Goal: Task Accomplishment & Management: Use online tool/utility

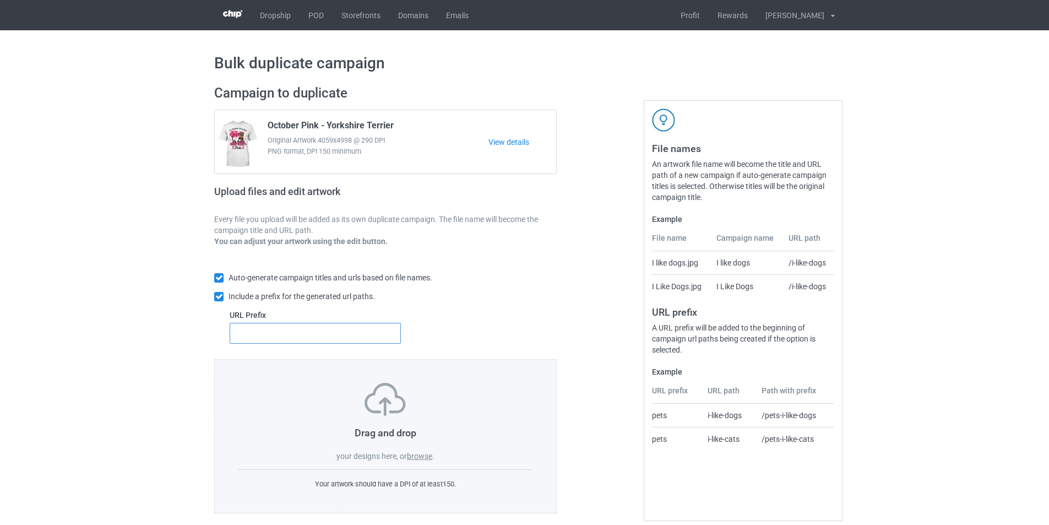
click at [360, 339] on input "text" at bounding box center [315, 333] width 171 height 21
type input "dmt-"
click at [416, 455] on label "browse" at bounding box center [419, 456] width 25 height 9
click at [0, 0] on input "browse" at bounding box center [0, 0] width 0 height 0
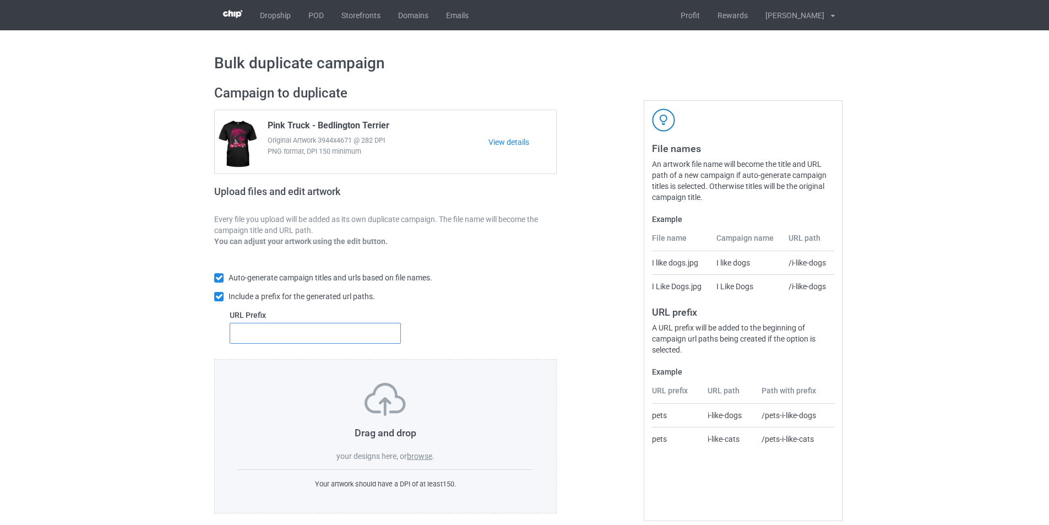
click at [287, 339] on input "text" at bounding box center [315, 333] width 171 height 21
type input "mt-"
drag, startPoint x: 313, startPoint y: 123, endPoint x: 270, endPoint y: 121, distance: 43.0
click at [270, 121] on span "Pink Truck - Bedlington Terrier" at bounding box center [329, 127] width 122 height 15
click at [431, 457] on label "browse" at bounding box center [419, 456] width 25 height 9
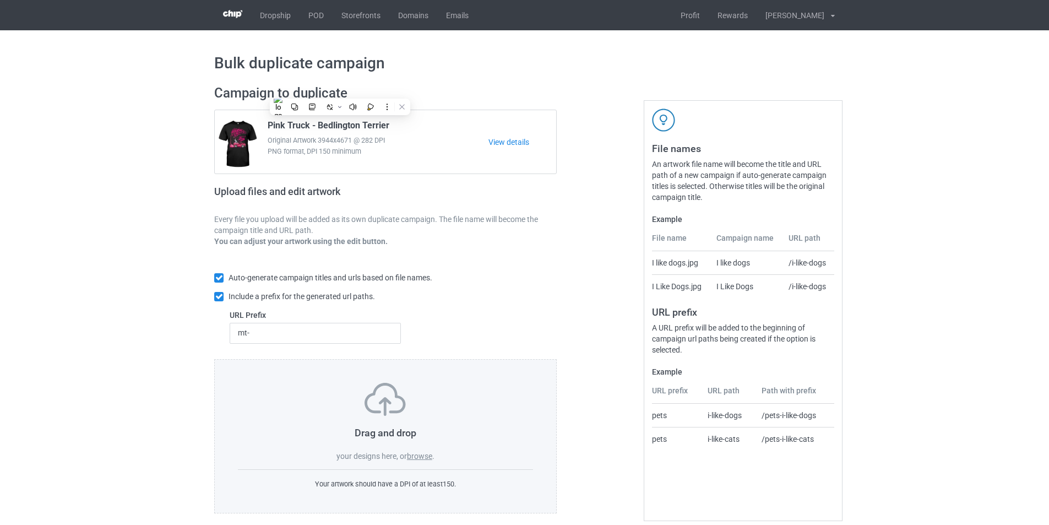
click at [0, 0] on input "browse" at bounding box center [0, 0] width 0 height 0
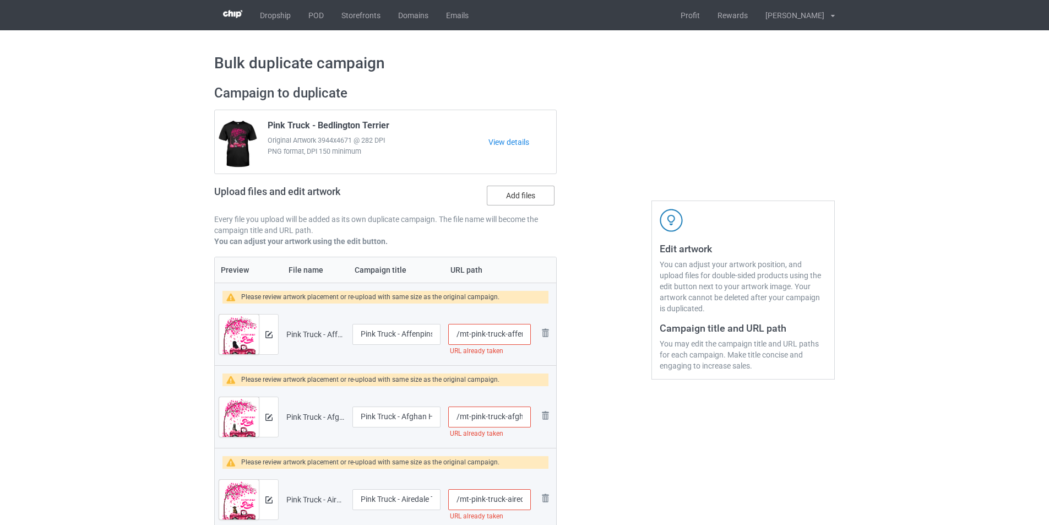
click at [529, 198] on label "Add files" at bounding box center [521, 196] width 68 height 20
click at [0, 0] on input "Add files" at bounding box center [0, 0] width 0 height 0
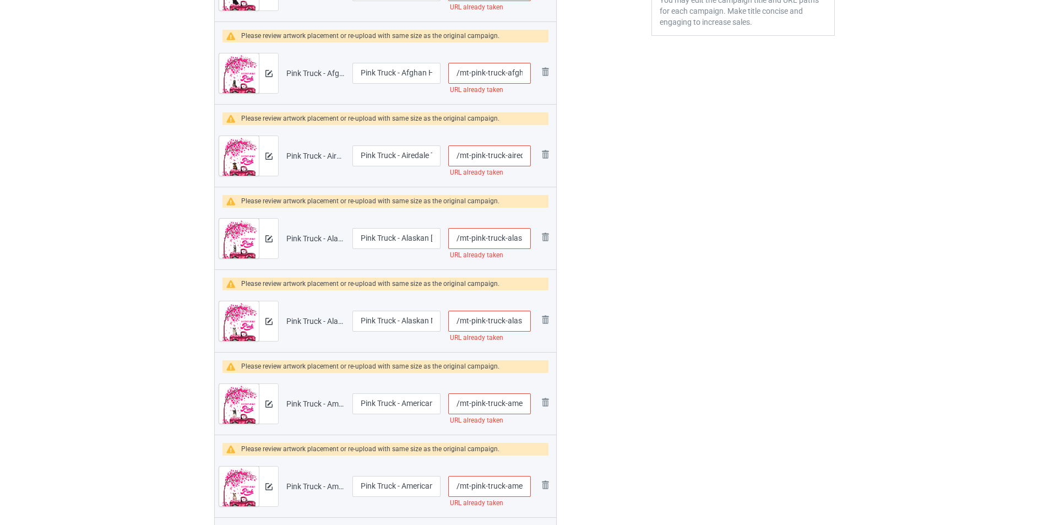
scroll to position [110, 0]
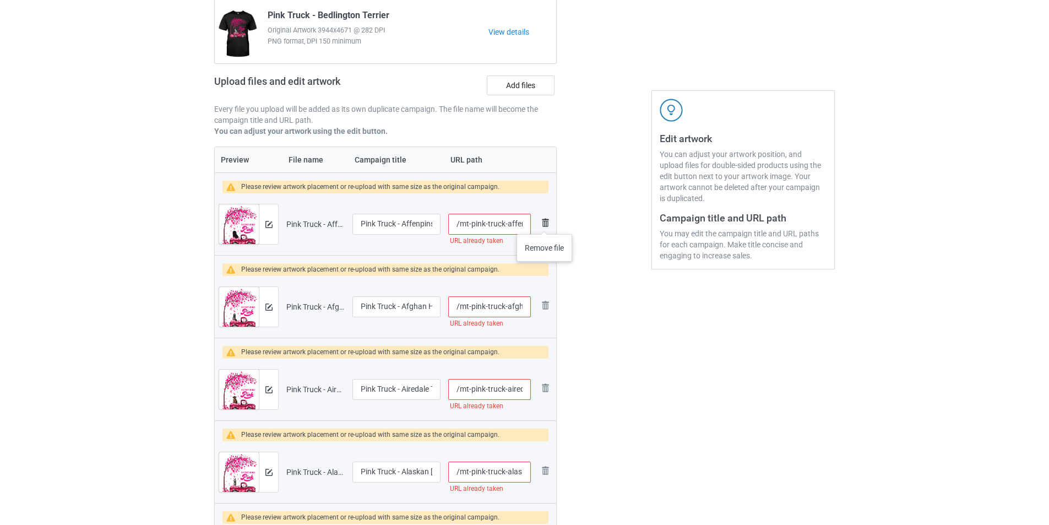
click at [545, 223] on img at bounding box center [545, 222] width 13 height 13
click at [0, 0] on img at bounding box center [0, 0] width 0 height 0
click at [545, 381] on link at bounding box center [545, 389] width 13 height 16
click at [0, 0] on img at bounding box center [0, 0] width 0 height 0
click at [545, 223] on link at bounding box center [545, 224] width 13 height 16
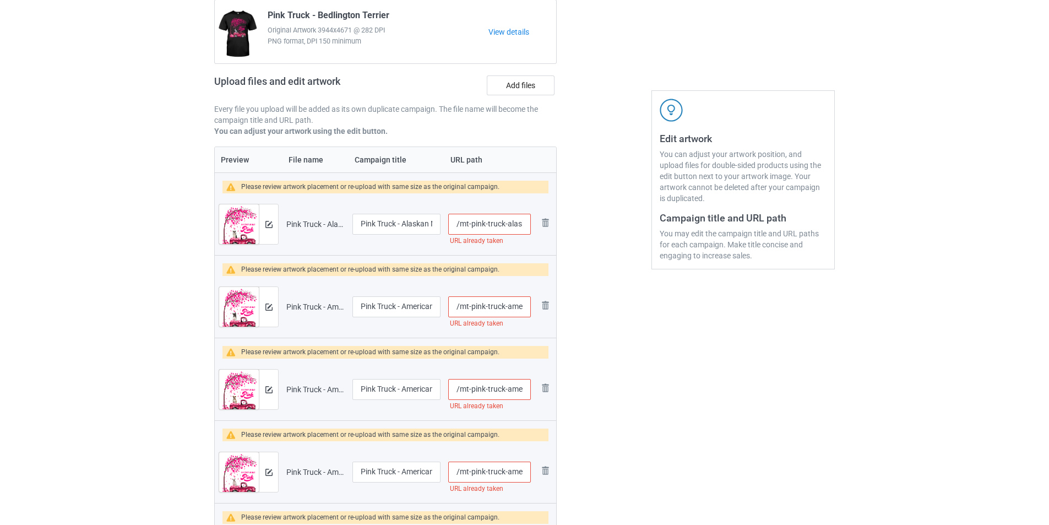
click at [0, 0] on img at bounding box center [0, 0] width 0 height 0
click at [545, 223] on link at bounding box center [545, 224] width 13 height 16
click at [0, 0] on img at bounding box center [0, 0] width 0 height 0
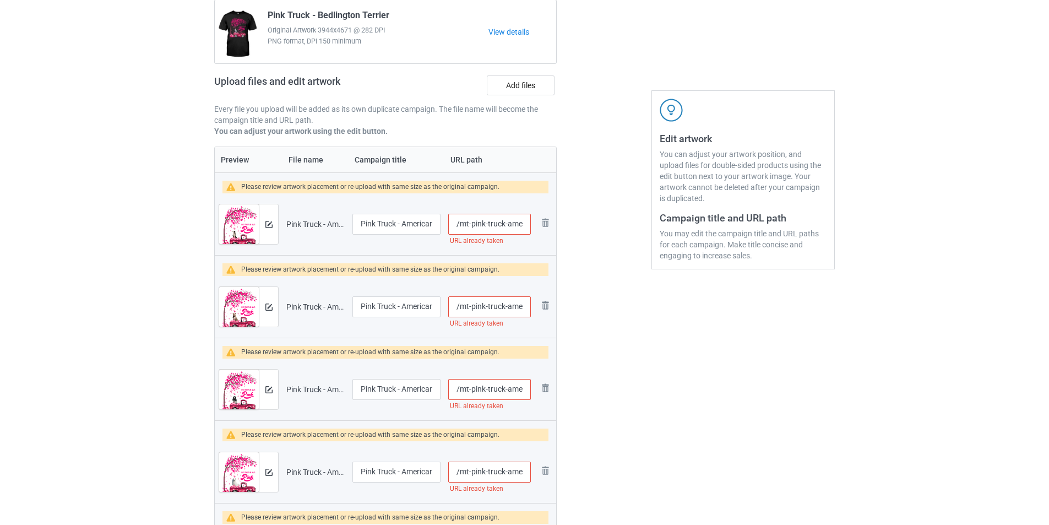
click at [545, 381] on link at bounding box center [545, 389] width 13 height 16
click at [0, 0] on img at bounding box center [0, 0] width 0 height 0
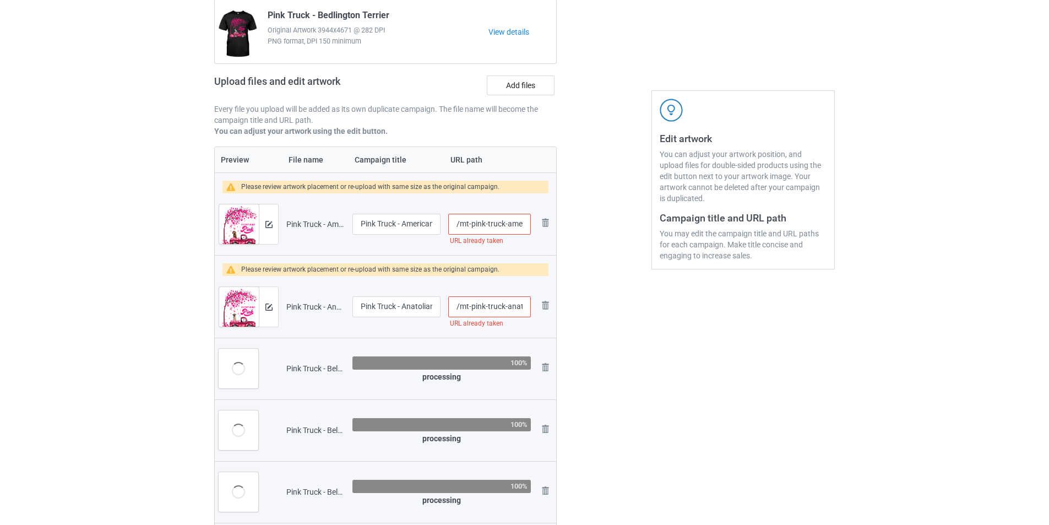
click at [0, 0] on img at bounding box center [0, 0] width 0 height 0
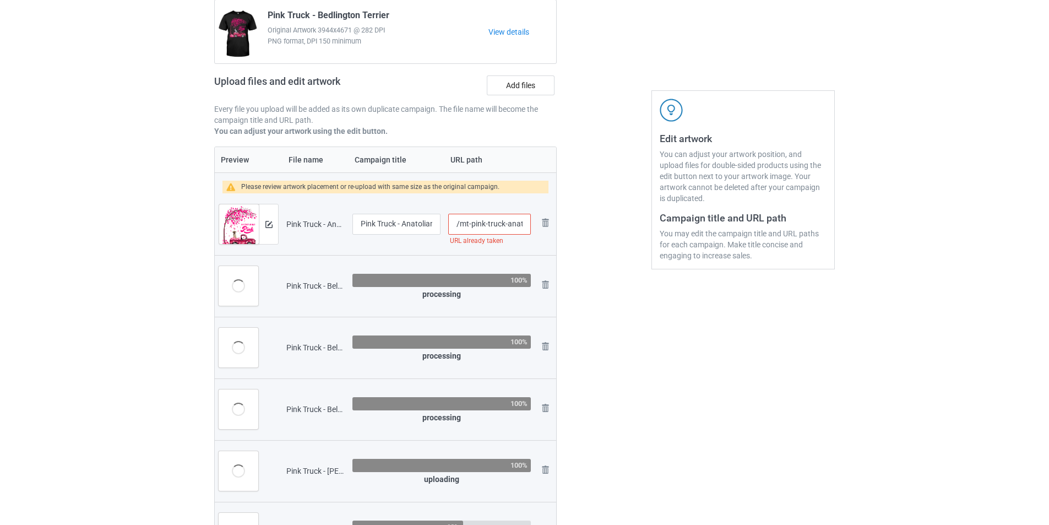
click at [0, 0] on img at bounding box center [0, 0] width 0 height 0
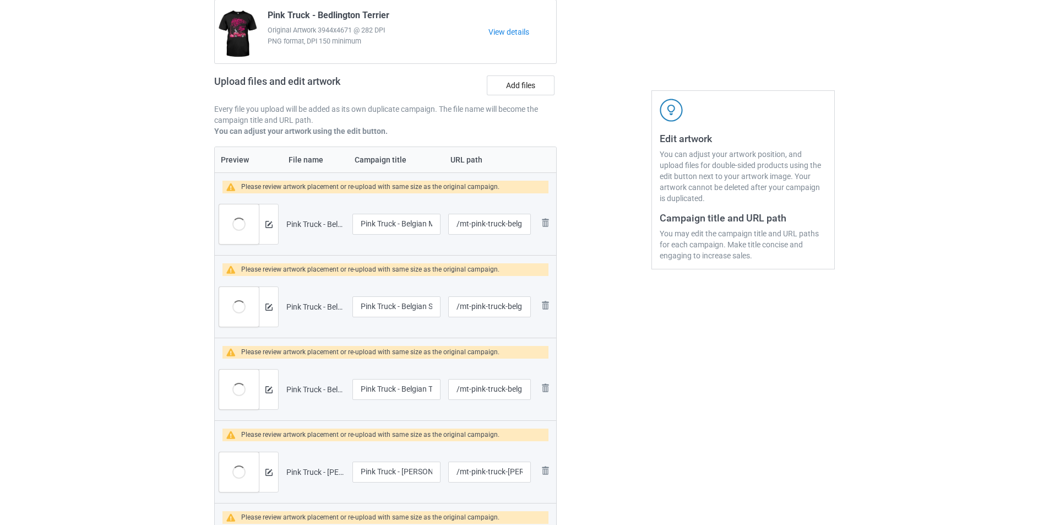
scroll to position [0, 0]
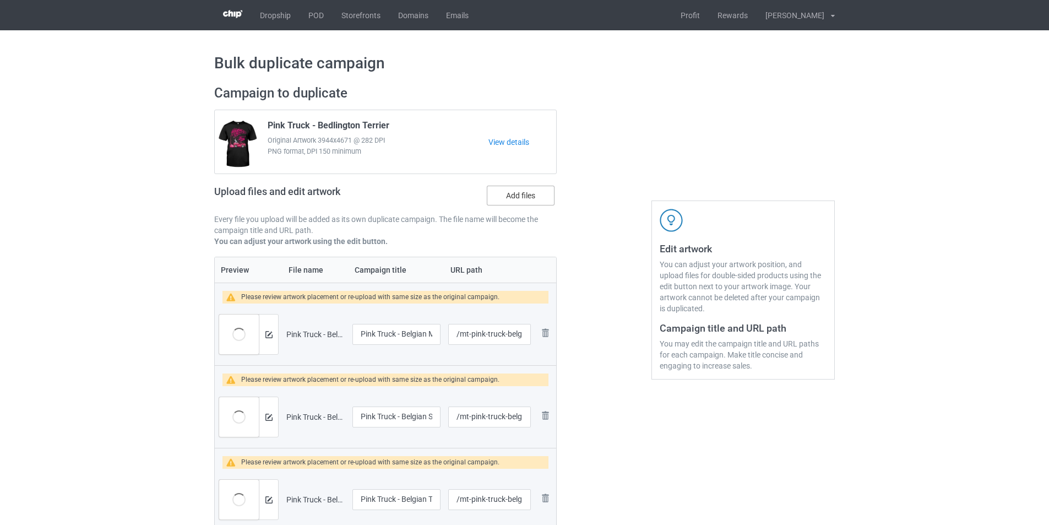
click at [523, 203] on label "Add files" at bounding box center [521, 196] width 68 height 20
click at [0, 0] on input "Add files" at bounding box center [0, 0] width 0 height 0
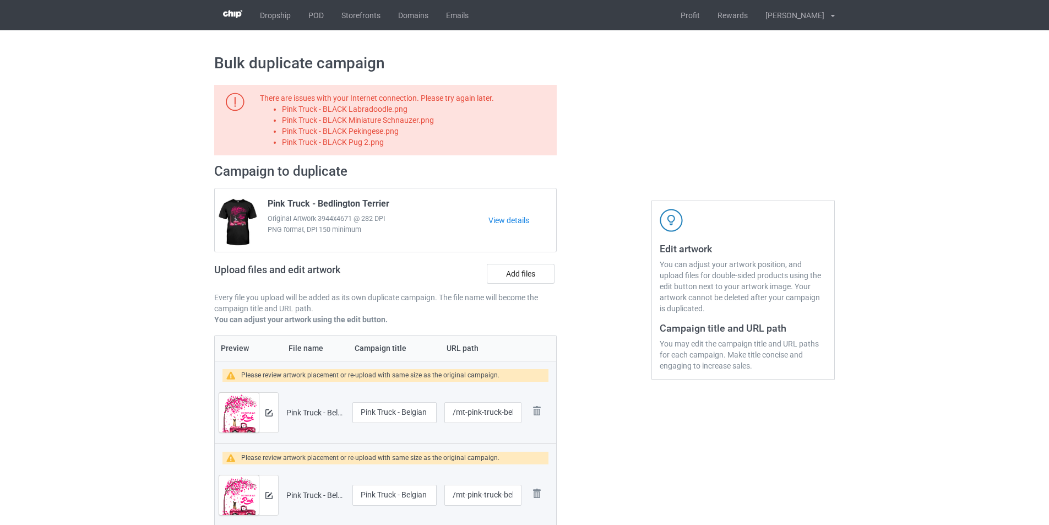
click at [382, 108] on li "Pink Truck - BLACK Labradoodle.png" at bounding box center [417, 109] width 271 height 11
copy li "Pink Truck - BLACK Labradoodle.png"
click at [536, 268] on label "Add files" at bounding box center [521, 274] width 68 height 20
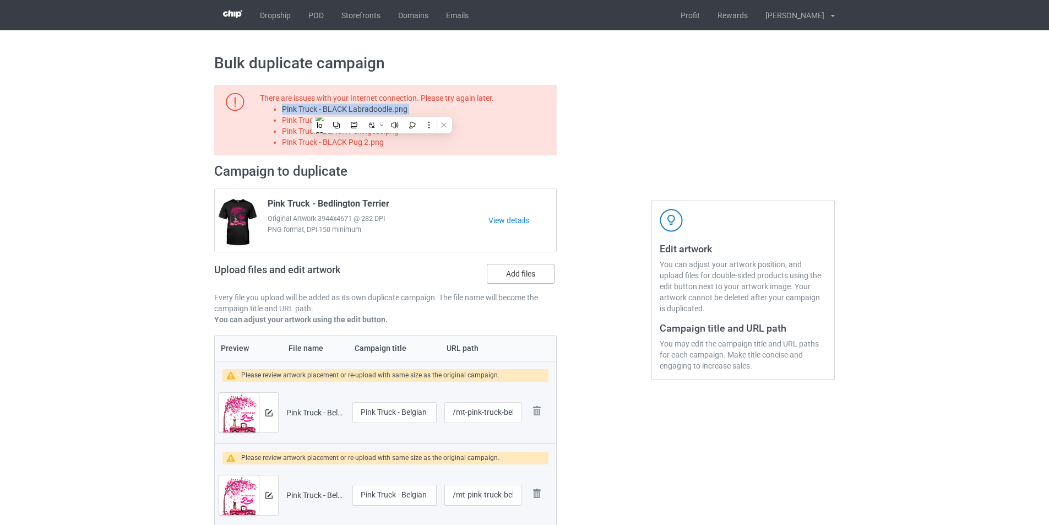
click at [0, 0] on input "Add files" at bounding box center [0, 0] width 0 height 0
click at [426, 117] on li "Pink Truck - BLACK Miniature Schnauzer.png" at bounding box center [417, 120] width 271 height 11
copy li "Pink Truck - BLACK Miniature Schnauzer.png"
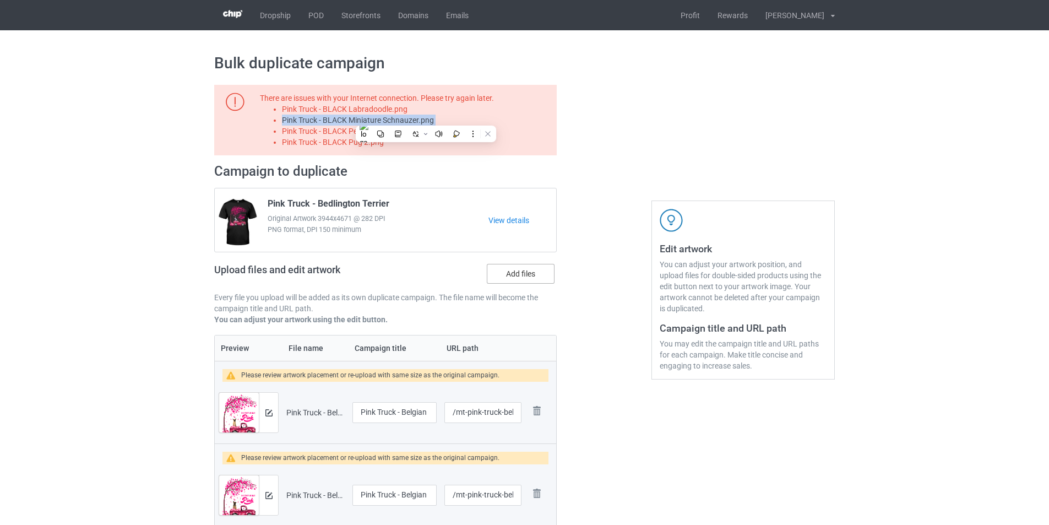
click at [525, 268] on label "Add files" at bounding box center [521, 274] width 68 height 20
click at [0, 0] on input "Add files" at bounding box center [0, 0] width 0 height 0
click at [361, 127] on li "Pink Truck - BLACK Pekingese.png" at bounding box center [417, 131] width 271 height 11
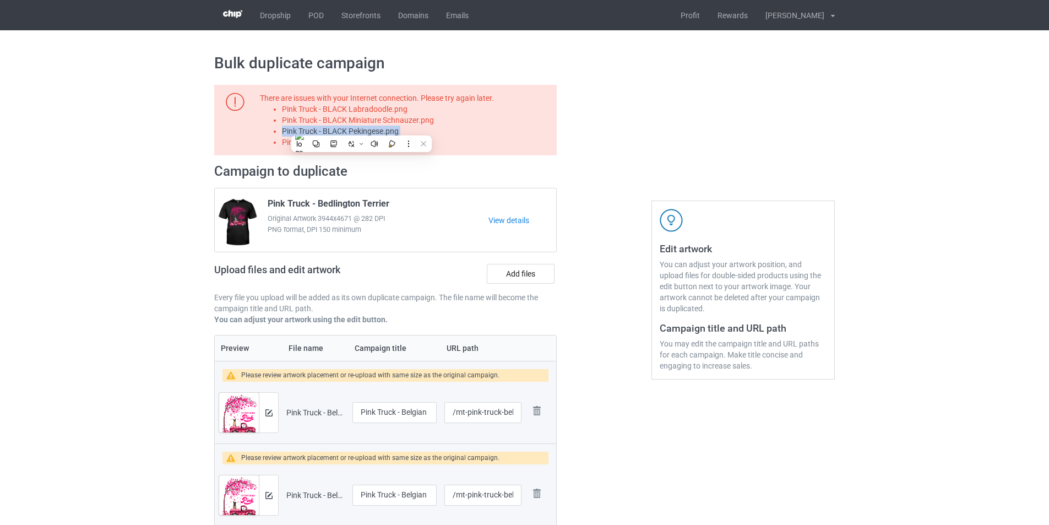
copy li "Pink Truck - BLACK Pekingese.png"
click at [508, 271] on label "Add files" at bounding box center [521, 274] width 68 height 20
click at [0, 0] on input "Add files" at bounding box center [0, 0] width 0 height 0
click at [350, 146] on li "Pink Truck - BLACK Pug 2.png" at bounding box center [417, 142] width 271 height 11
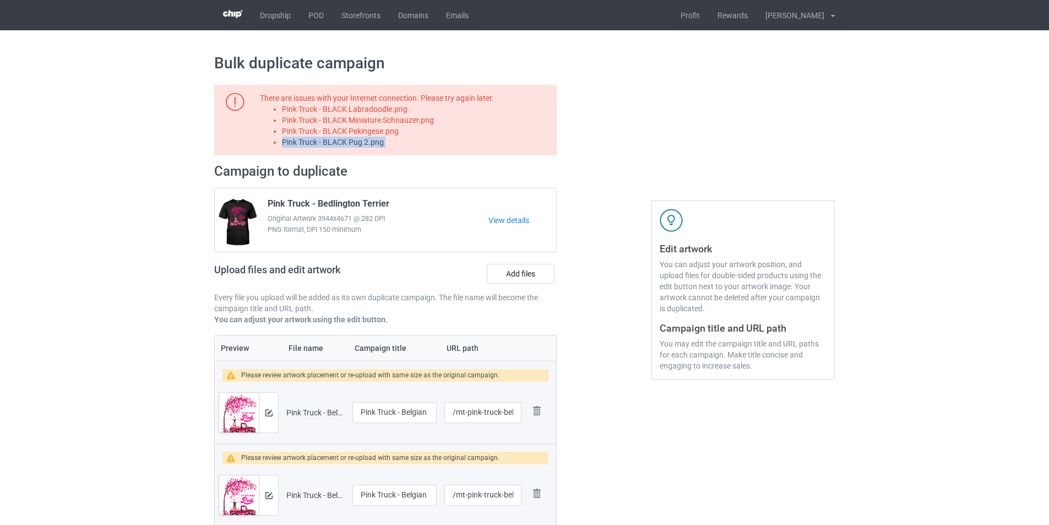
click at [350, 146] on li "Pink Truck - BLACK Pug 2.png" at bounding box center [417, 142] width 271 height 11
copy li "Pink Truck - BLACK Pug 2.png"
click at [512, 276] on label "Add files" at bounding box center [521, 274] width 68 height 20
click at [0, 0] on input "Add files" at bounding box center [0, 0] width 0 height 0
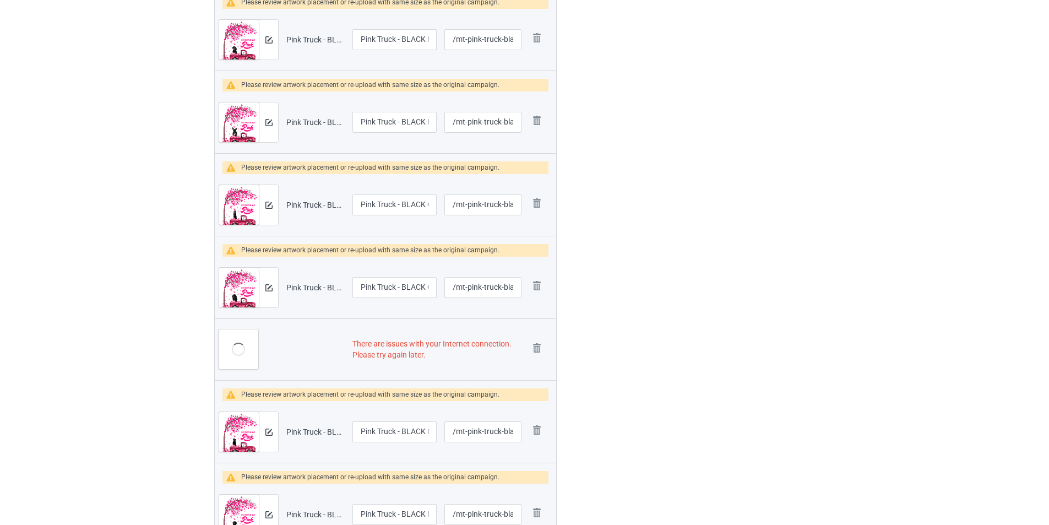
scroll to position [1652, 0]
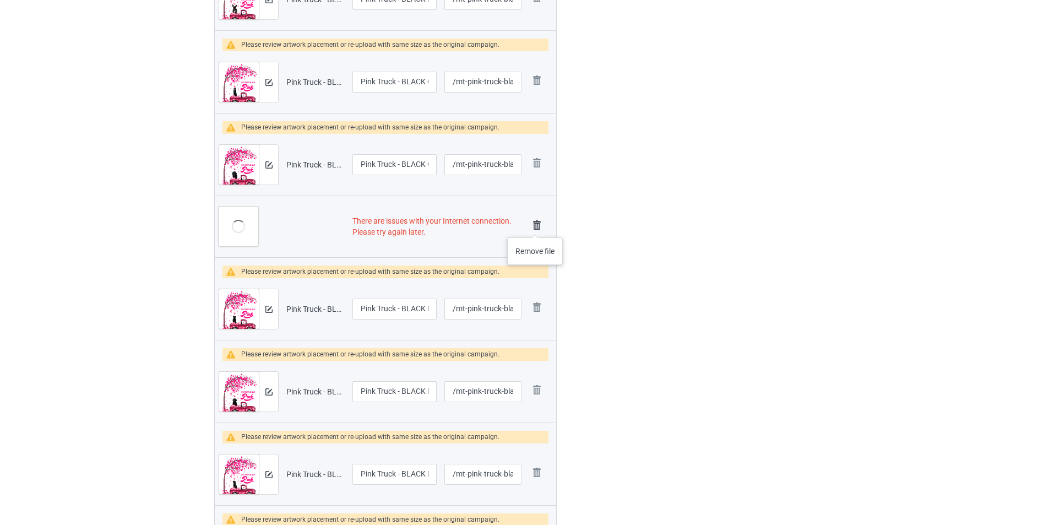
click at [535, 226] on img at bounding box center [536, 225] width 15 height 15
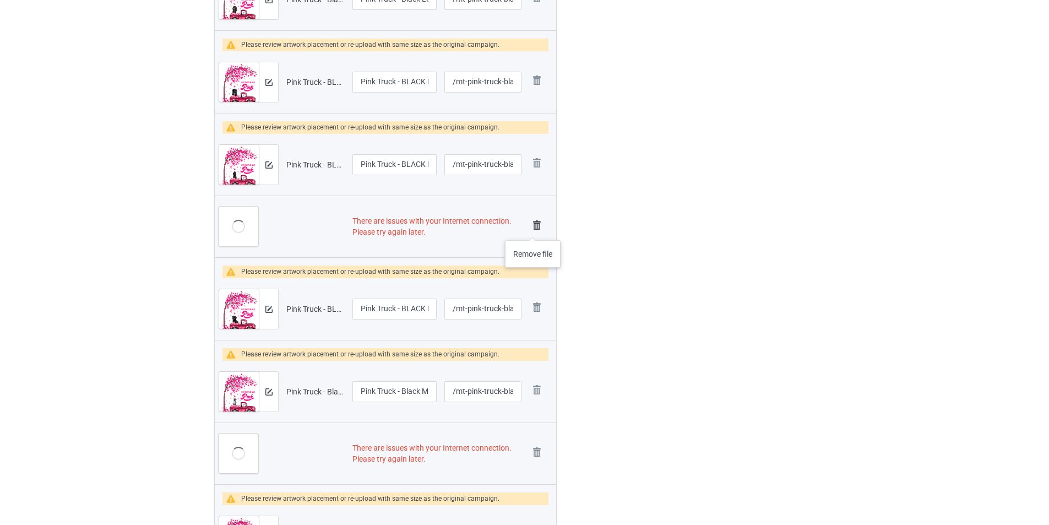
click at [533, 229] on img at bounding box center [536, 225] width 15 height 15
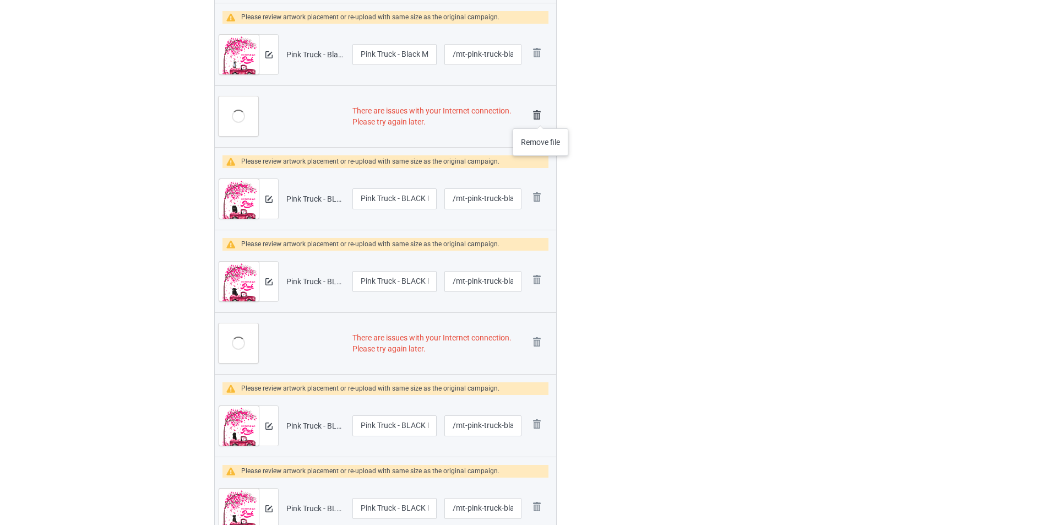
click at [541, 117] on img at bounding box center [536, 114] width 15 height 15
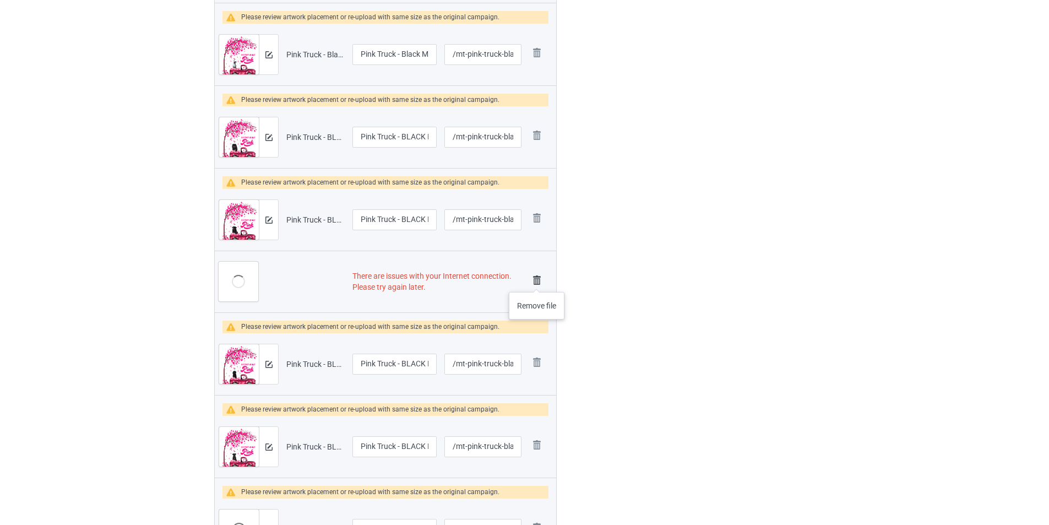
click at [537, 281] on img at bounding box center [536, 280] width 15 height 15
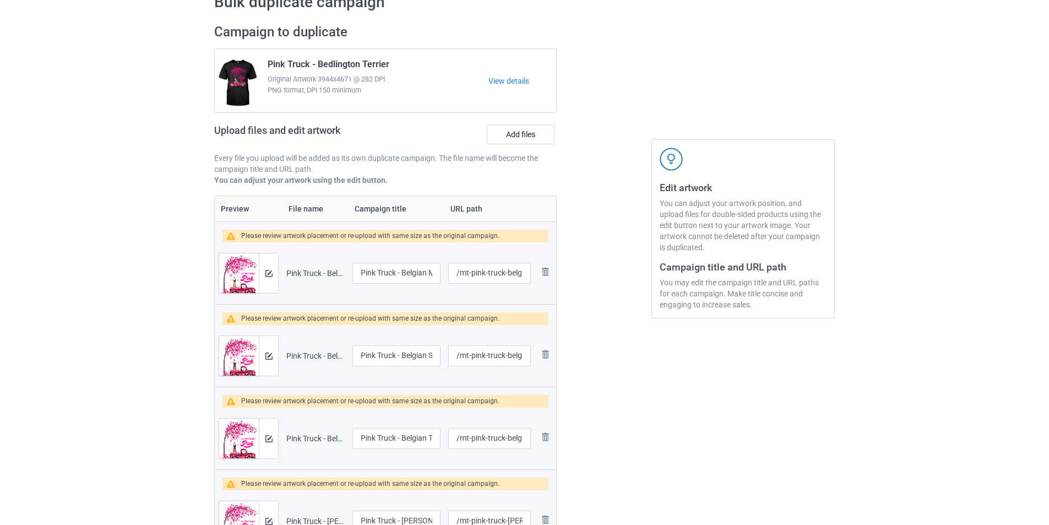
scroll to position [0, 0]
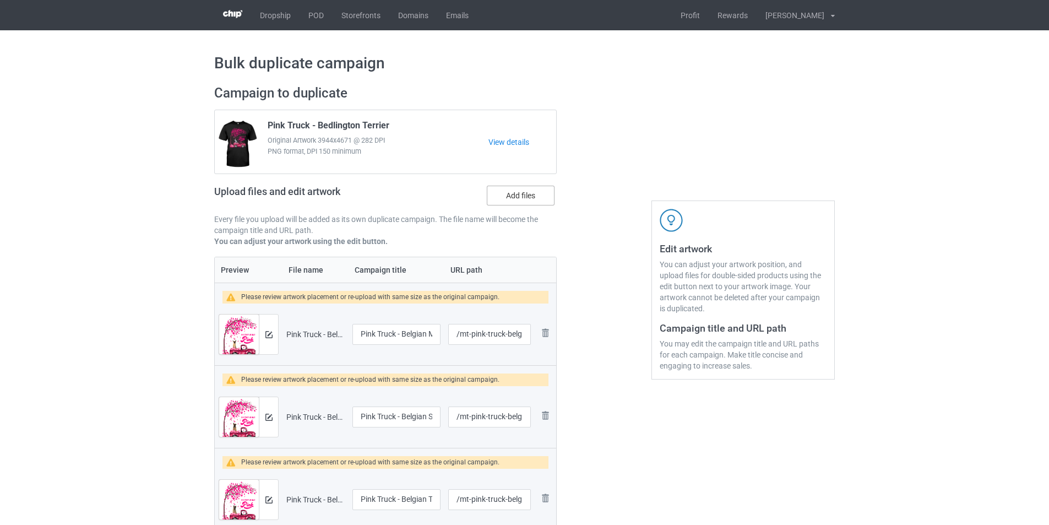
click at [523, 202] on label "Add files" at bounding box center [521, 196] width 68 height 20
click at [0, 0] on input "Add files" at bounding box center [0, 0] width 0 height 0
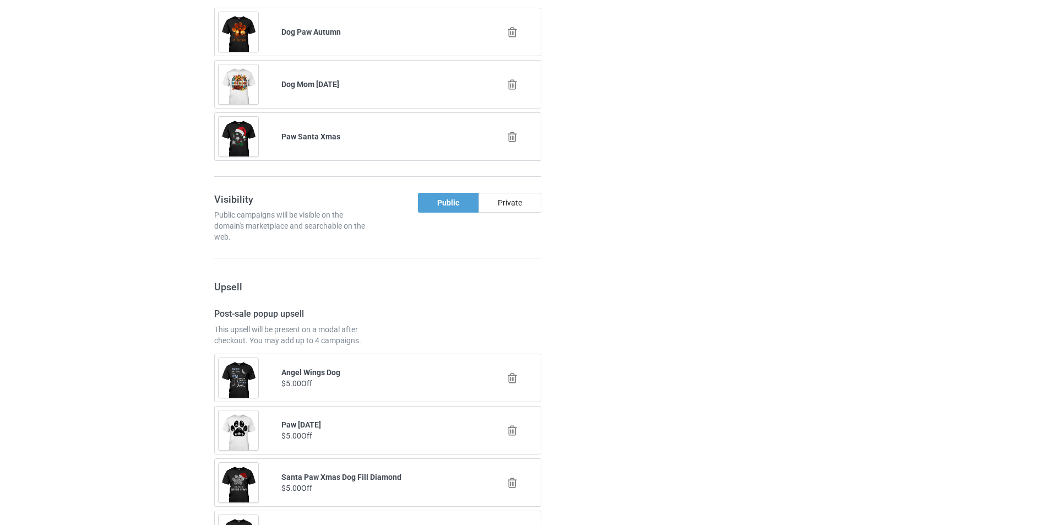
scroll to position [4824, 0]
click at [607, 235] on div at bounding box center [603, 255] width 79 height 1598
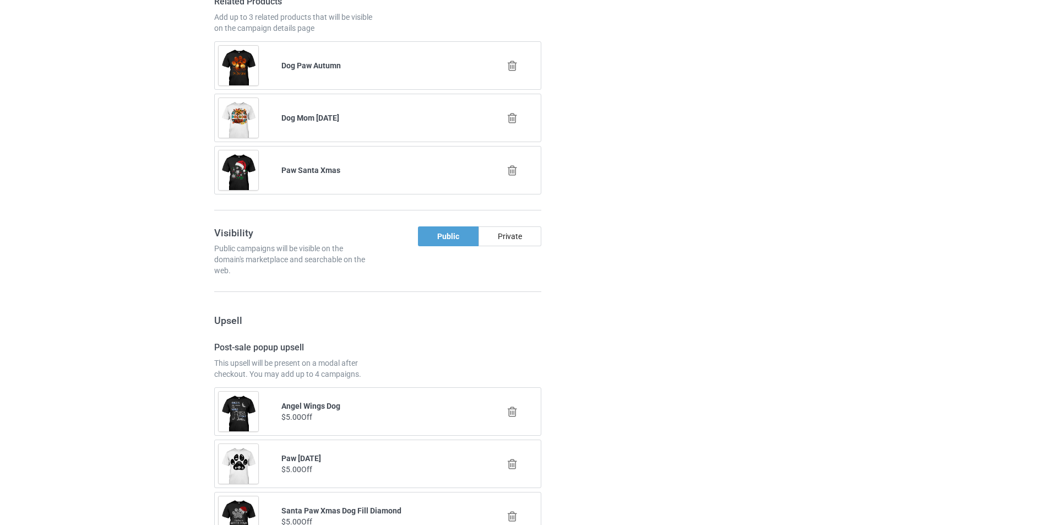
scroll to position [4769, 0]
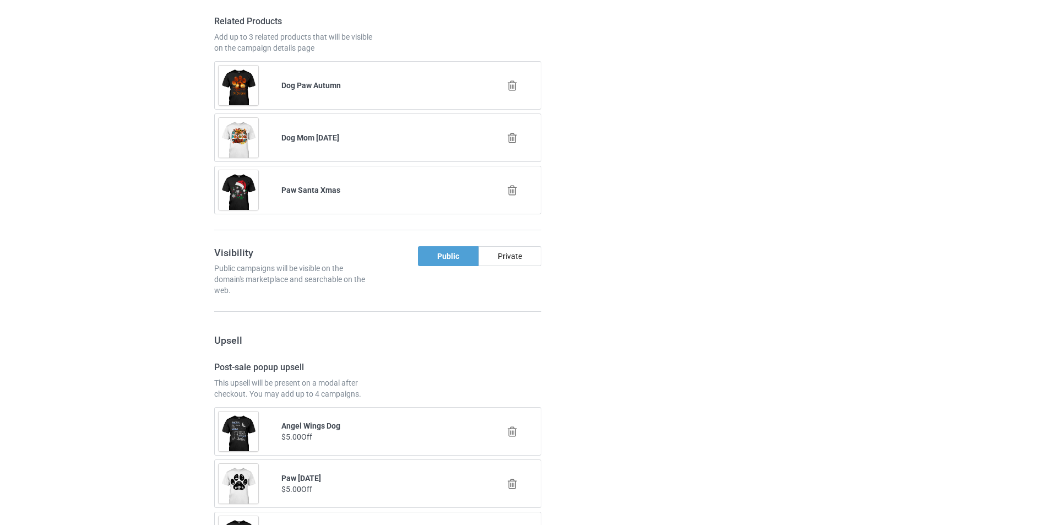
click at [517, 189] on icon at bounding box center [513, 190] width 14 height 12
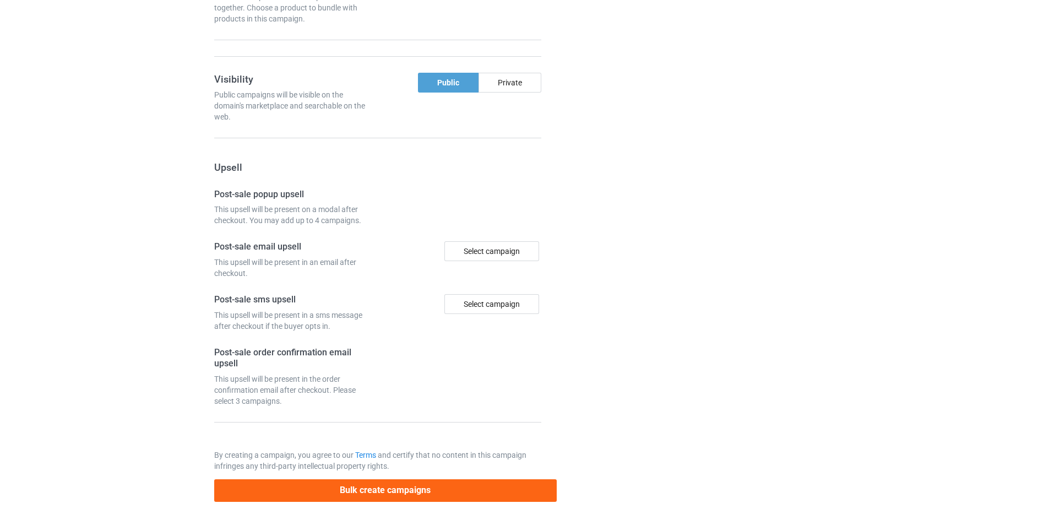
click at [614, 207] on div at bounding box center [603, 31] width 79 height 958
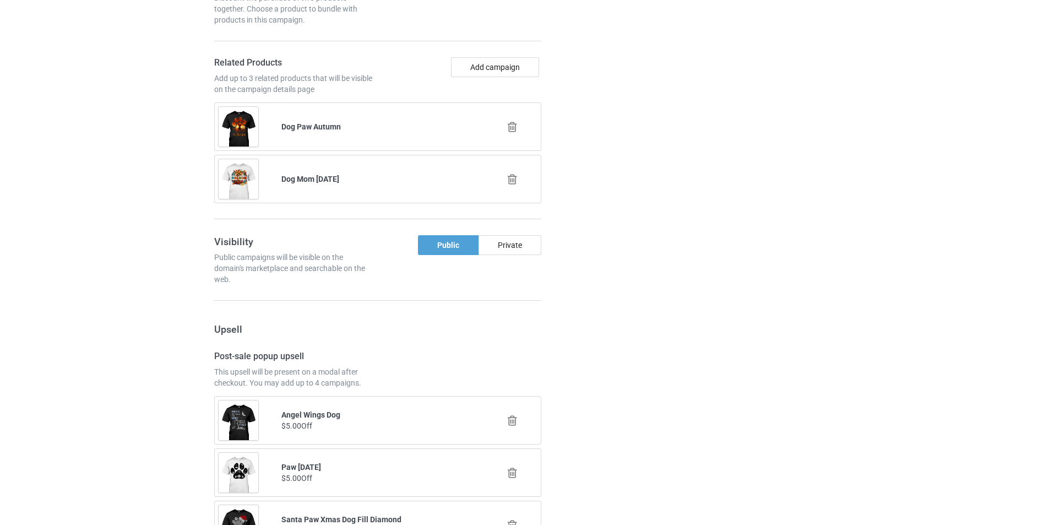
scroll to position [4659, 0]
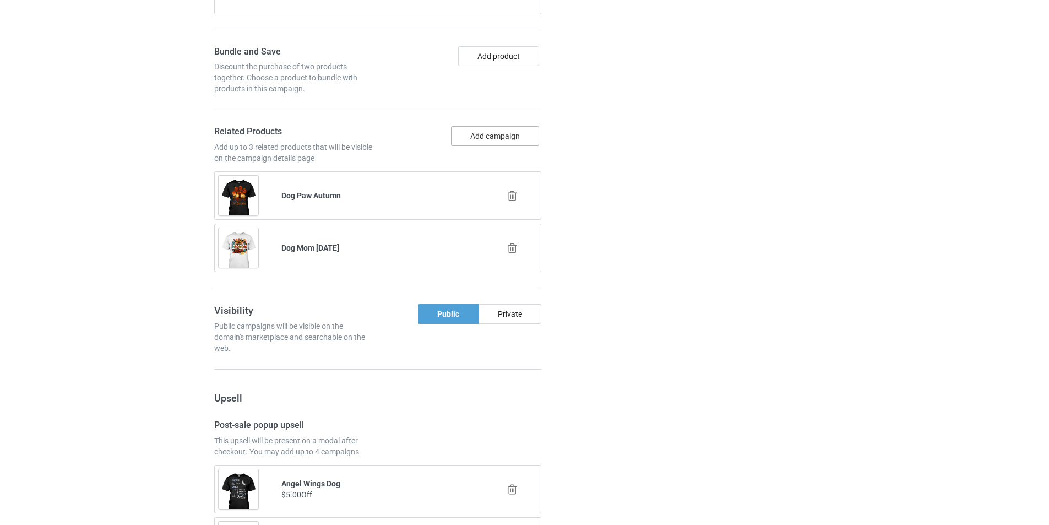
click at [512, 137] on button "Add campaign" at bounding box center [495, 136] width 88 height 20
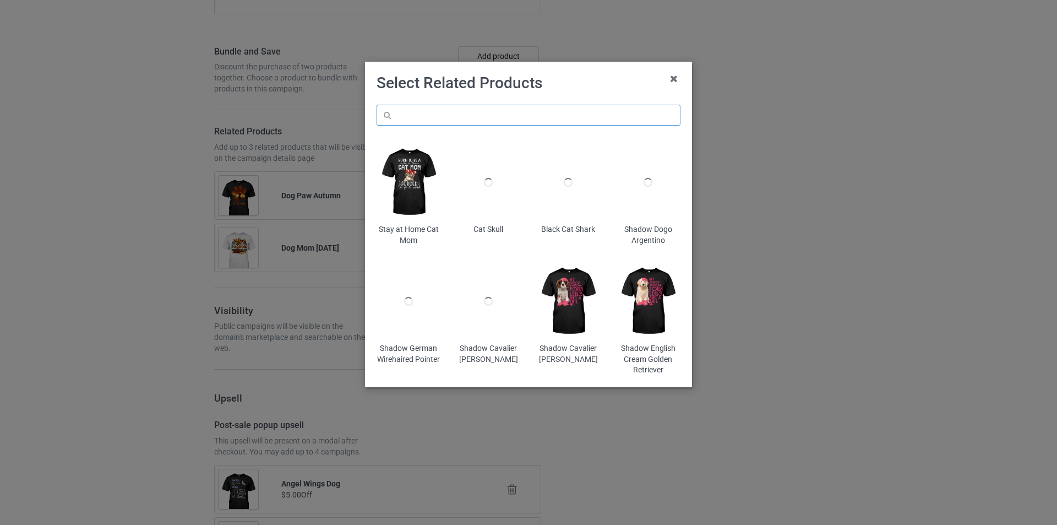
click at [496, 111] on input "text" at bounding box center [529, 115] width 304 height 21
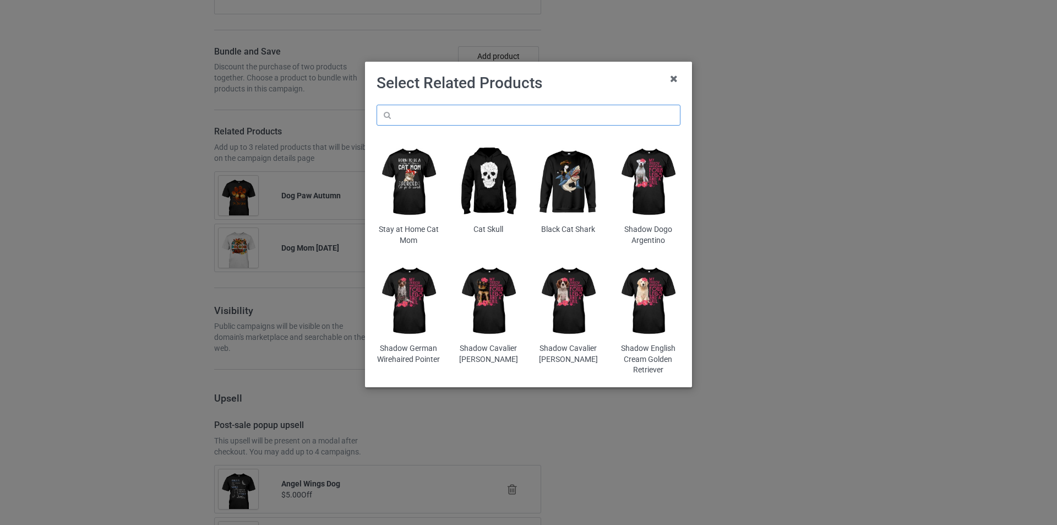
paste input "dog-mom-autumn-halloween"
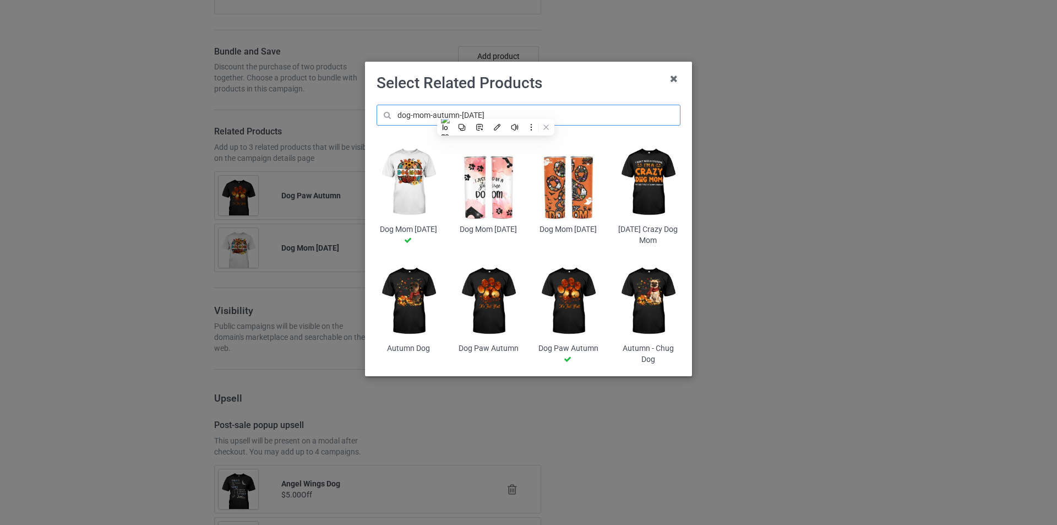
paste input "mt-paw-dog"
type input "dmt-paw-dog-halloween"
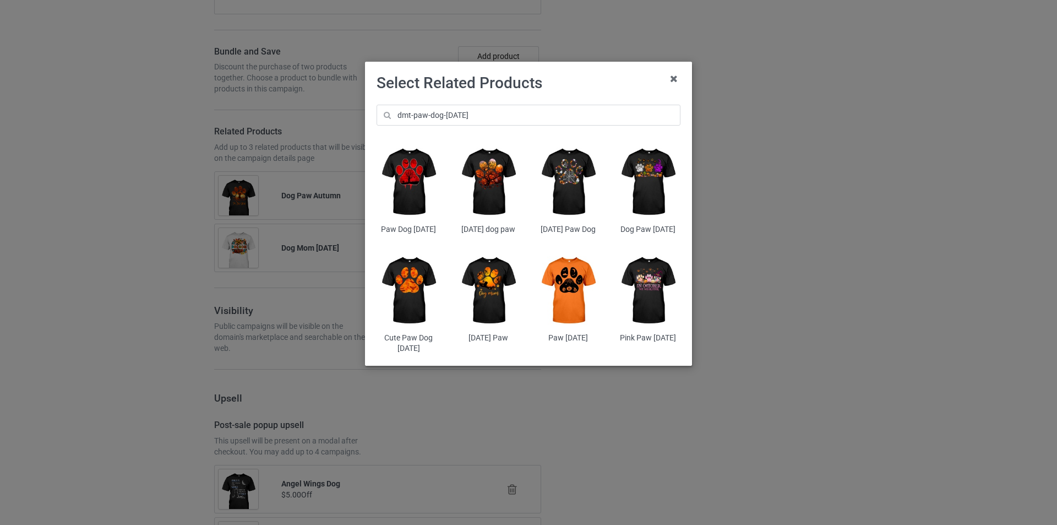
click at [411, 177] on img at bounding box center [409, 182] width 64 height 80
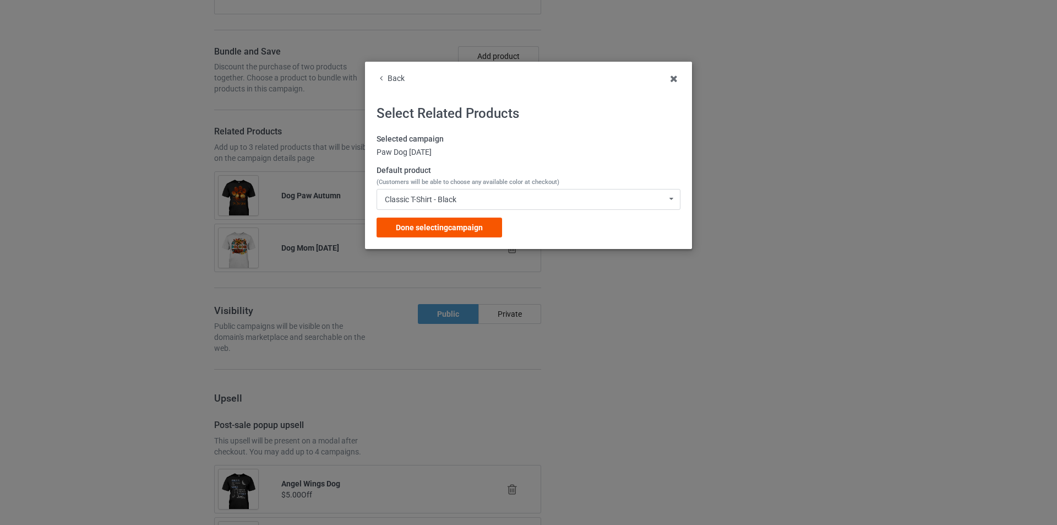
click at [475, 229] on span "Done selecting campaign" at bounding box center [439, 227] width 87 height 9
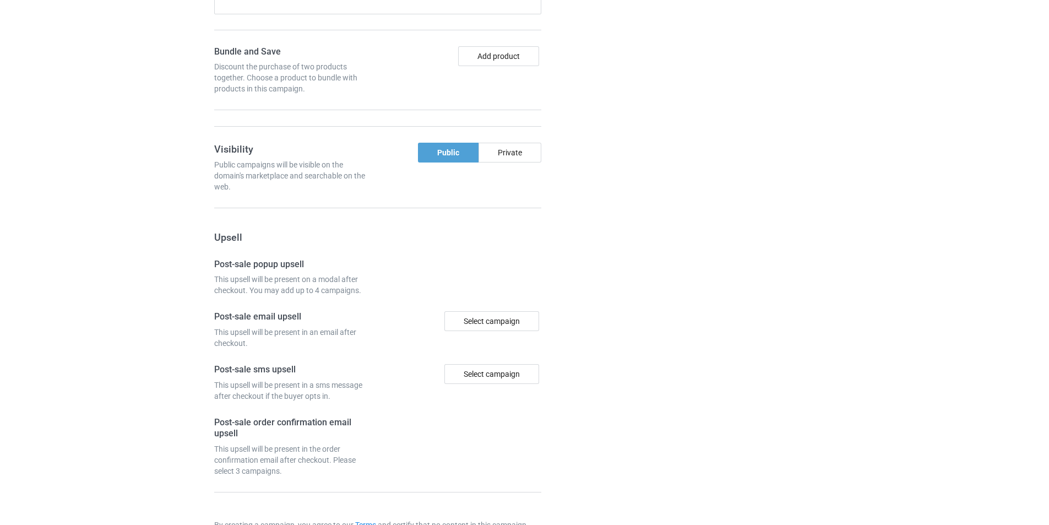
click at [631, 251] on div at bounding box center [603, 101] width 79 height 958
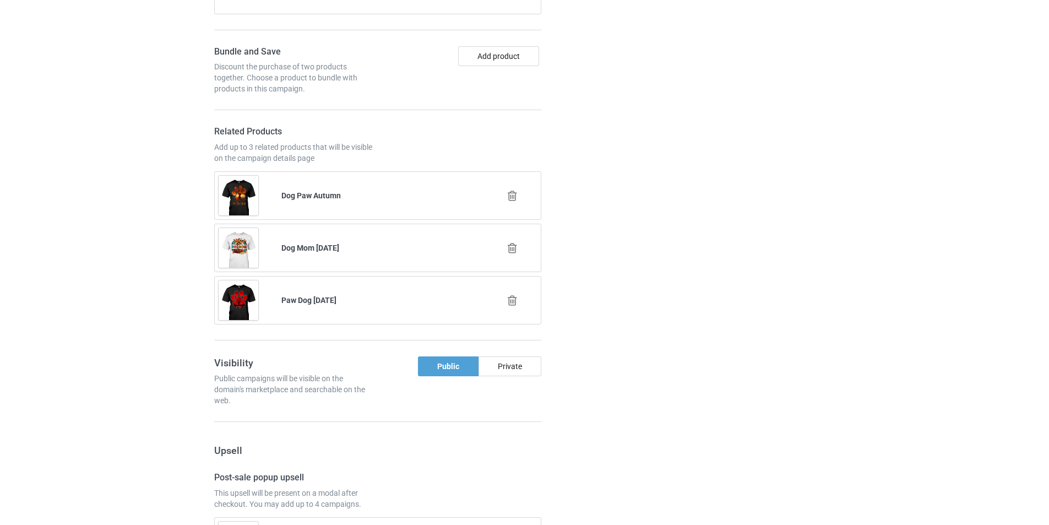
click at [516, 191] on icon at bounding box center [513, 196] width 14 height 12
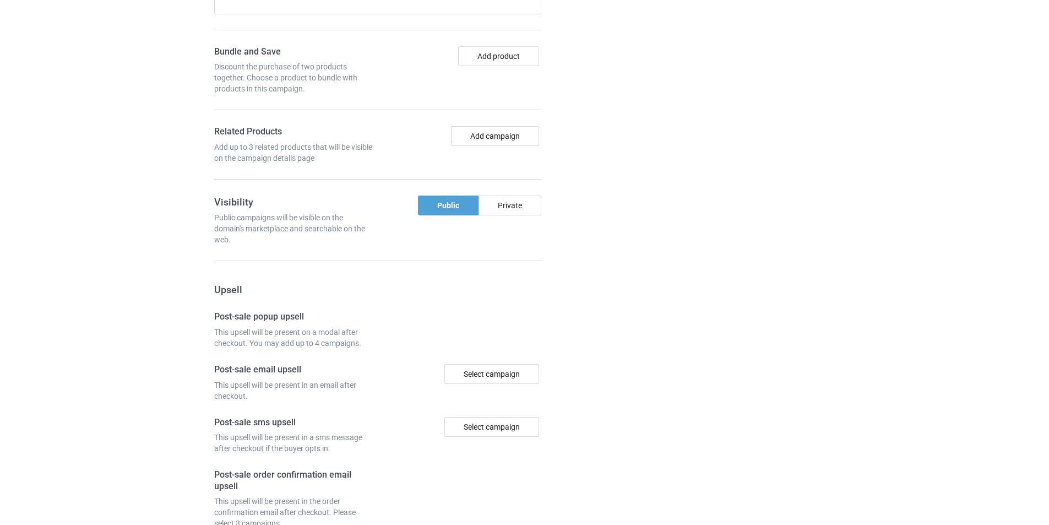
click at [615, 177] on div at bounding box center [603, 127] width 79 height 1011
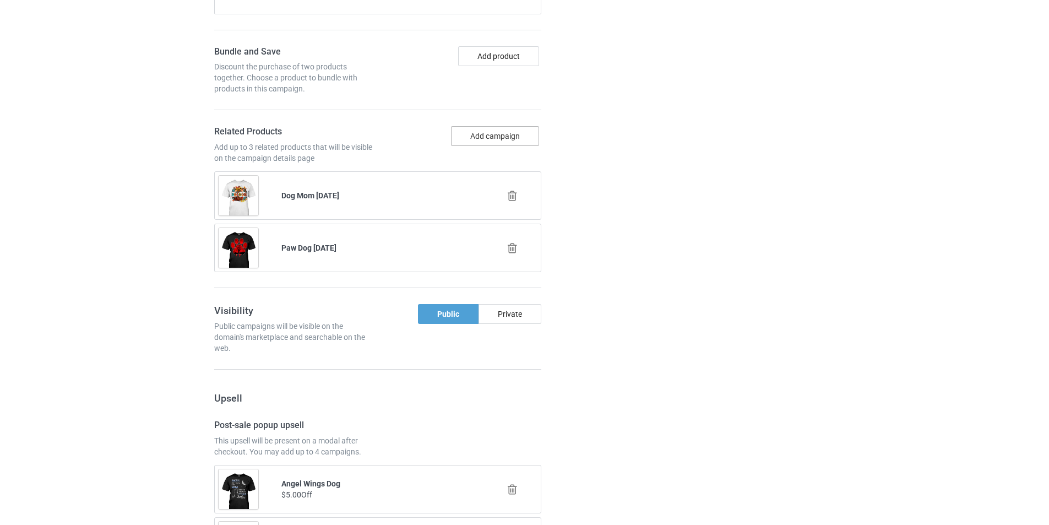
click at [501, 137] on button "Add campaign" at bounding box center [495, 136] width 88 height 20
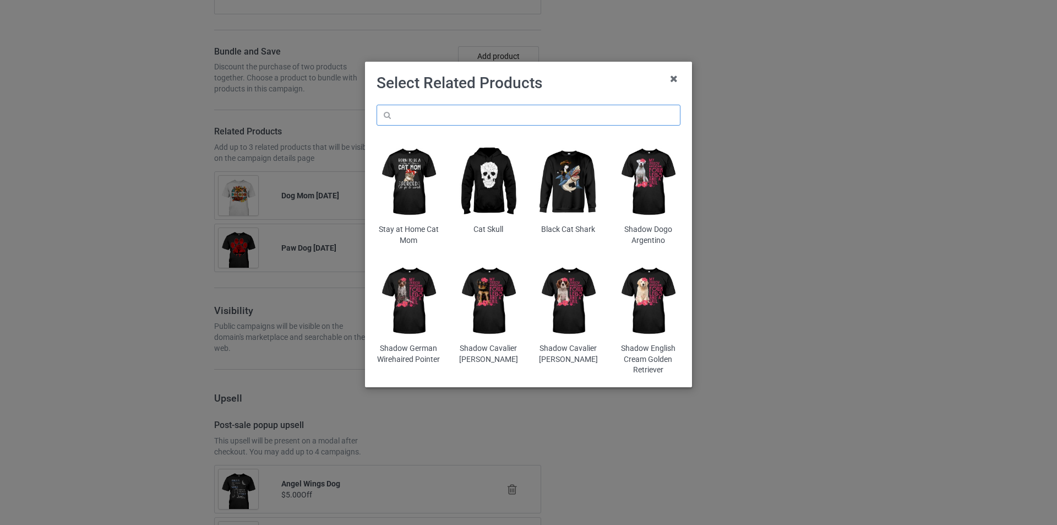
click at [500, 122] on input "text" at bounding box center [529, 115] width 304 height 21
paste input "dmt-halloween-dog-paw"
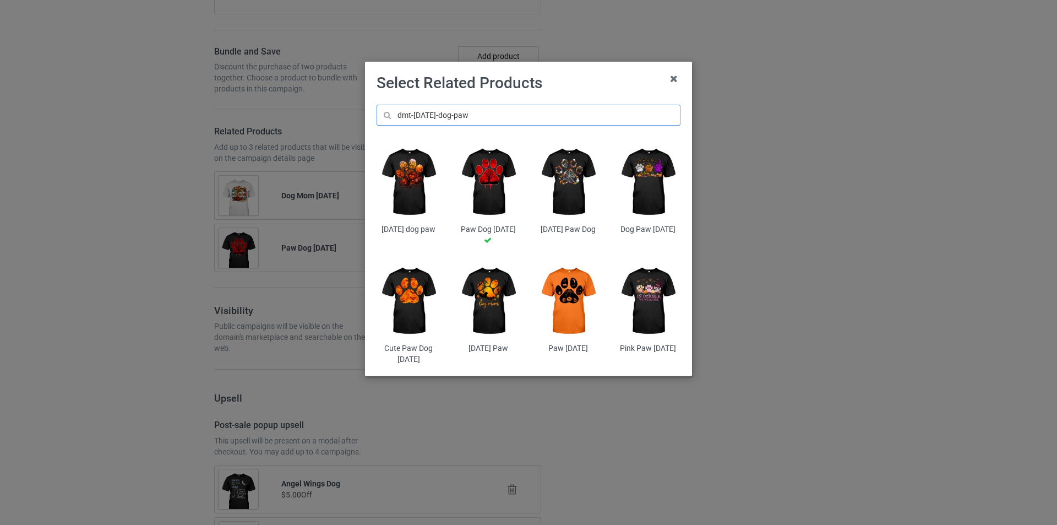
type input "dmt-halloween-dog-paw"
click at [406, 190] on img at bounding box center [409, 182] width 64 height 80
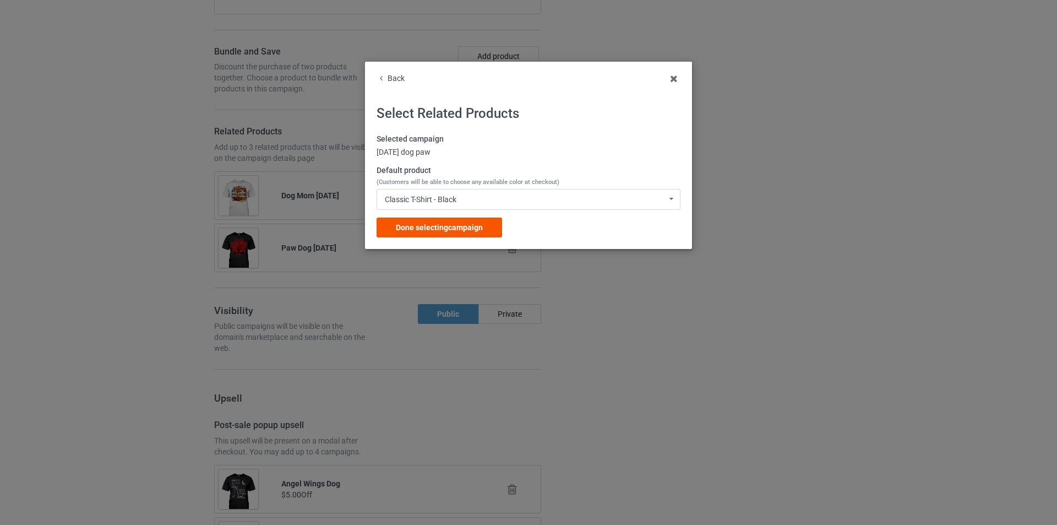
click at [473, 225] on span "Done selecting campaign" at bounding box center [439, 227] width 87 height 9
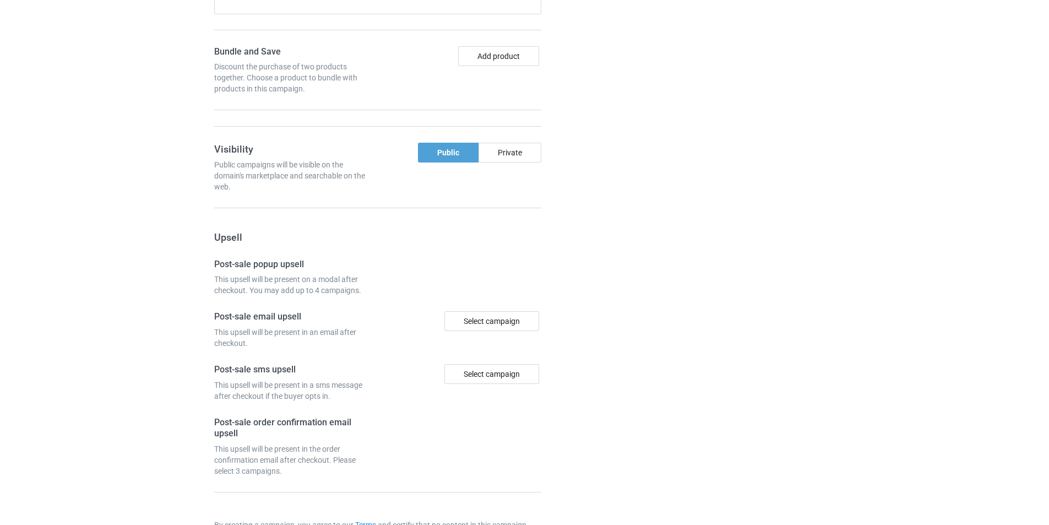
click at [588, 223] on div at bounding box center [603, 101] width 79 height 958
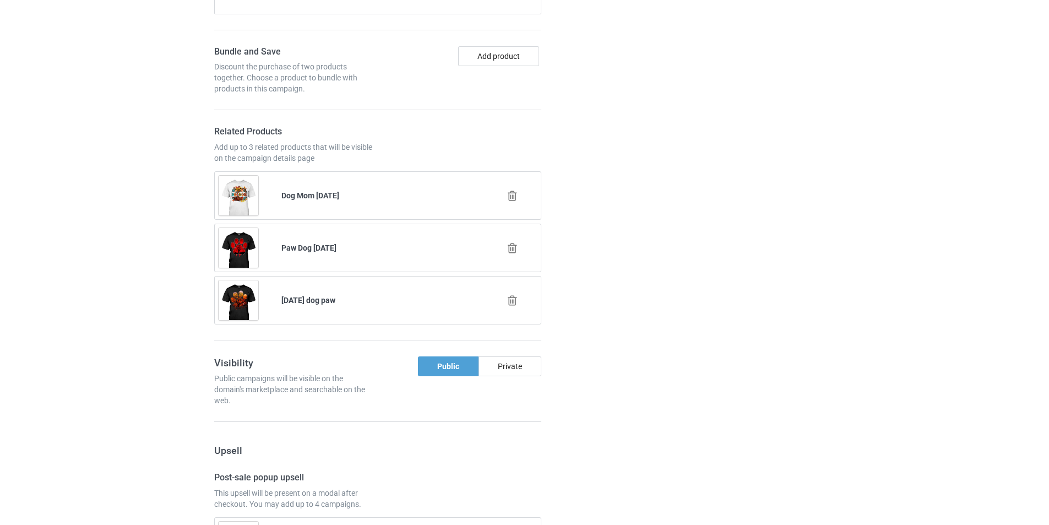
click at [514, 194] on icon at bounding box center [513, 196] width 14 height 12
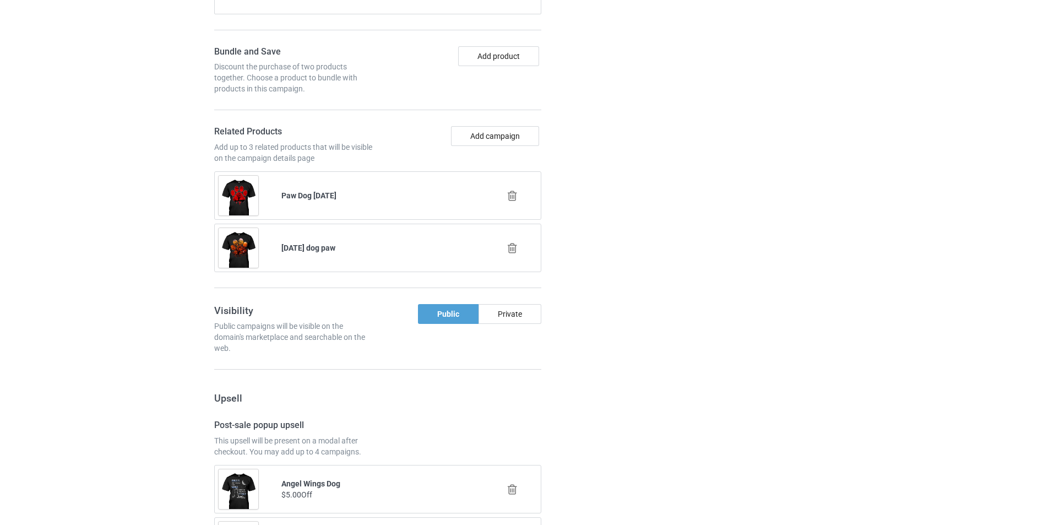
click at [634, 183] on div at bounding box center [603, 395] width 79 height 1546
click at [495, 137] on button "Add campaign" at bounding box center [495, 136] width 88 height 20
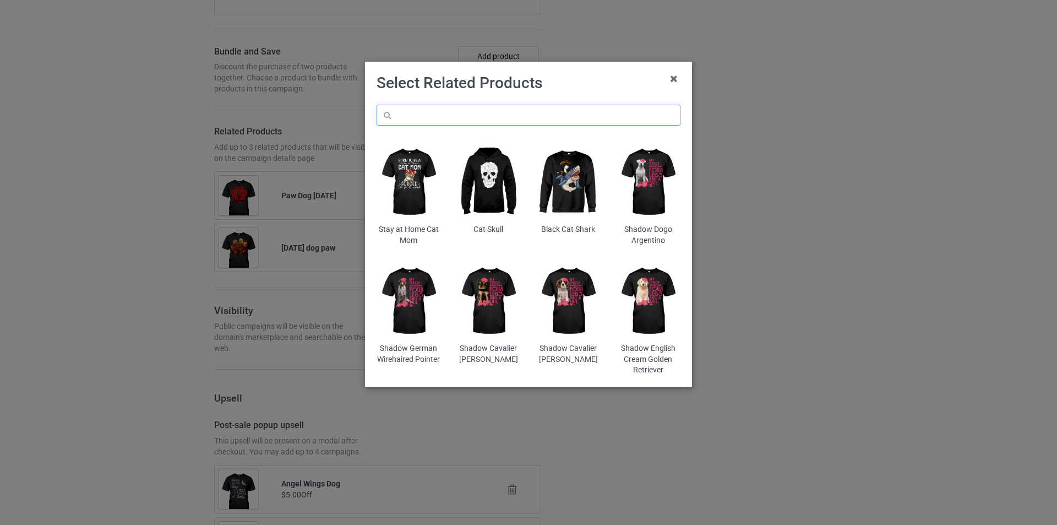
click at [550, 118] on input "text" at bounding box center [529, 115] width 304 height 21
paste input "dmt-halloween-dog-paw"
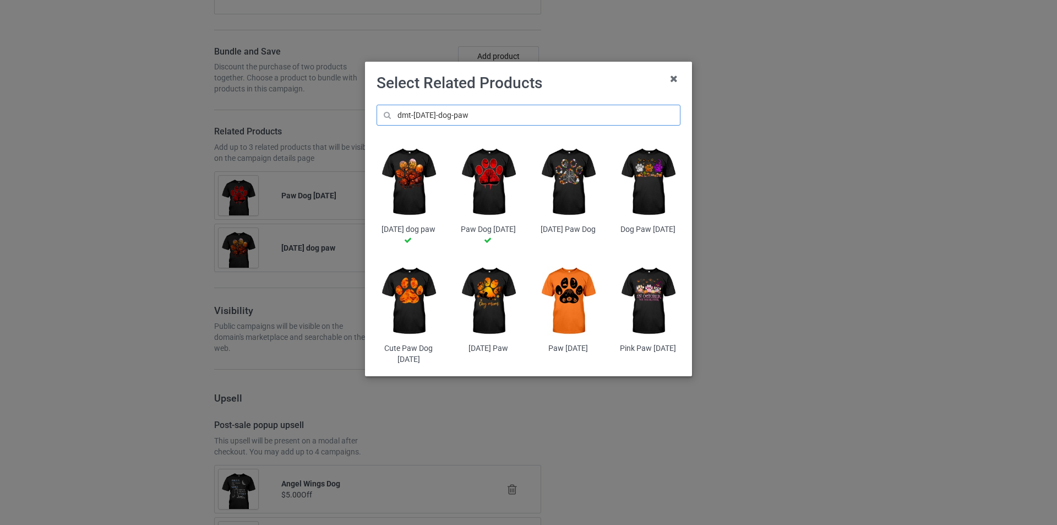
type input "dmt-halloween-dog-paw"
click at [583, 191] on img at bounding box center [568, 182] width 64 height 80
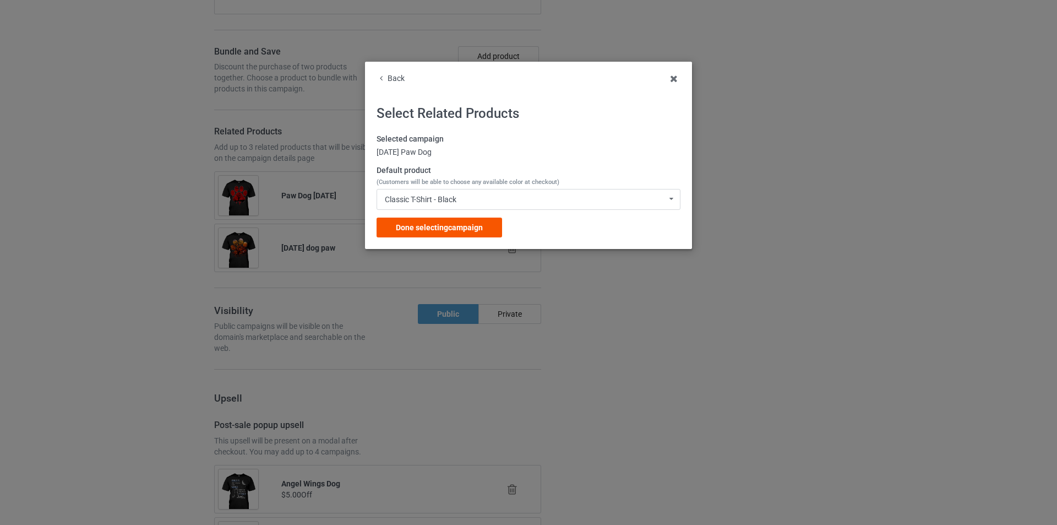
click at [469, 234] on div "Done selecting campaign" at bounding box center [440, 228] width 126 height 20
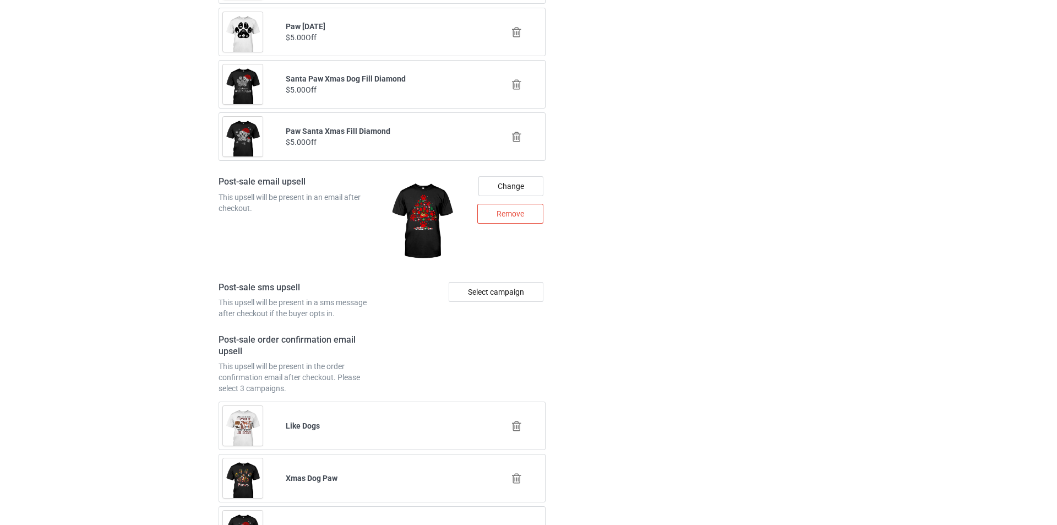
scroll to position [5225, 0]
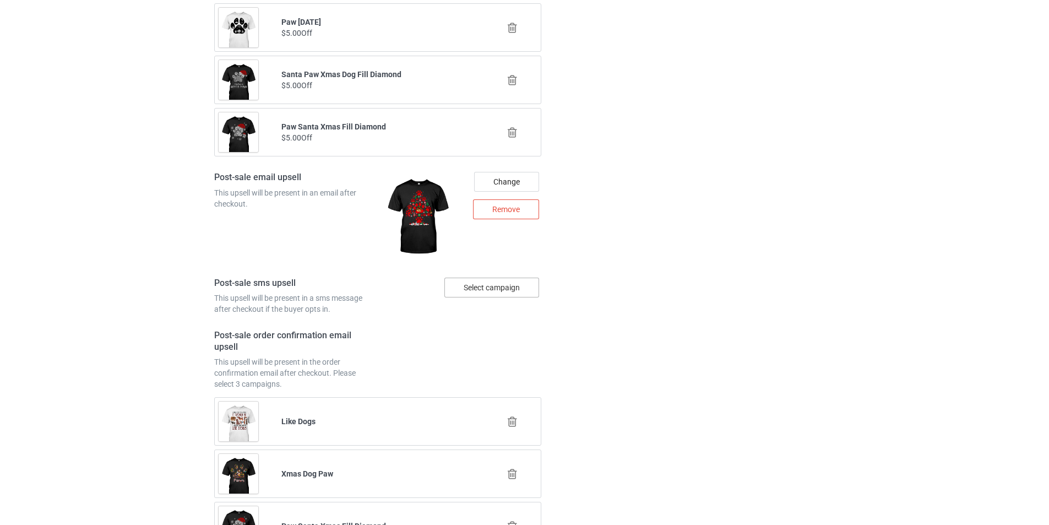
click at [493, 291] on div "Select campaign" at bounding box center [491, 288] width 95 height 20
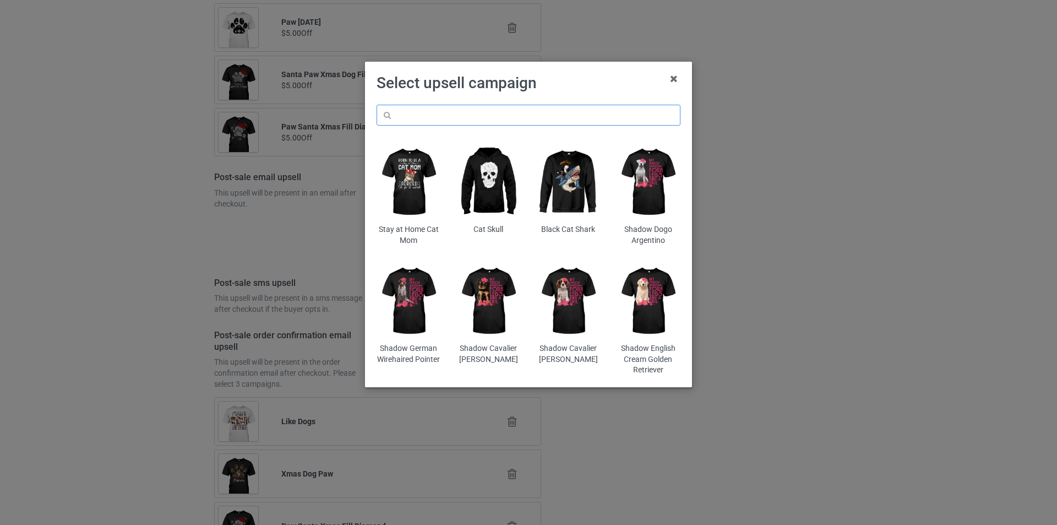
click at [497, 114] on input "text" at bounding box center [529, 115] width 304 height 21
paste input "dmt-halloween-dog-paw"
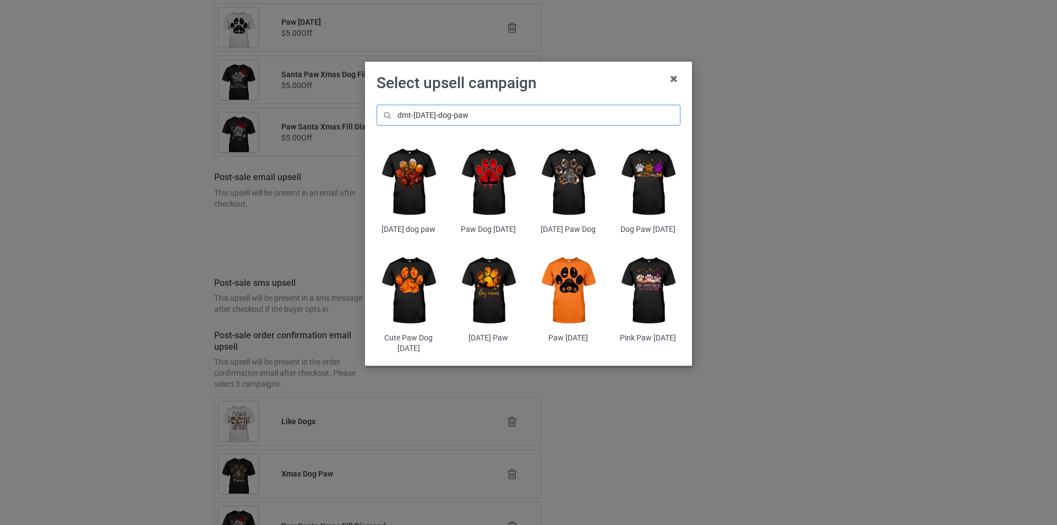
type input "dmt-halloween-dog-paw"
click at [642, 167] on img at bounding box center [648, 182] width 64 height 80
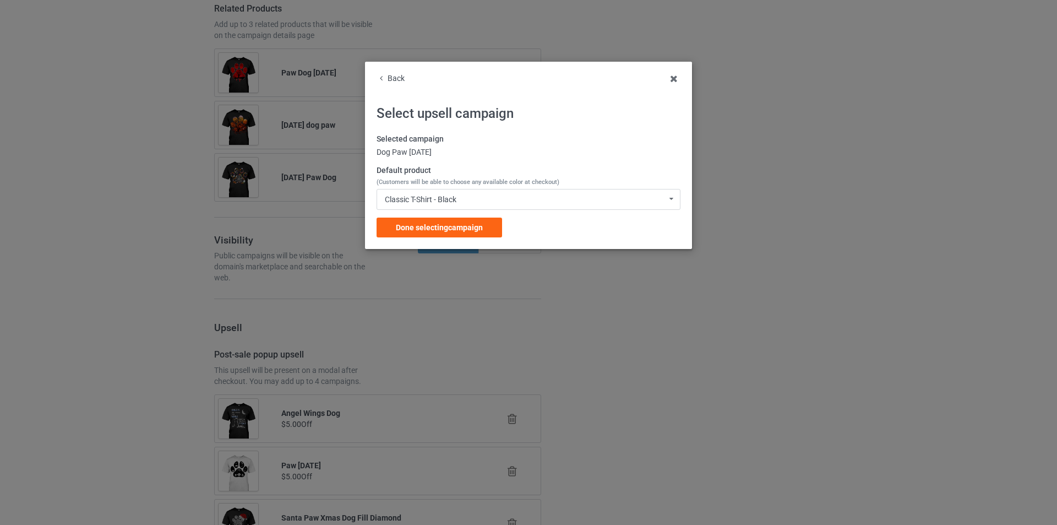
scroll to position [5225, 0]
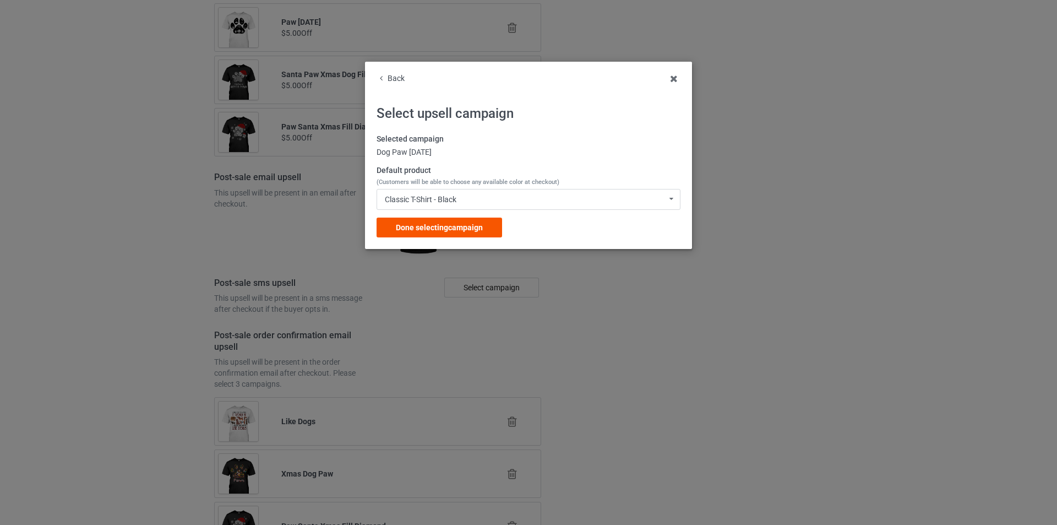
click at [481, 231] on span "Done selecting campaign" at bounding box center [439, 227] width 87 height 9
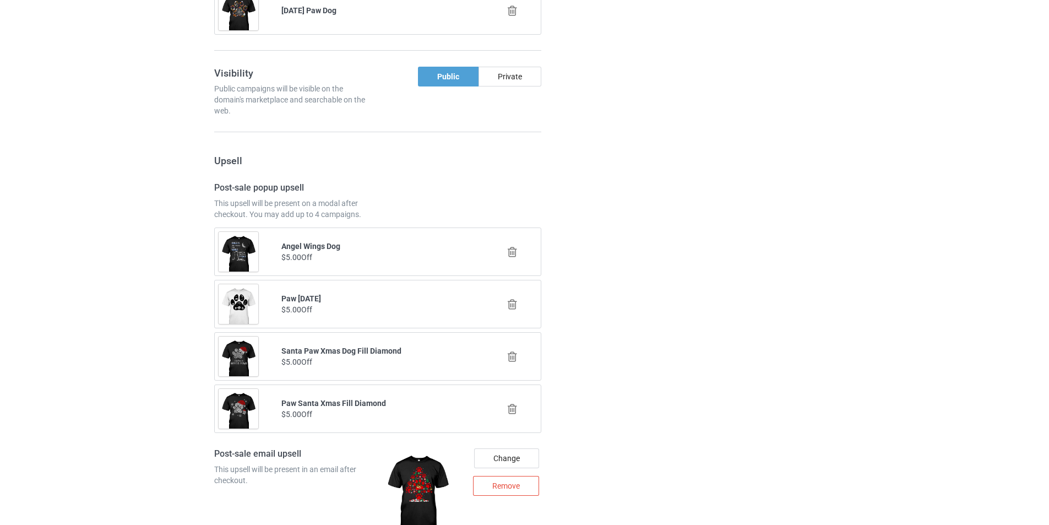
scroll to position [5057, 0]
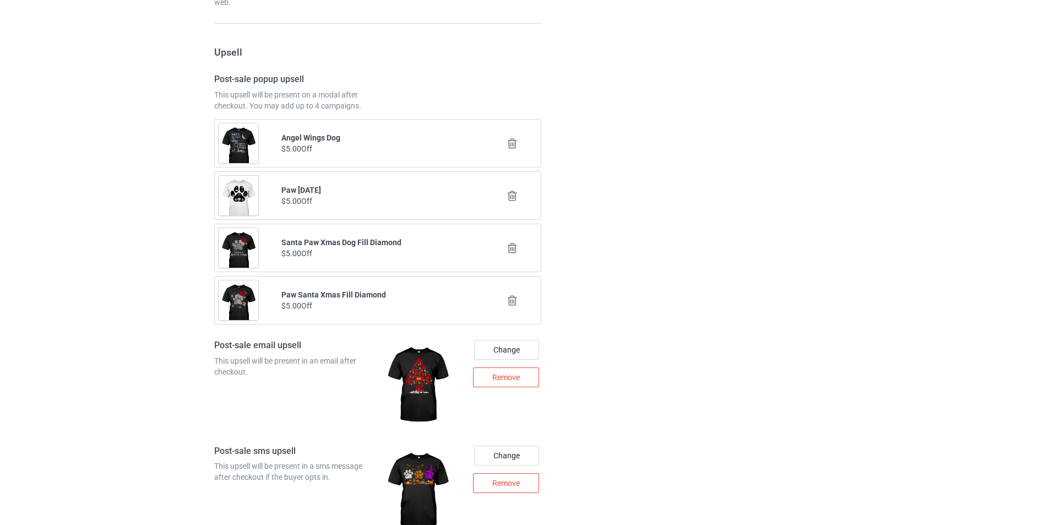
click at [512, 197] on icon at bounding box center [513, 196] width 14 height 12
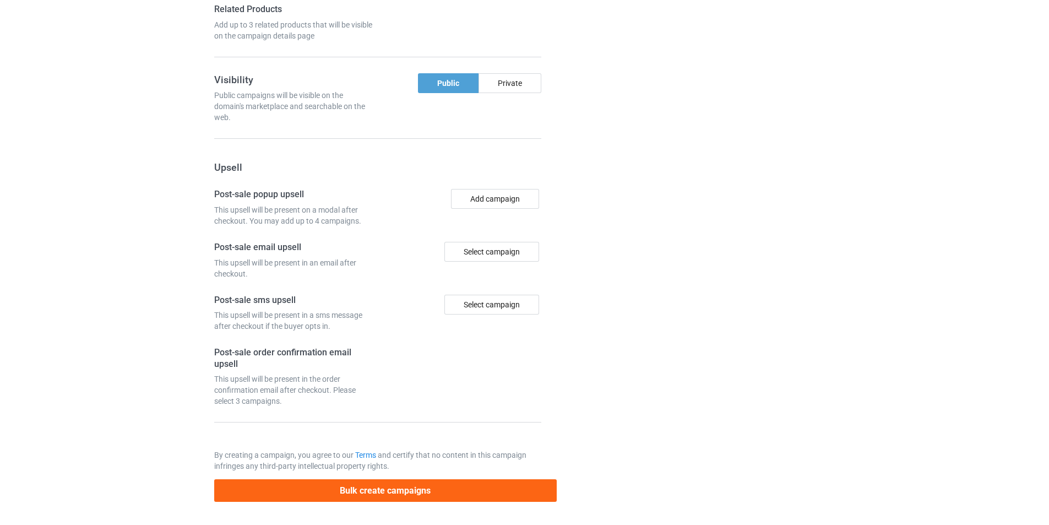
click at [622, 175] on div at bounding box center [603, 4] width 79 height 1011
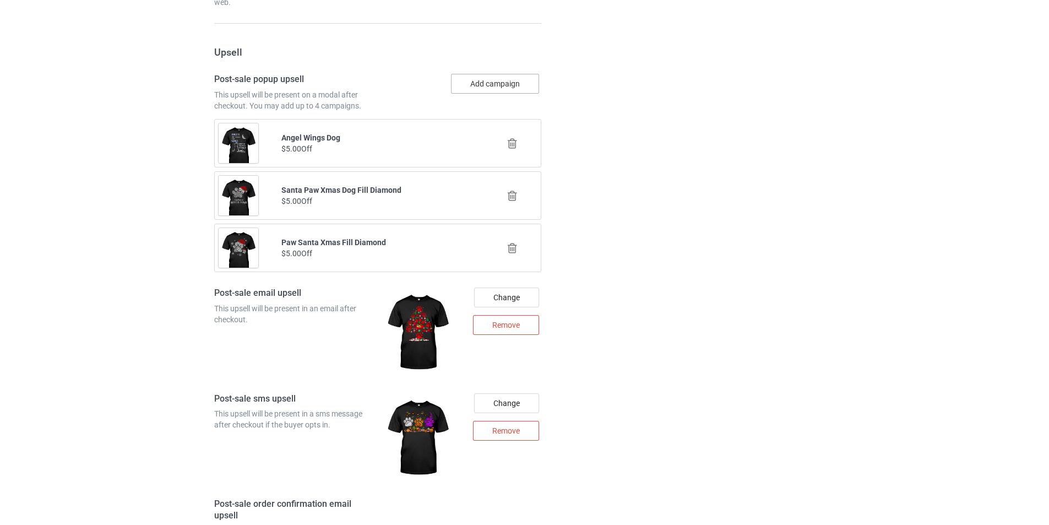
click at [511, 83] on button "Add campaign" at bounding box center [495, 84] width 88 height 20
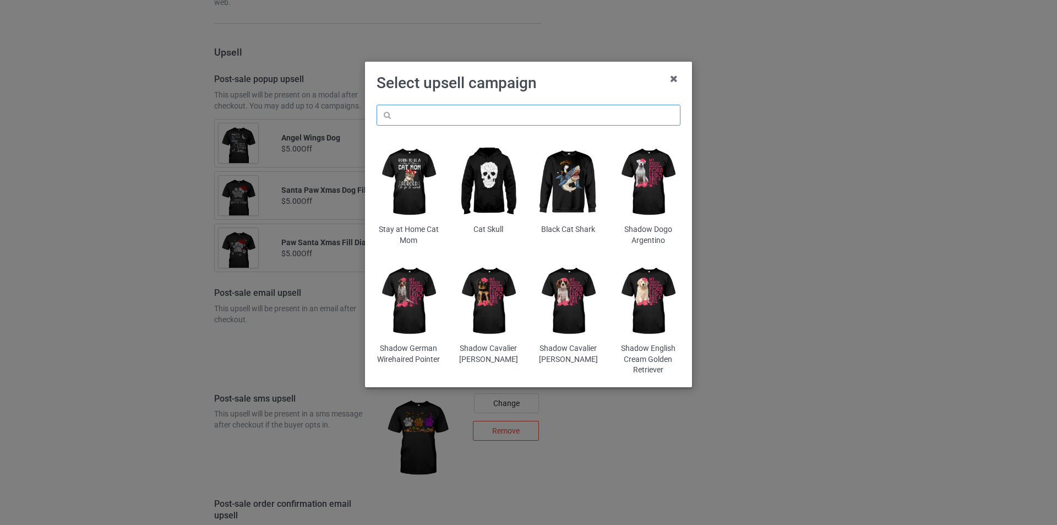
click at [505, 109] on input "text" at bounding box center [529, 115] width 304 height 21
paste input "dmt-halloween-dog-paw"
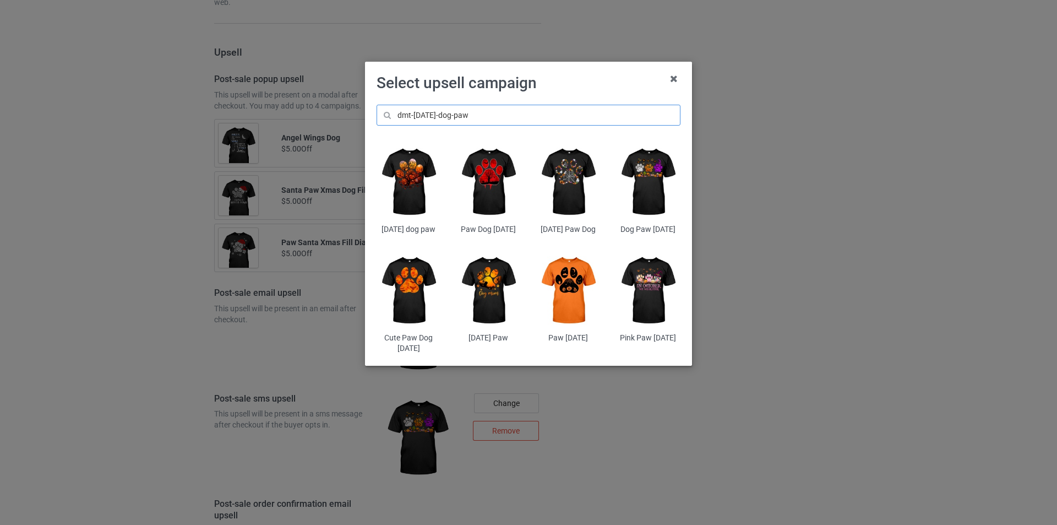
type input "dmt-halloween-dog-paw"
click at [577, 299] on img at bounding box center [568, 291] width 64 height 80
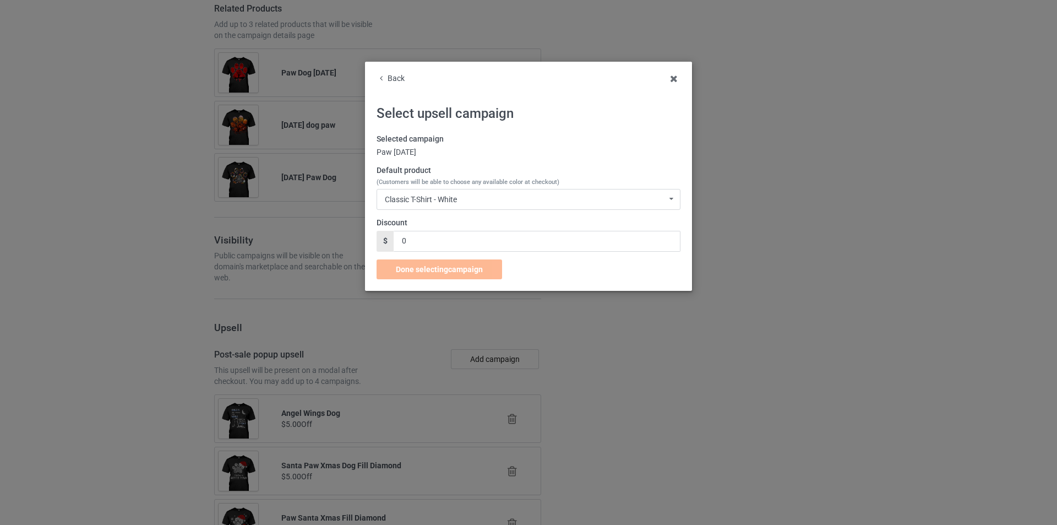
scroll to position [5057, 0]
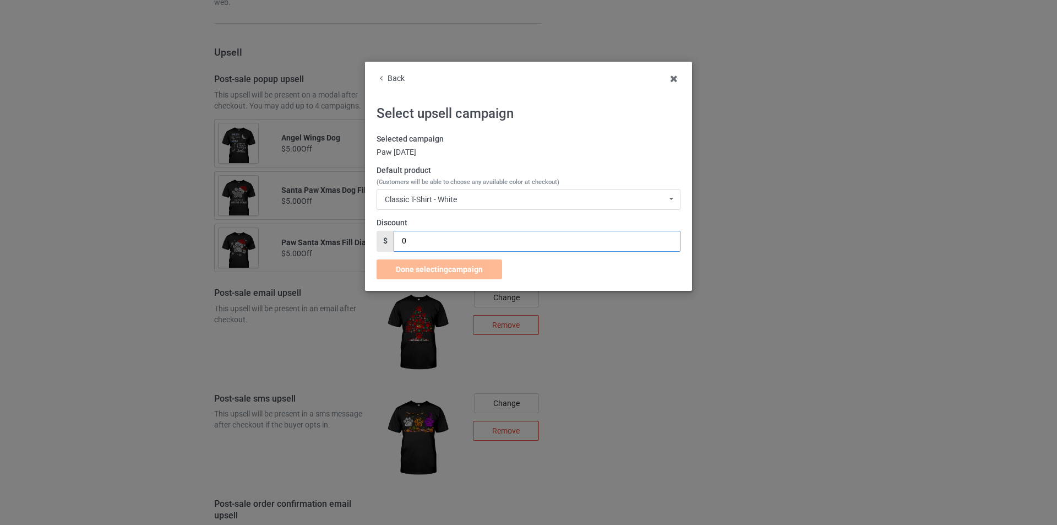
click at [442, 243] on input "0" at bounding box center [537, 241] width 286 height 21
type input "05"
click at [449, 274] on div "Done selecting campaign" at bounding box center [440, 269] width 126 height 20
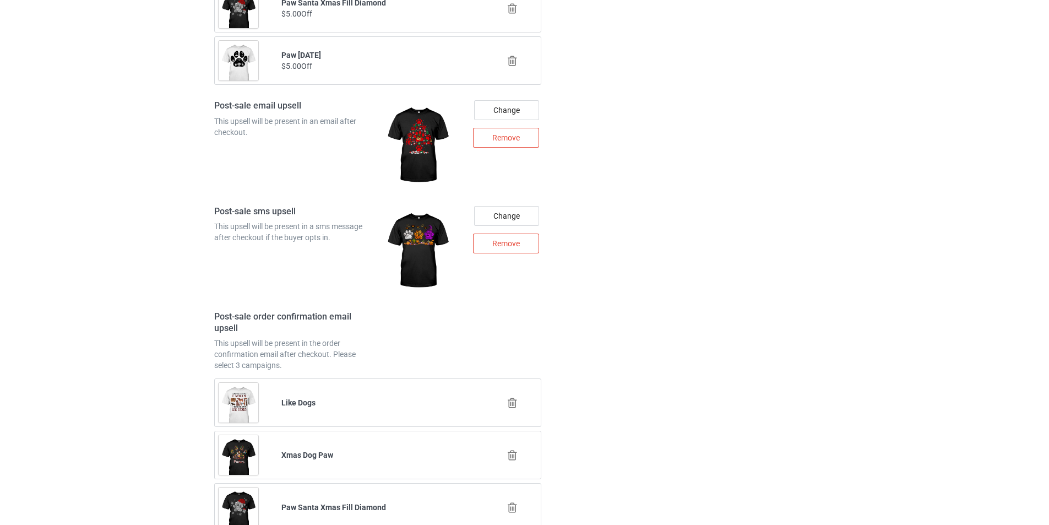
scroll to position [5422, 0]
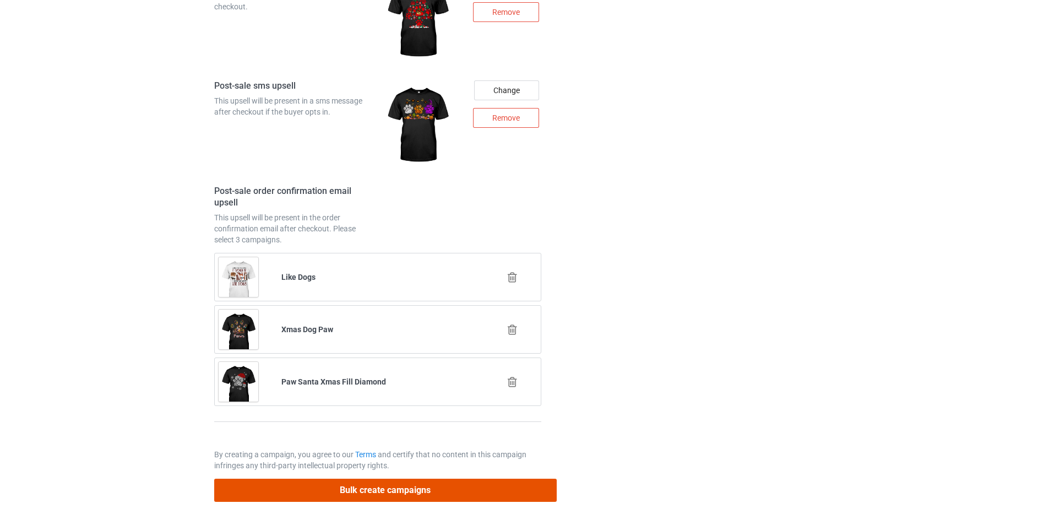
click at [469, 486] on button "Bulk create campaigns" at bounding box center [385, 490] width 343 height 23
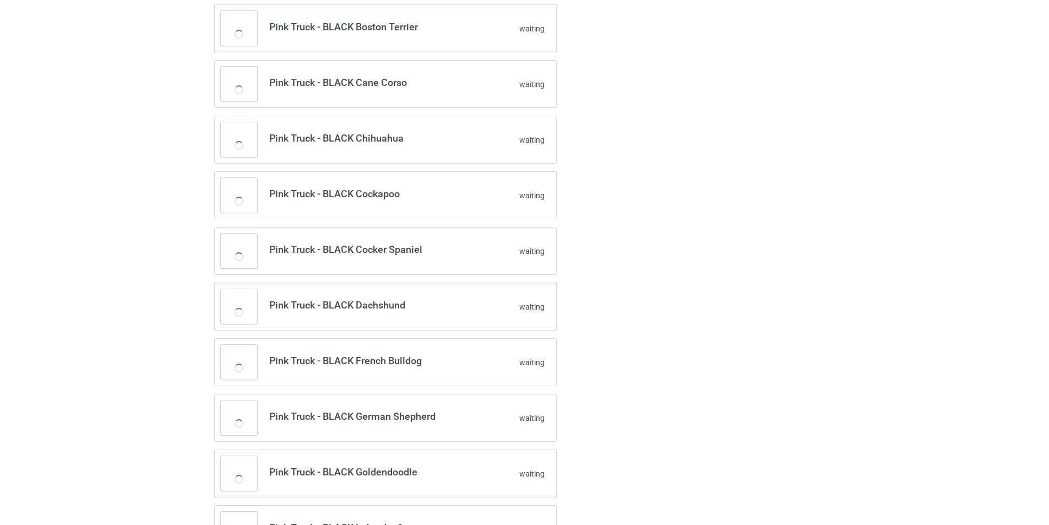
scroll to position [0, 0]
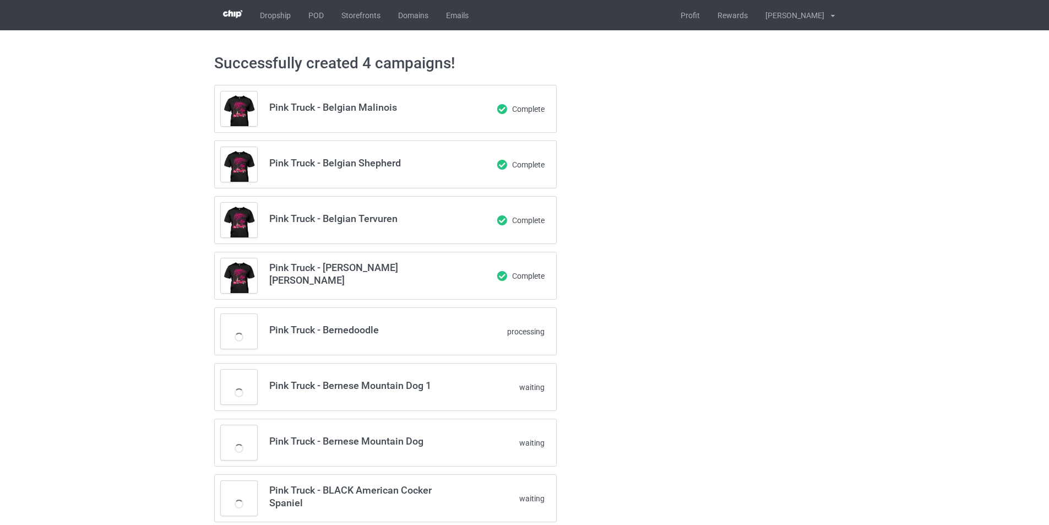
click at [354, 110] on h3 "Pink Truck - Belgian Malinois" at bounding box center [356, 107] width 174 height 13
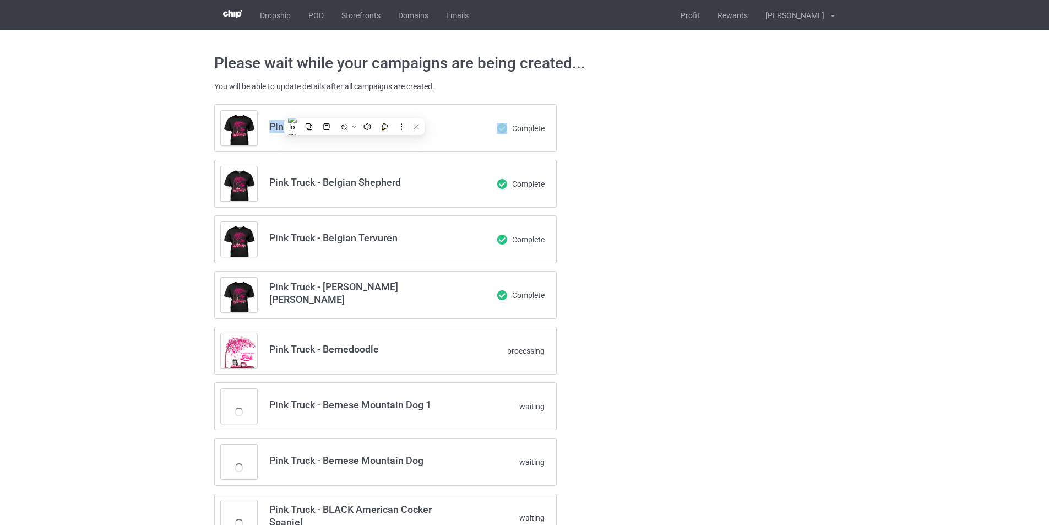
copy h3 "Pink Truck - Belgian Malinois"
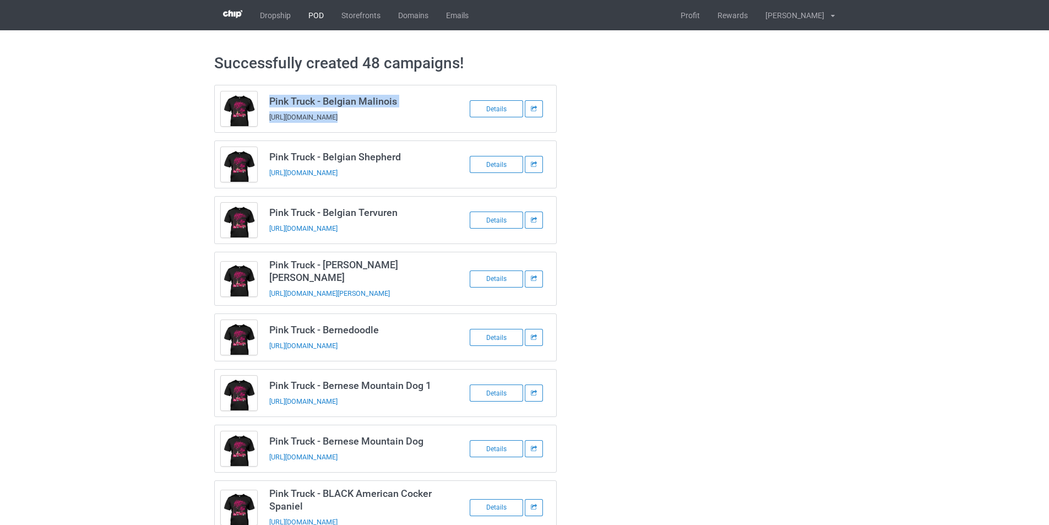
click at [322, 17] on link "POD" at bounding box center [316, 15] width 33 height 30
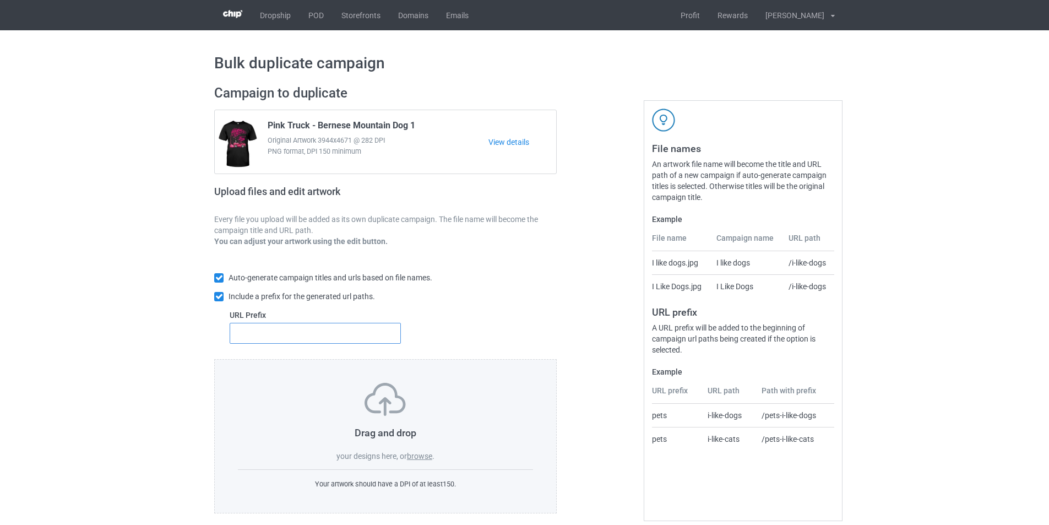
click at [345, 332] on input "text" at bounding box center [315, 333] width 171 height 21
type input "mt-"
click at [419, 453] on label "browse" at bounding box center [419, 456] width 25 height 9
click at [0, 0] on input "browse" at bounding box center [0, 0] width 0 height 0
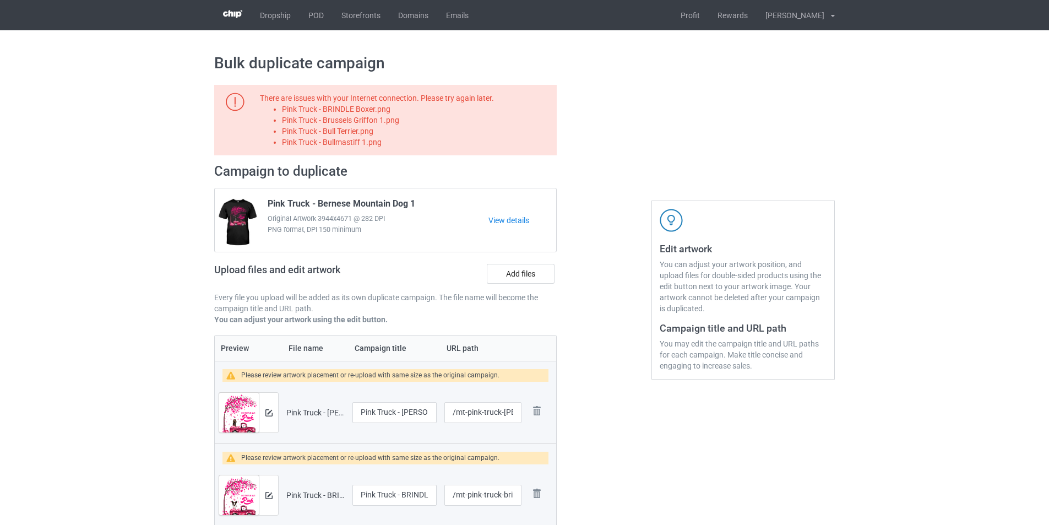
click at [379, 109] on li "Pink Truck - BRINDLE Boxer.png" at bounding box center [417, 109] width 271 height 11
copy li "Pink Truck - BRINDLE Boxer.png"
click at [533, 269] on label "Add files" at bounding box center [521, 274] width 68 height 20
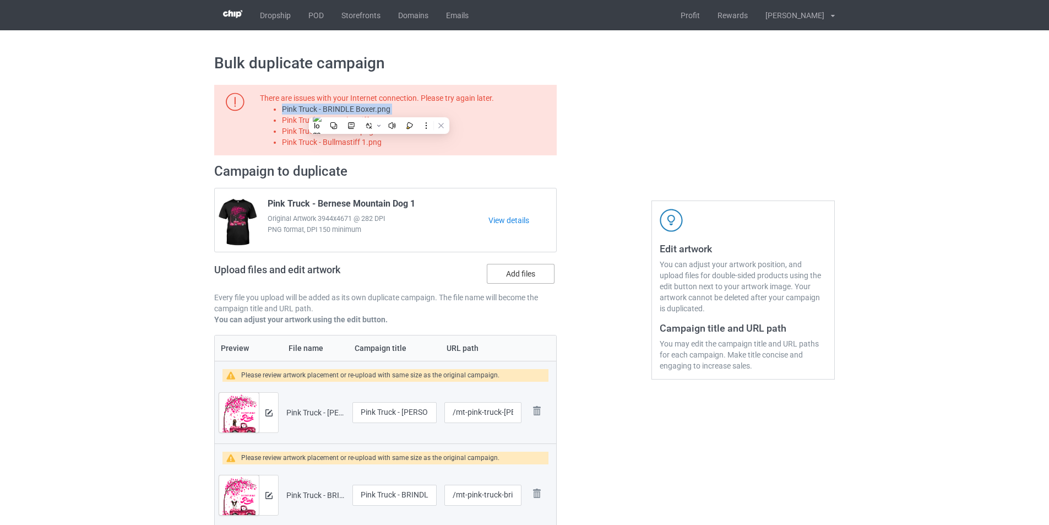
click at [0, 0] on input "Add files" at bounding box center [0, 0] width 0 height 0
click at [379, 117] on li "Pink Truck - Brussels Griffon 1.png" at bounding box center [417, 120] width 271 height 11
copy li "Pink Truck - Brussels Griffon 1.png"
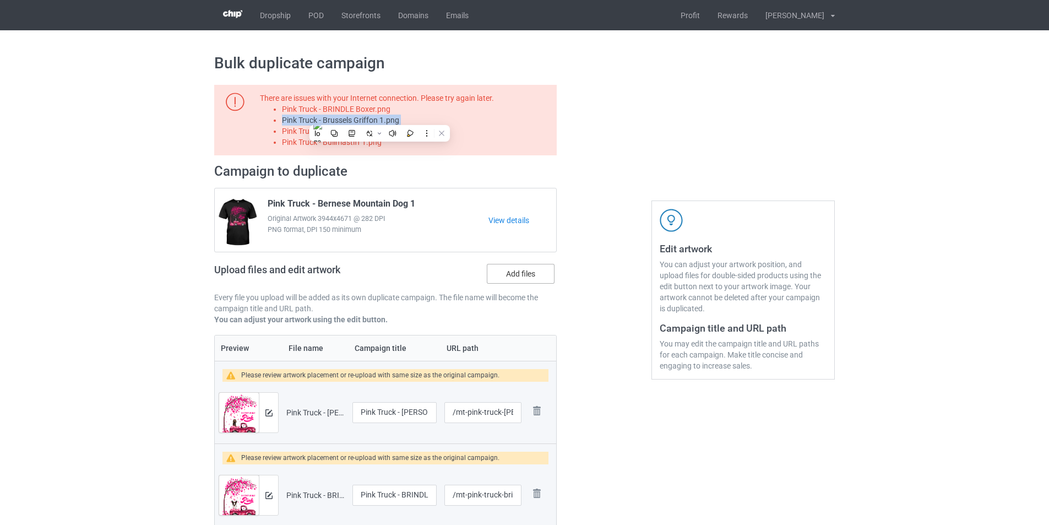
click at [535, 280] on label "Add files" at bounding box center [521, 274] width 68 height 20
click at [0, 0] on input "Add files" at bounding box center [0, 0] width 0 height 0
click at [368, 128] on li "Pink Truck - Bull Terrier.png" at bounding box center [417, 131] width 271 height 11
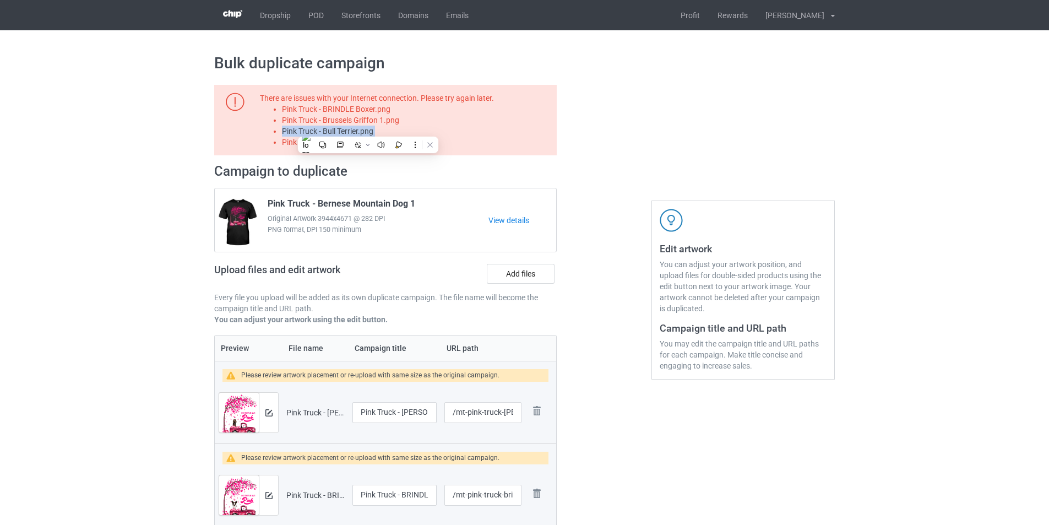
copy li "Pink Truck - Bull Terrier.png"
click at [539, 280] on label "Add files" at bounding box center [521, 274] width 68 height 20
click at [0, 0] on input "Add files" at bounding box center [0, 0] width 0 height 0
click at [363, 139] on li "Pink Truck - Bullmastiff 1.png" at bounding box center [417, 142] width 271 height 11
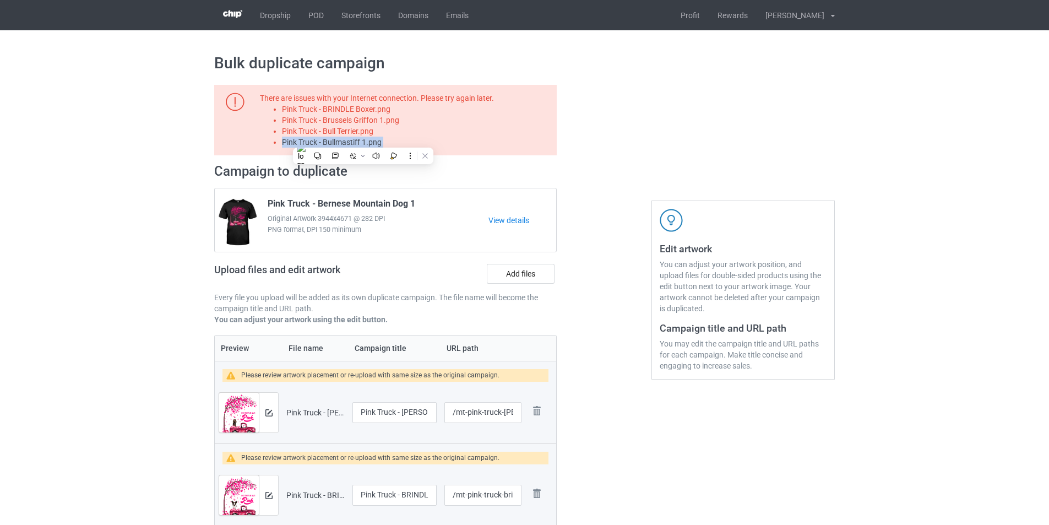
click at [363, 139] on li "Pink Truck - Bullmastiff 1.png" at bounding box center [417, 142] width 271 height 11
copy li "Pink Truck - Bullmastiff 1.png"
click at [525, 269] on label "Add files" at bounding box center [521, 274] width 68 height 20
click at [0, 0] on input "Add files" at bounding box center [0, 0] width 0 height 0
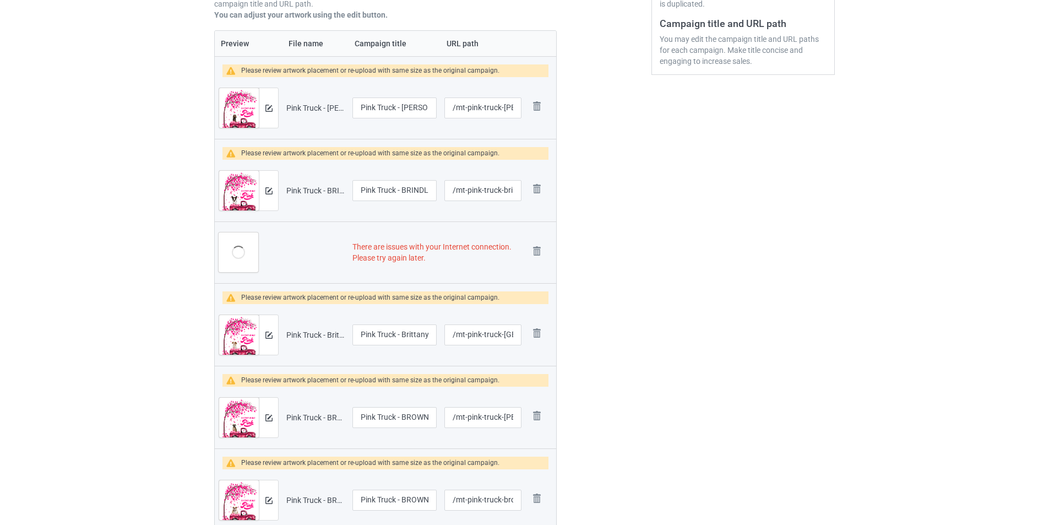
scroll to position [330, 0]
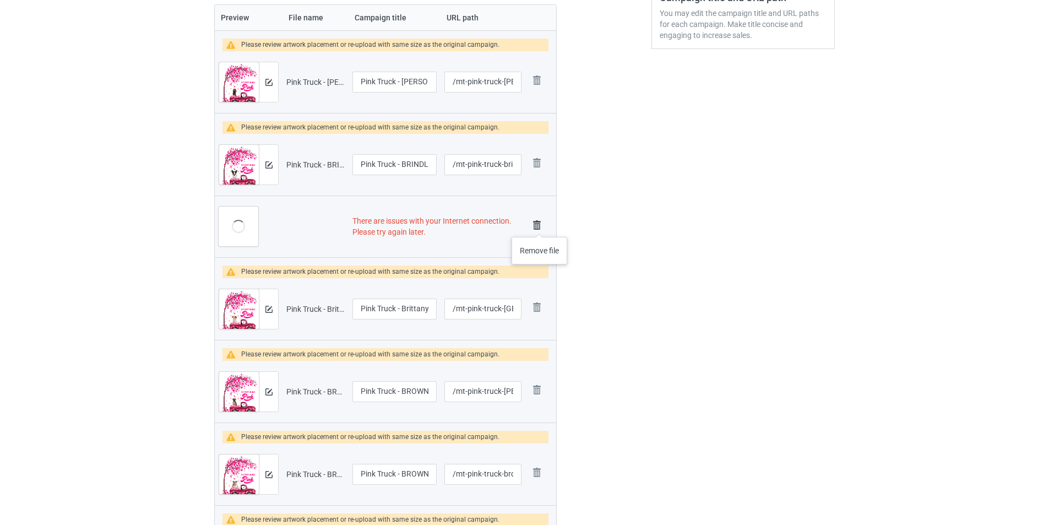
click at [540, 226] on img at bounding box center [536, 225] width 15 height 15
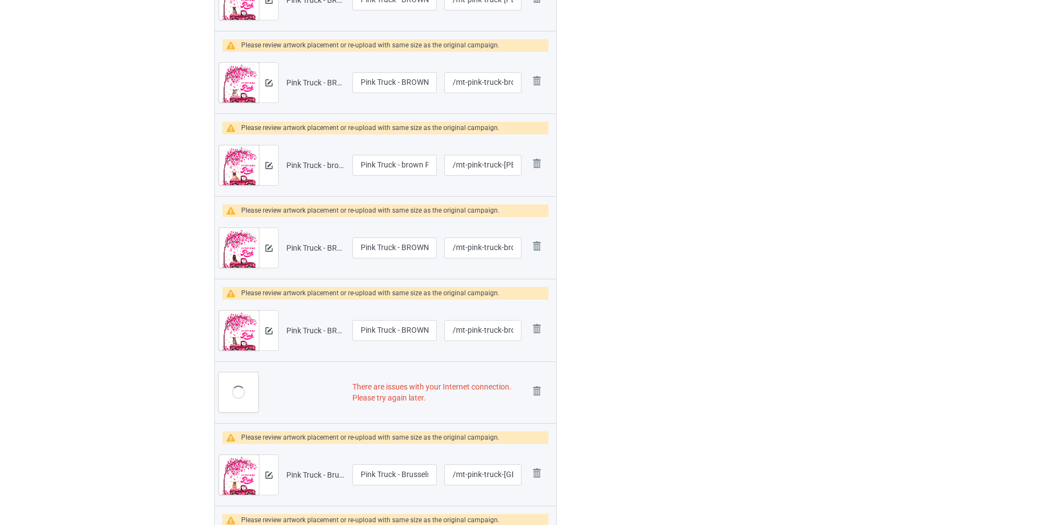
scroll to position [815, 0]
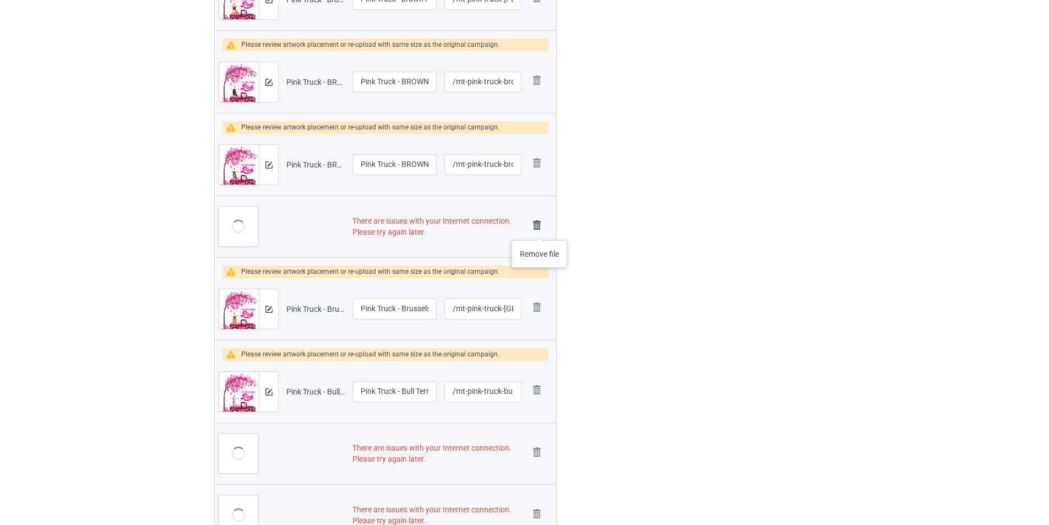
click at [538, 228] on img at bounding box center [536, 225] width 15 height 15
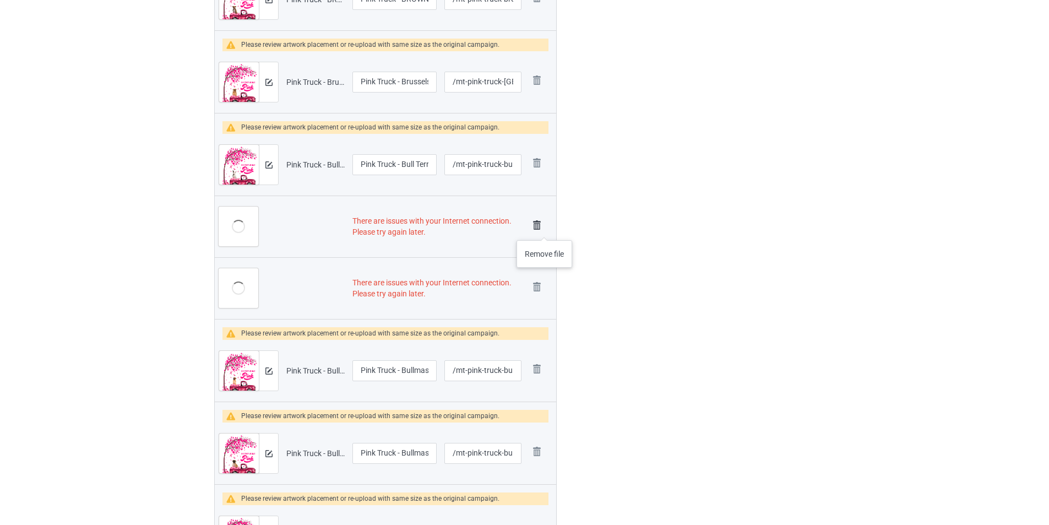
click at [544, 229] on img at bounding box center [536, 225] width 15 height 15
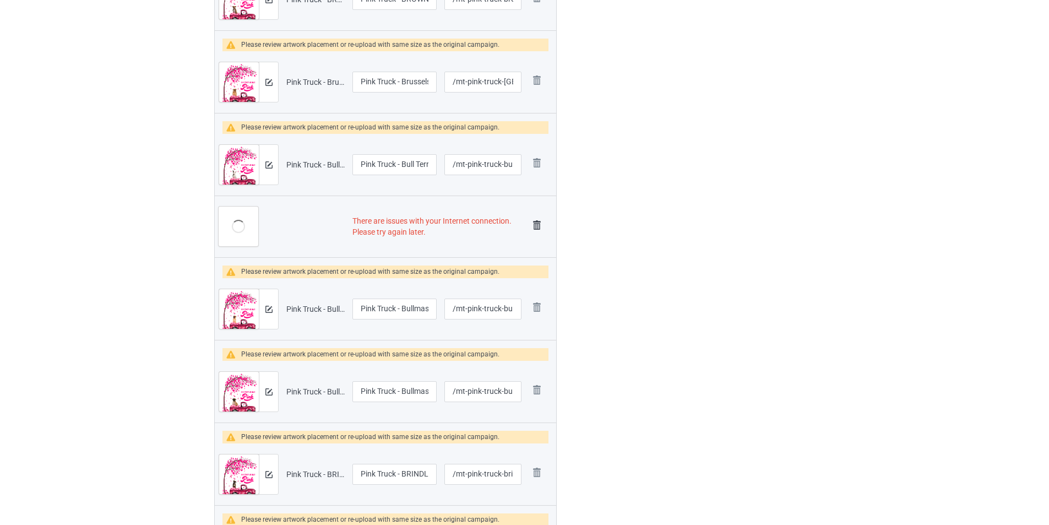
click at [542, 228] on img at bounding box center [536, 225] width 15 height 15
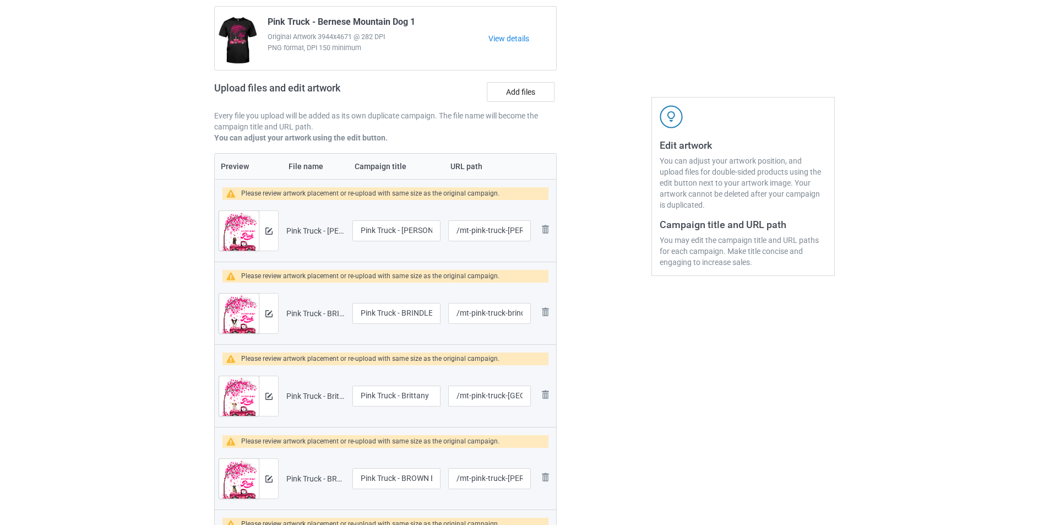
scroll to position [87, 0]
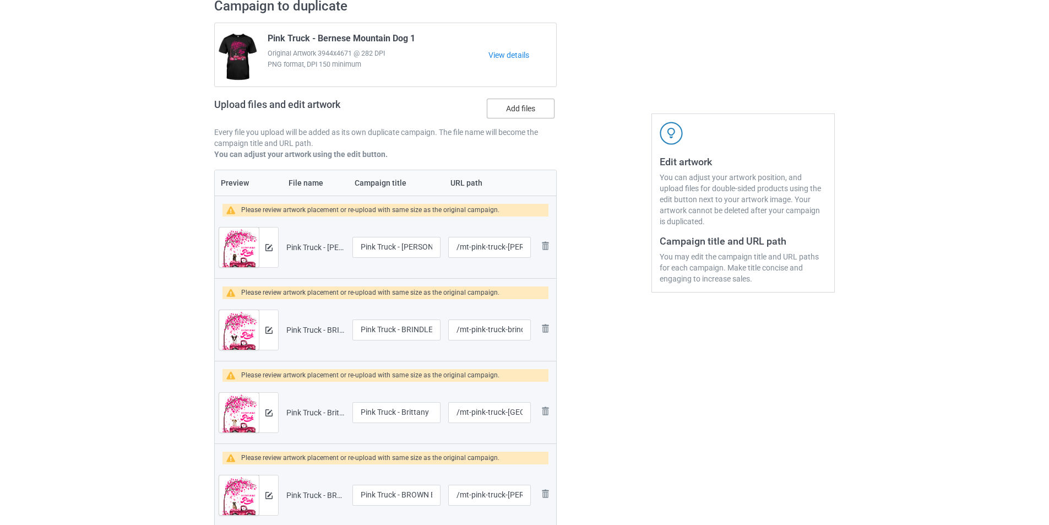
click at [504, 115] on label "Add files" at bounding box center [521, 109] width 68 height 20
click at [0, 0] on input "Add files" at bounding box center [0, 0] width 0 height 0
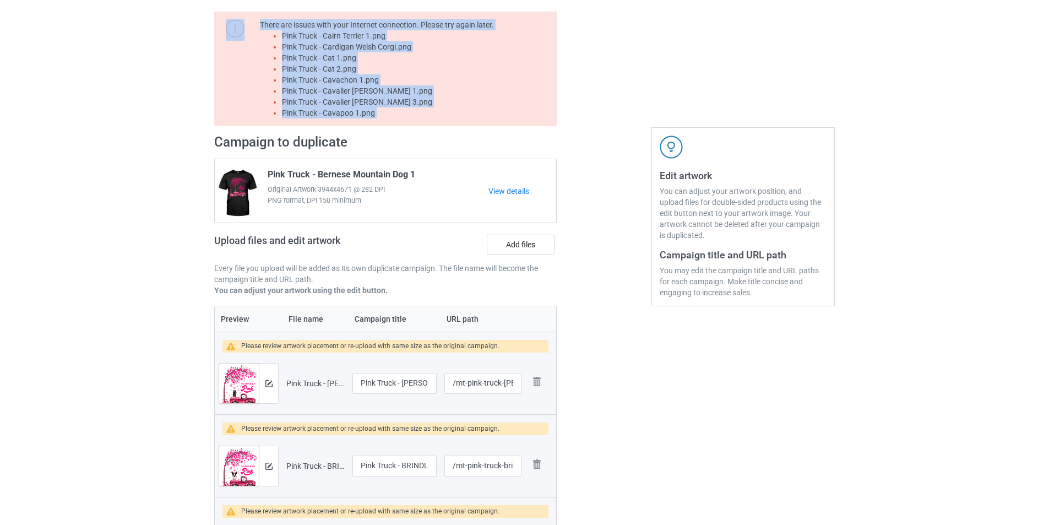
scroll to position [0, 0]
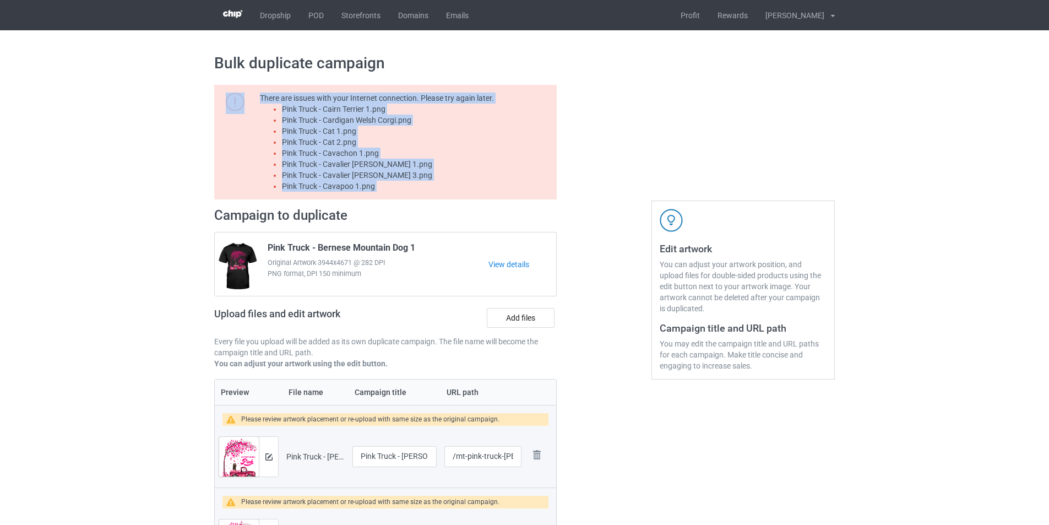
click at [474, 162] on li "Pink Truck - Cavalier King Charles Spaniel 1.png" at bounding box center [417, 164] width 271 height 11
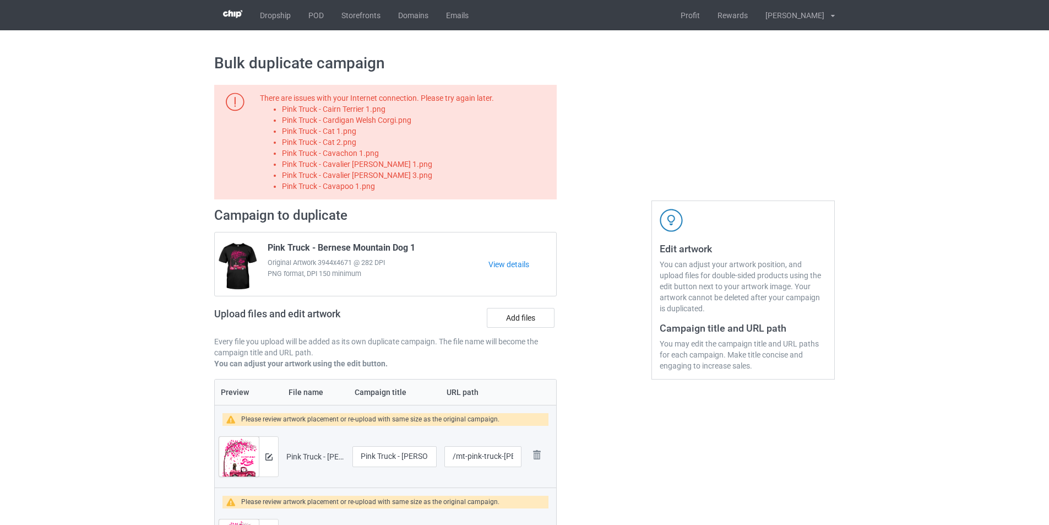
click at [363, 108] on li "Pink Truck - Cairn Terrier 1.png" at bounding box center [417, 109] width 271 height 11
copy li "Pink Truck - Cairn Terrier 1.png"
click at [514, 322] on label "Add files" at bounding box center [521, 318] width 68 height 20
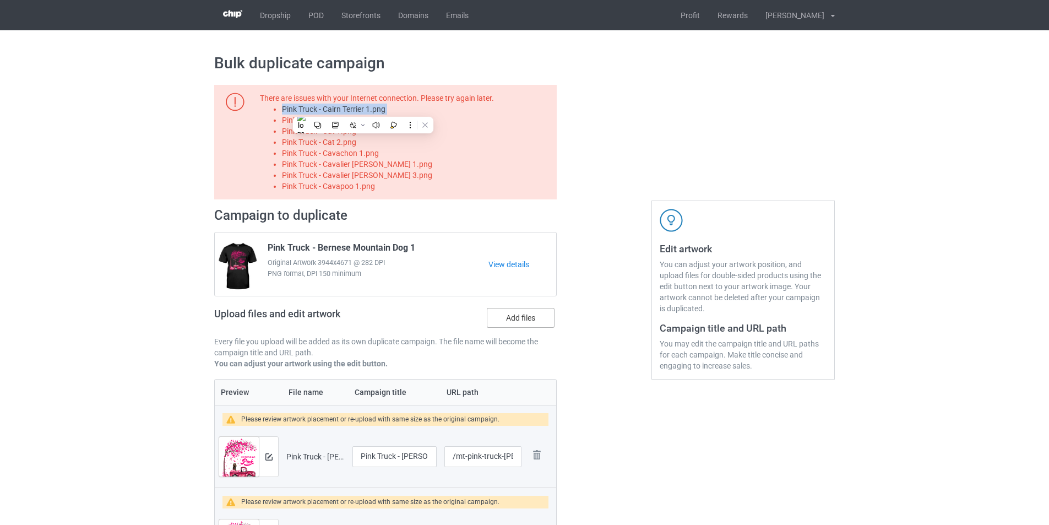
click at [0, 0] on input "Add files" at bounding box center [0, 0] width 0 height 0
click at [364, 117] on li "Pink Truck - Cardigan Welsh Corgi.png" at bounding box center [417, 120] width 271 height 11
copy li "Pink Truck - Cardigan Welsh Corgi.png"
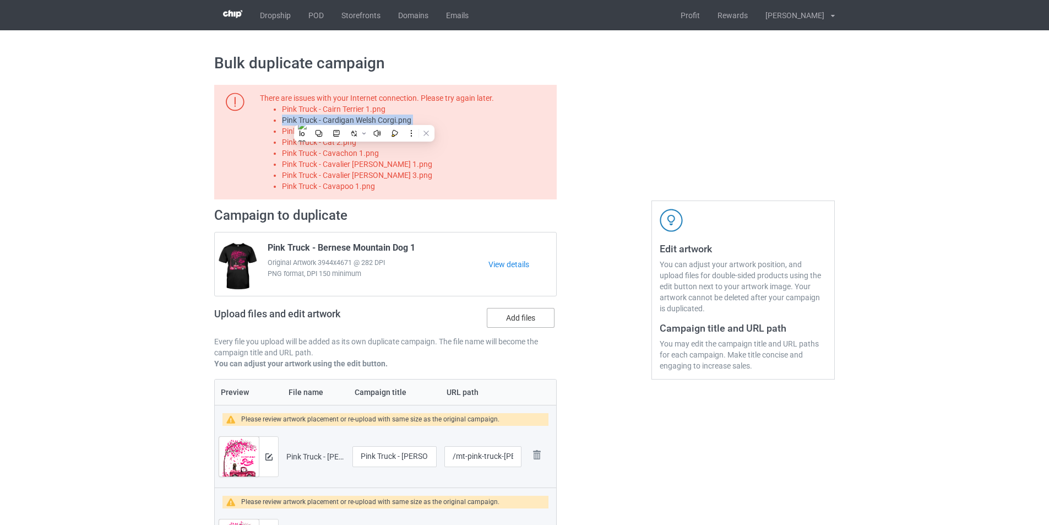
click at [526, 317] on label "Add files" at bounding box center [521, 318] width 68 height 20
click at [0, 0] on input "Add files" at bounding box center [0, 0] width 0 height 0
click at [351, 131] on li "Pink Truck - Cat 1.png" at bounding box center [417, 131] width 271 height 11
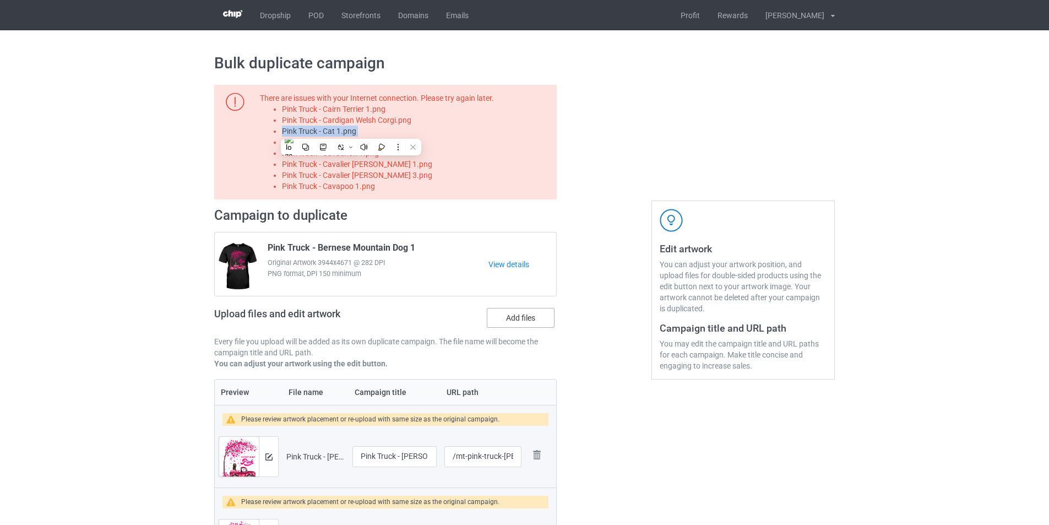
copy li "Pink Truck - Cat 1.png"
click at [539, 318] on label "Add files" at bounding box center [521, 318] width 68 height 20
click at [0, 0] on input "Add files" at bounding box center [0, 0] width 0 height 0
click at [347, 145] on li "Pink Truck - Cat 2.png" at bounding box center [417, 142] width 271 height 11
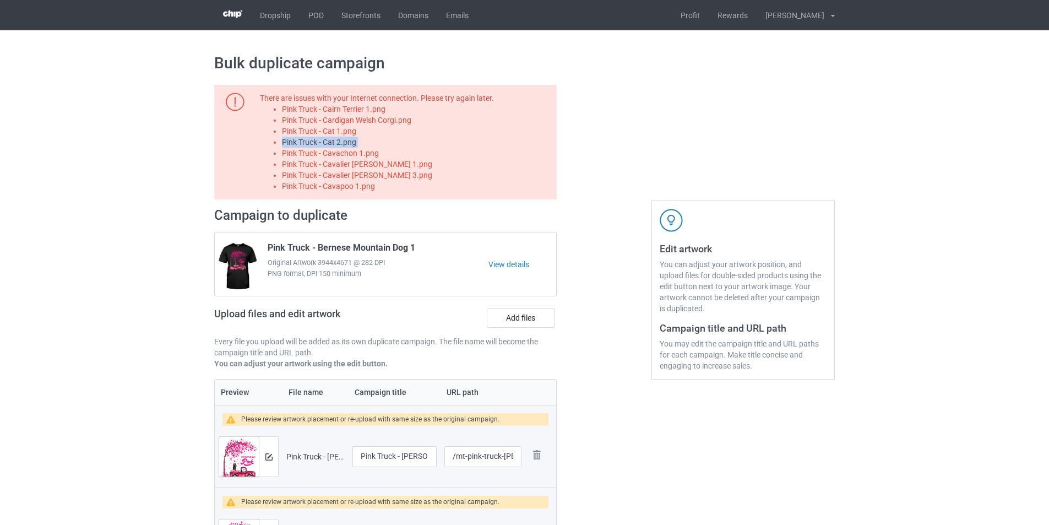
click at [347, 145] on li "Pink Truck - Cat 2.png" at bounding box center [417, 142] width 271 height 11
copy li "Pink Truck - Cat 2.png"
click at [531, 324] on label "Add files" at bounding box center [521, 318] width 68 height 20
click at [0, 0] on input "Add files" at bounding box center [0, 0] width 0 height 0
click at [361, 156] on li "Pink Truck - Cavachon 1.png" at bounding box center [417, 153] width 271 height 11
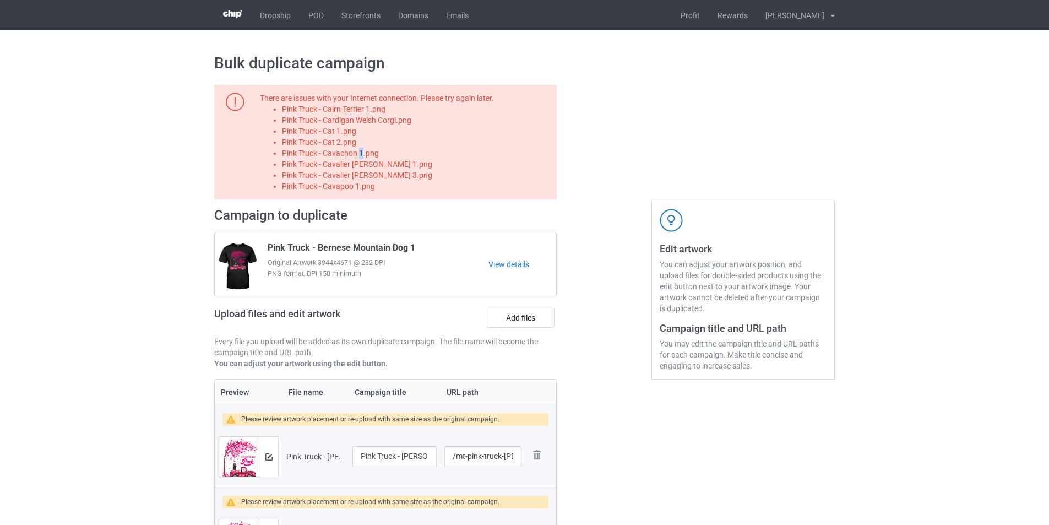
click at [361, 156] on li "Pink Truck - Cavachon 1.png" at bounding box center [417, 153] width 271 height 11
copy li "Pink Truck - Cavachon 1.png"
click at [532, 313] on label "Add files" at bounding box center [521, 318] width 68 height 20
click at [0, 0] on input "Add files" at bounding box center [0, 0] width 0 height 0
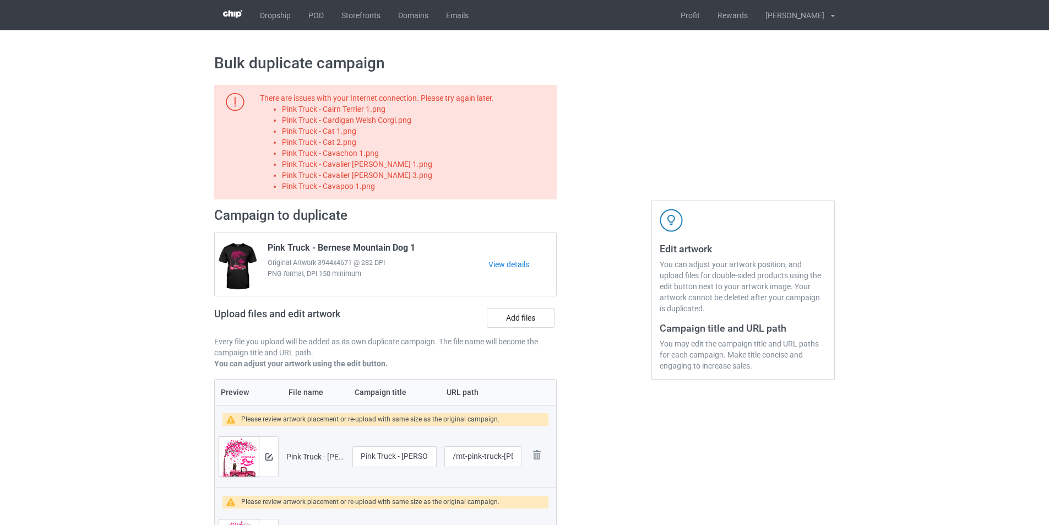
click at [384, 161] on li "Pink Truck - Cavalier King Charles Spaniel 1.png" at bounding box center [417, 164] width 271 height 11
copy li "Pink Truck - Cavalier King Charles Spaniel 1.png"
click at [527, 320] on label "Add files" at bounding box center [521, 318] width 68 height 20
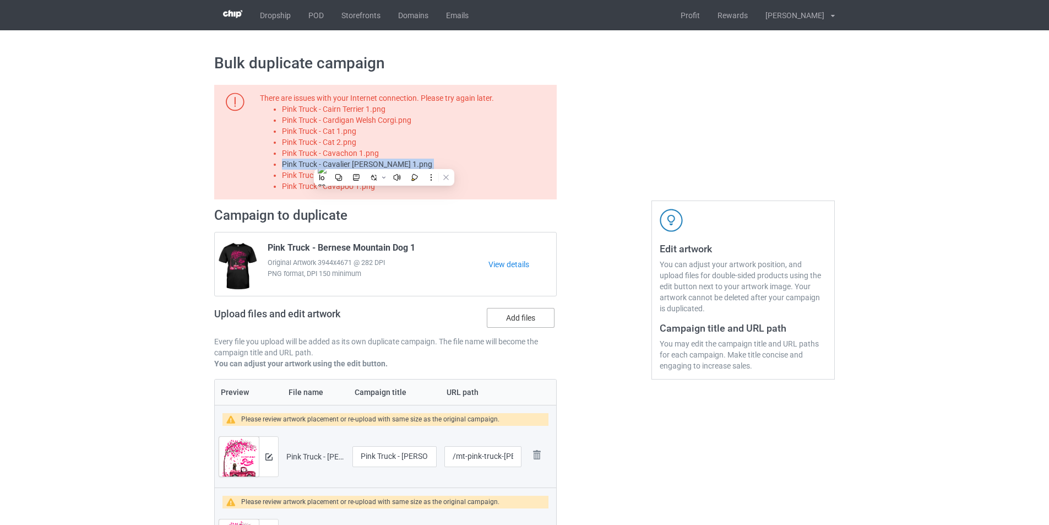
click at [0, 0] on input "Add files" at bounding box center [0, 0] width 0 height 0
click at [408, 178] on li "Pink Truck - Cavalier King Charles Spaniel 3.png" at bounding box center [417, 175] width 271 height 11
click at [534, 322] on label "Add files" at bounding box center [521, 318] width 68 height 20
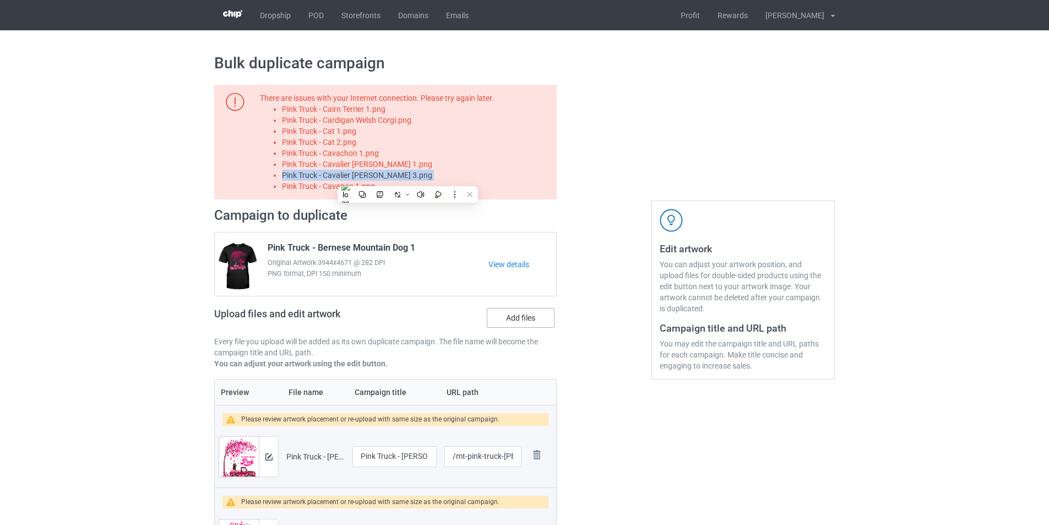
click at [0, 0] on input "Add files" at bounding box center [0, 0] width 0 height 0
click at [351, 188] on li "Pink Truck - Cavapoo 1.png" at bounding box center [417, 186] width 271 height 11
click at [515, 325] on label "Add files" at bounding box center [521, 318] width 68 height 20
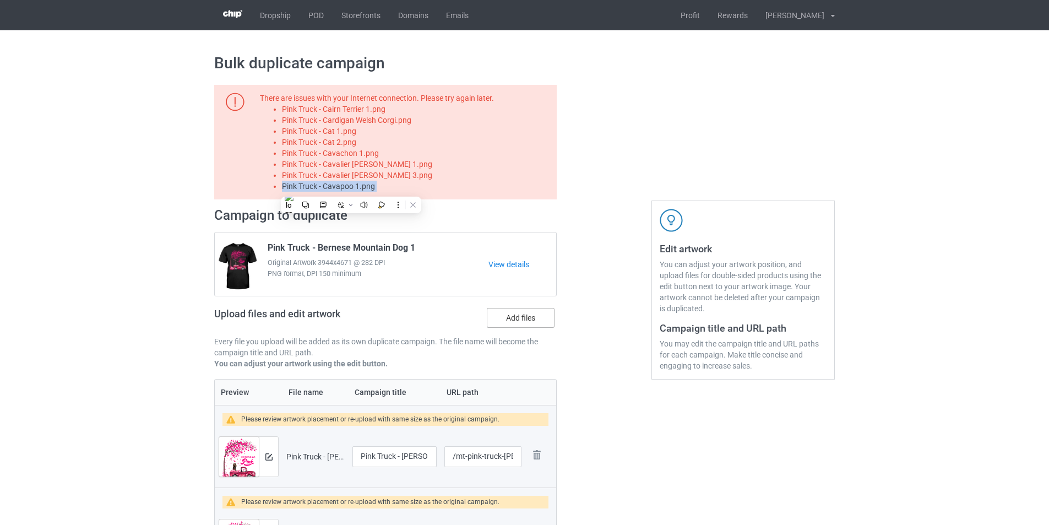
click at [0, 0] on input "Add files" at bounding box center [0, 0] width 0 height 0
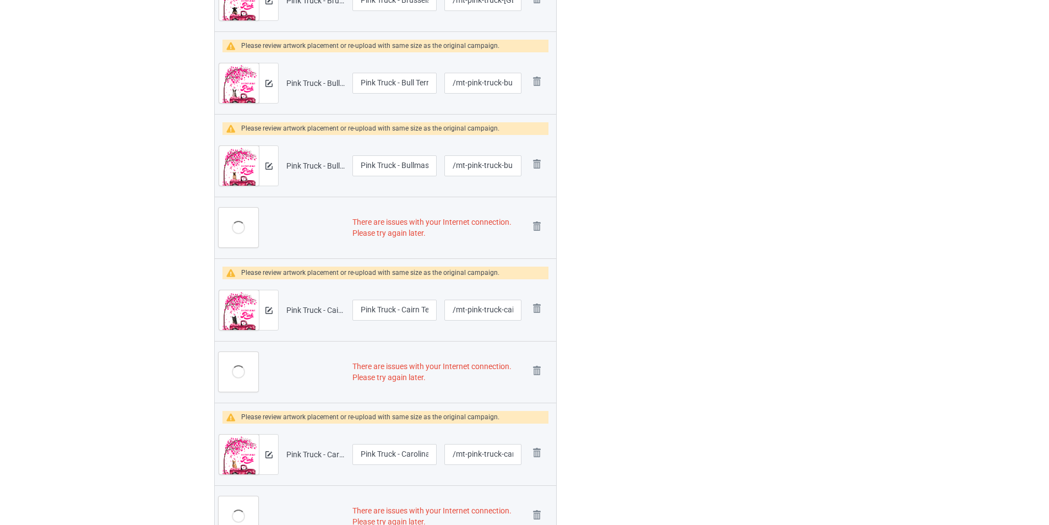
scroll to position [1542, 0]
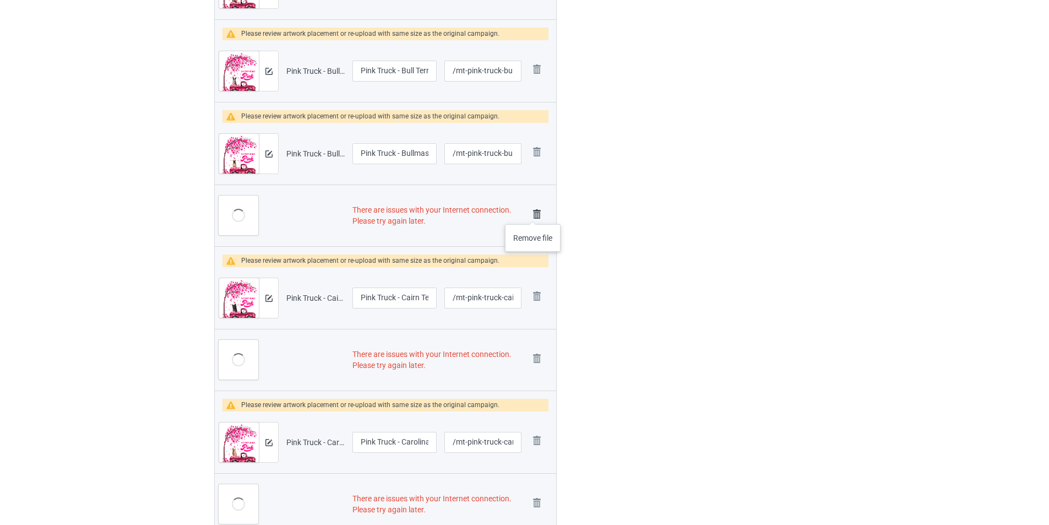
click at [533, 213] on img at bounding box center [536, 214] width 15 height 15
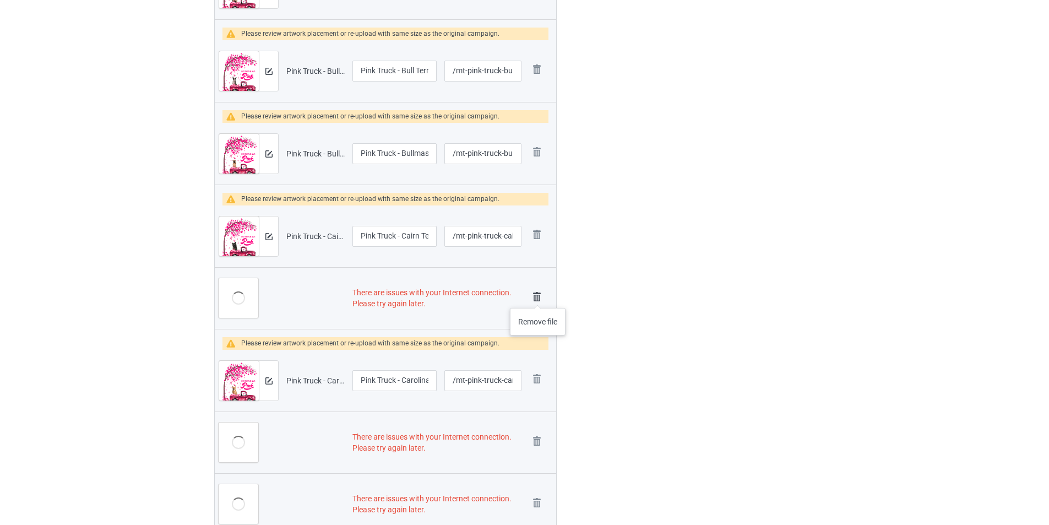
click at [538, 297] on img at bounding box center [536, 296] width 15 height 15
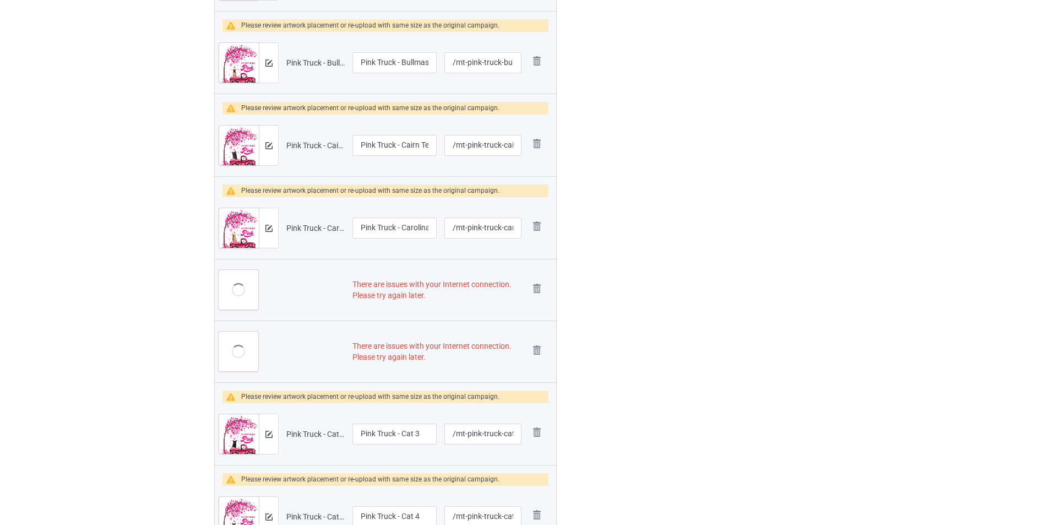
scroll to position [1740, 0]
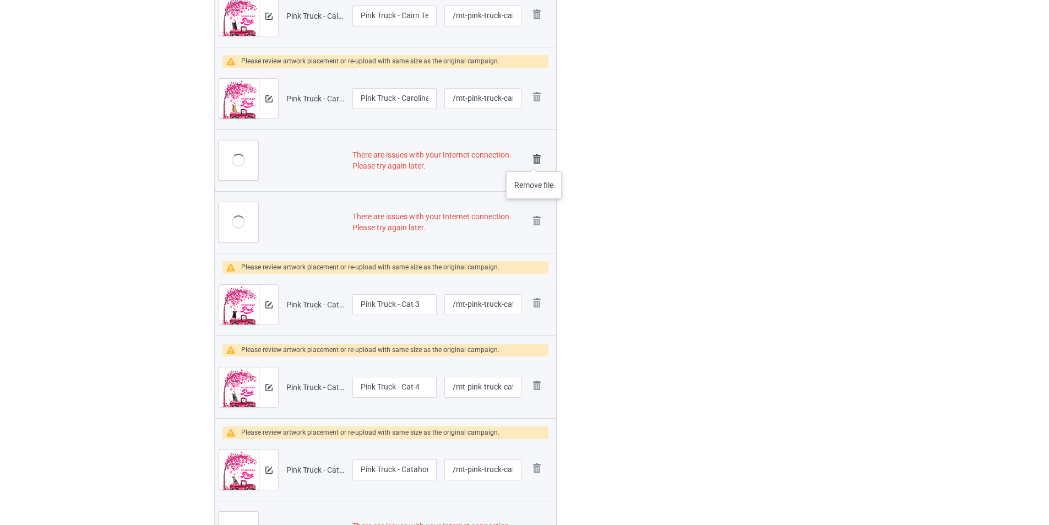
click at [534, 160] on img at bounding box center [536, 158] width 15 height 15
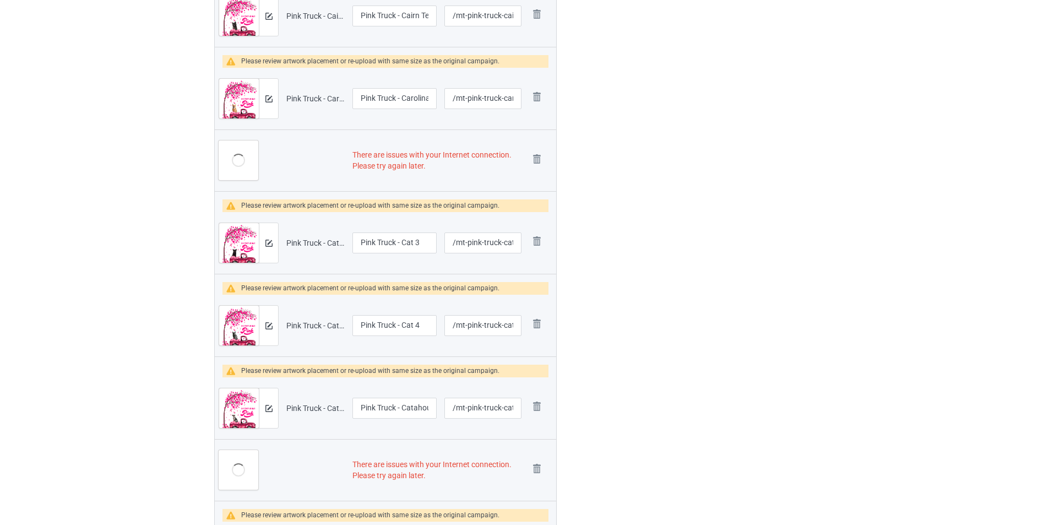
click at [0, 0] on img at bounding box center [0, 0] width 0 height 0
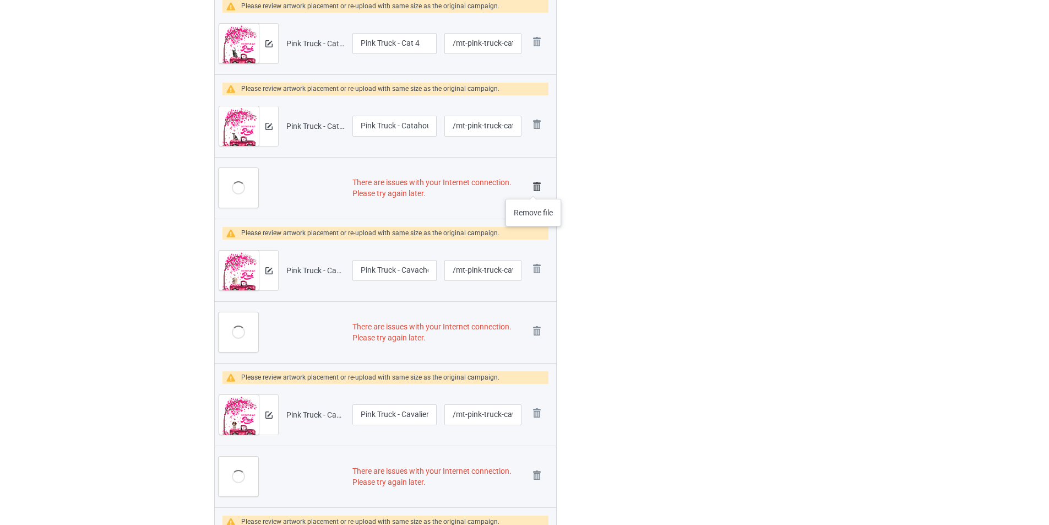
click at [534, 188] on img at bounding box center [536, 186] width 15 height 15
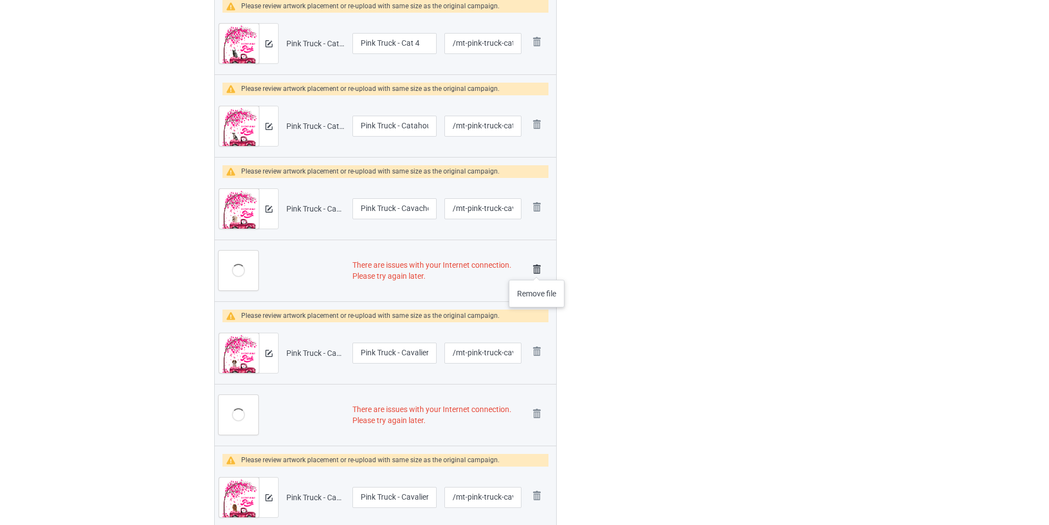
click at [537, 269] on img at bounding box center [536, 269] width 15 height 15
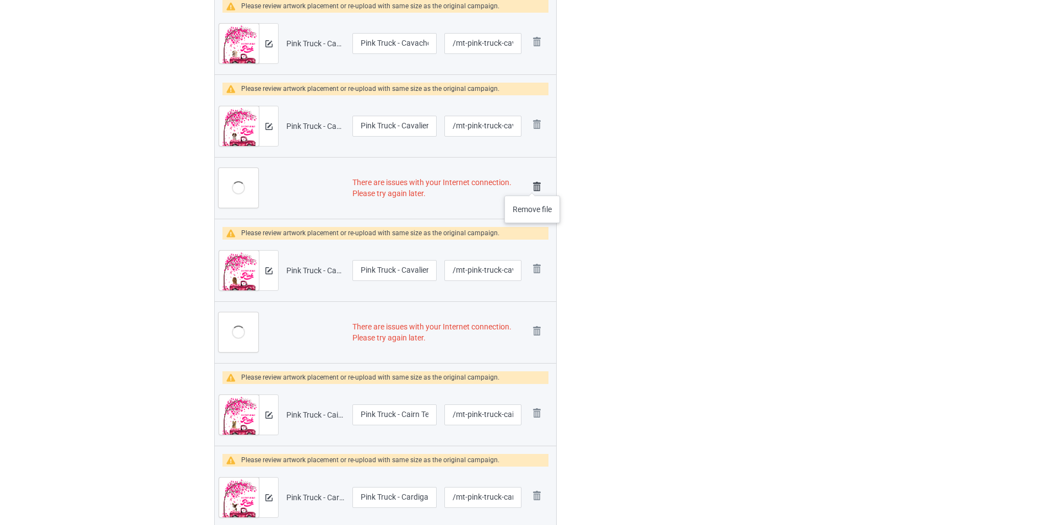
click at [533, 184] on img at bounding box center [536, 186] width 15 height 15
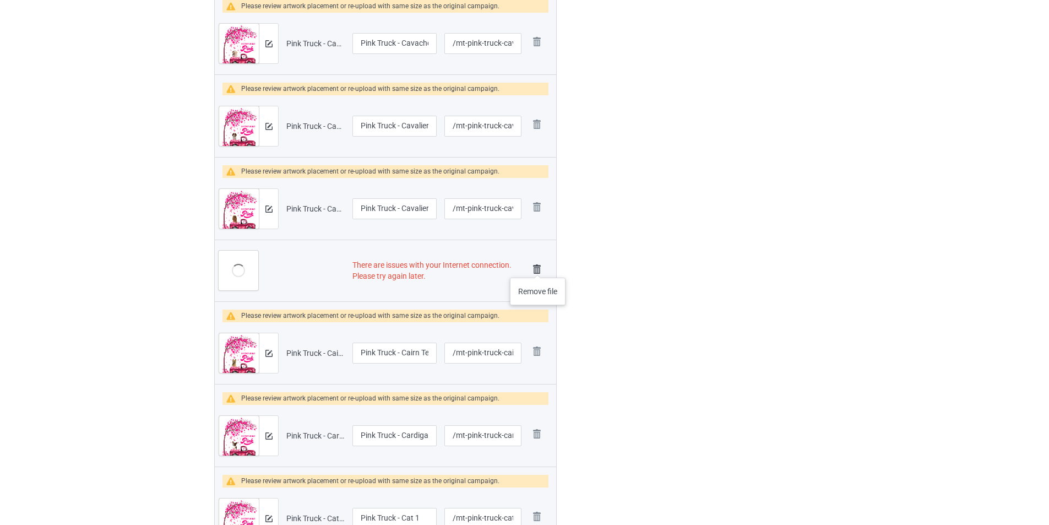
click at [537, 273] on img at bounding box center [536, 269] width 15 height 15
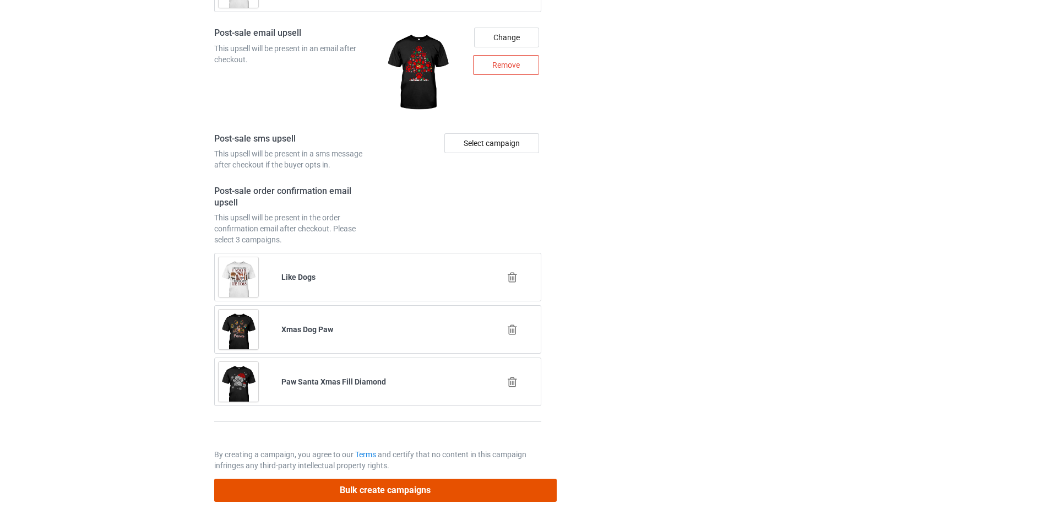
click at [490, 487] on button "Bulk create campaigns" at bounding box center [385, 490] width 343 height 23
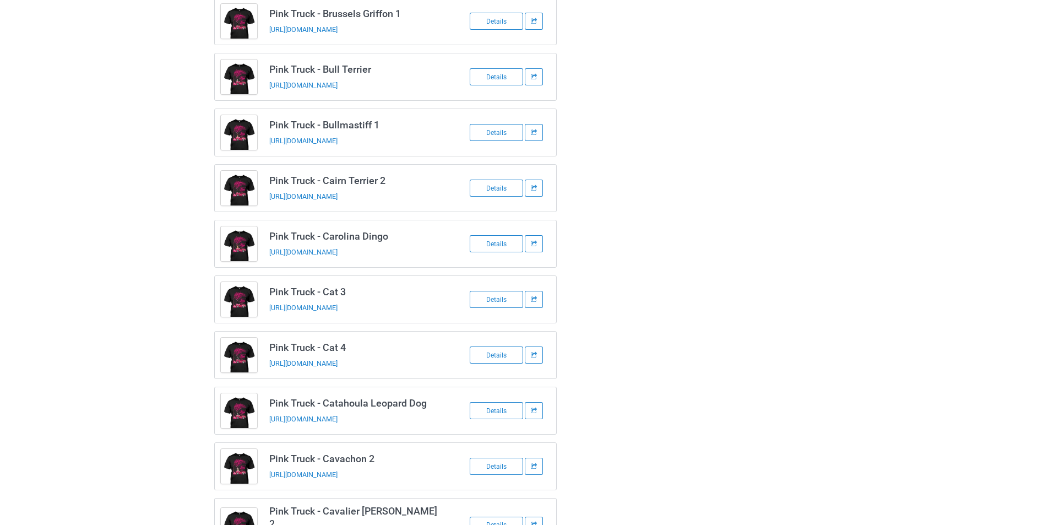
scroll to position [936, 0]
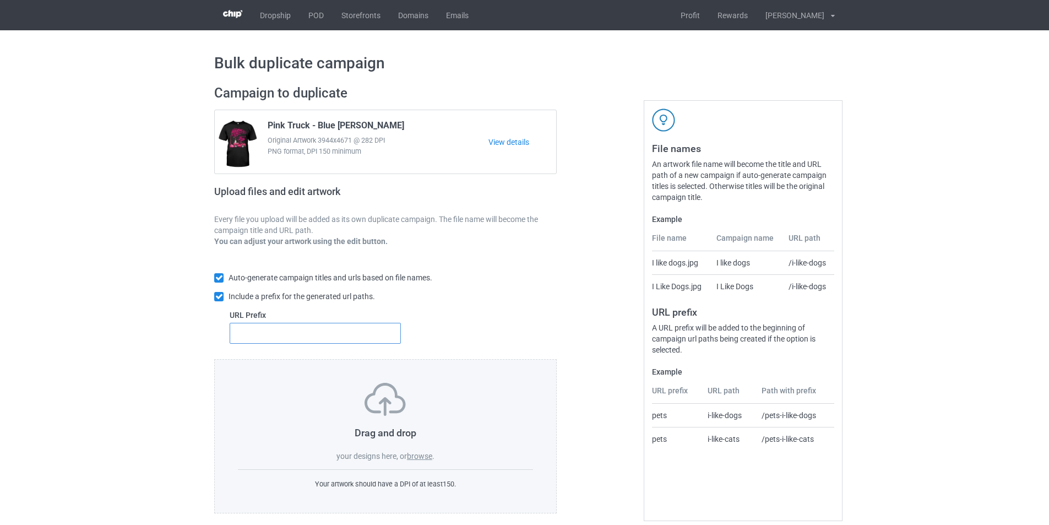
click at [312, 333] on input "text" at bounding box center [315, 333] width 171 height 21
type input "mt-"
click at [420, 457] on label "browse" at bounding box center [419, 456] width 25 height 9
click at [0, 0] on input "browse" at bounding box center [0, 0] width 0 height 0
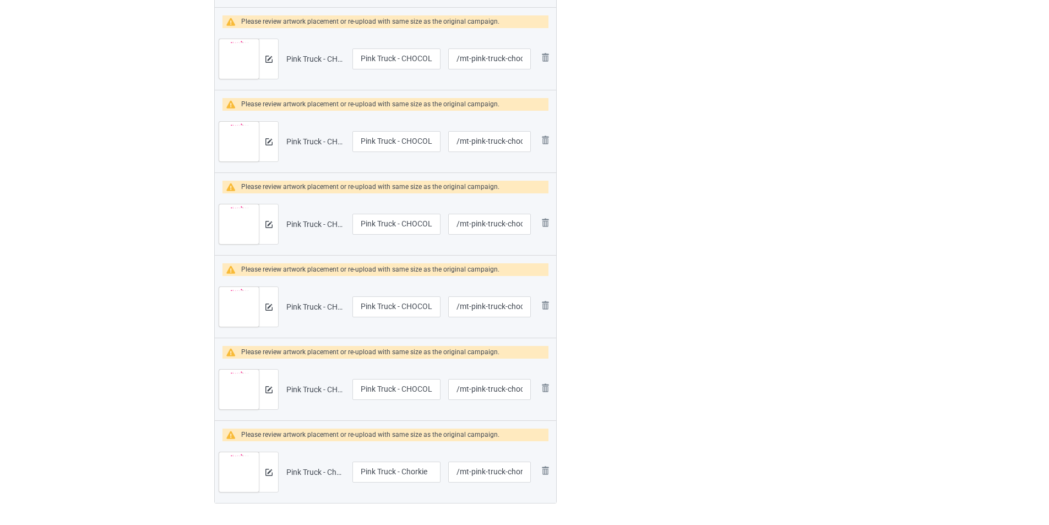
scroll to position [1373, 0]
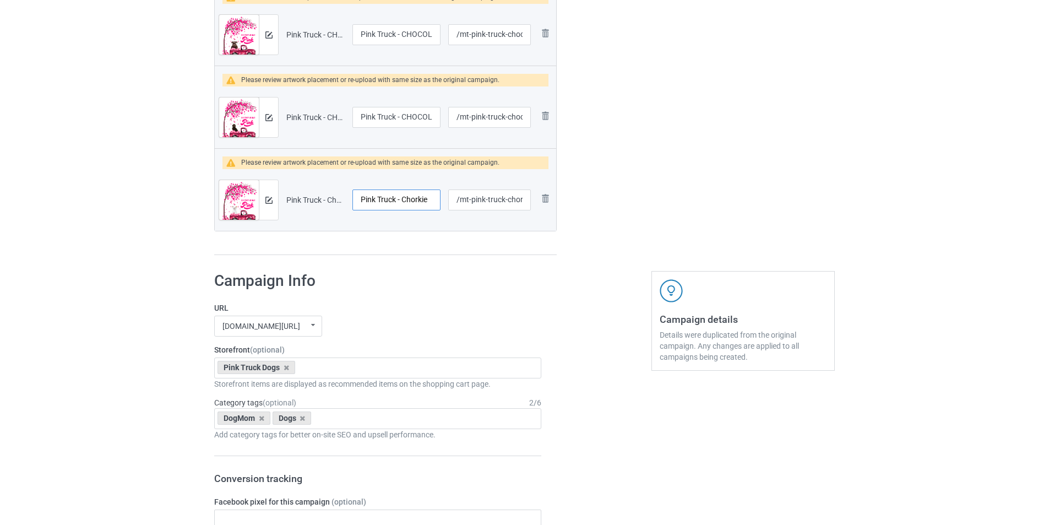
drag, startPoint x: 419, startPoint y: 201, endPoint x: 439, endPoint y: 203, distance: 20.4
click at [439, 203] on input "Pink Truck - Chorkie" at bounding box center [396, 199] width 88 height 21
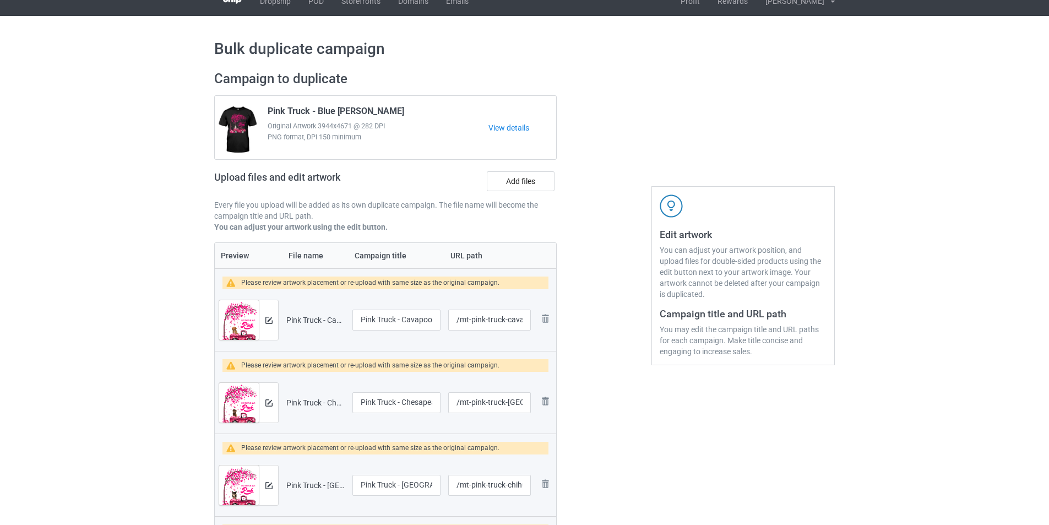
scroll to position [0, 0]
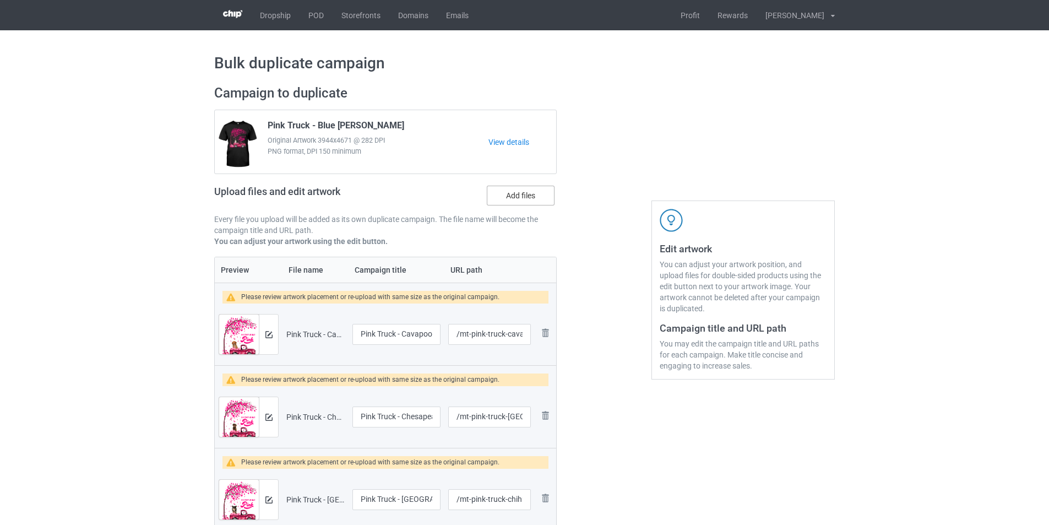
click at [511, 193] on label "Add files" at bounding box center [521, 196] width 68 height 20
click at [0, 0] on input "Add files" at bounding box center [0, 0] width 0 height 0
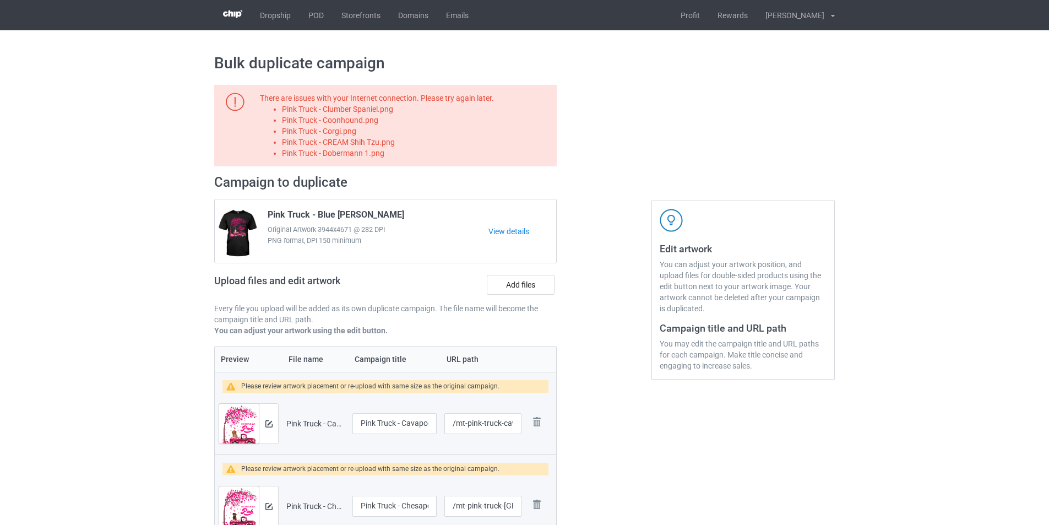
click at [383, 108] on li "Pink Truck - Clumber Spaniel.png" at bounding box center [417, 109] width 271 height 11
copy li "Pink Truck - Clumber Spaniel.png"
click at [506, 289] on label "Add files" at bounding box center [521, 285] width 68 height 20
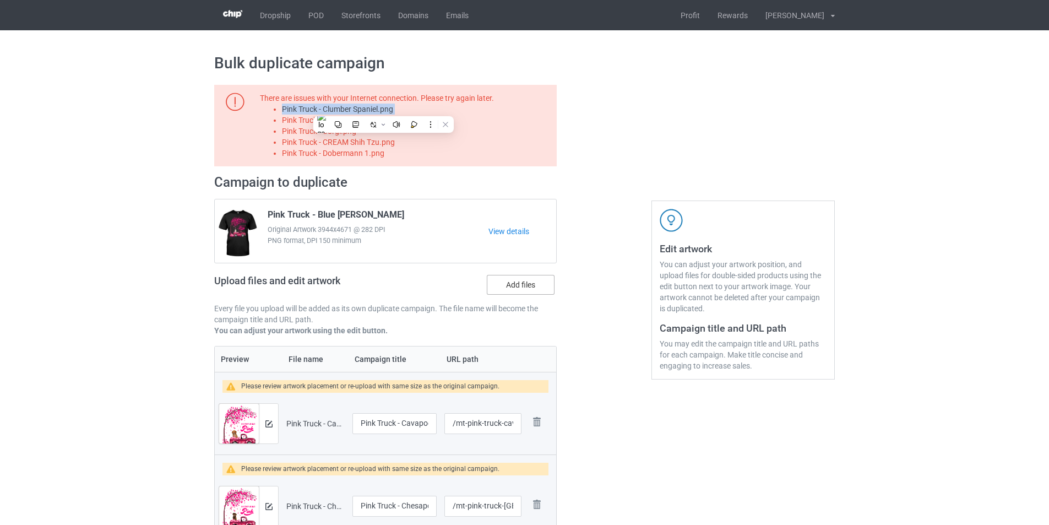
click at [0, 0] on input "Add files" at bounding box center [0, 0] width 0 height 0
click at [372, 122] on li "Pink Truck - Coonhound.png" at bounding box center [417, 120] width 271 height 11
copy li "Pink Truck - Coonhound.png"
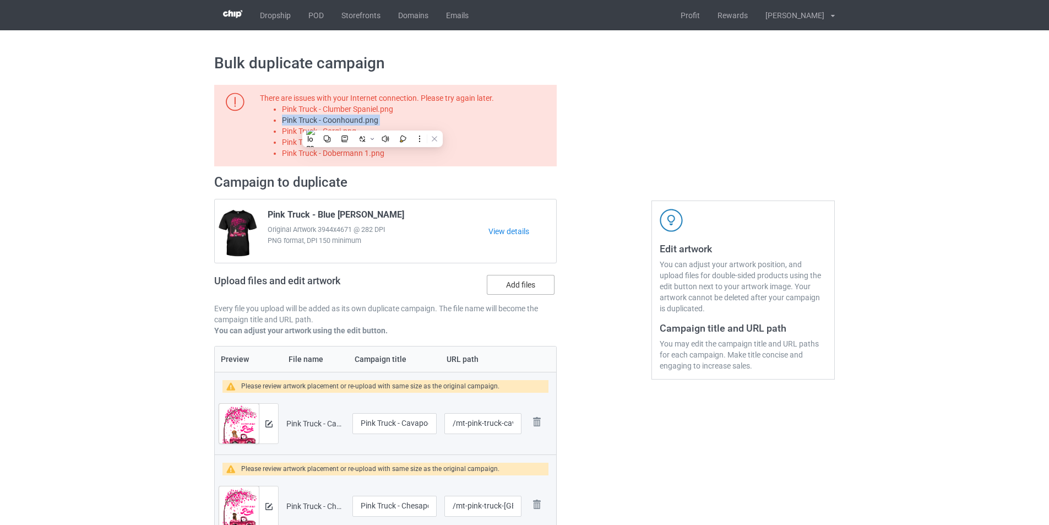
click at [518, 278] on label "Add files" at bounding box center [521, 285] width 68 height 20
click at [0, 0] on input "Add files" at bounding box center [0, 0] width 0 height 0
click at [344, 133] on li "Pink Truck - Corgi.png" at bounding box center [417, 131] width 271 height 11
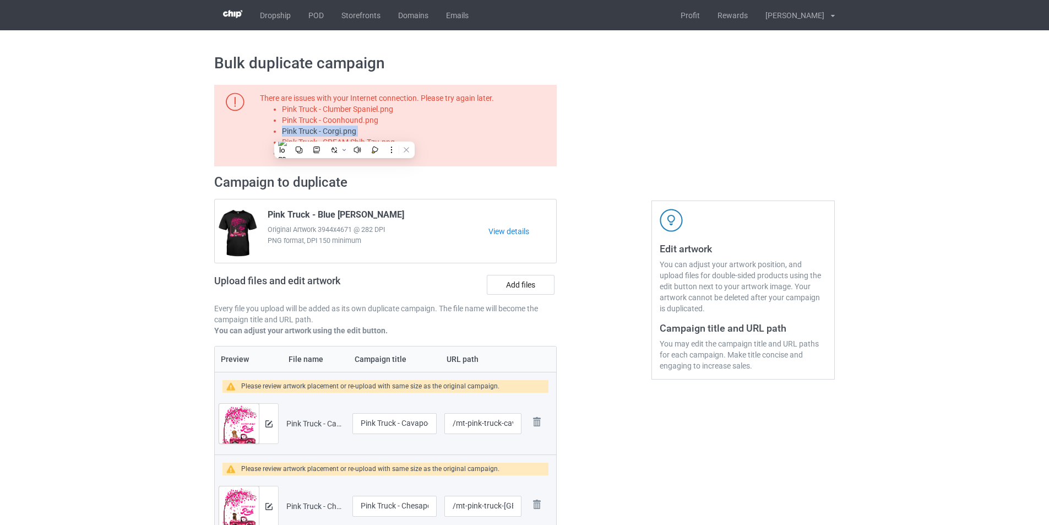
copy li "Pink Truck - Corgi.png"
click at [513, 285] on label "Add files" at bounding box center [521, 285] width 68 height 20
click at [0, 0] on input "Add files" at bounding box center [0, 0] width 0 height 0
click at [375, 142] on li "Pink Truck - CREAM Shih Tzu.png" at bounding box center [417, 142] width 271 height 11
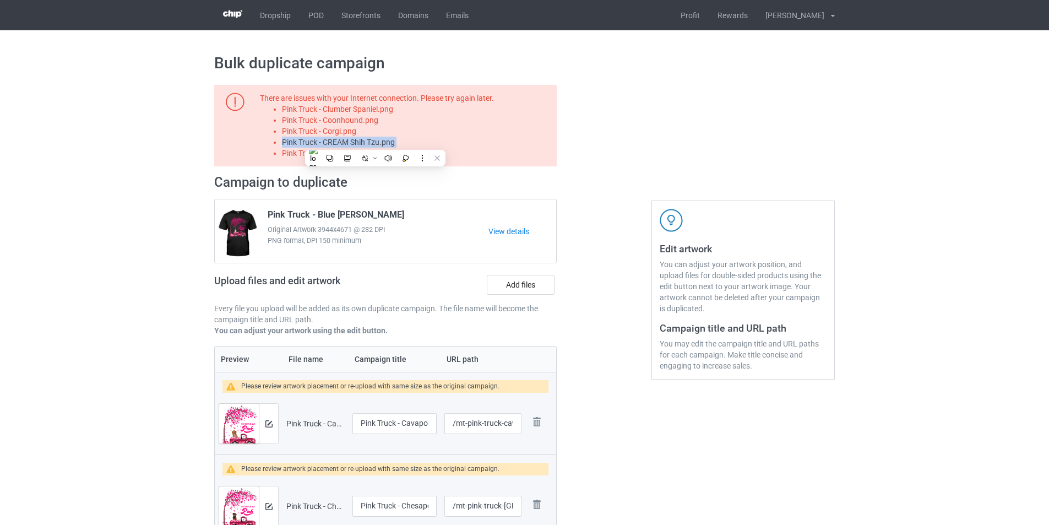
click at [375, 142] on li "Pink Truck - CREAM Shih Tzu.png" at bounding box center [417, 142] width 271 height 11
copy li "Pink Truck - CREAM Shih Tzu.png"
click at [520, 286] on label "Add files" at bounding box center [521, 285] width 68 height 20
click at [0, 0] on input "Add files" at bounding box center [0, 0] width 0 height 0
click at [335, 153] on li "Pink Truck - Dobermann 1.png" at bounding box center [417, 153] width 271 height 11
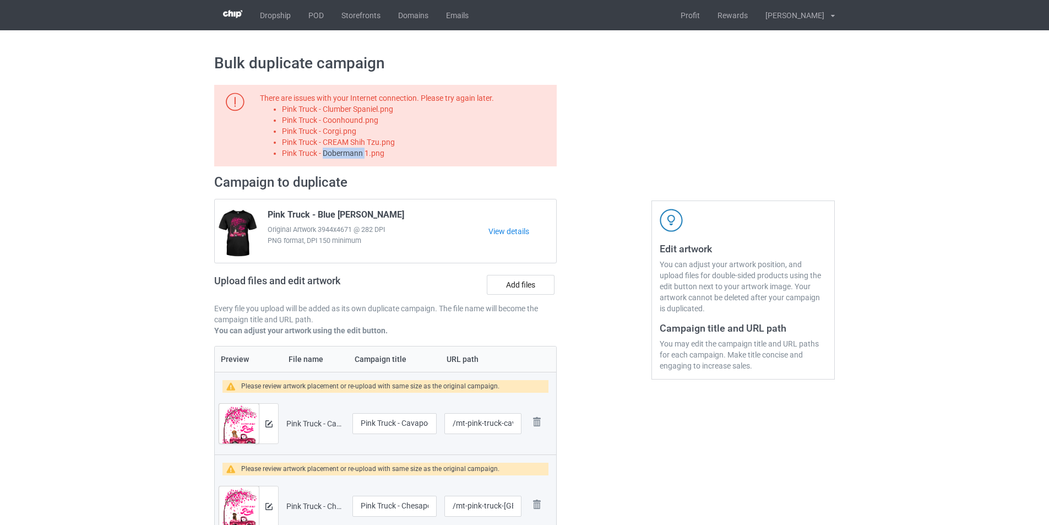
click at [335, 153] on li "Pink Truck - Dobermann 1.png" at bounding box center [417, 153] width 271 height 11
copy li "Pink Truck - Dobermann 1.png"
click at [537, 281] on label "Add files" at bounding box center [521, 285] width 68 height 20
click at [0, 0] on input "Add files" at bounding box center [0, 0] width 0 height 0
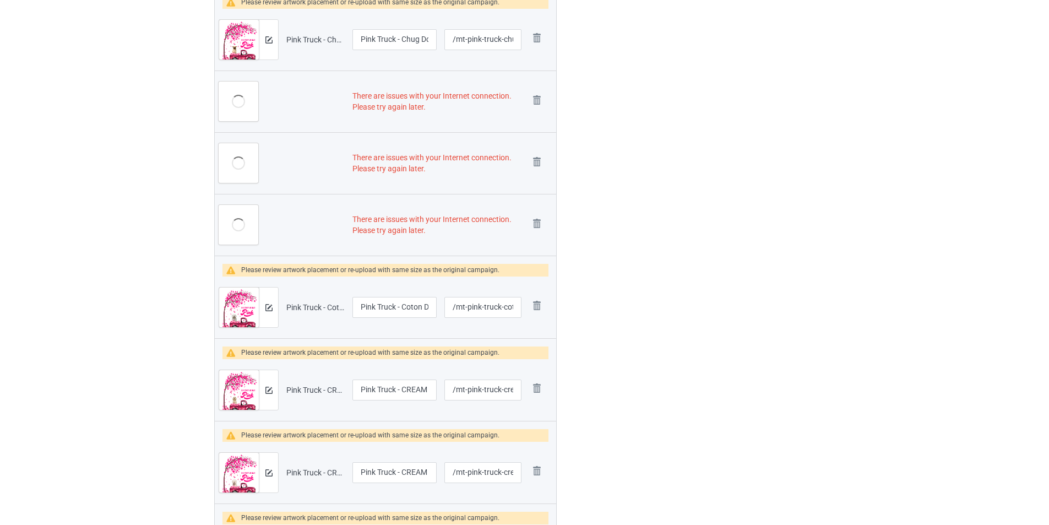
scroll to position [1872, 0]
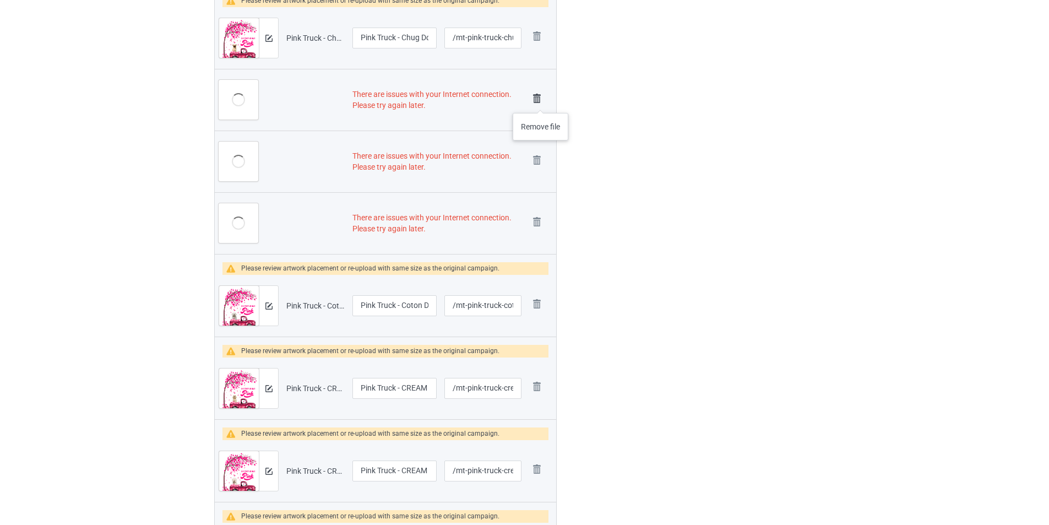
click at [541, 102] on img at bounding box center [536, 98] width 15 height 15
click at [536, 153] on img at bounding box center [536, 160] width 15 height 15
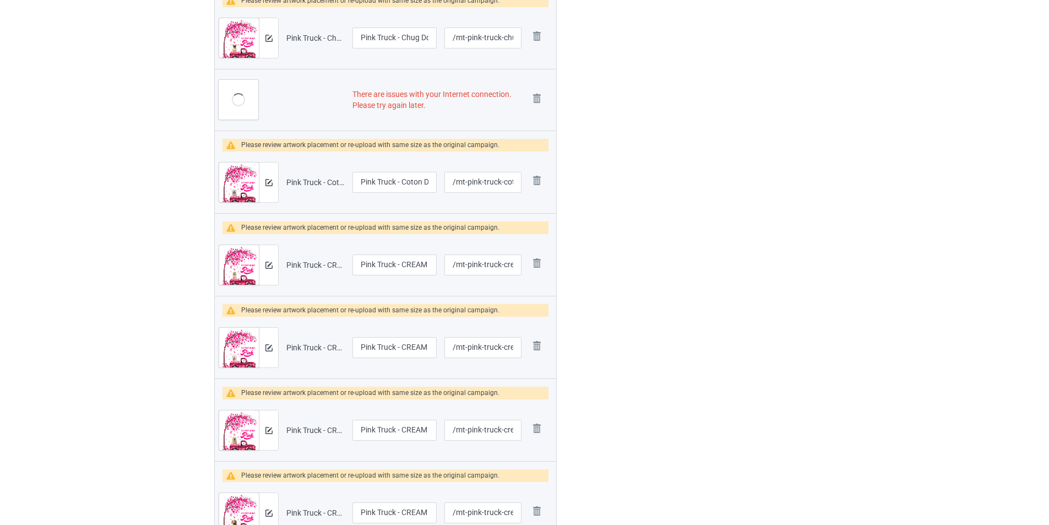
click at [0, 0] on img at bounding box center [0, 0] width 0 height 0
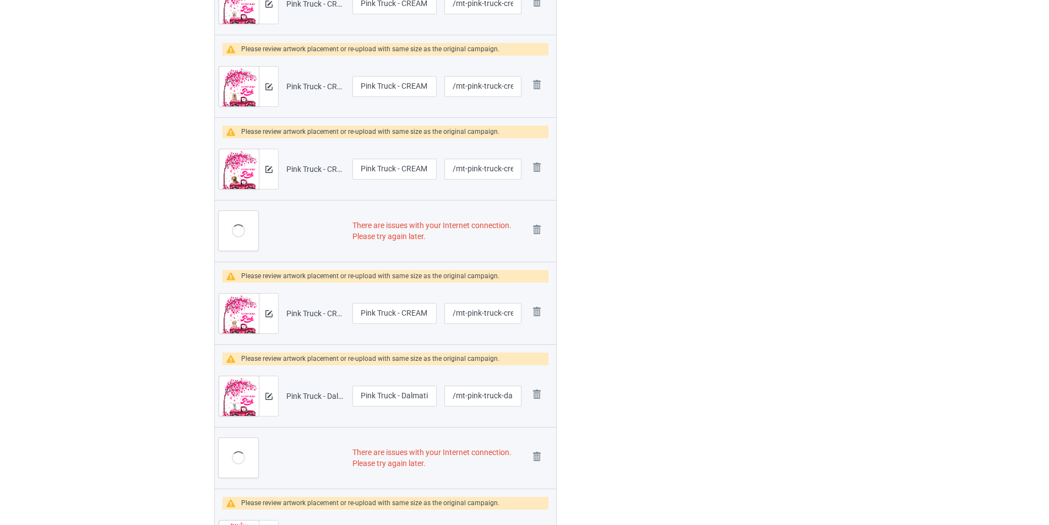
scroll to position [2170, 0]
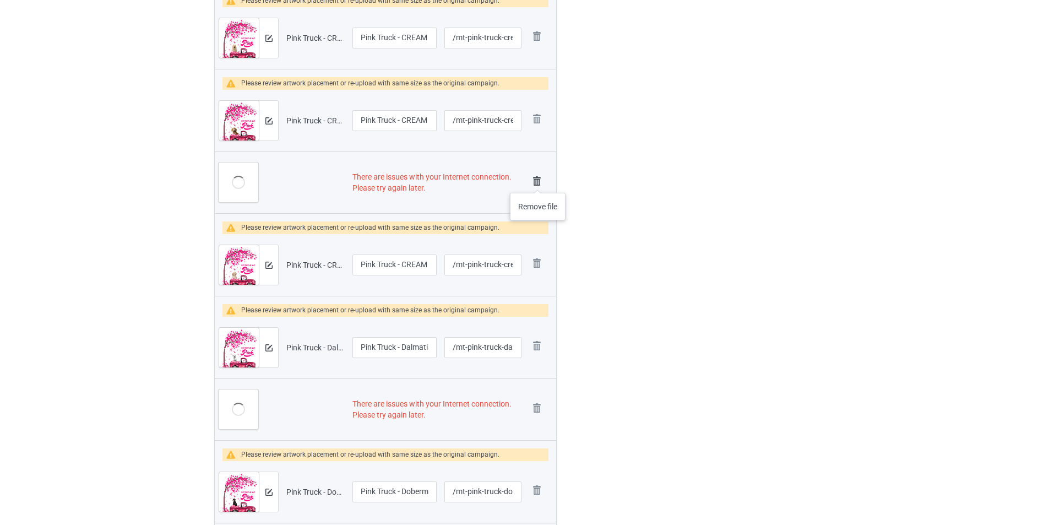
click at [536, 182] on img at bounding box center [536, 180] width 15 height 15
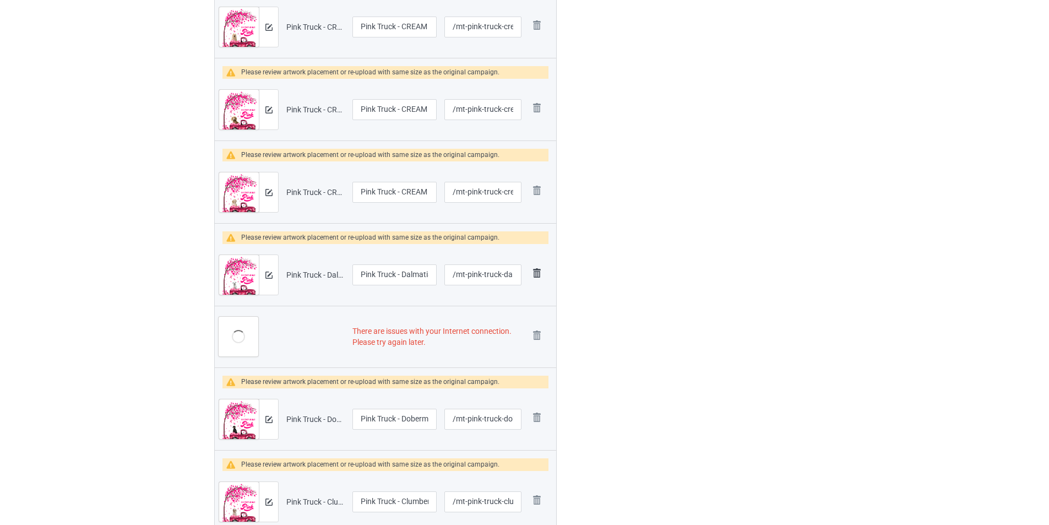
scroll to position [2159, 0]
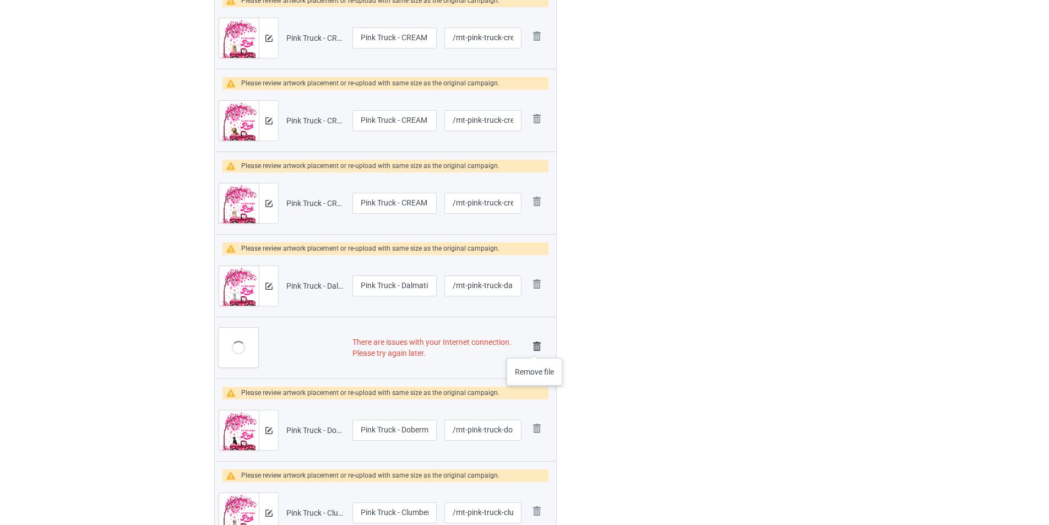
click at [535, 347] on img at bounding box center [536, 346] width 15 height 15
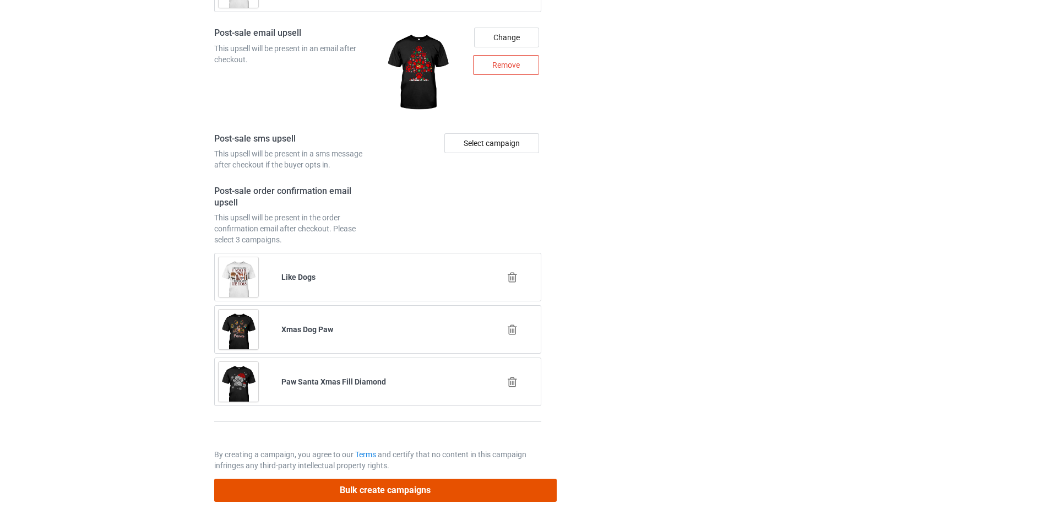
click at [501, 486] on button "Bulk create campaigns" at bounding box center [385, 490] width 343 height 23
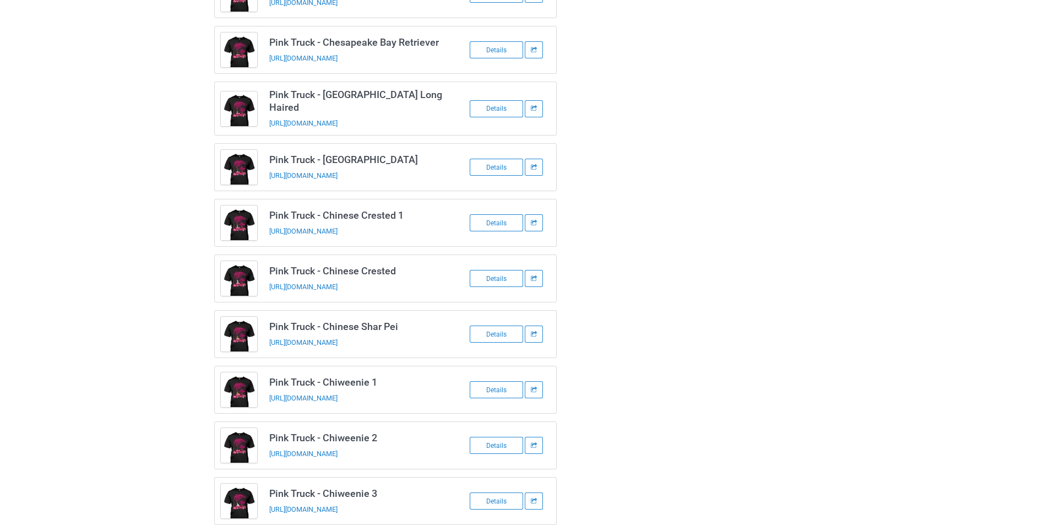
scroll to position [0, 0]
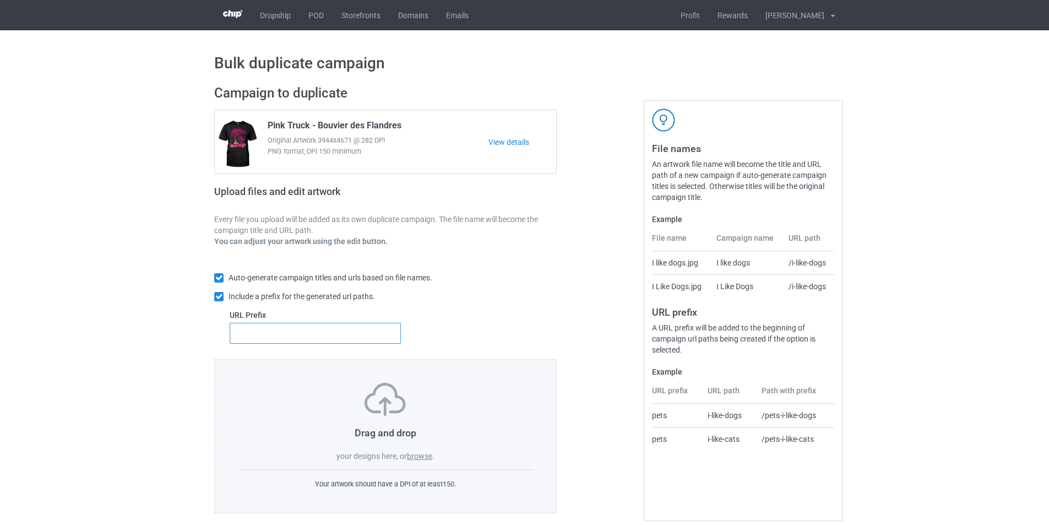
click at [326, 337] on input "text" at bounding box center [315, 333] width 171 height 21
type input "mt-"
click at [425, 458] on label "browse" at bounding box center [419, 456] width 25 height 9
click at [0, 0] on input "browse" at bounding box center [0, 0] width 0 height 0
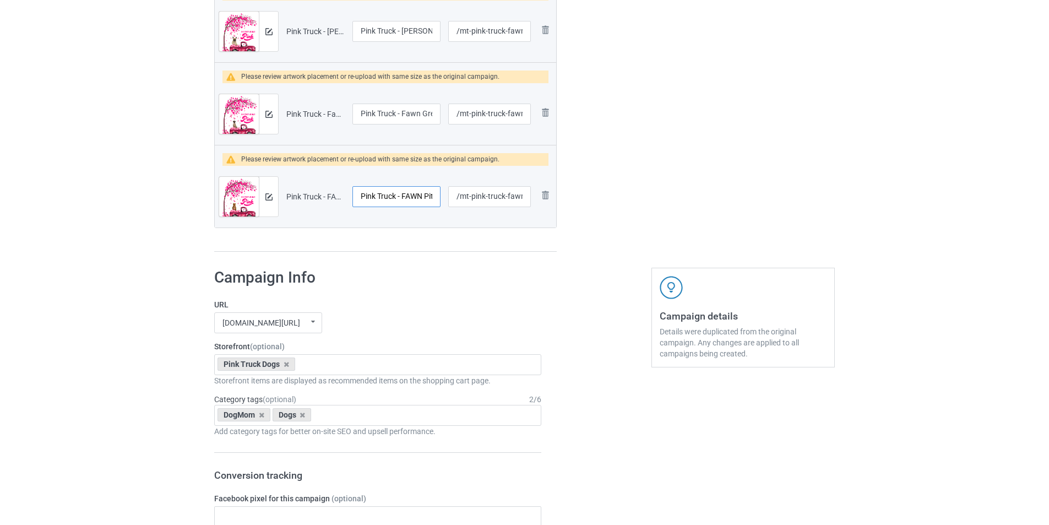
scroll to position [0, 15]
drag, startPoint x: 411, startPoint y: 193, endPoint x: 438, endPoint y: 196, distance: 27.1
click at [438, 196] on input "Pink Truck - FAWN Pitbull" at bounding box center [396, 196] width 88 height 21
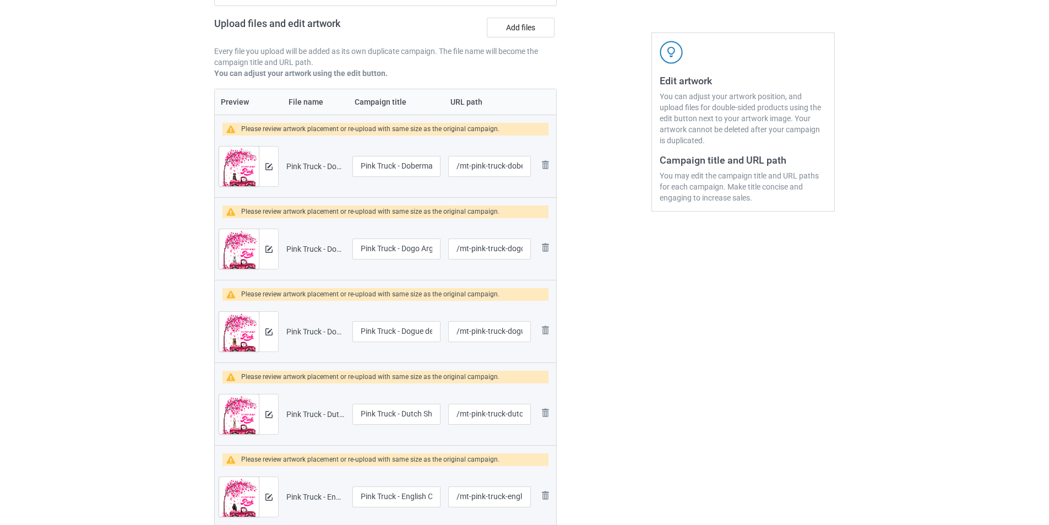
scroll to position [110, 0]
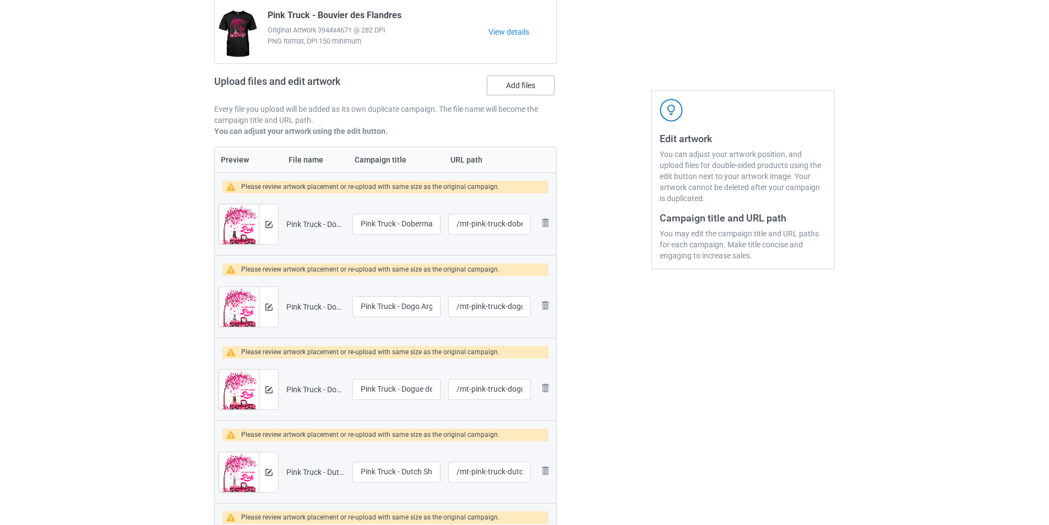
click at [520, 88] on label "Add files" at bounding box center [521, 85] width 68 height 20
click at [0, 0] on input "Add files" at bounding box center [0, 0] width 0 height 0
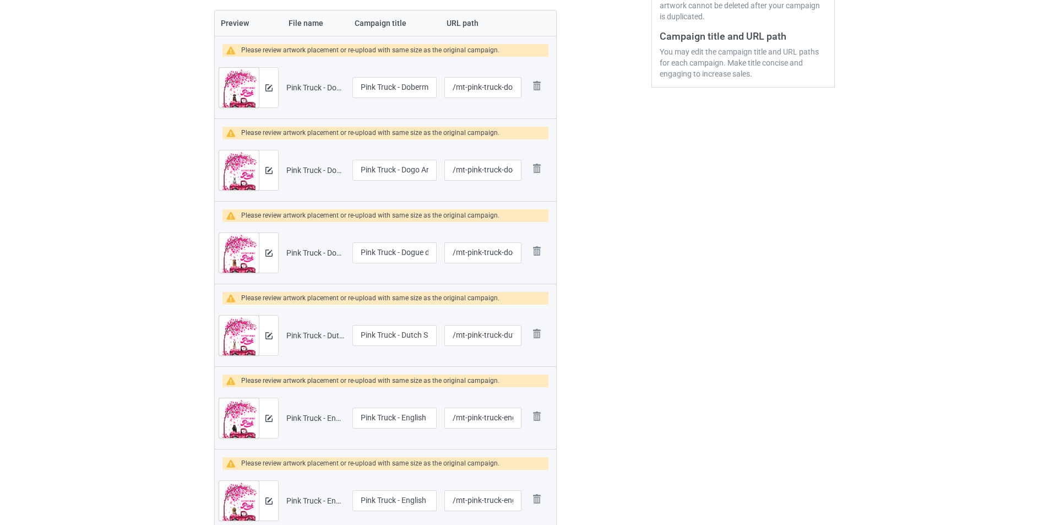
scroll to position [0, 0]
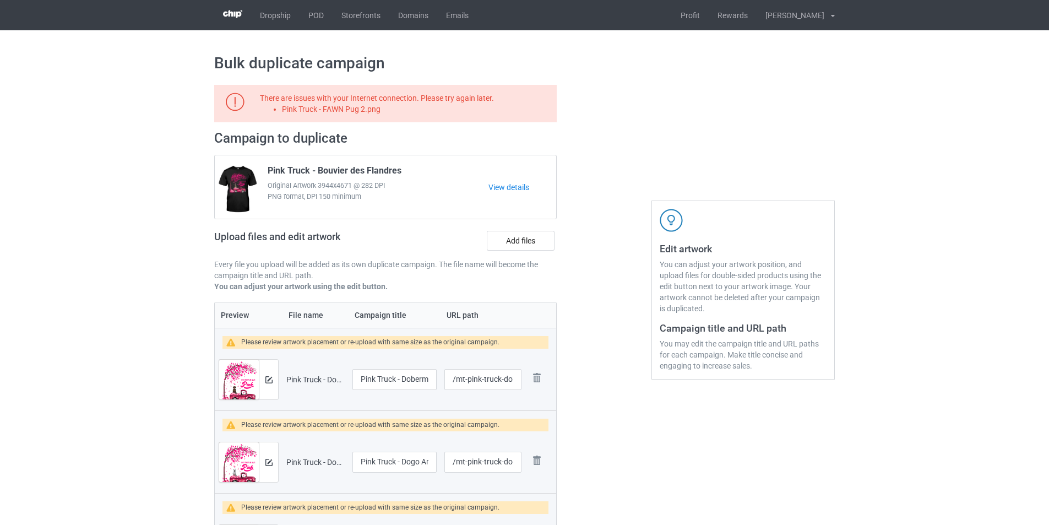
click at [363, 111] on li "Pink Truck - FAWN Pug 2.png" at bounding box center [417, 109] width 271 height 11
copy li "Pink Truck - FAWN Pug 2.png"
click at [542, 237] on label "Add files" at bounding box center [521, 241] width 68 height 20
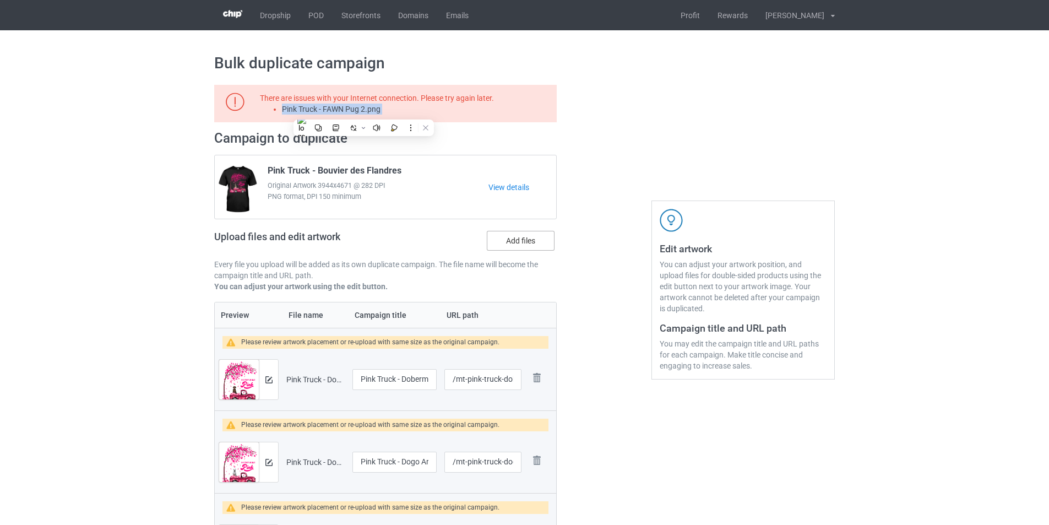
click at [0, 0] on input "Add files" at bounding box center [0, 0] width 0 height 0
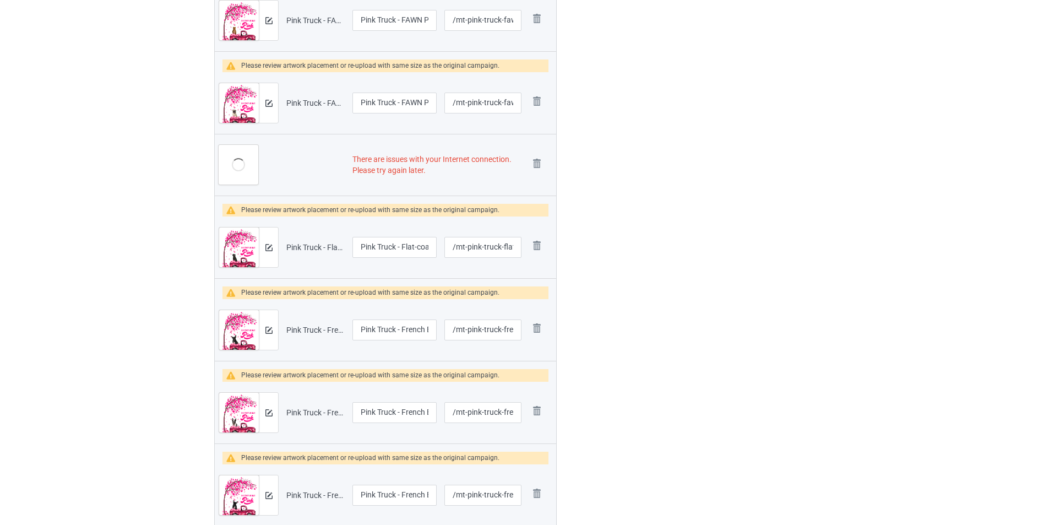
scroll to position [1597, 0]
click at [536, 164] on img at bounding box center [536, 164] width 15 height 15
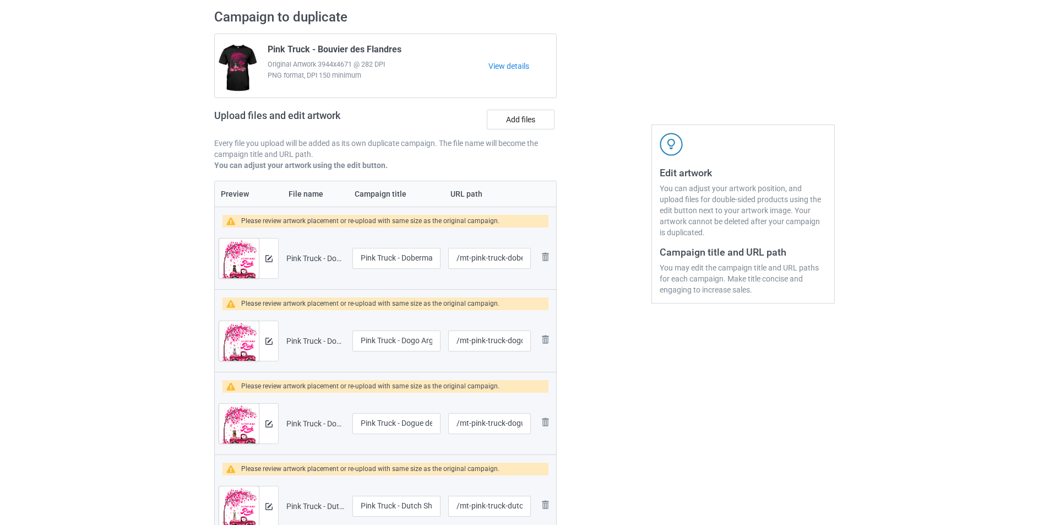
scroll to position [0, 0]
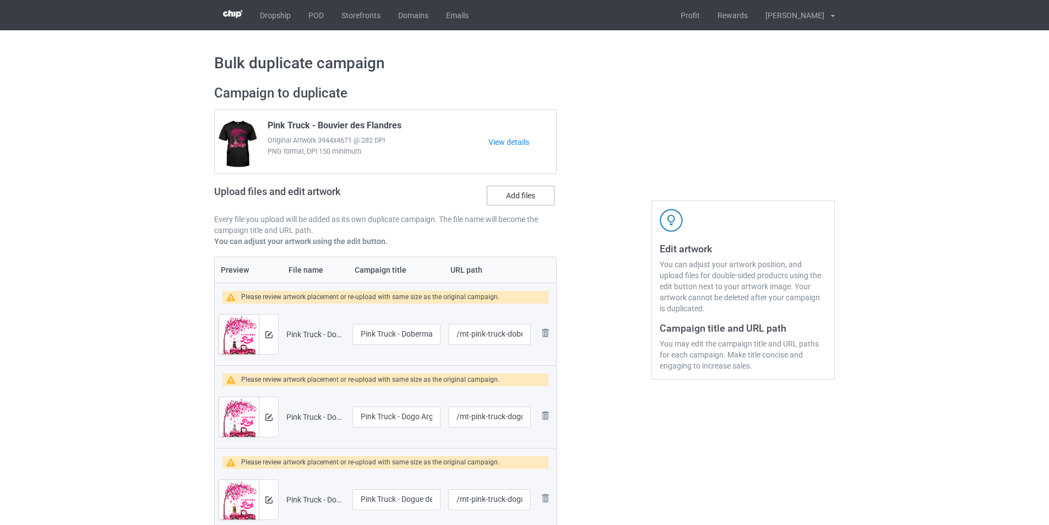
click at [530, 194] on label "Add files" at bounding box center [521, 196] width 68 height 20
click at [0, 0] on input "Add files" at bounding box center [0, 0] width 0 height 0
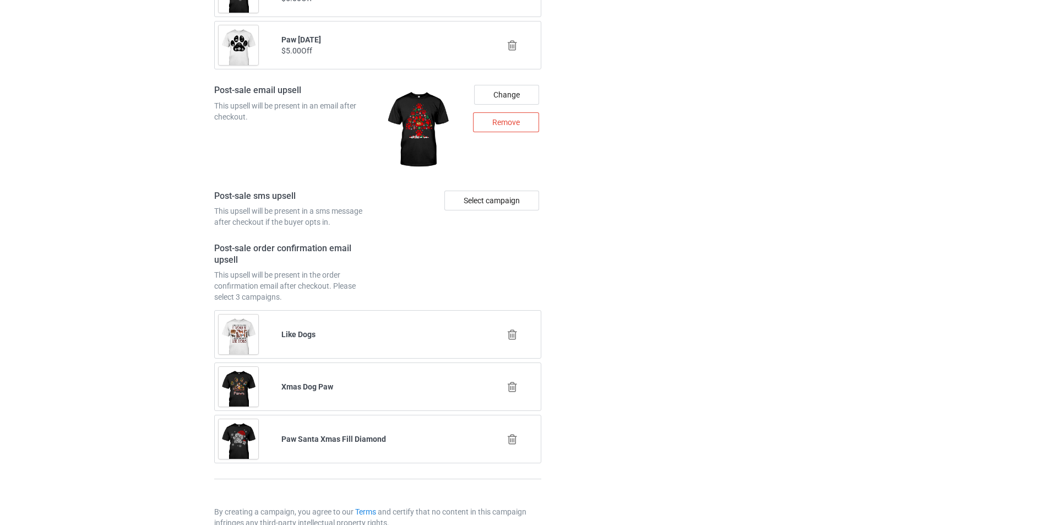
scroll to position [5370, 0]
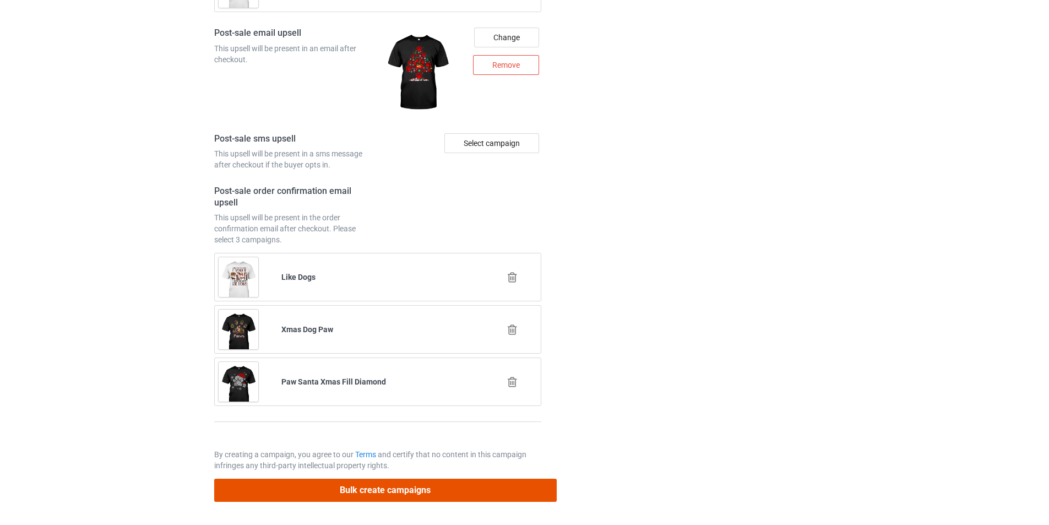
click at [497, 487] on button "Bulk create campaigns" at bounding box center [385, 490] width 343 height 23
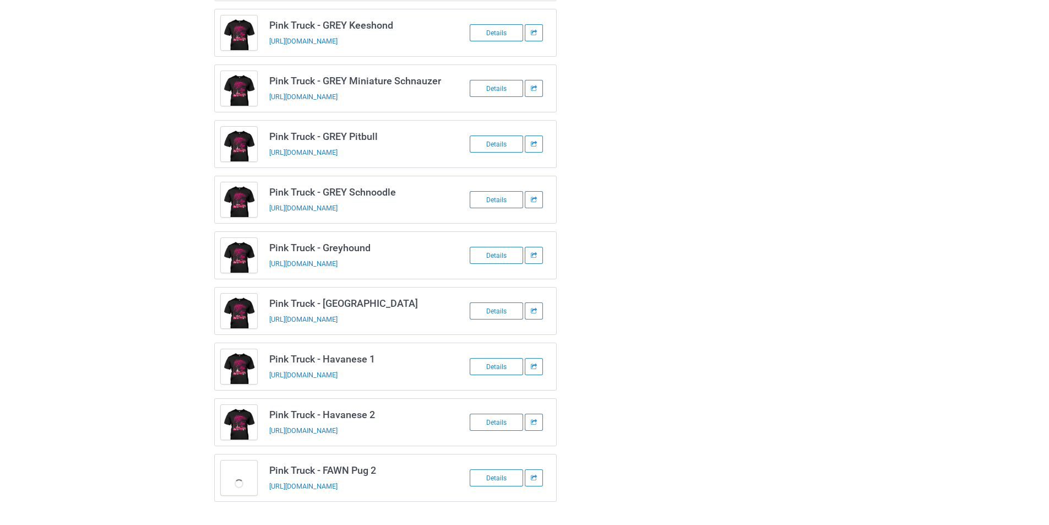
scroll to position [2251, 0]
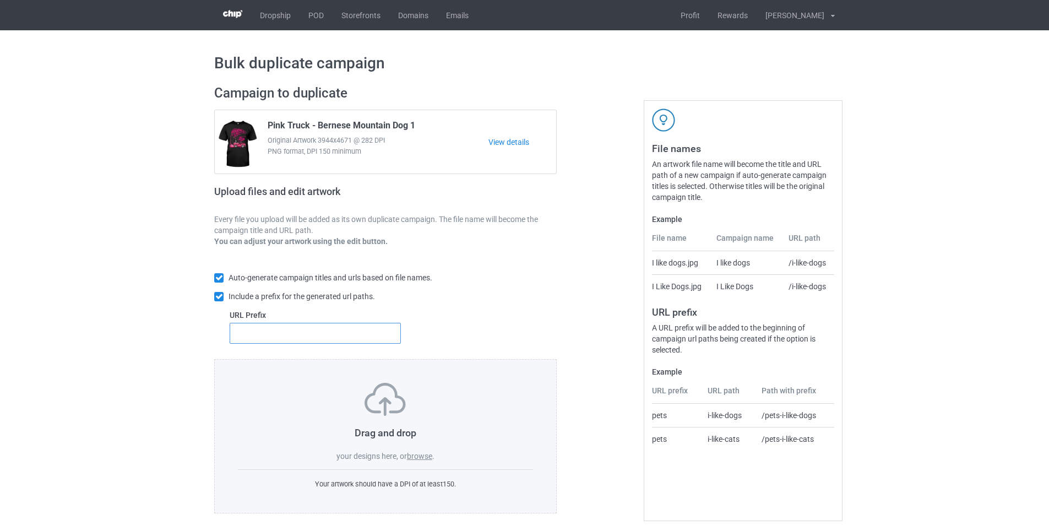
click at [337, 333] on input "text" at bounding box center [315, 333] width 171 height 21
type input "dmt-"
click at [419, 457] on label "browse" at bounding box center [419, 456] width 25 height 9
click at [0, 0] on input "browse" at bounding box center [0, 0] width 0 height 0
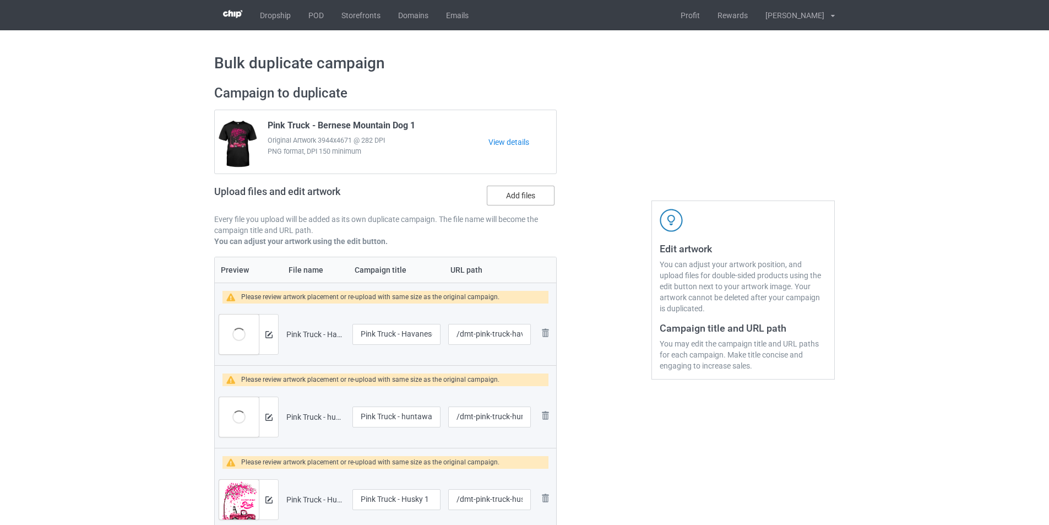
click at [529, 194] on label "Add files" at bounding box center [521, 196] width 68 height 20
click at [0, 0] on input "Add files" at bounding box center [0, 0] width 0 height 0
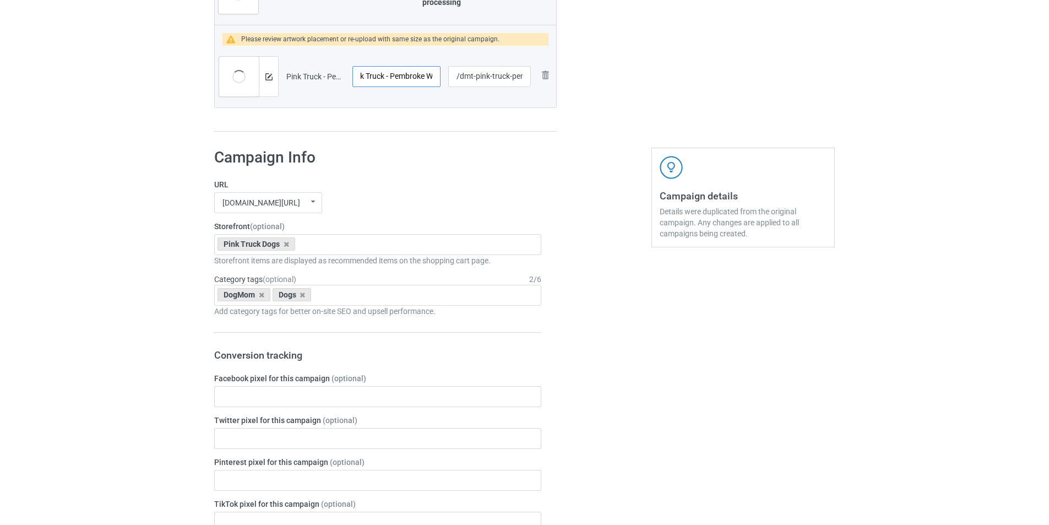
scroll to position [0, 55]
drag, startPoint x: 417, startPoint y: 69, endPoint x: 436, endPoint y: 73, distance: 19.7
click at [436, 73] on input "Pink Truck - Pembroke Welsh Corgi 2" at bounding box center [396, 76] width 88 height 21
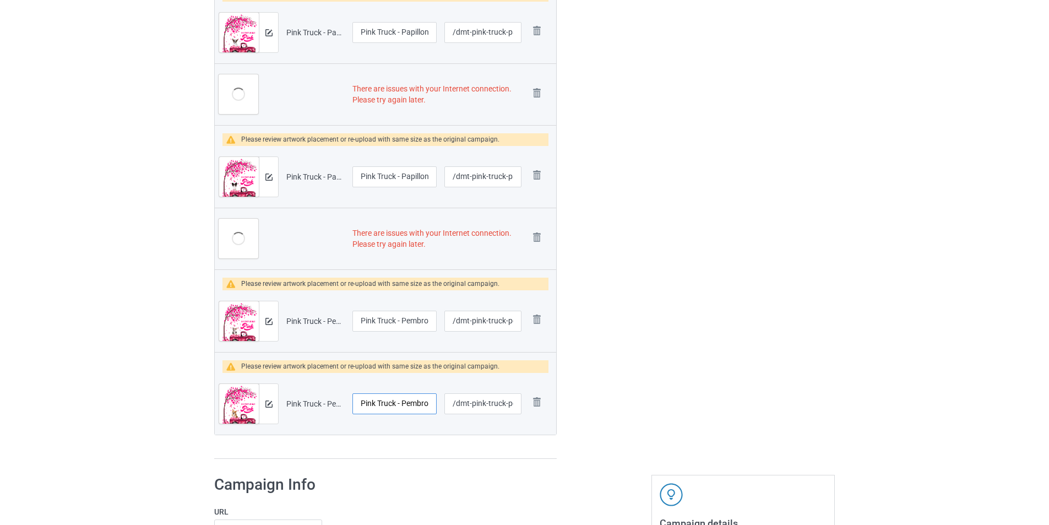
scroll to position [2533, 0]
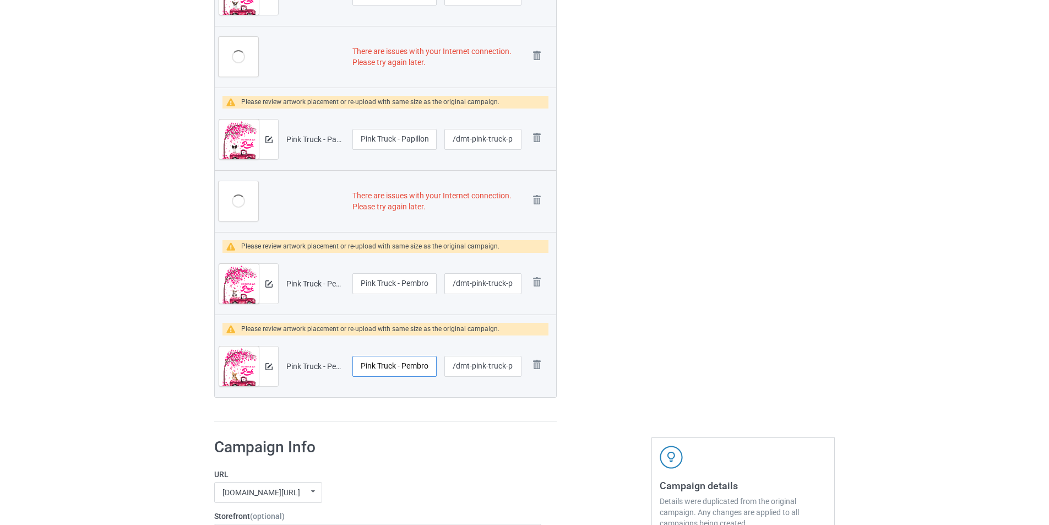
click at [383, 371] on input "Pink Truck - Pembroke Welsh Corgi 2" at bounding box center [394, 366] width 84 height 21
drag, startPoint x: 388, startPoint y: 368, endPoint x: 426, endPoint y: 368, distance: 38.0
click at [426, 368] on input "Pink Truck - Pembroke Welsh Corgi 2" at bounding box center [394, 366] width 84 height 21
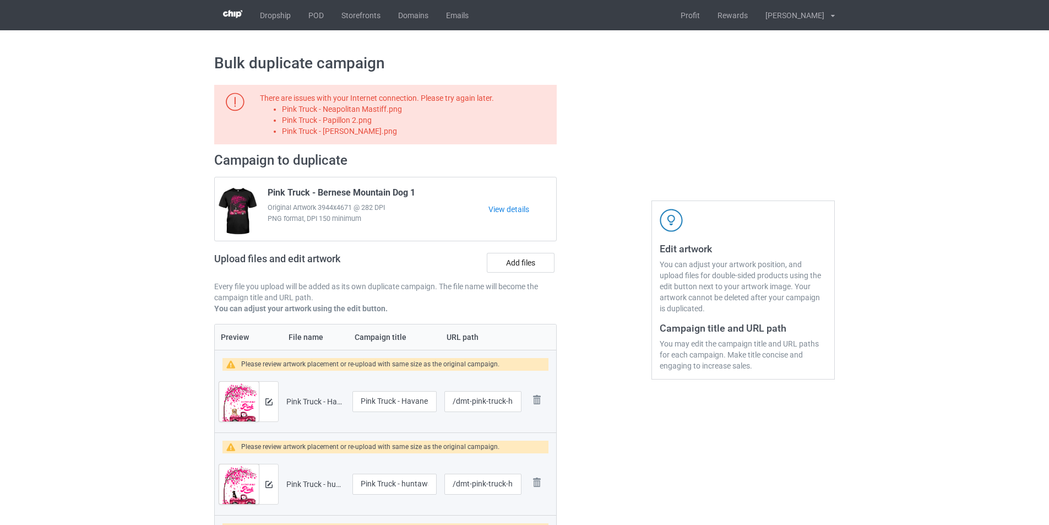
click at [339, 108] on li "Pink Truck - Neapolitan Mastiff.png" at bounding box center [417, 109] width 271 height 11
copy li "Pink Truck - Neapolitan Mastiff.png"
click at [506, 257] on label "Add files" at bounding box center [521, 263] width 68 height 20
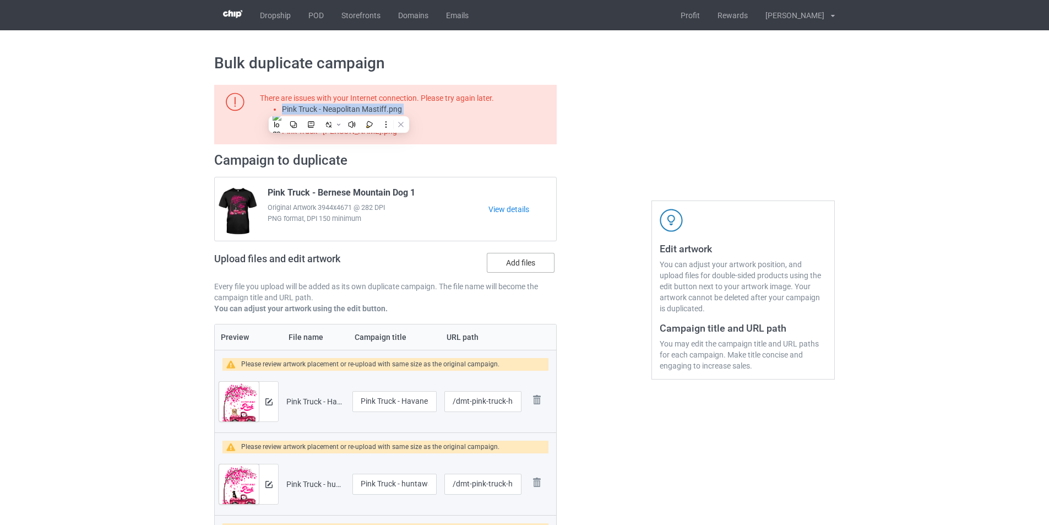
click at [0, 0] on input "Add files" at bounding box center [0, 0] width 0 height 0
click at [352, 121] on li "Pink Truck - Papillon 2.png" at bounding box center [417, 120] width 271 height 11
copy li "Pink Truck - Papillon 2.png"
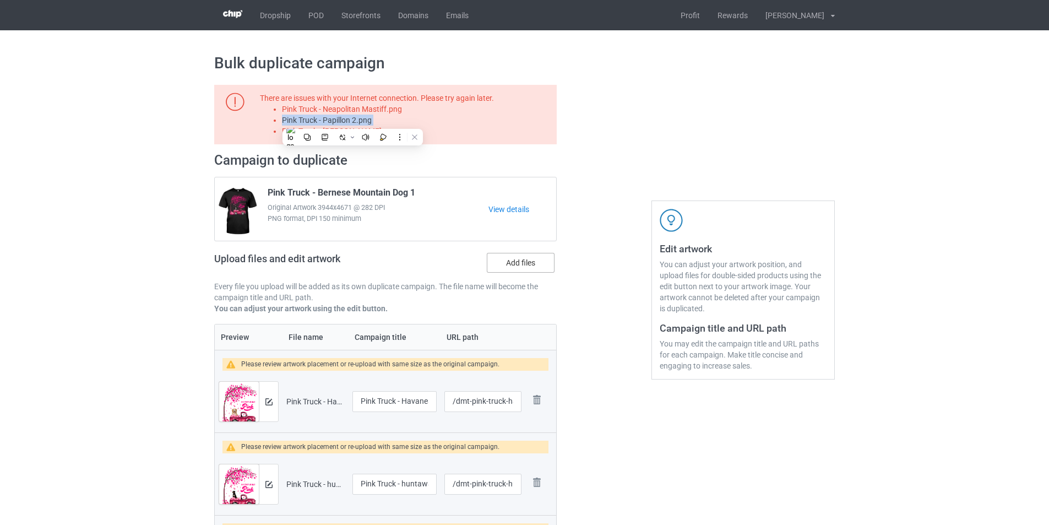
click at [524, 264] on label "Add files" at bounding box center [521, 263] width 68 height 20
click at [0, 0] on input "Add files" at bounding box center [0, 0] width 0 height 0
click at [396, 130] on li "Pink Truck - [PERSON_NAME].png" at bounding box center [417, 131] width 271 height 11
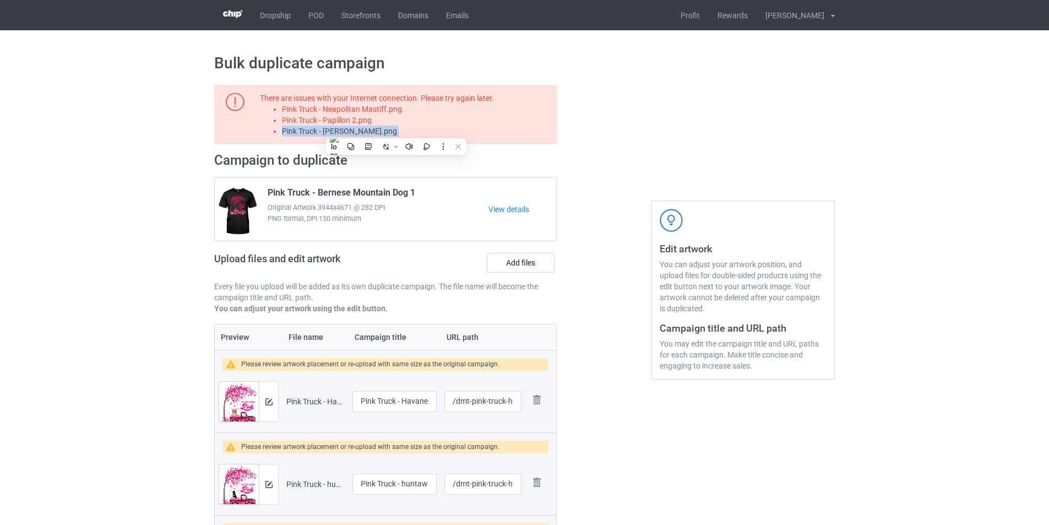
copy li "Pink Truck - [PERSON_NAME].png"
click at [513, 264] on label "Add files" at bounding box center [521, 263] width 68 height 20
click at [0, 0] on input "Add files" at bounding box center [0, 0] width 0 height 0
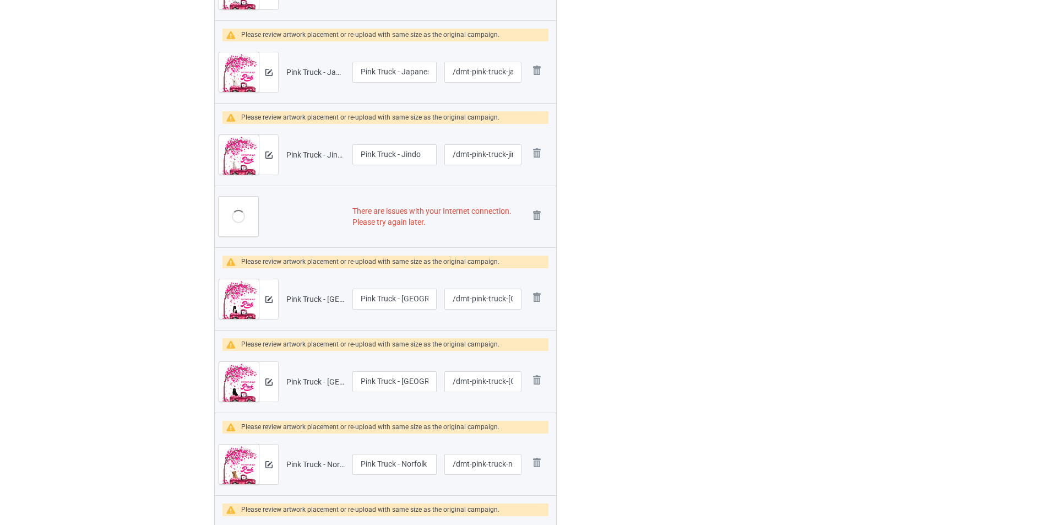
scroll to position [1487, 0]
click at [538, 211] on img at bounding box center [536, 214] width 15 height 15
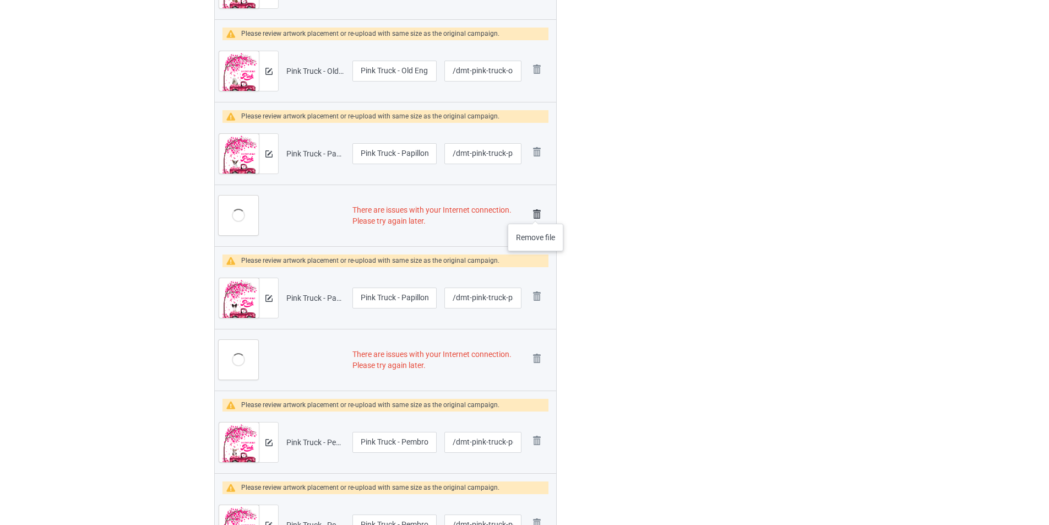
click at [536, 213] on img at bounding box center [536, 214] width 15 height 15
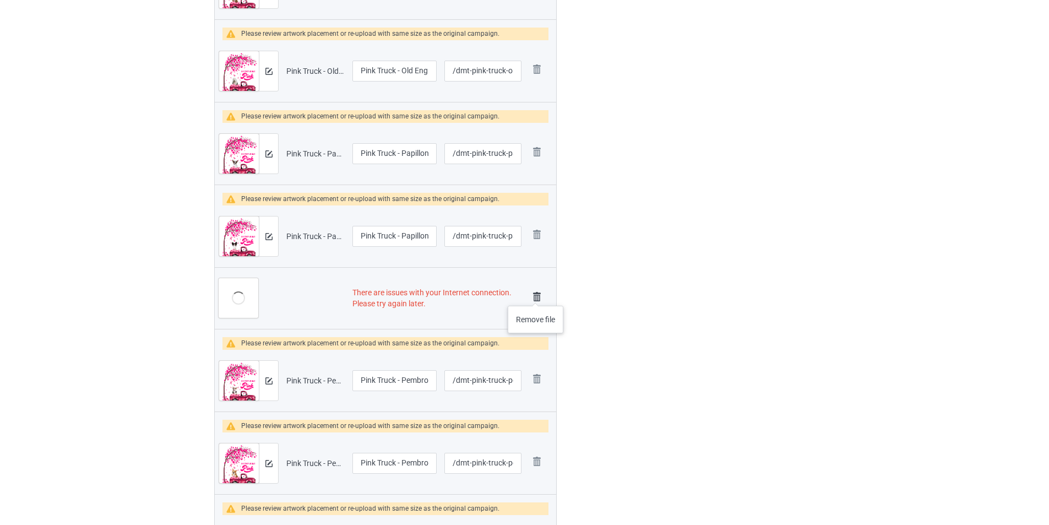
click at [536, 295] on img at bounding box center [536, 296] width 15 height 15
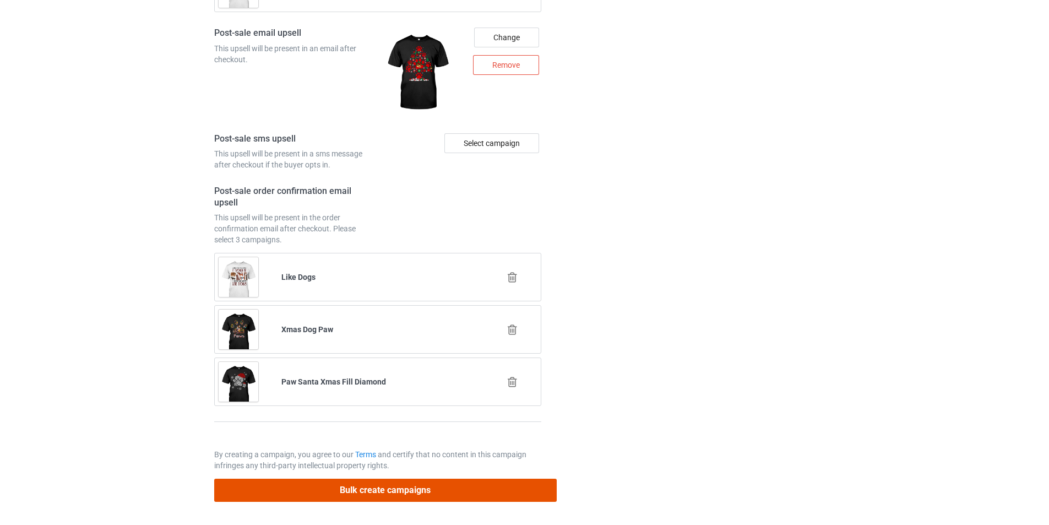
click at [476, 484] on button "Bulk create campaigns" at bounding box center [385, 490] width 343 height 23
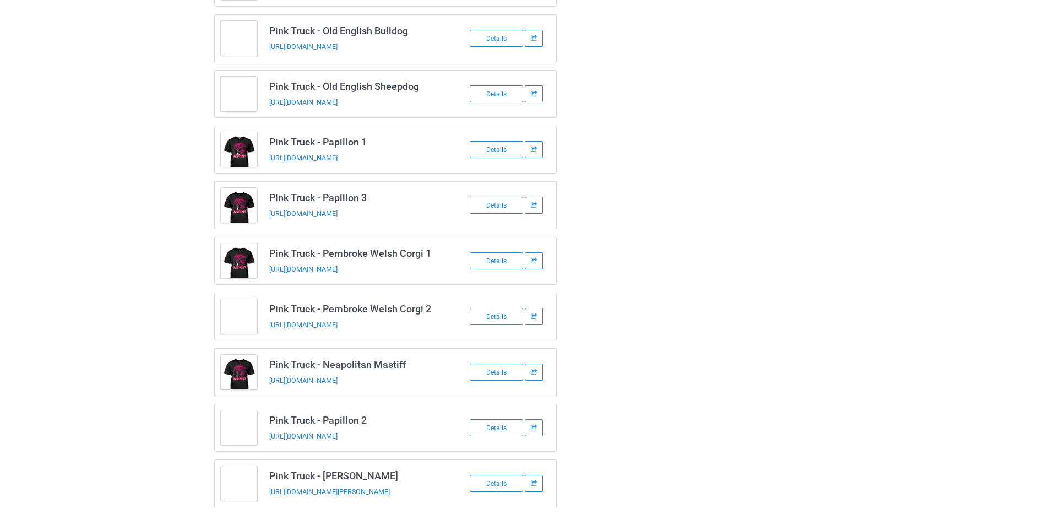
scroll to position [1361, 0]
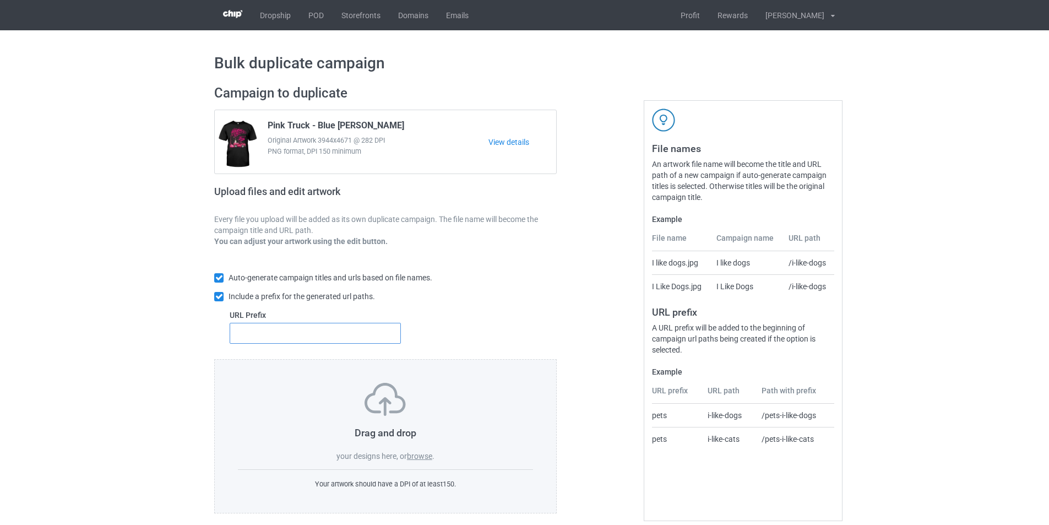
click at [327, 335] on input "text" at bounding box center [315, 333] width 171 height 21
type input "mt-"
click at [420, 451] on div "Drag and drop your designs here, or browse ." at bounding box center [385, 422] width 295 height 79
click at [420, 455] on label "browse" at bounding box center [419, 456] width 25 height 9
click at [0, 0] on input "browse" at bounding box center [0, 0] width 0 height 0
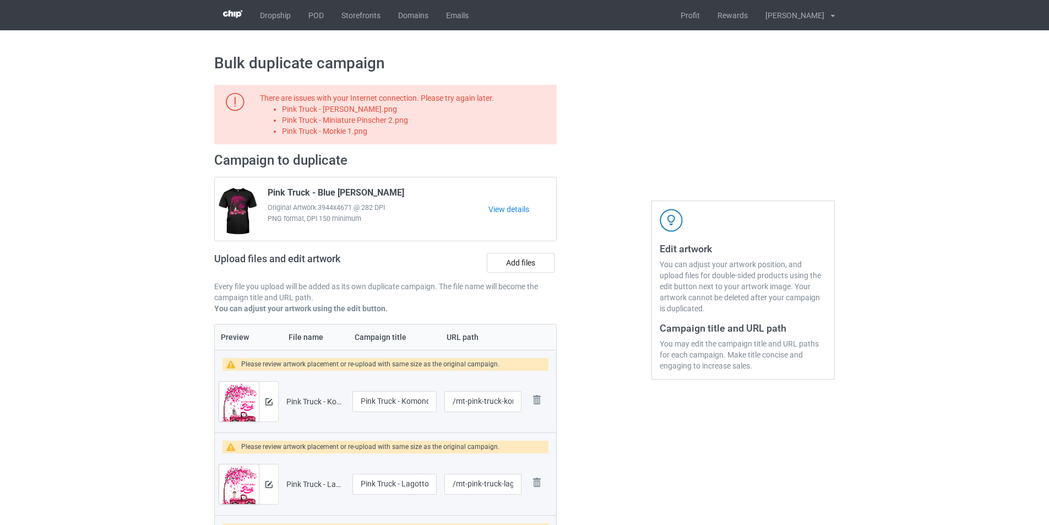
click at [345, 113] on li "Pink Truck - [PERSON_NAME].png" at bounding box center [417, 109] width 271 height 11
copy li "Pink Truck - [PERSON_NAME].png"
click at [545, 260] on label "Add files" at bounding box center [521, 263] width 68 height 20
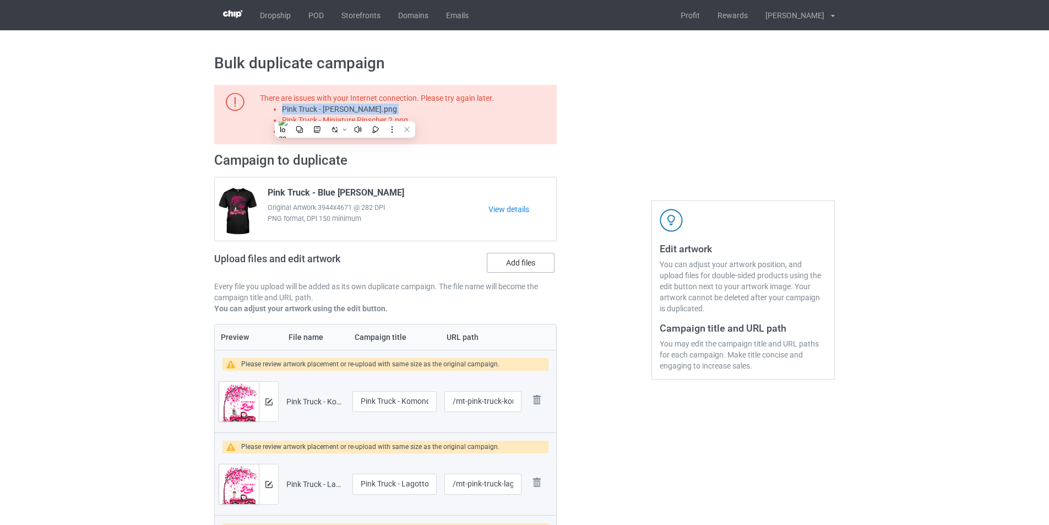
click at [0, 0] on input "Add files" at bounding box center [0, 0] width 0 height 0
click at [368, 117] on li "Pink Truck - Miniature Pinscher 2.png" at bounding box center [417, 120] width 271 height 11
copy li "Pink Truck - Miniature Pinscher 2.png"
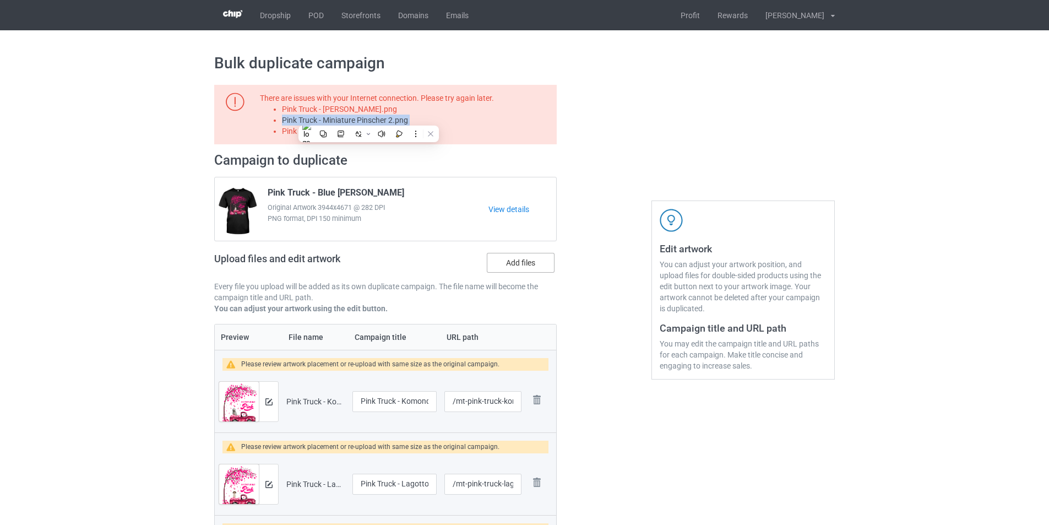
click at [545, 264] on label "Add files" at bounding box center [521, 263] width 68 height 20
click at [0, 0] on input "Add files" at bounding box center [0, 0] width 0 height 0
click at [360, 125] on li "Pink Truck - Miniature Pinscher 2.png" at bounding box center [417, 120] width 271 height 11
click at [355, 133] on li "Pink Truck - Morkie 1.png" at bounding box center [417, 131] width 271 height 11
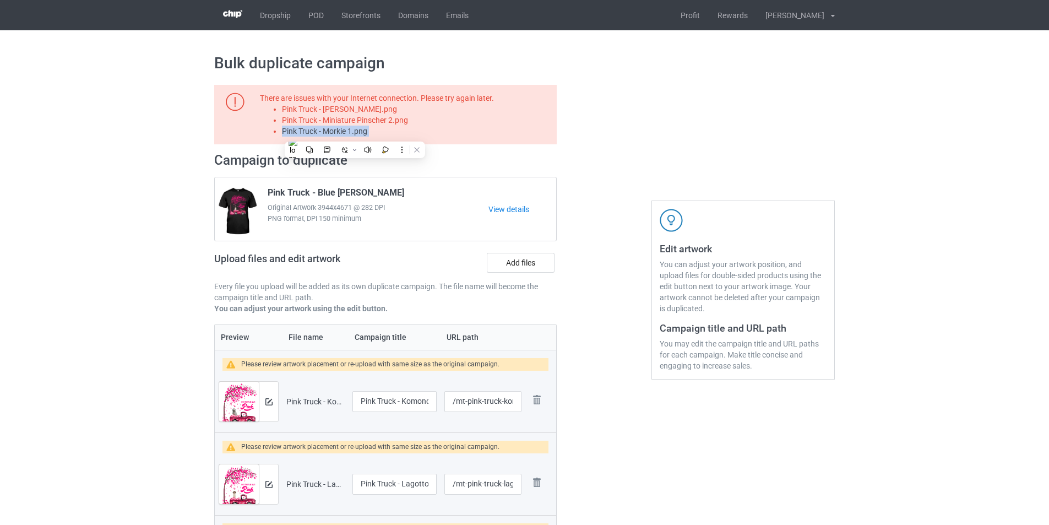
click at [355, 133] on li "Pink Truck - Morkie 1.png" at bounding box center [417, 131] width 271 height 11
copy li "Pink Truck - Morkie 1.png"
click at [504, 260] on label "Add files" at bounding box center [521, 263] width 68 height 20
click at [0, 0] on input "Add files" at bounding box center [0, 0] width 0 height 0
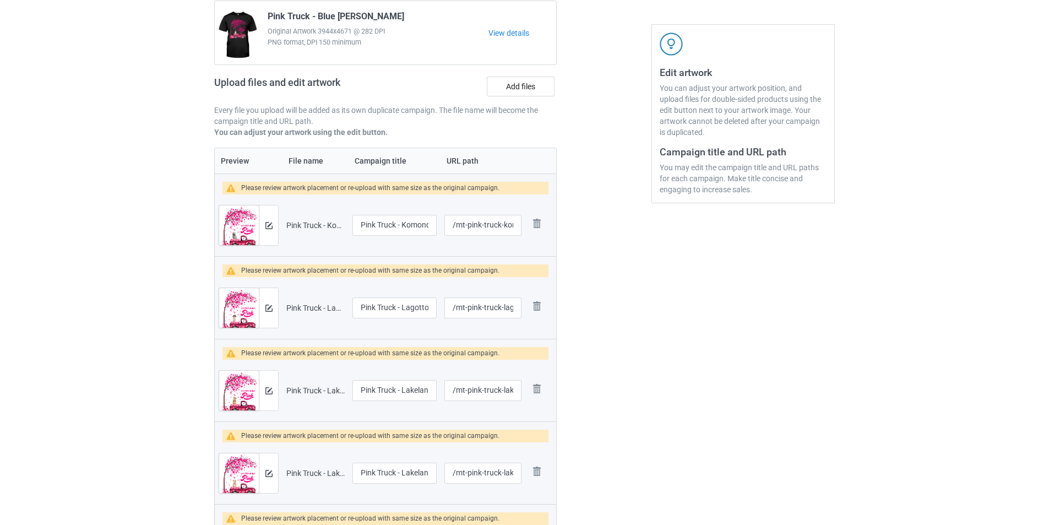
scroll to position [716, 0]
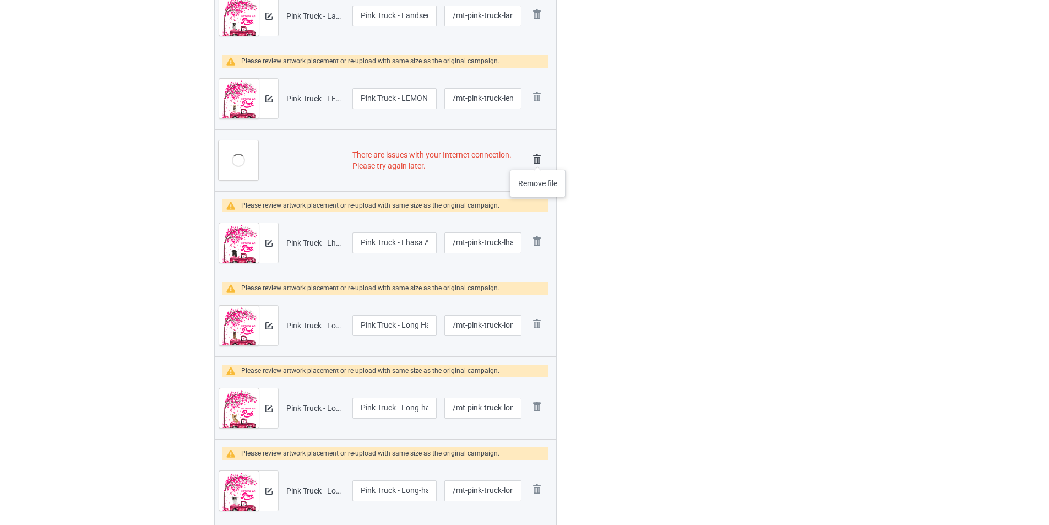
click at [538, 159] on img at bounding box center [536, 158] width 15 height 15
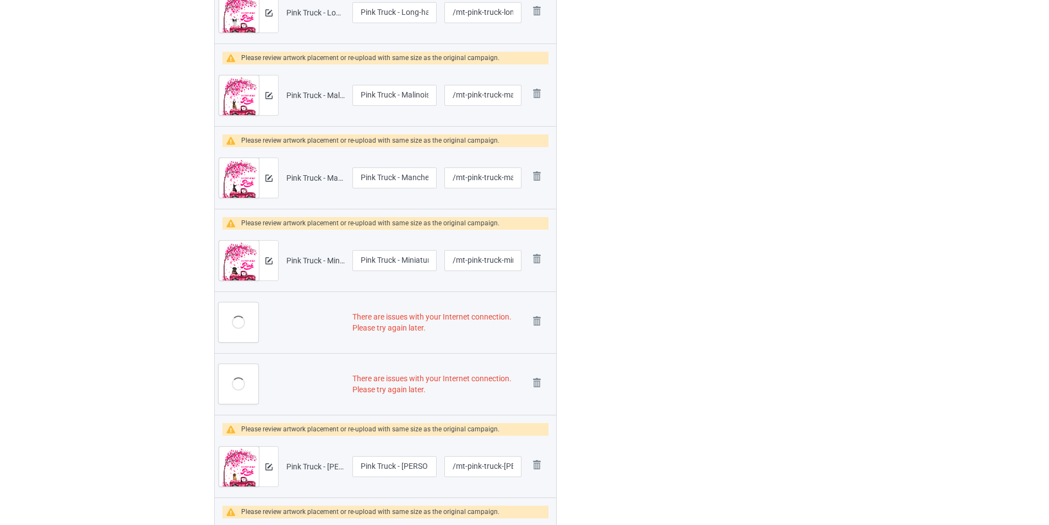
scroll to position [1145, 0]
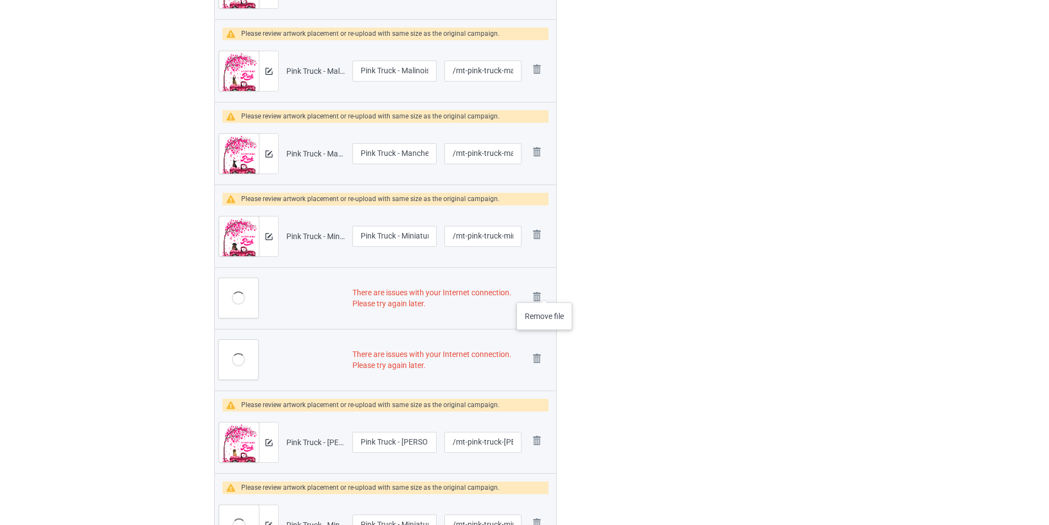
click at [545, 291] on div "Remove file" at bounding box center [540, 298] width 23 height 18
click at [535, 301] on img at bounding box center [536, 296] width 15 height 15
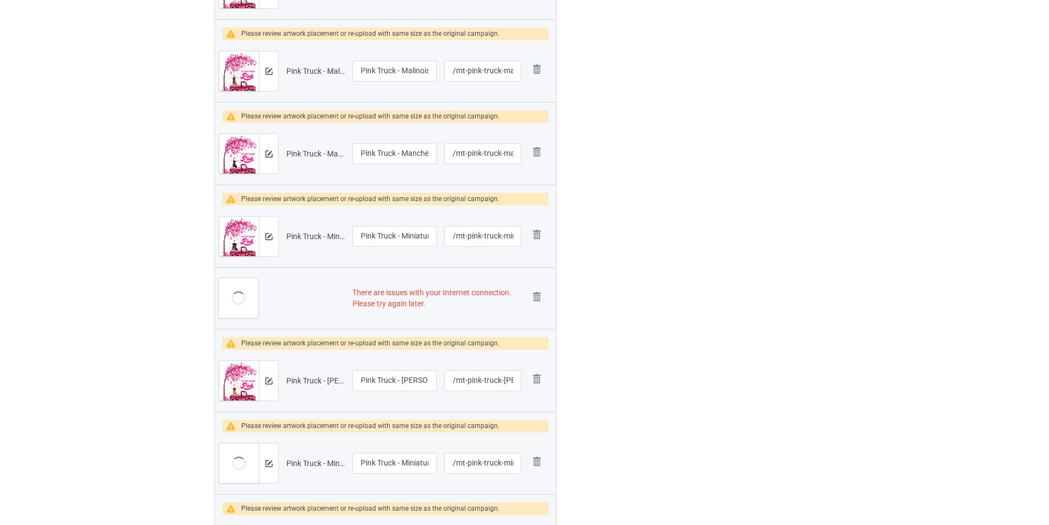
click at [0, 0] on img at bounding box center [0, 0] width 0 height 0
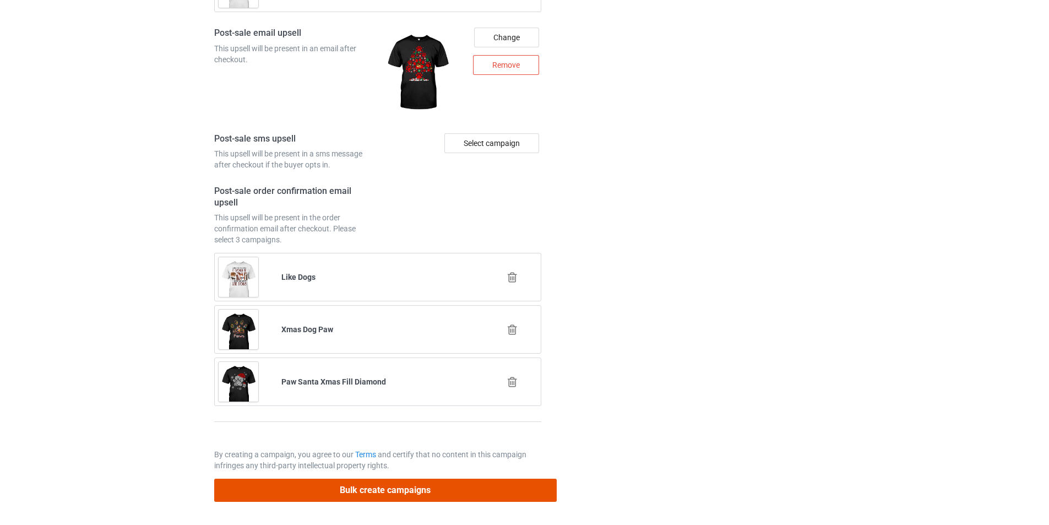
click at [527, 481] on button "Bulk create campaigns" at bounding box center [385, 490] width 343 height 23
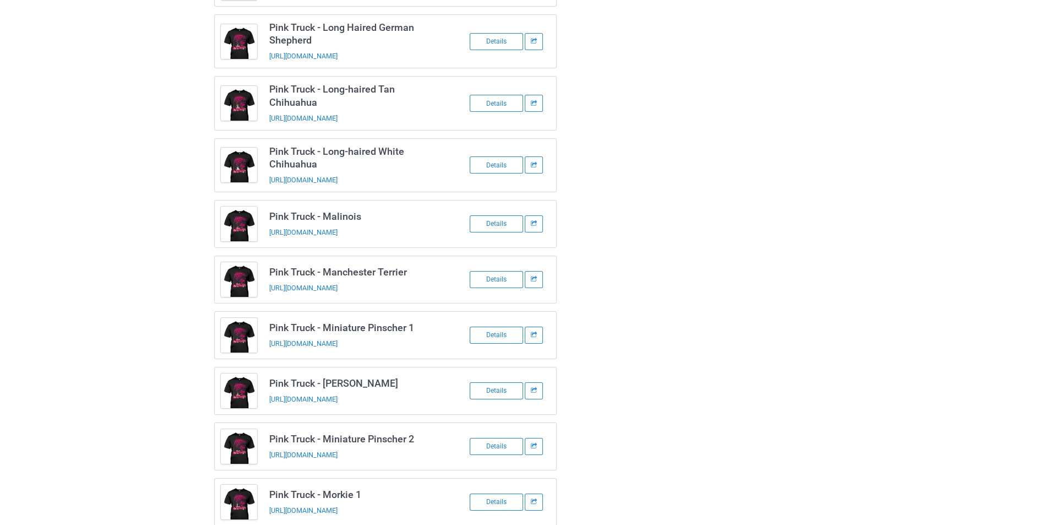
scroll to position [483, 0]
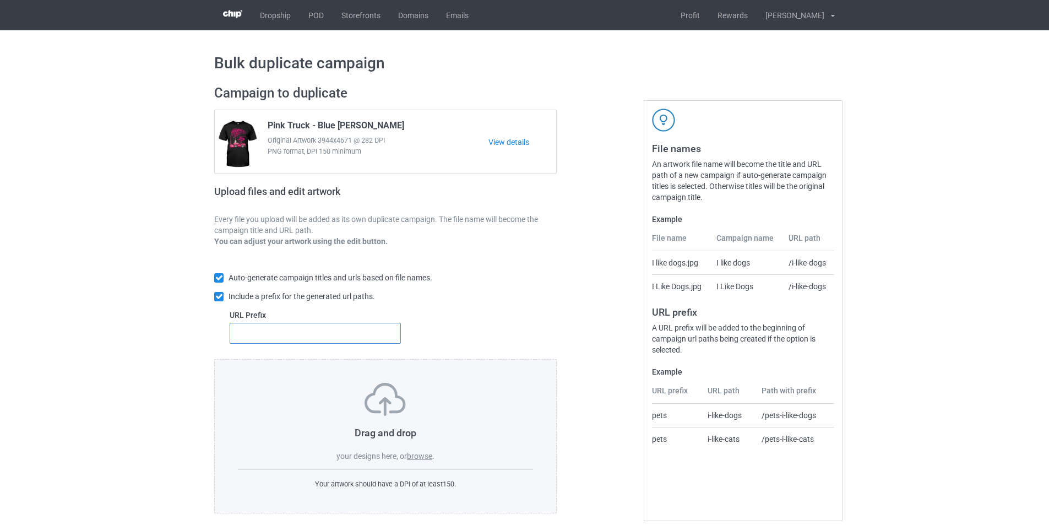
click at [343, 334] on input "text" at bounding box center [315, 333] width 171 height 21
type input "mt-"
click at [425, 455] on label "browse" at bounding box center [419, 456] width 25 height 9
click at [0, 0] on input "browse" at bounding box center [0, 0] width 0 height 0
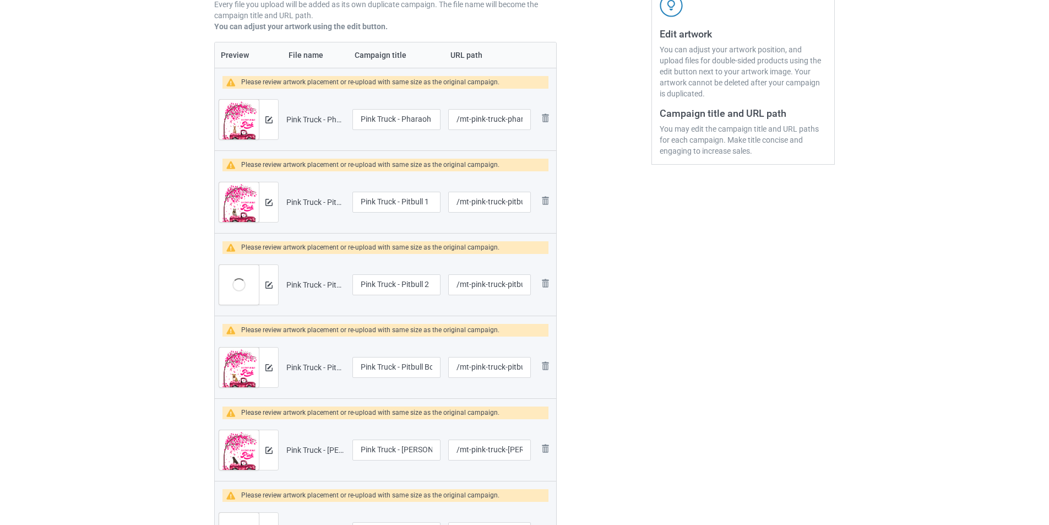
scroll to position [169, 0]
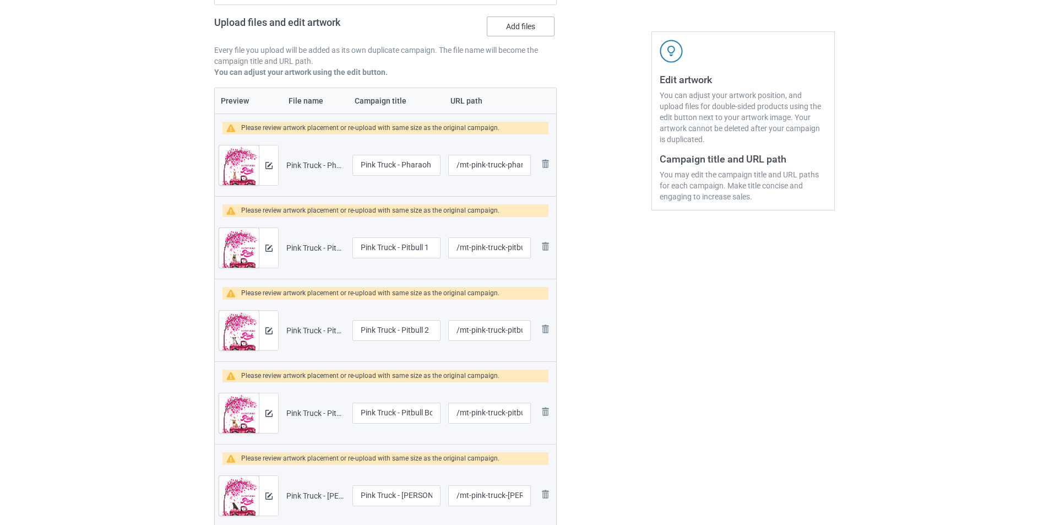
click at [535, 28] on label "Add files" at bounding box center [521, 27] width 68 height 20
click at [0, 0] on input "Add files" at bounding box center [0, 0] width 0 height 0
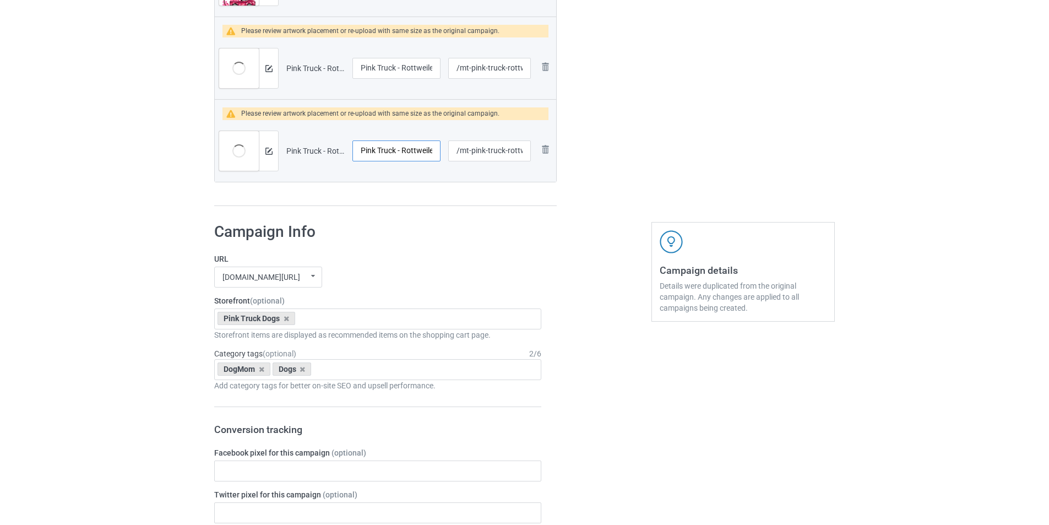
scroll to position [0, 12]
drag, startPoint x: 422, startPoint y: 153, endPoint x: 433, endPoint y: 154, distance: 11.1
click at [433, 154] on input "Pink Truck - Rottweiler 2" at bounding box center [396, 150] width 88 height 21
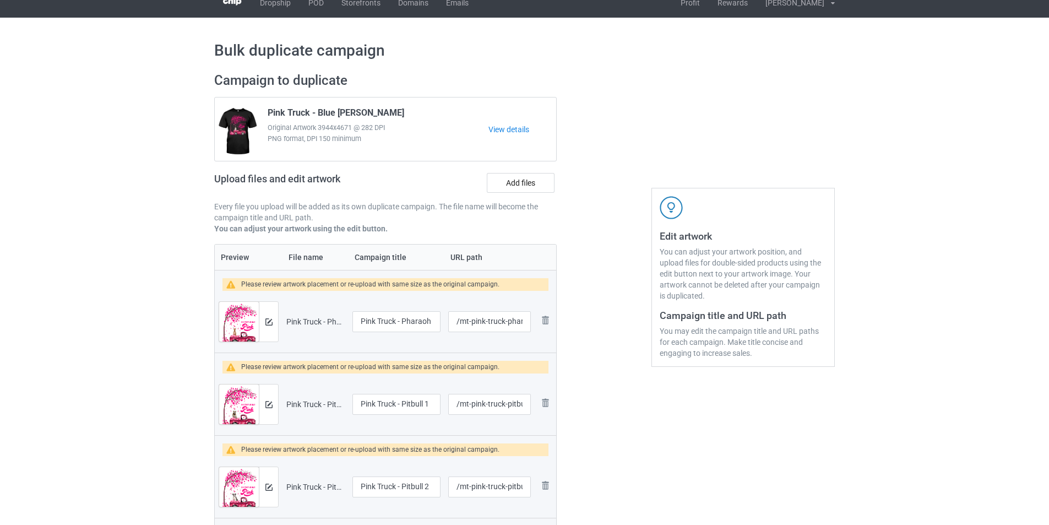
scroll to position [0, 0]
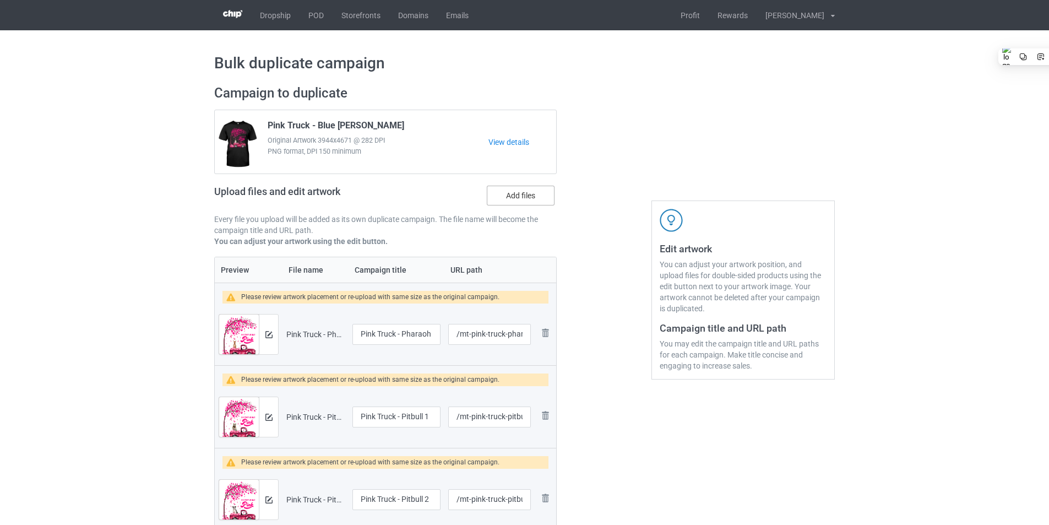
click at [548, 197] on label "Add files" at bounding box center [521, 196] width 68 height 20
click at [0, 0] on input "Add files" at bounding box center [0, 0] width 0 height 0
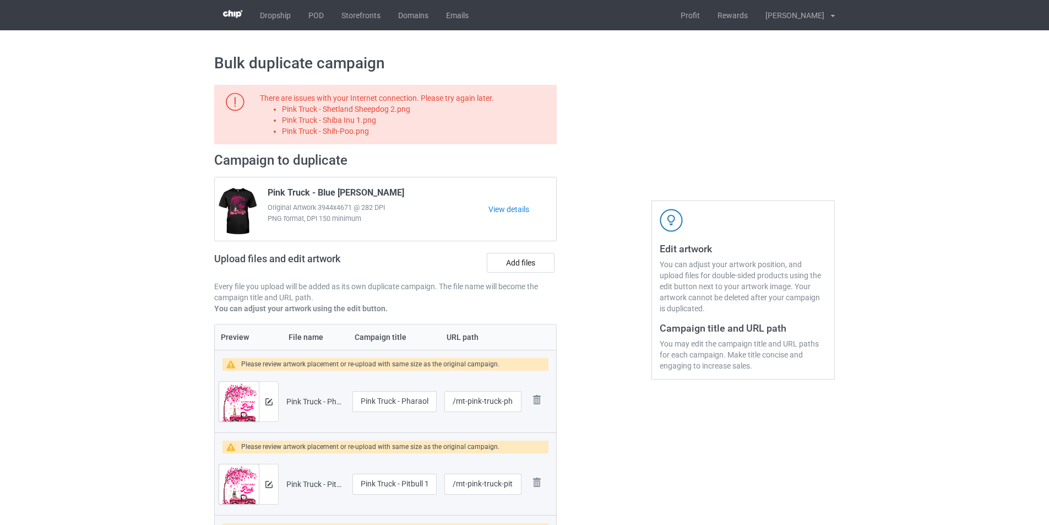
click at [354, 112] on li "Pink Truck - Shetland Sheepdog 2.png" at bounding box center [417, 109] width 271 height 11
copy li "Pink Truck - Shetland Sheepdog 2.png"
click at [540, 263] on label "Add files" at bounding box center [521, 263] width 68 height 20
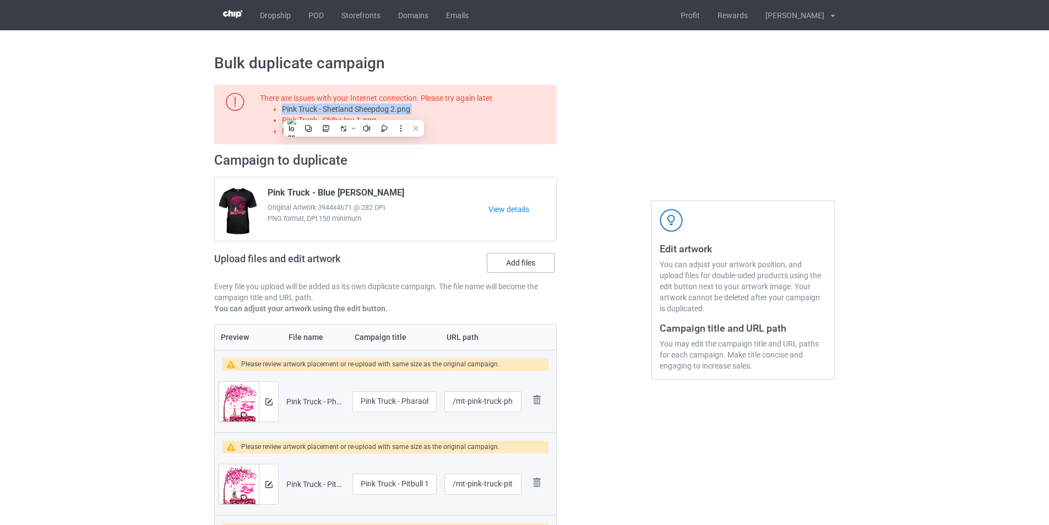
click at [0, 0] on input "Add files" at bounding box center [0, 0] width 0 height 0
click at [349, 124] on li "Pink Truck - Shiba Inu 1.png" at bounding box center [417, 120] width 271 height 11
copy li "Pink Truck - Shiba Inu 1.png"
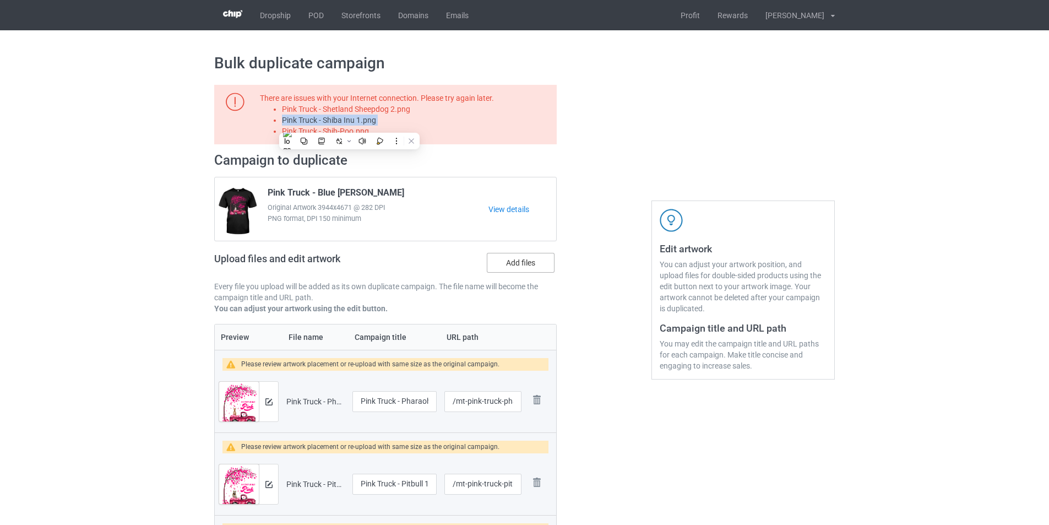
click at [533, 260] on label "Add files" at bounding box center [521, 263] width 68 height 20
click at [0, 0] on input "Add files" at bounding box center [0, 0] width 0 height 0
click at [359, 130] on li "Pink Truck - Shih-Poo.png" at bounding box center [417, 131] width 271 height 11
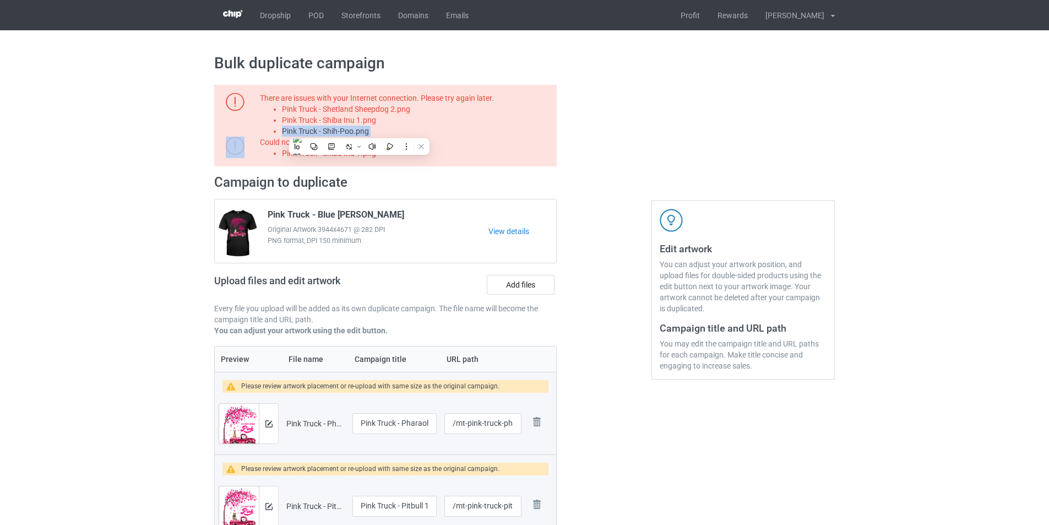
click at [359, 130] on li "Pink Truck - Shih-Poo.png" at bounding box center [417, 131] width 271 height 11
copy li "Pink Truck - Shih-Poo.png"
click at [519, 294] on label "Add files" at bounding box center [521, 285] width 68 height 20
click at [0, 0] on input "Add files" at bounding box center [0, 0] width 0 height 0
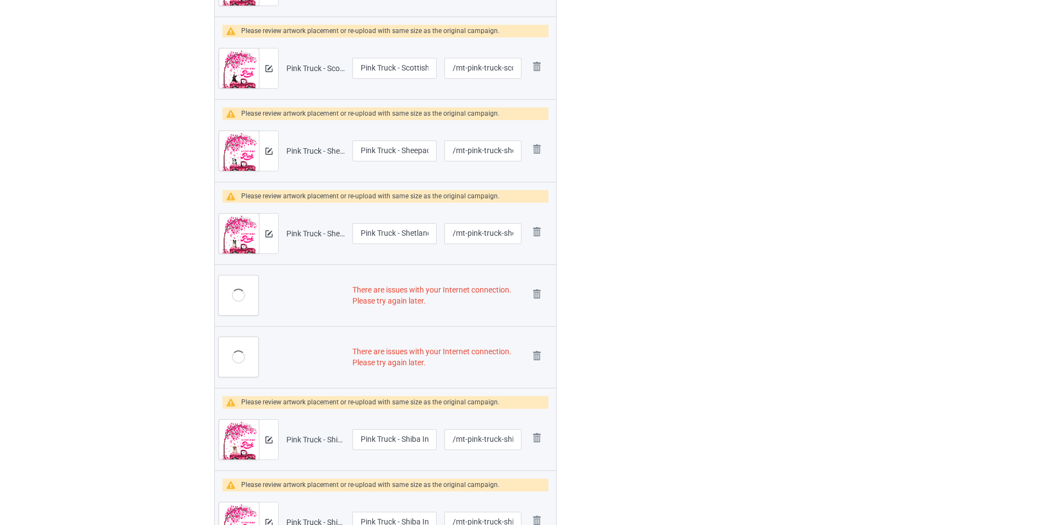
scroll to position [3635, 0]
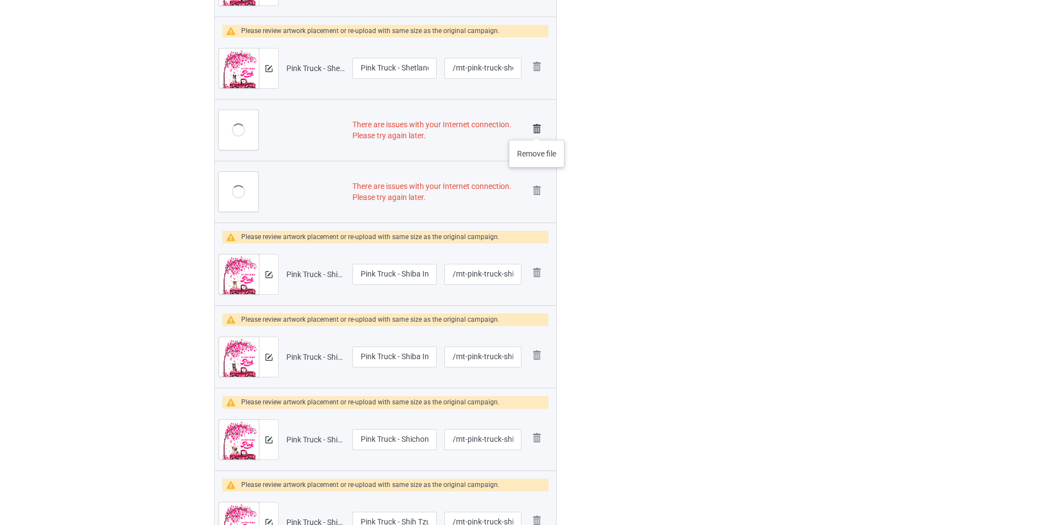
click at [537, 129] on img at bounding box center [536, 128] width 15 height 15
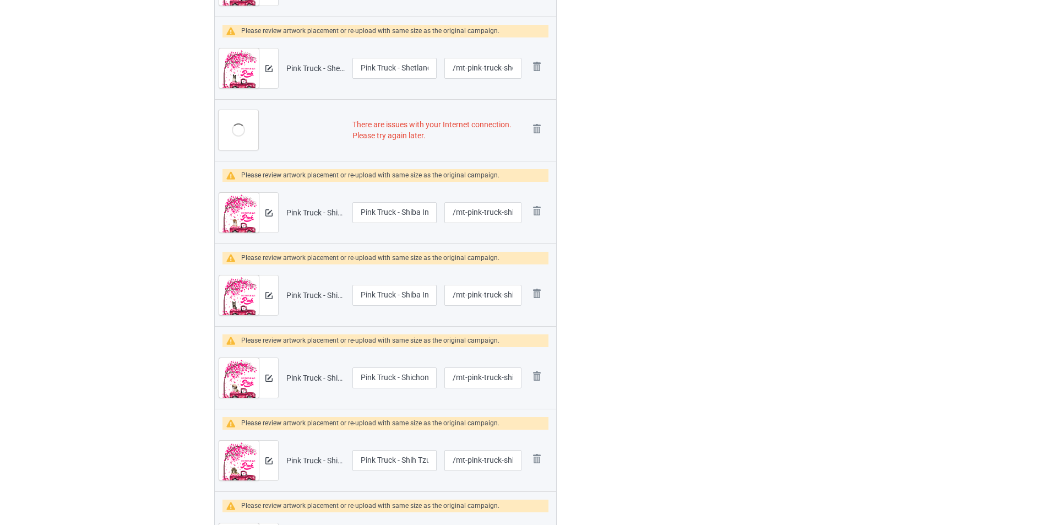
click at [0, 0] on img at bounding box center [0, 0] width 0 height 0
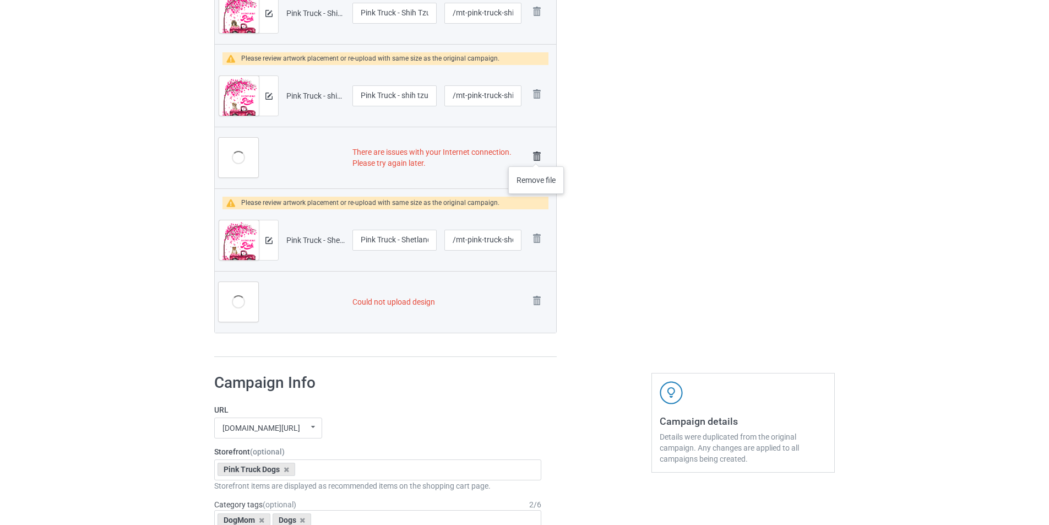
click at [536, 155] on img at bounding box center [536, 156] width 15 height 15
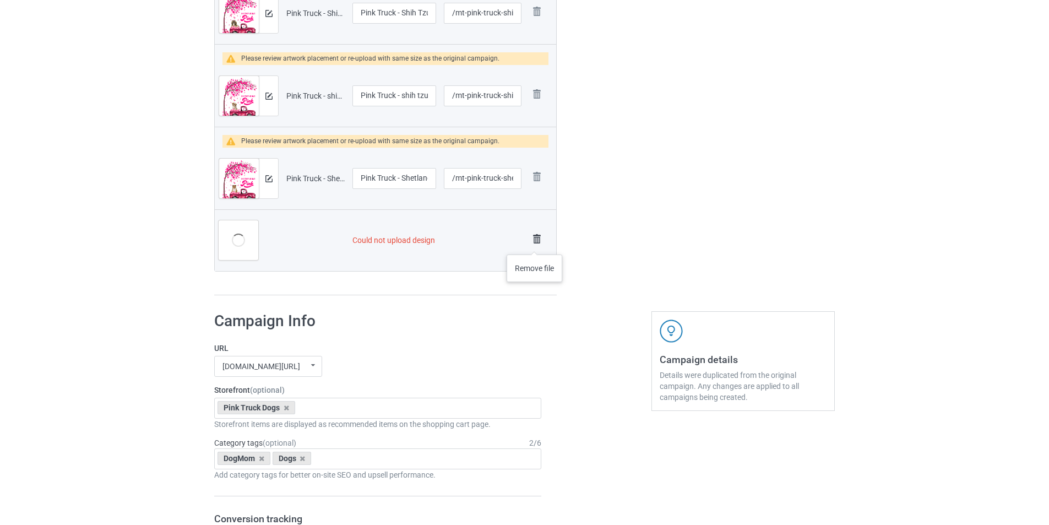
click at [535, 243] on img at bounding box center [536, 238] width 15 height 15
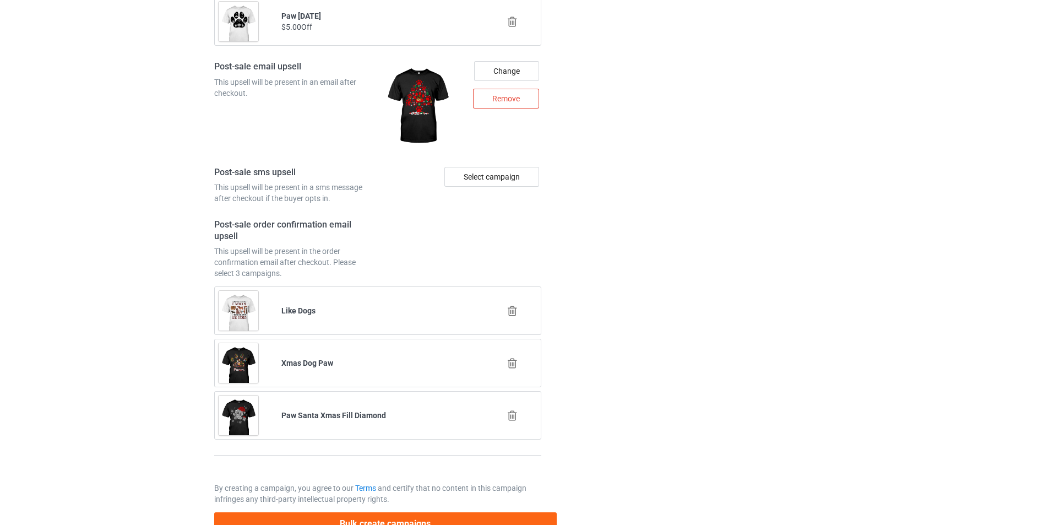
scroll to position [5263, 0]
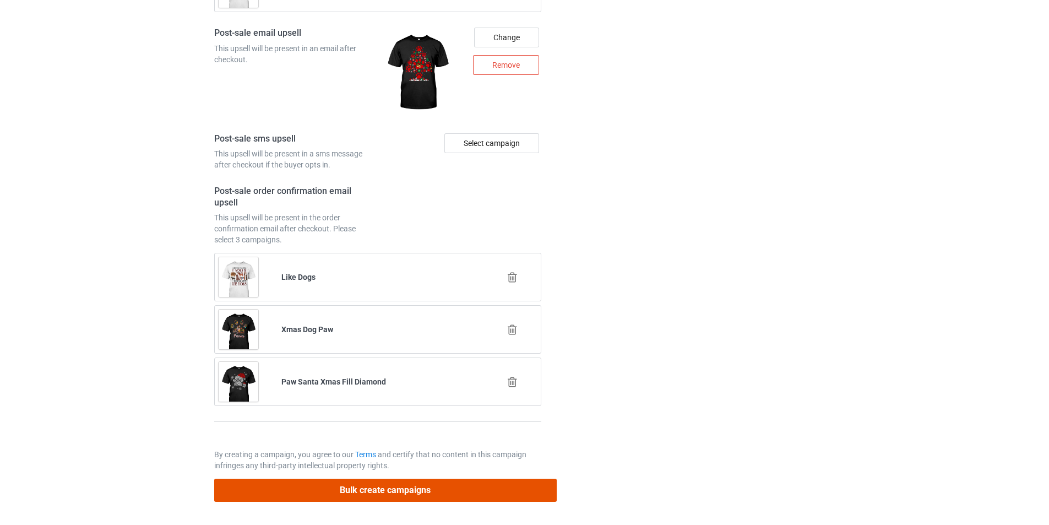
click at [509, 499] on button "Bulk create campaigns" at bounding box center [385, 490] width 343 height 23
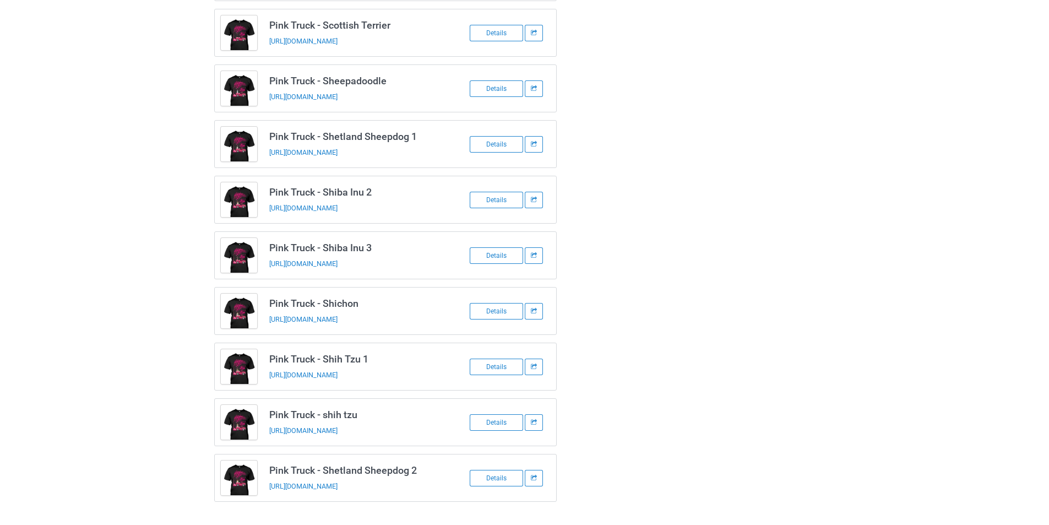
scroll to position [2146, 0]
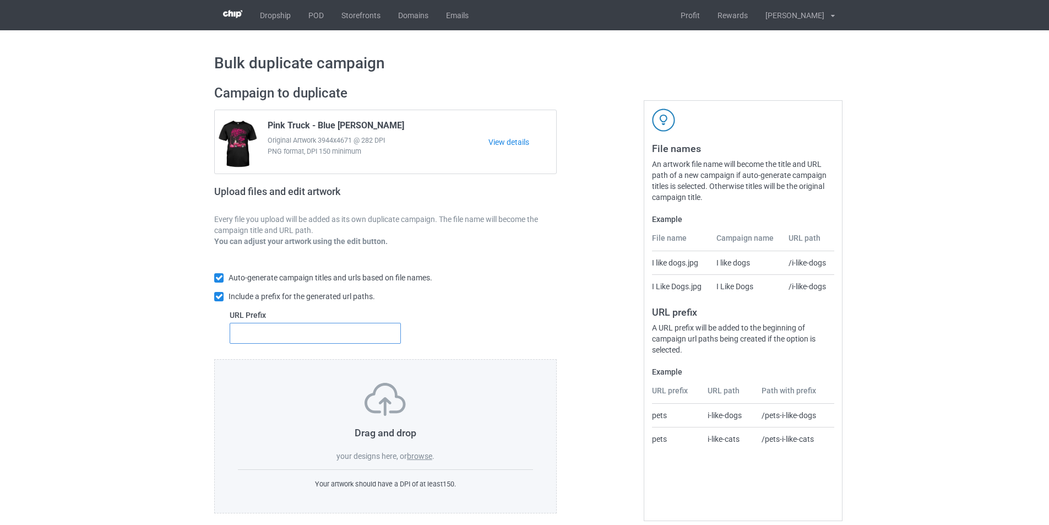
click at [273, 333] on input "text" at bounding box center [315, 333] width 171 height 21
type input "mt-"
click at [417, 456] on label "browse" at bounding box center [419, 456] width 25 height 9
click at [0, 0] on input "browse" at bounding box center [0, 0] width 0 height 0
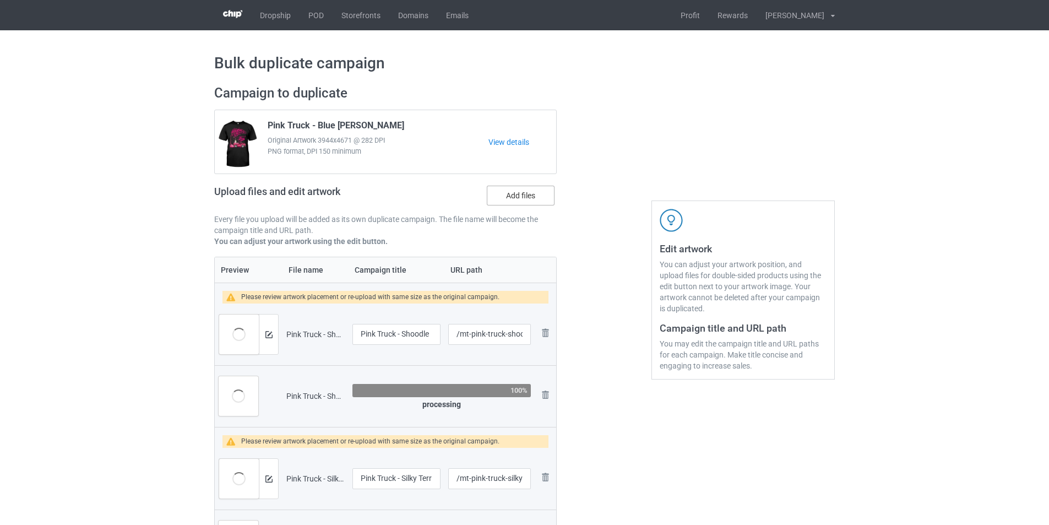
click at [535, 203] on label "Add files" at bounding box center [521, 196] width 68 height 20
click at [0, 0] on input "Add files" at bounding box center [0, 0] width 0 height 0
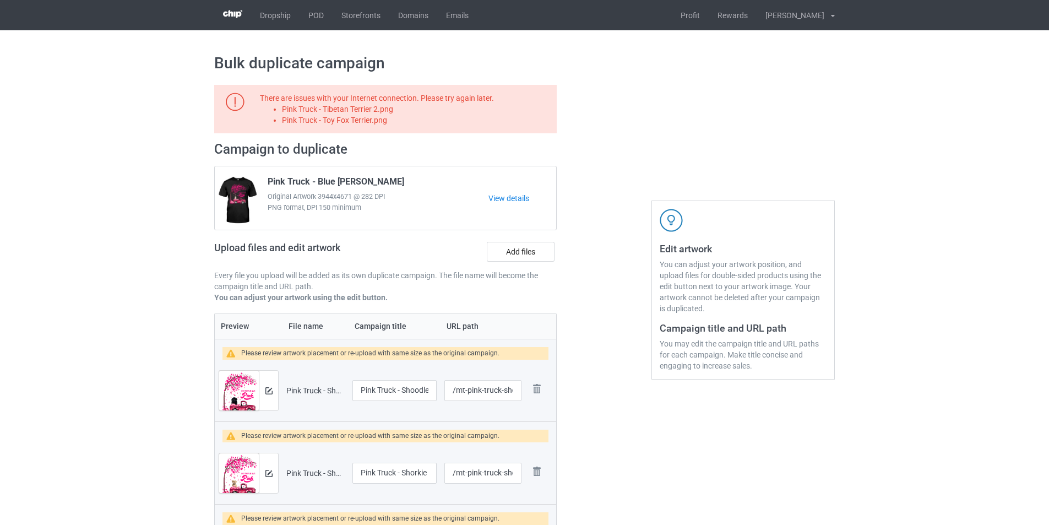
click at [375, 109] on li "Pink Truck - Tibetan Terrier 2.png" at bounding box center [417, 109] width 271 height 11
copy li "Pink Truck - Tibetan Terrier 2.png"
click at [509, 249] on label "Add files" at bounding box center [521, 252] width 68 height 20
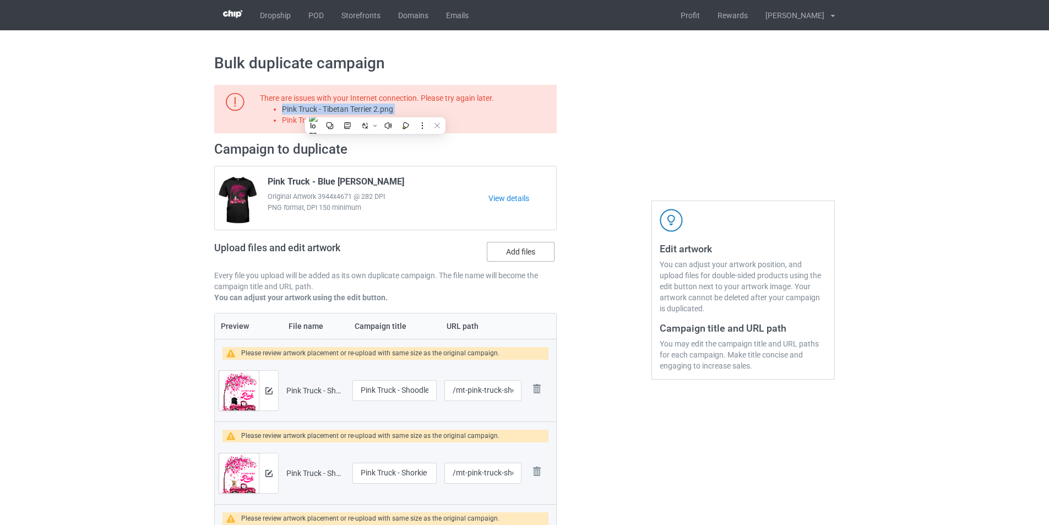
click at [0, 0] on input "Add files" at bounding box center [0, 0] width 0 height 0
click at [377, 122] on li "Pink Truck - Toy Fox Terrier.png" at bounding box center [417, 120] width 271 height 11
copy li "Pink Truck - Toy Fox Terrier.png"
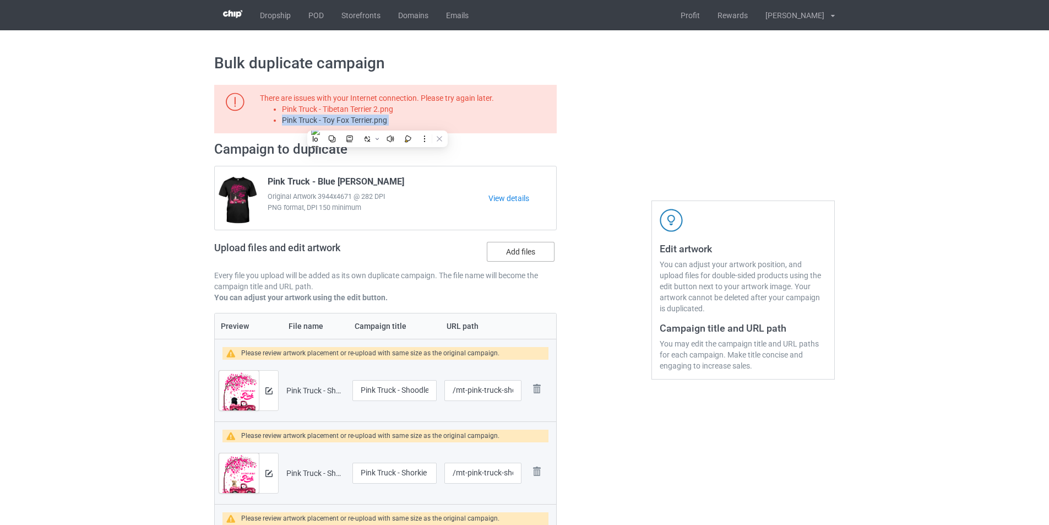
click at [534, 253] on label "Add files" at bounding box center [521, 252] width 68 height 20
click at [0, 0] on input "Add files" at bounding box center [0, 0] width 0 height 0
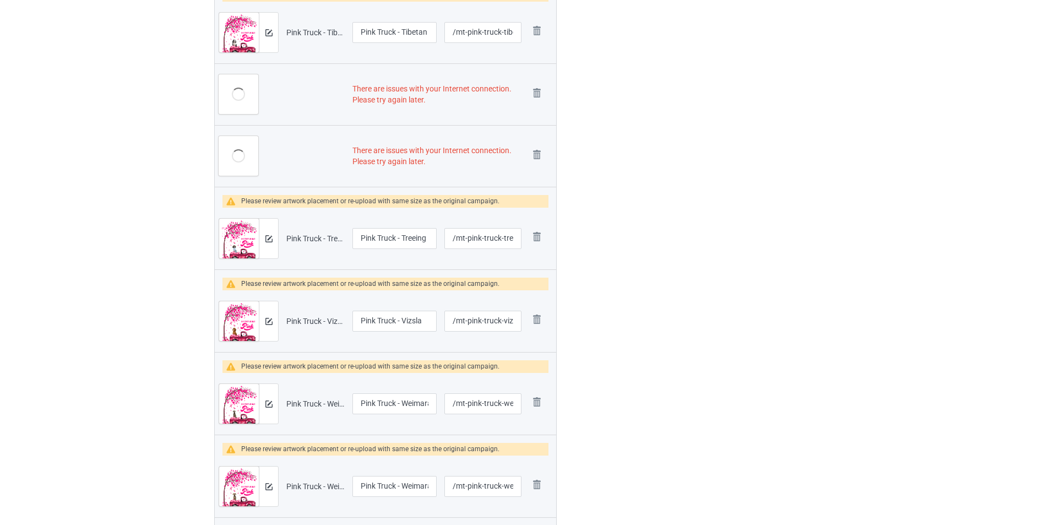
scroll to position [1707, 0]
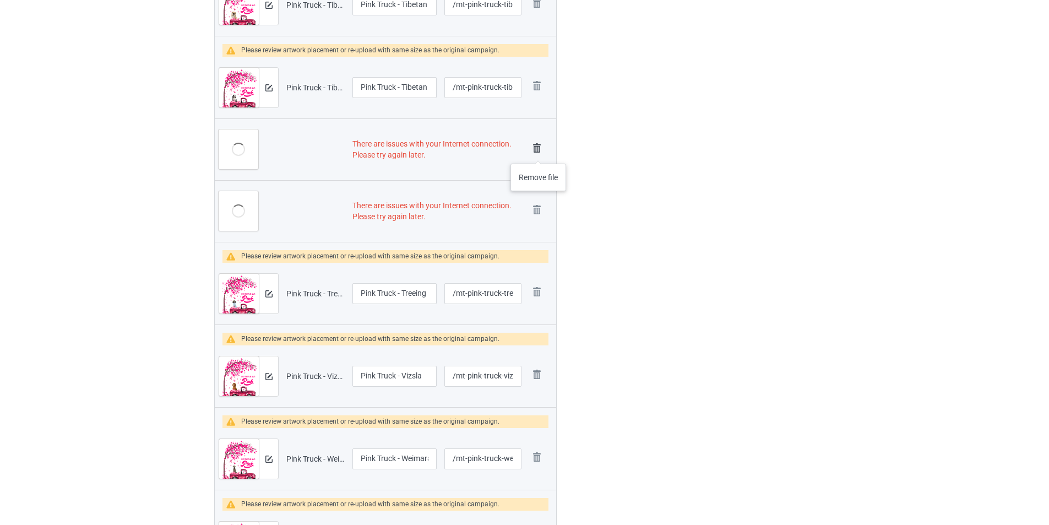
click at [538, 151] on img at bounding box center [536, 147] width 15 height 15
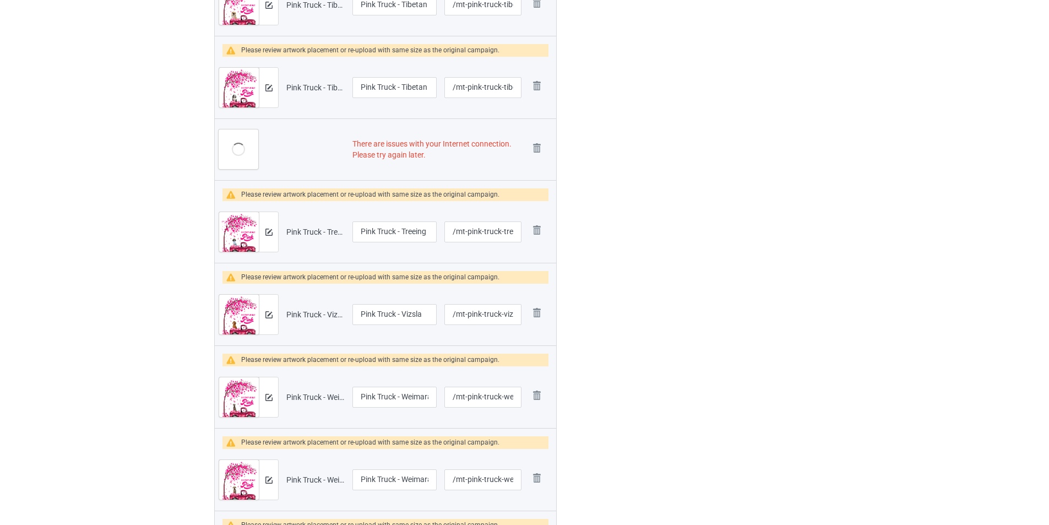
click at [0, 0] on img at bounding box center [0, 0] width 0 height 0
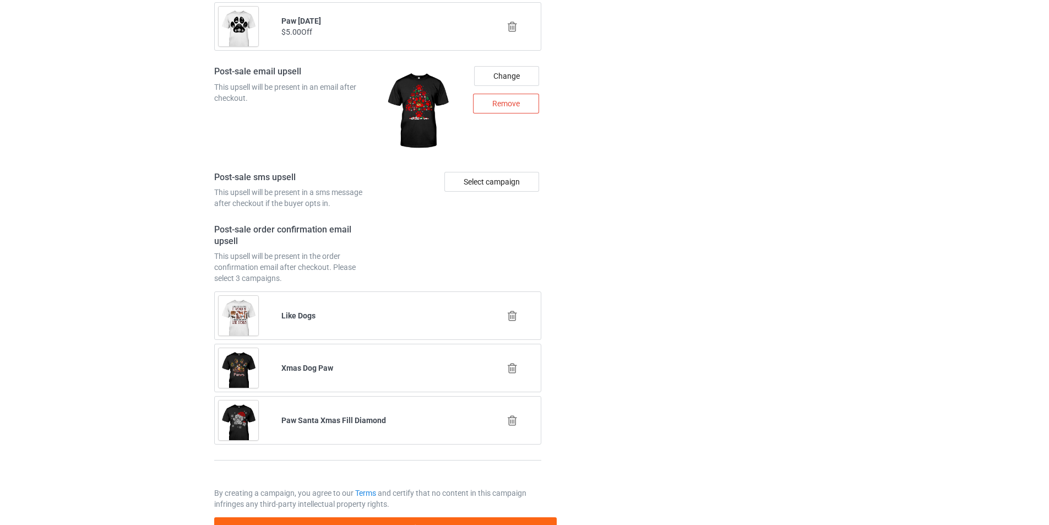
scroll to position [4048, 0]
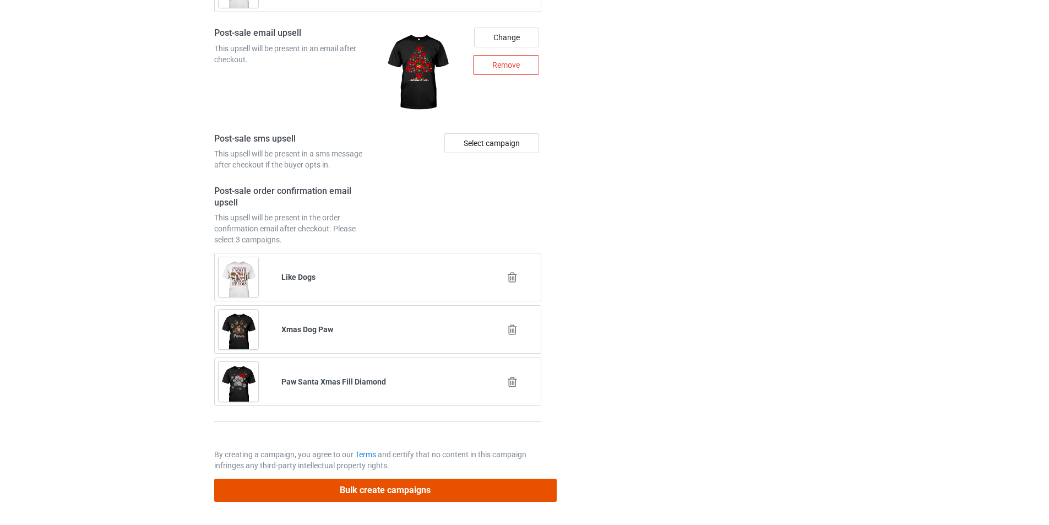
click at [479, 491] on button "Bulk create campaigns" at bounding box center [385, 490] width 343 height 23
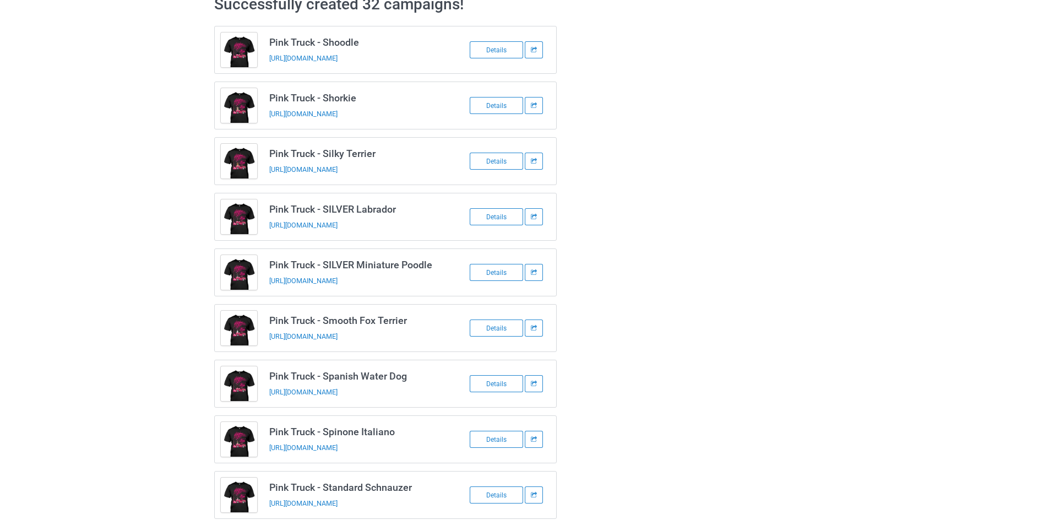
scroll to position [0, 0]
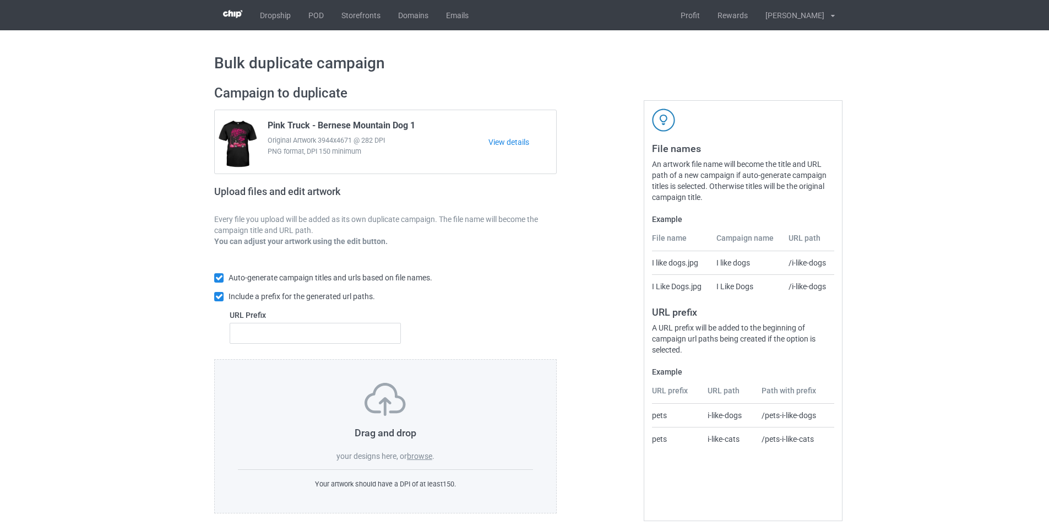
click at [362, 344] on div "Auto-generate campaign titles and urls based on file names. Include a prefix fo…" at bounding box center [385, 308] width 343 height 102
click at [362, 339] on input "text" at bounding box center [315, 333] width 171 height 21
type input "mt-"
click at [422, 456] on label "browse" at bounding box center [419, 456] width 25 height 9
click at [0, 0] on input "browse" at bounding box center [0, 0] width 0 height 0
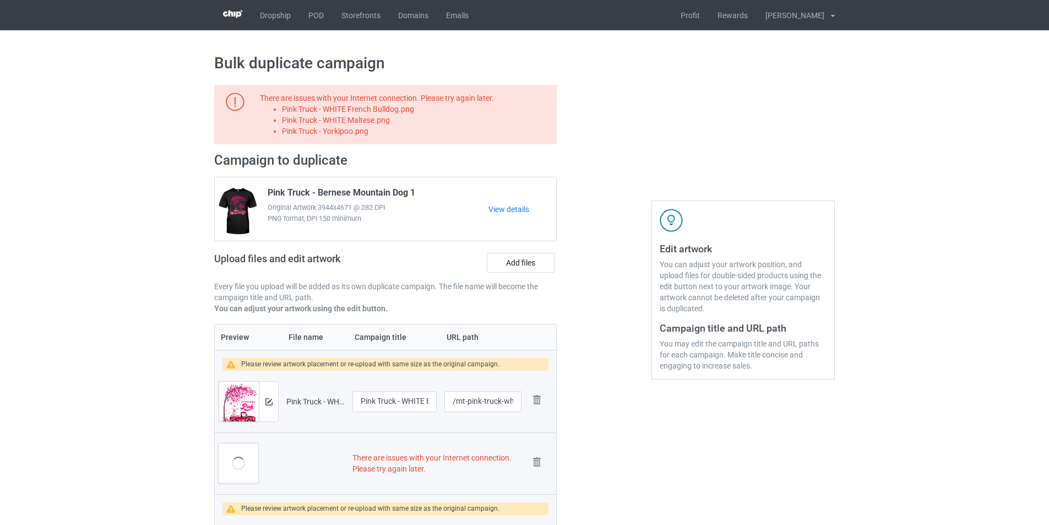
click at [379, 113] on li "Pink Truck - WHITE French Bulldog.png" at bounding box center [417, 109] width 271 height 11
click at [381, 113] on li "Pink Truck - WHITE French Bulldog.png" at bounding box center [417, 109] width 271 height 11
copy li "Pink Truck - WHITE French Bulldog.png"
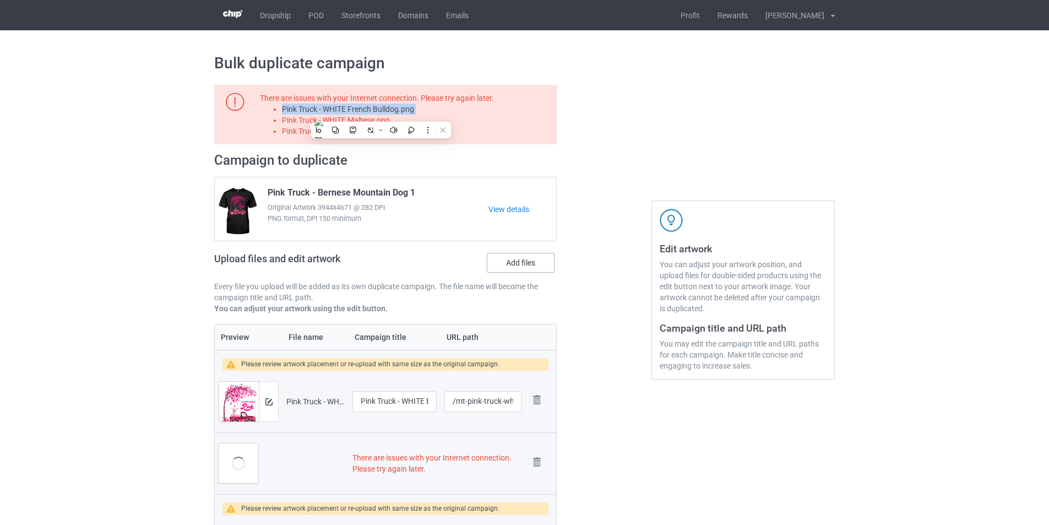
click at [532, 263] on label "Add files" at bounding box center [521, 263] width 68 height 20
click at [0, 0] on input "Add files" at bounding box center [0, 0] width 0 height 0
click at [366, 123] on li "Pink Truck - WHITE Maltese.png" at bounding box center [417, 120] width 271 height 11
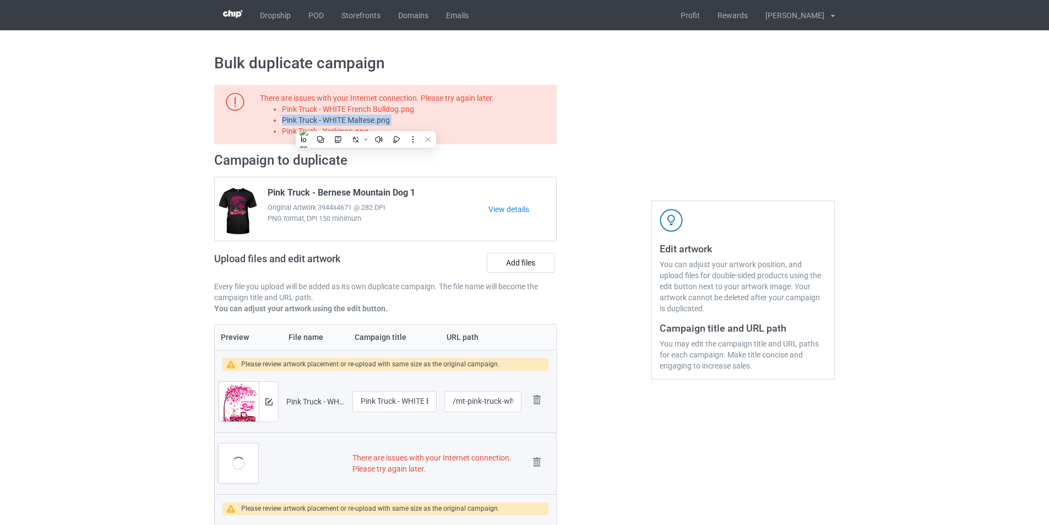
copy li "Pink Truck - WHITE Maltese.png"
click at [529, 260] on label "Add files" at bounding box center [521, 263] width 68 height 20
click at [0, 0] on input "Add files" at bounding box center [0, 0] width 0 height 0
click at [366, 129] on li "Pink Truck - Yorkipoo.png" at bounding box center [417, 131] width 271 height 11
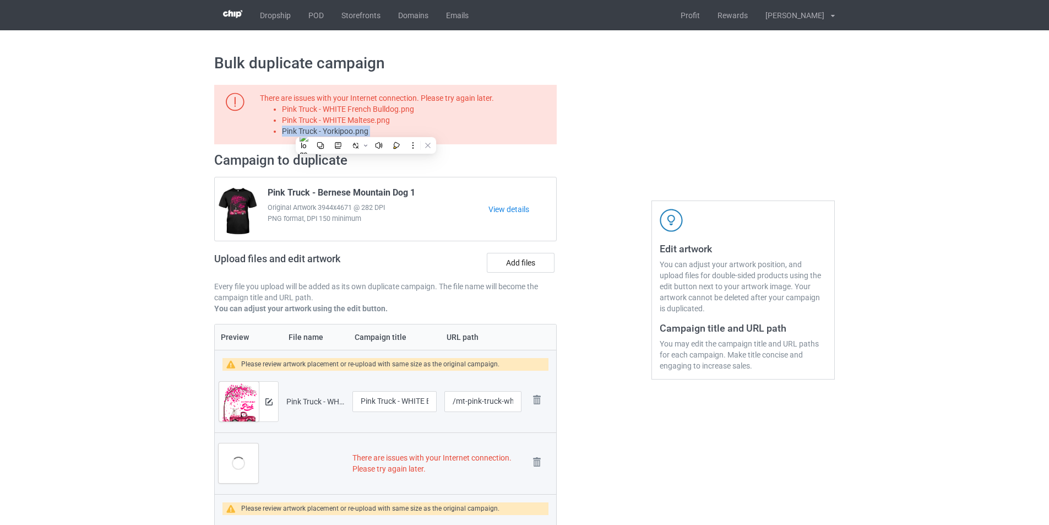
click at [366, 129] on li "Pink Truck - Yorkipoo.png" at bounding box center [417, 131] width 271 height 11
copy li "Pink Truck - Yorkipoo.png"
click at [542, 270] on label "Add files" at bounding box center [521, 263] width 68 height 20
click at [0, 0] on input "Add files" at bounding box center [0, 0] width 0 height 0
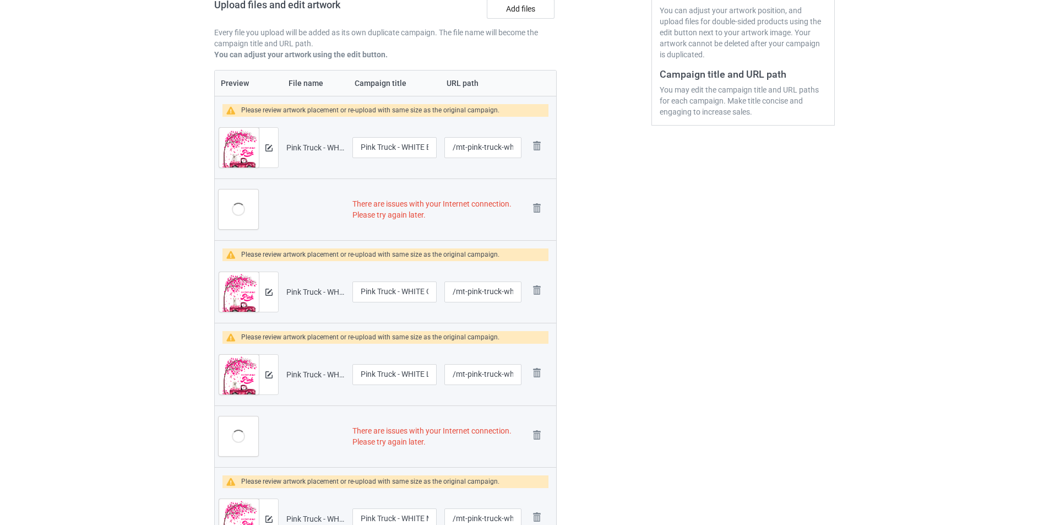
scroll to position [275, 0]
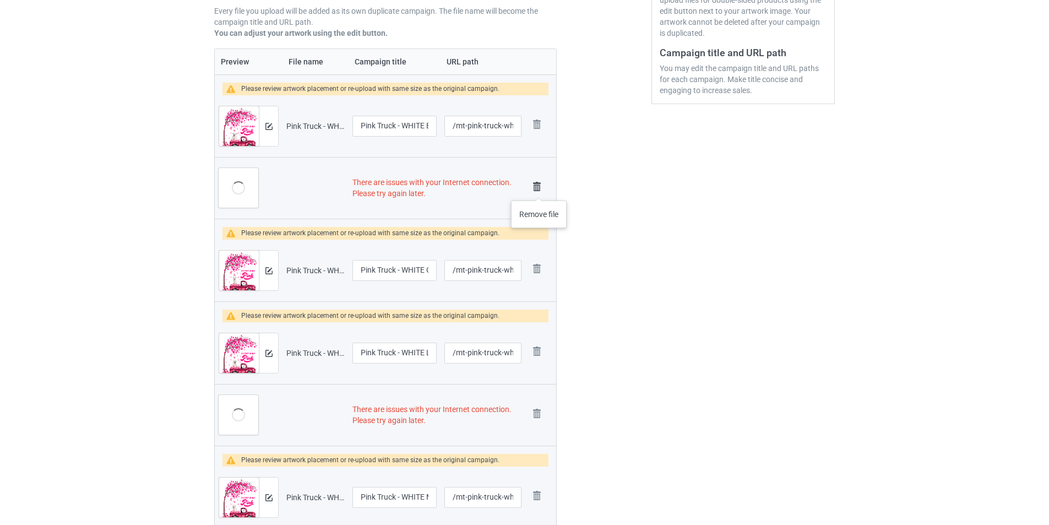
click at [539, 189] on img at bounding box center [536, 186] width 15 height 15
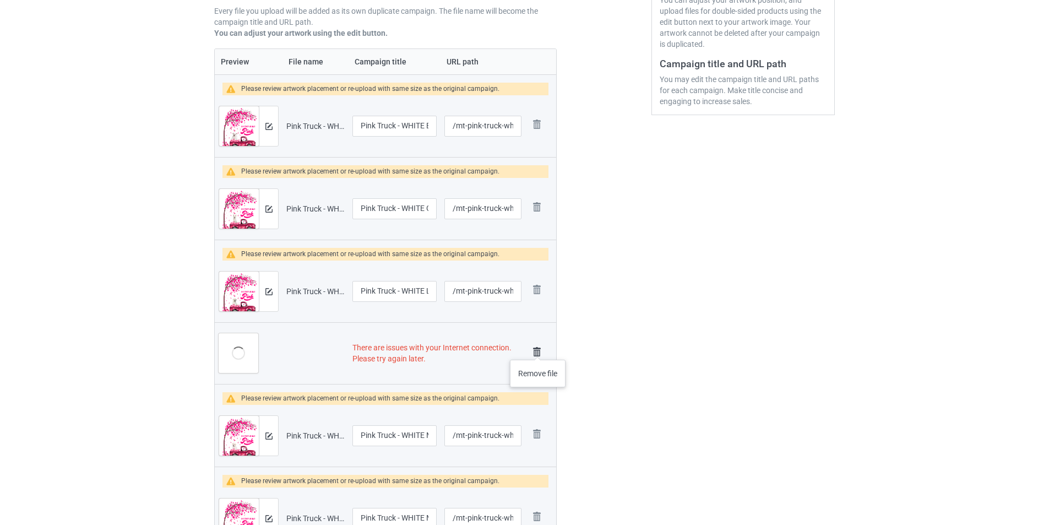
click at [538, 349] on img at bounding box center [536, 351] width 15 height 15
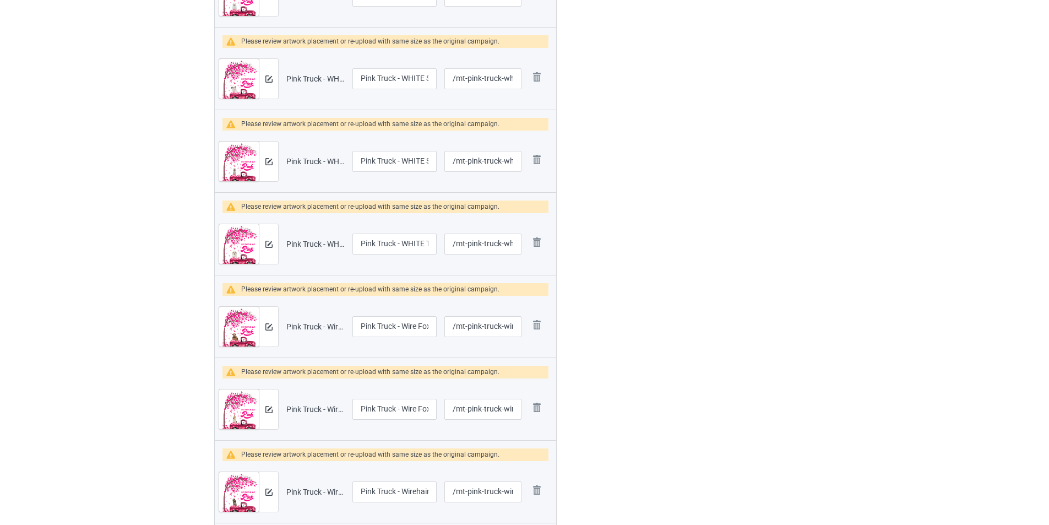
scroll to position [1102, 0]
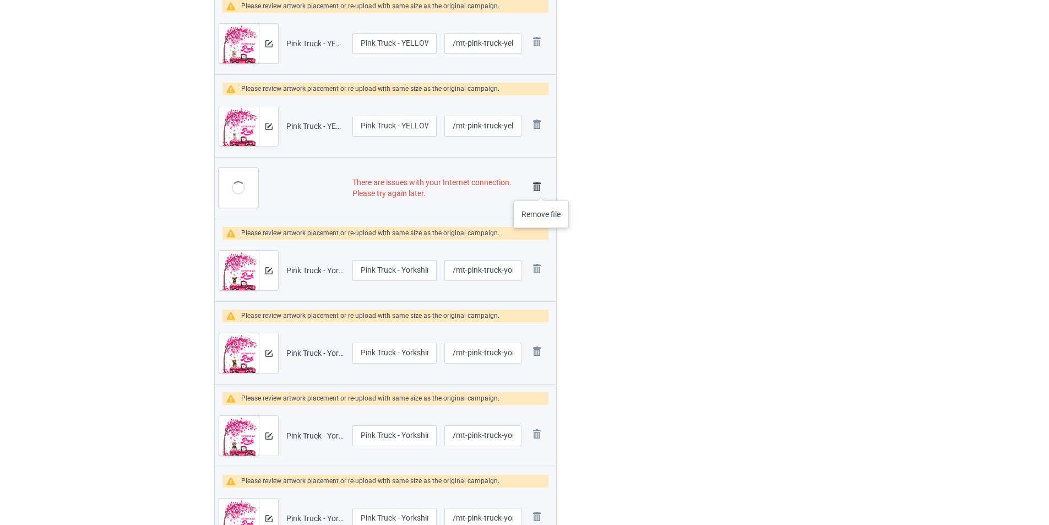
click at [541, 189] on img at bounding box center [536, 186] width 15 height 15
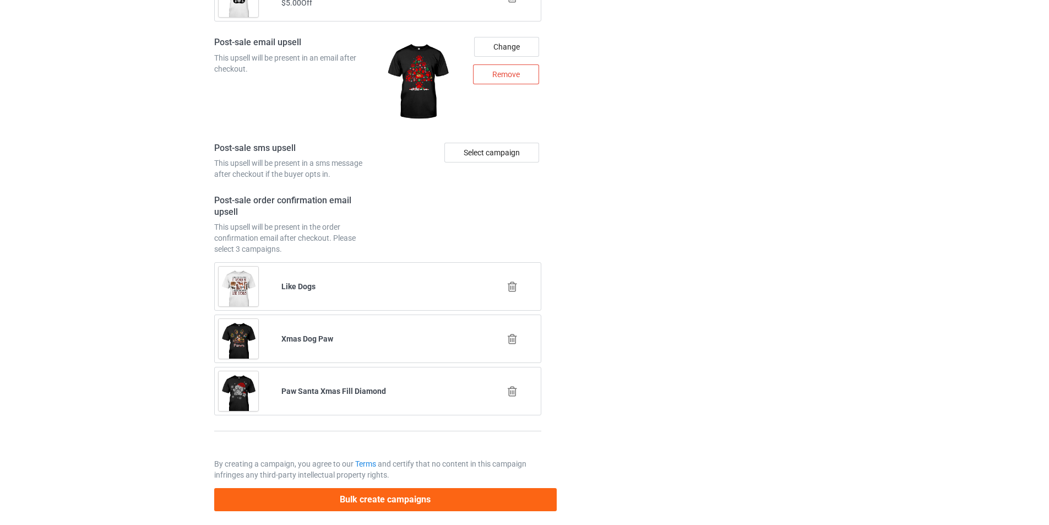
scroll to position [3387, 0]
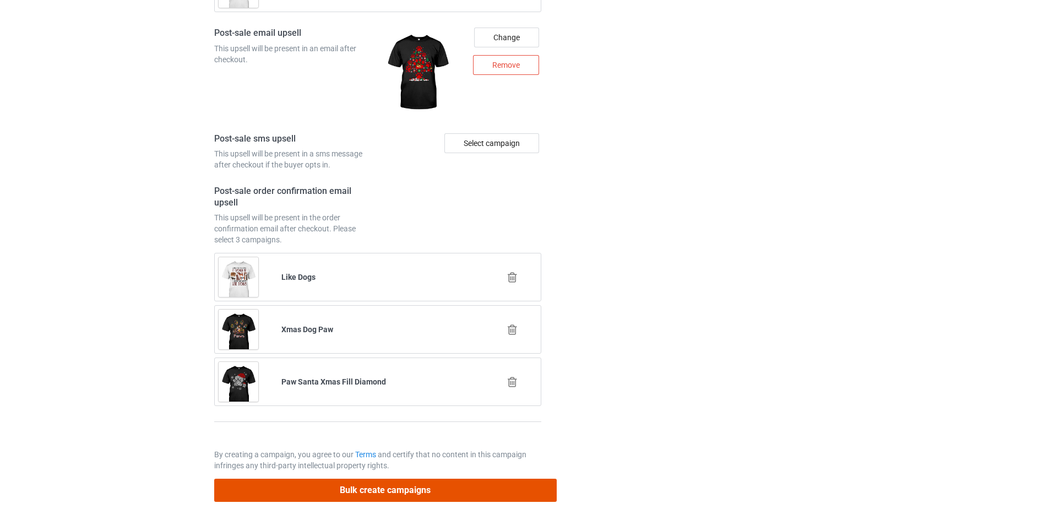
click at [458, 488] on button "Bulk create campaigns" at bounding box center [385, 490] width 343 height 23
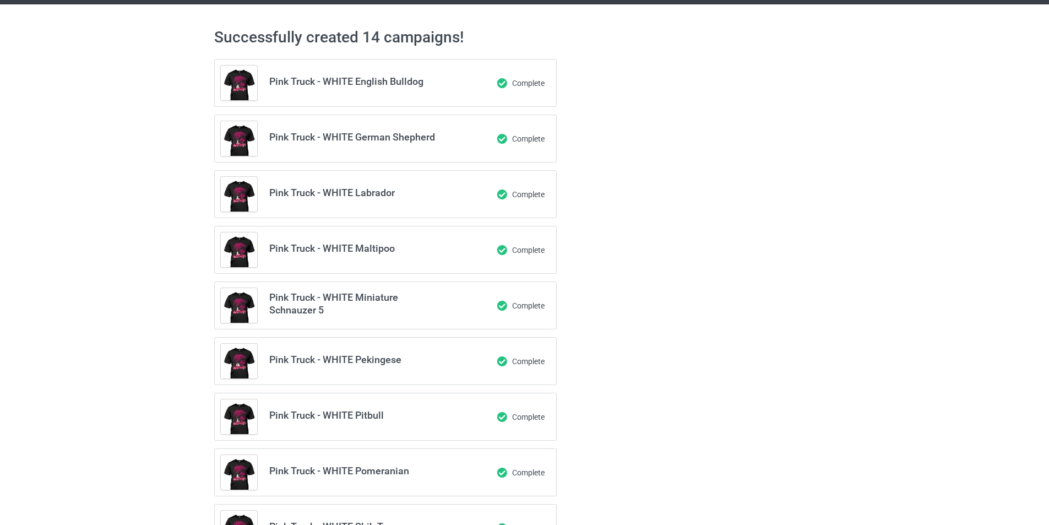
scroll to position [0, 0]
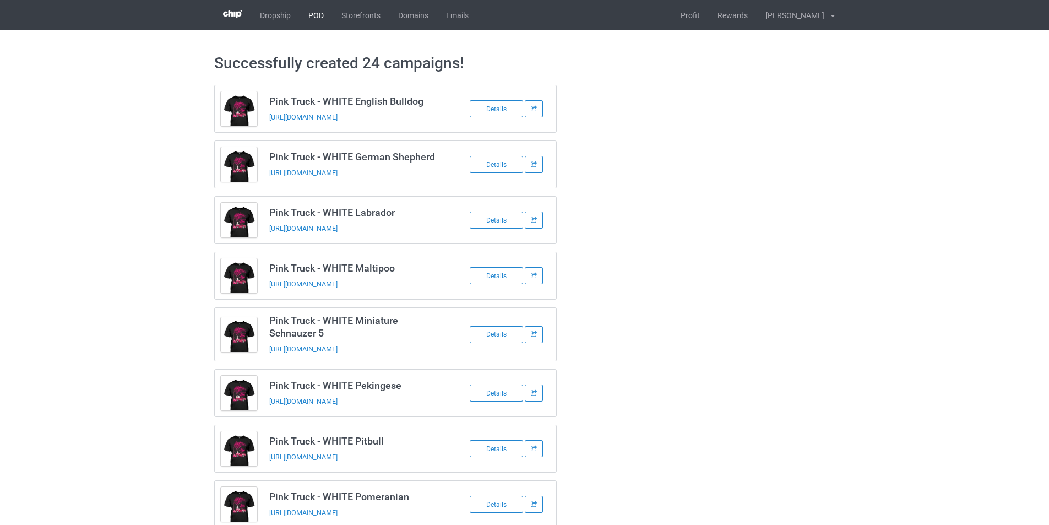
click at [320, 11] on link "POD" at bounding box center [316, 15] width 33 height 30
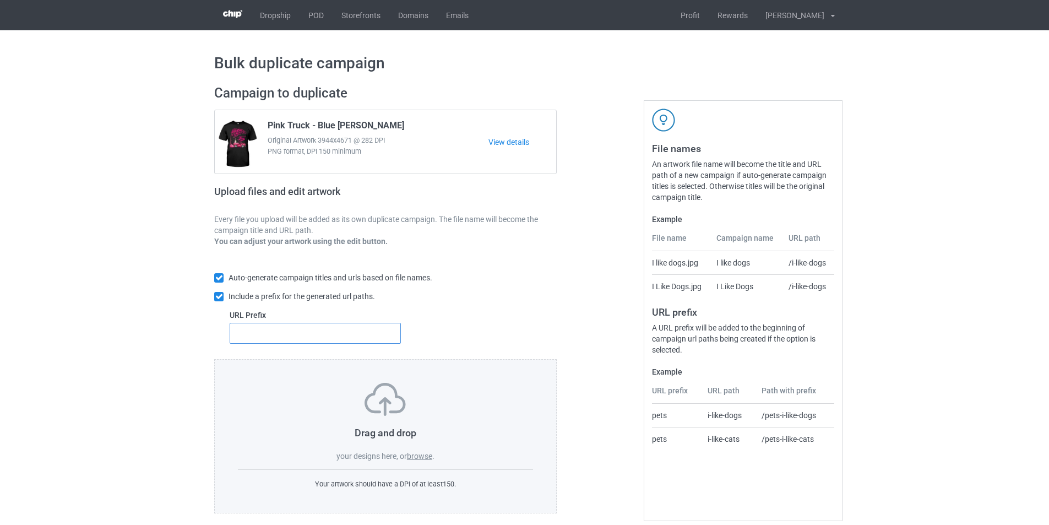
click at [336, 337] on input "text" at bounding box center [315, 333] width 171 height 21
type input "dmt-"
click at [428, 454] on label "browse" at bounding box center [419, 456] width 25 height 9
click at [0, 0] on input "browse" at bounding box center [0, 0] width 0 height 0
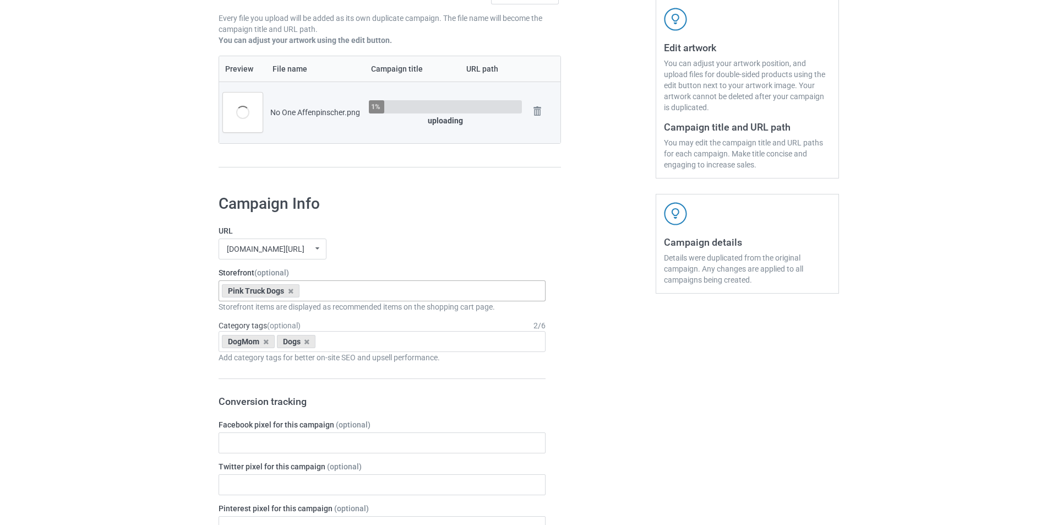
scroll to position [220, 0]
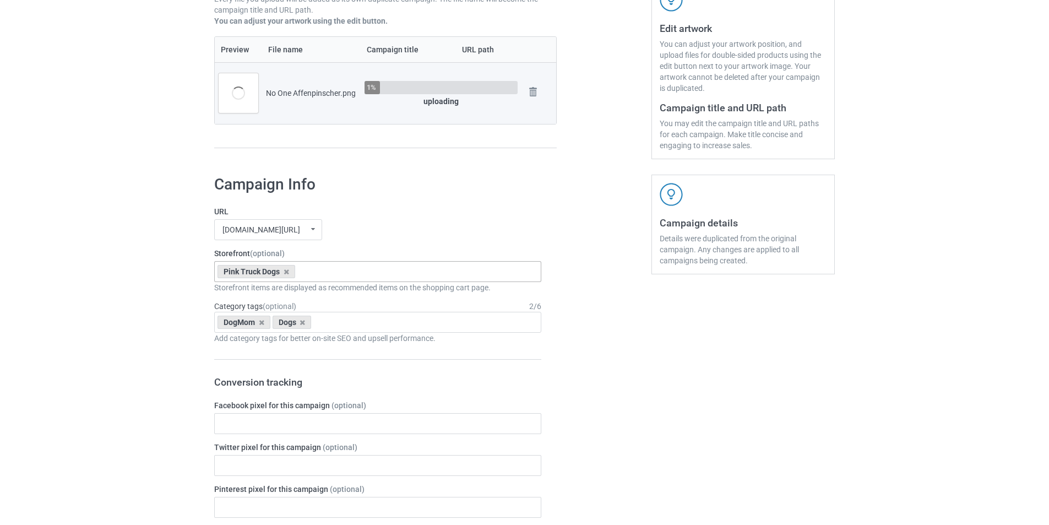
click at [398, 269] on div "Pink Truck Dogs No One Dogs Pink Truck Dogs On October Wear Pink In October We …" at bounding box center [377, 271] width 327 height 21
click at [279, 296] on div "No One Dogs" at bounding box center [378, 291] width 326 height 20
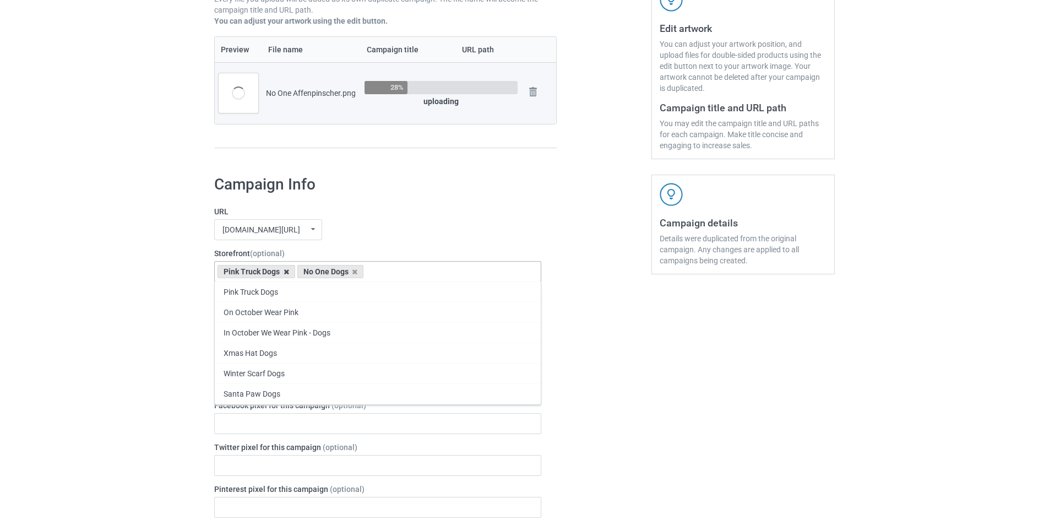
click at [286, 273] on icon at bounding box center [287, 271] width 6 height 7
click at [423, 230] on div "[DOMAIN_NAME][URL] undefined/ [DOMAIN_NAME][URL] undefined/ [DOMAIN_NAME][URL] …" at bounding box center [377, 229] width 327 height 21
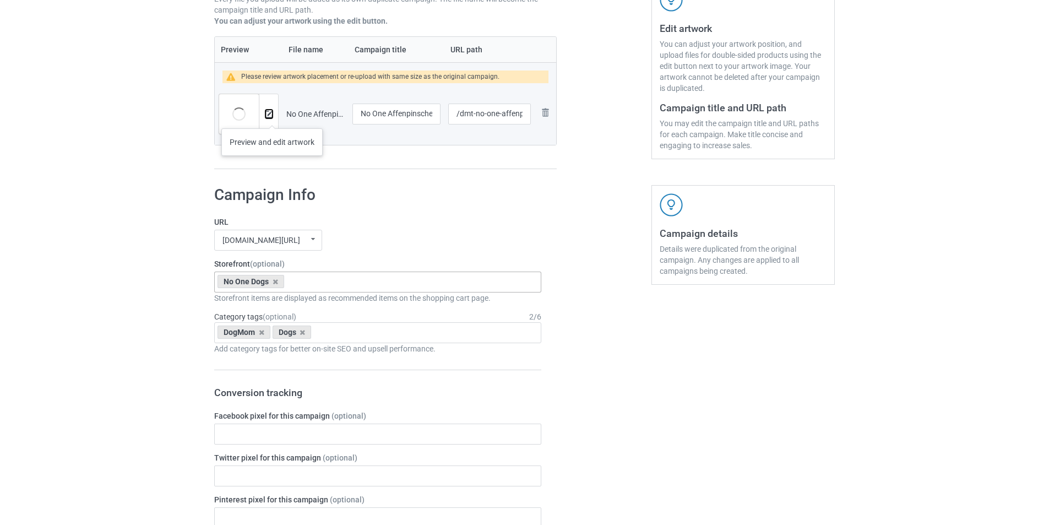
click at [269, 118] on button at bounding box center [268, 114] width 7 height 9
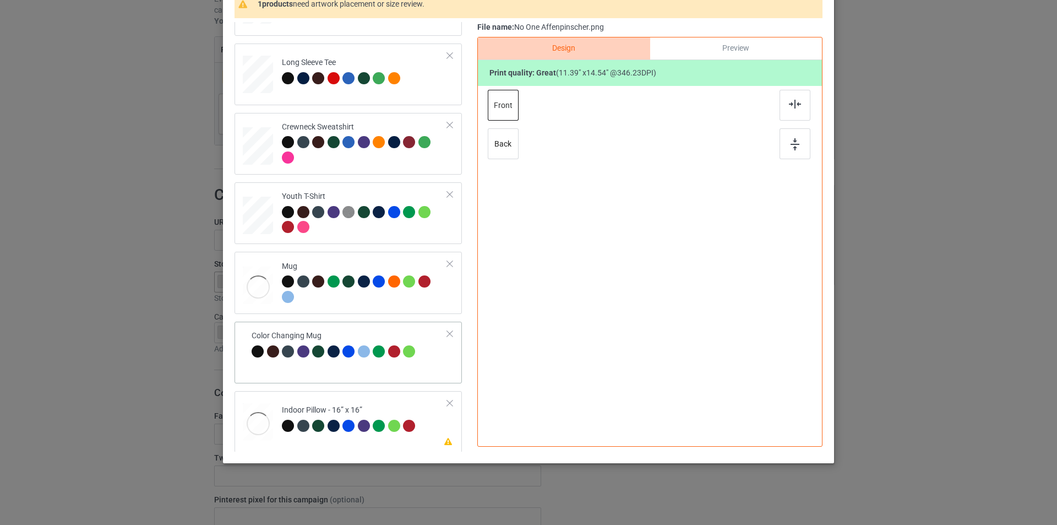
scroll to position [327, 0]
click at [373, 258] on td "Mug" at bounding box center [365, 282] width 178 height 53
click at [359, 226] on div at bounding box center [365, 220] width 166 height 30
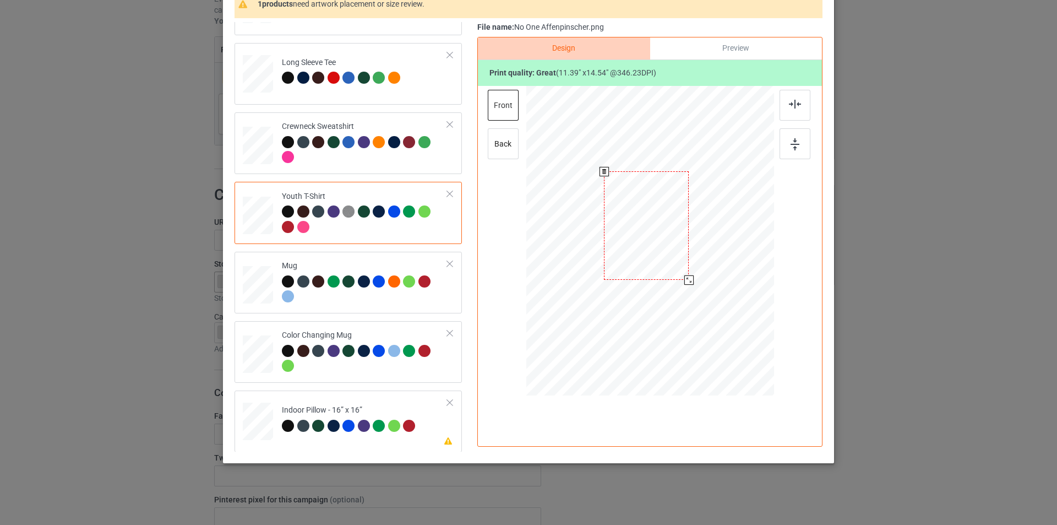
click at [690, 321] on div at bounding box center [650, 242] width 248 height 313
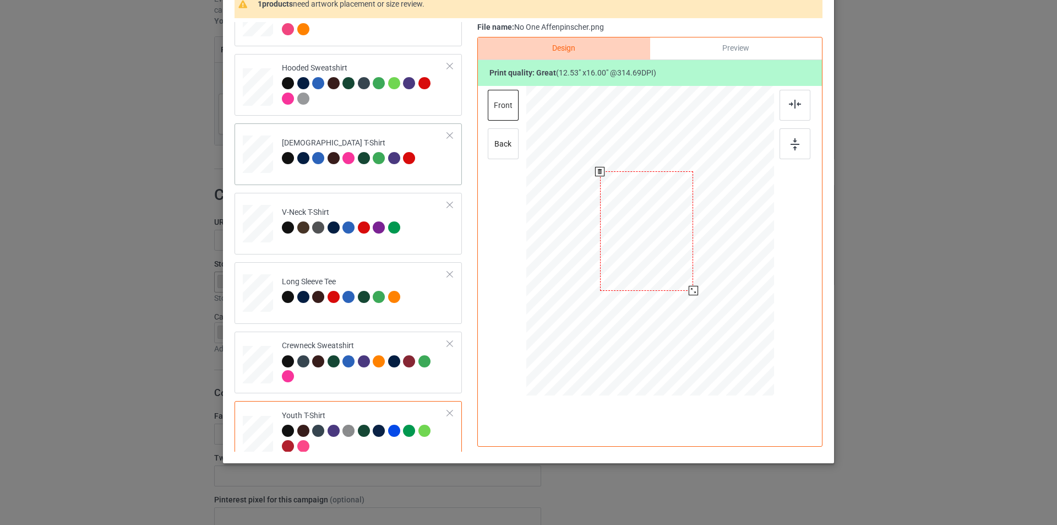
scroll to position [106, 0]
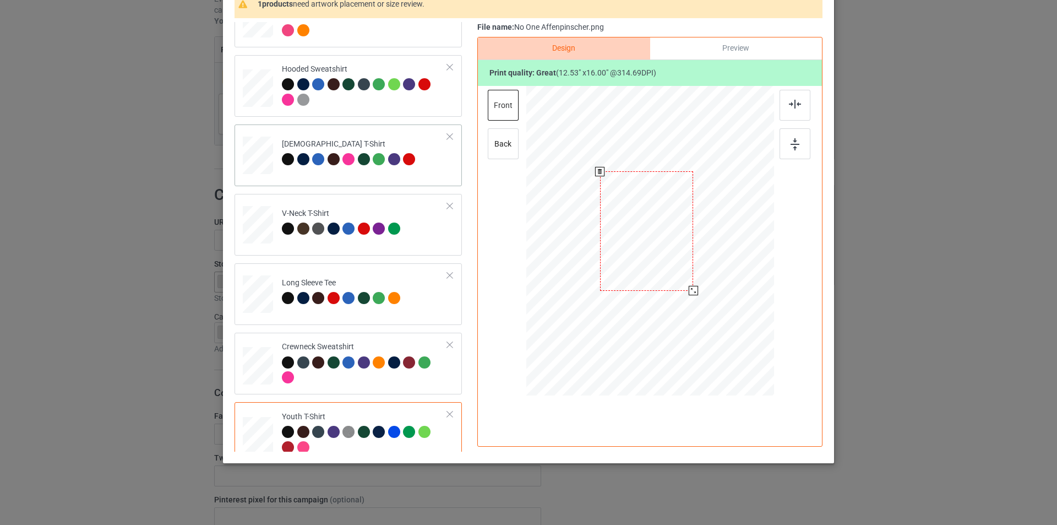
click at [382, 140] on div "[DEMOGRAPHIC_DATA] T-Shirt" at bounding box center [350, 152] width 137 height 26
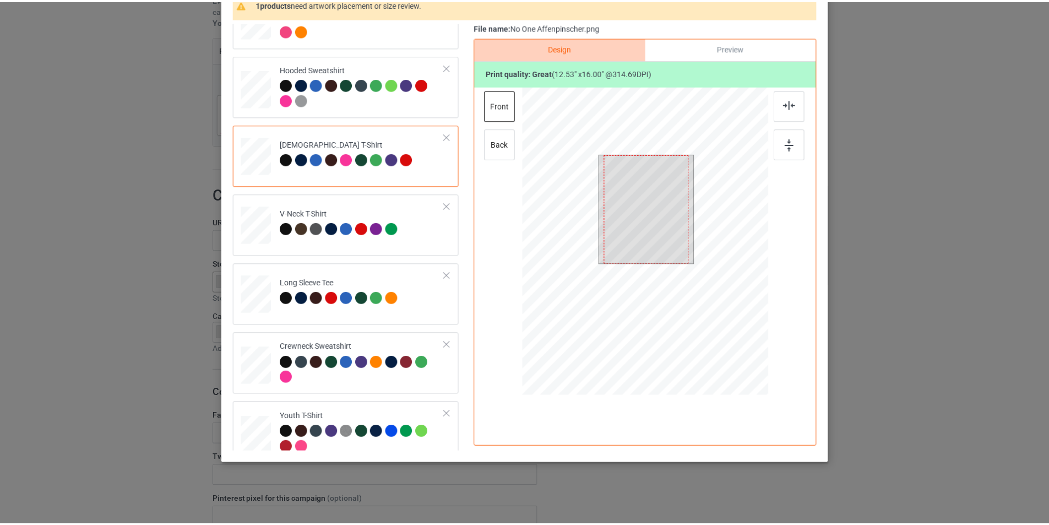
scroll to position [0, 0]
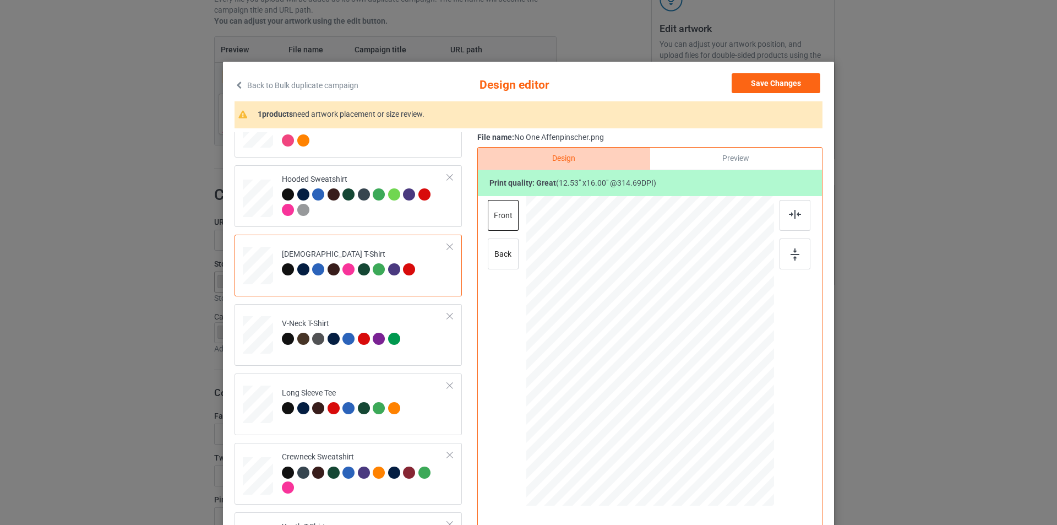
click at [767, 98] on div "Back to Bulk duplicate campaign Design editor Save Changes 1 products need artw…" at bounding box center [529, 317] width 588 height 488
click at [770, 84] on button "Save Changes" at bounding box center [776, 83] width 89 height 20
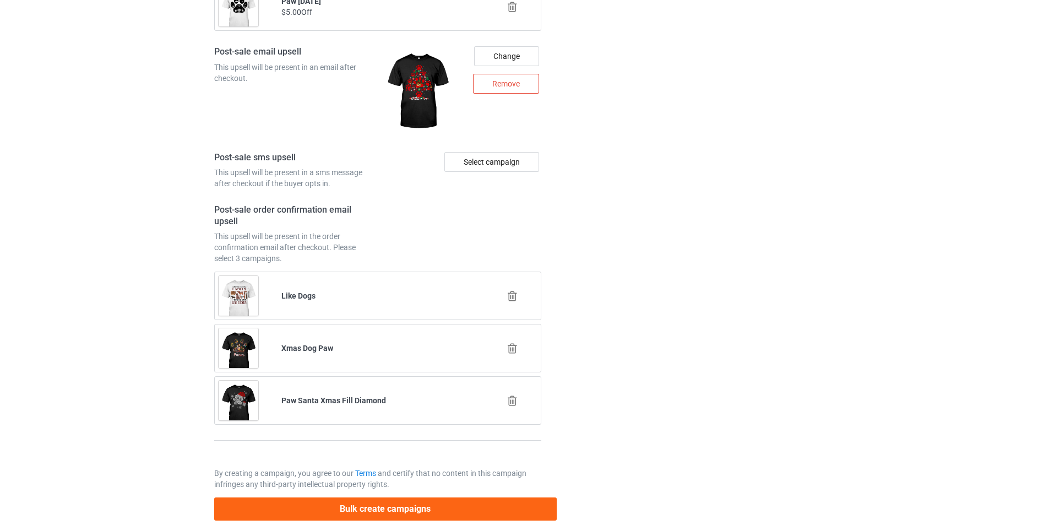
scroll to position [1487, 0]
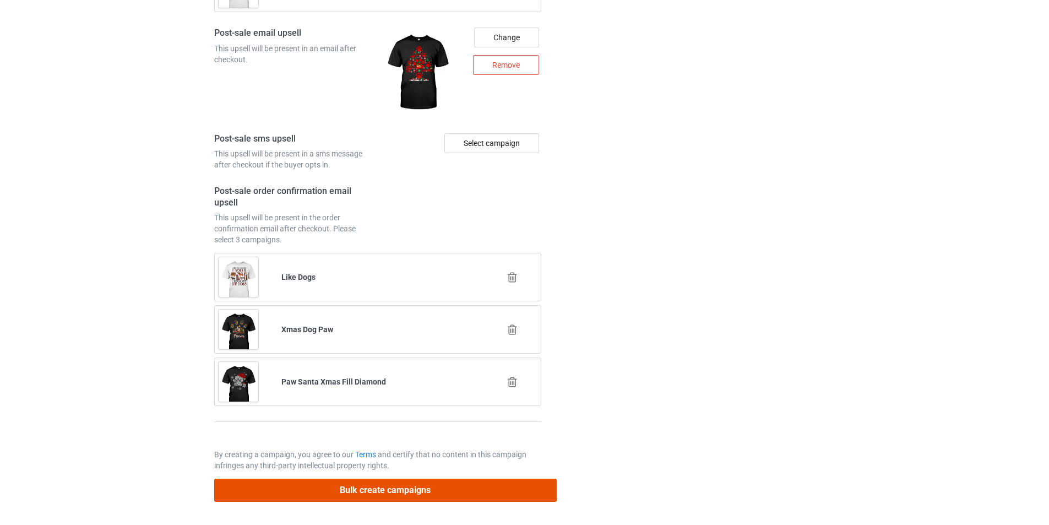
click at [480, 490] on button "Bulk create campaigns" at bounding box center [385, 490] width 343 height 23
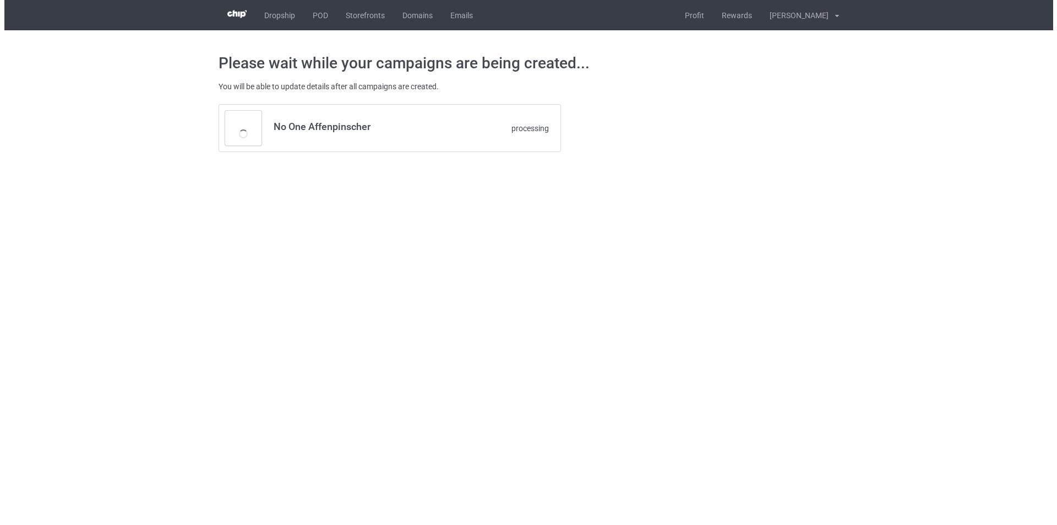
scroll to position [0, 0]
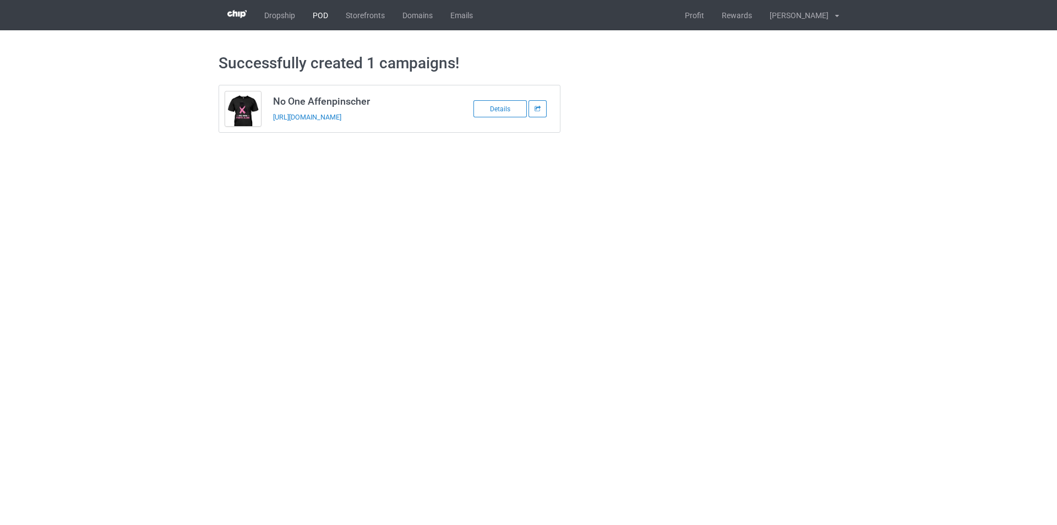
click at [327, 13] on link "POD" at bounding box center [320, 15] width 33 height 30
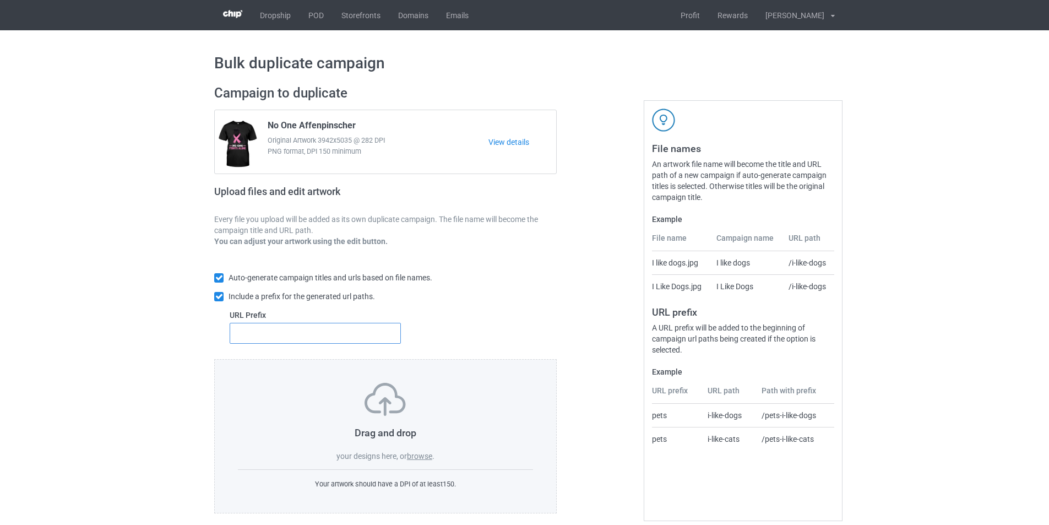
click at [379, 338] on input "text" at bounding box center [315, 333] width 171 height 21
type input "dmt-"
click at [423, 453] on label "browse" at bounding box center [419, 456] width 25 height 9
click at [0, 0] on input "browse" at bounding box center [0, 0] width 0 height 0
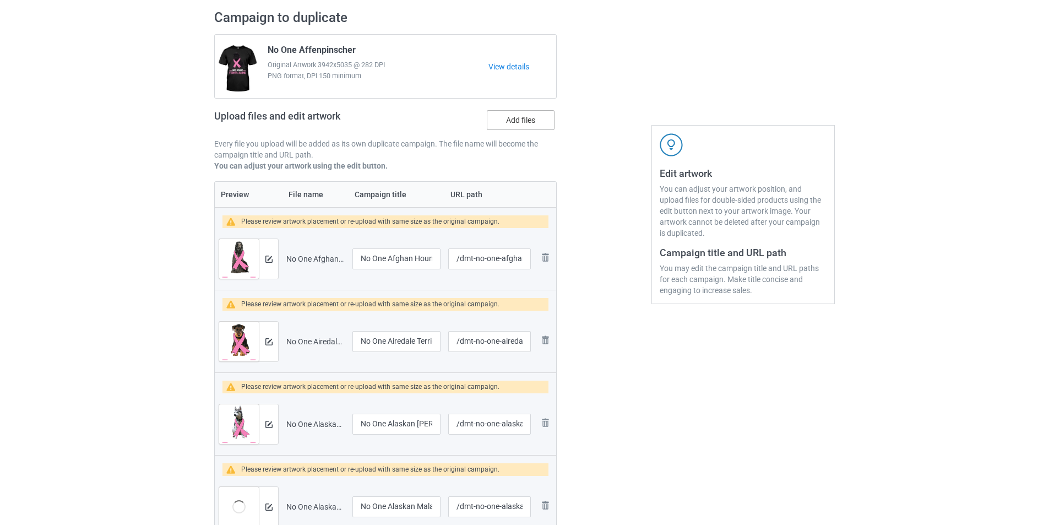
scroll to position [55, 0]
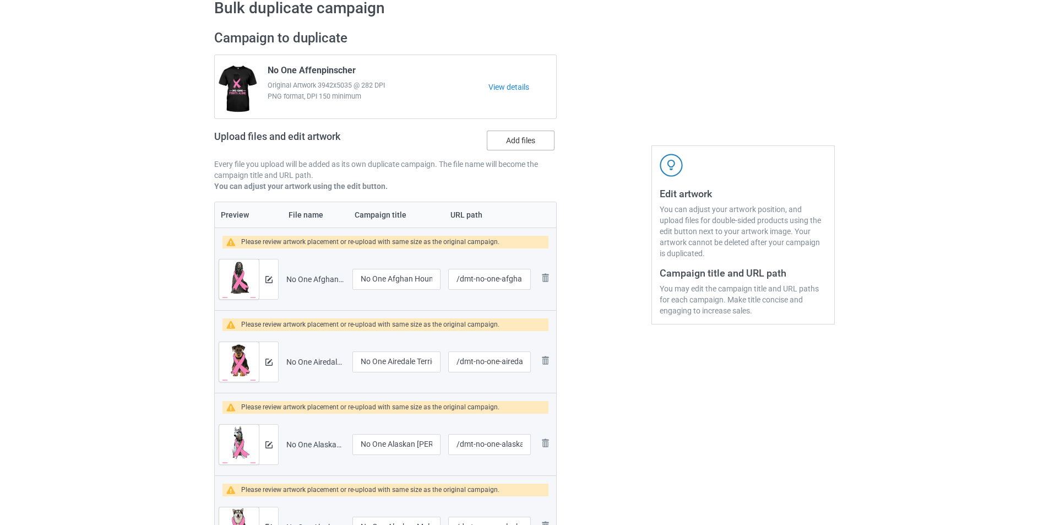
click at [534, 147] on label "Add files" at bounding box center [521, 141] width 68 height 20
click at [0, 0] on input "Add files" at bounding box center [0, 0] width 0 height 0
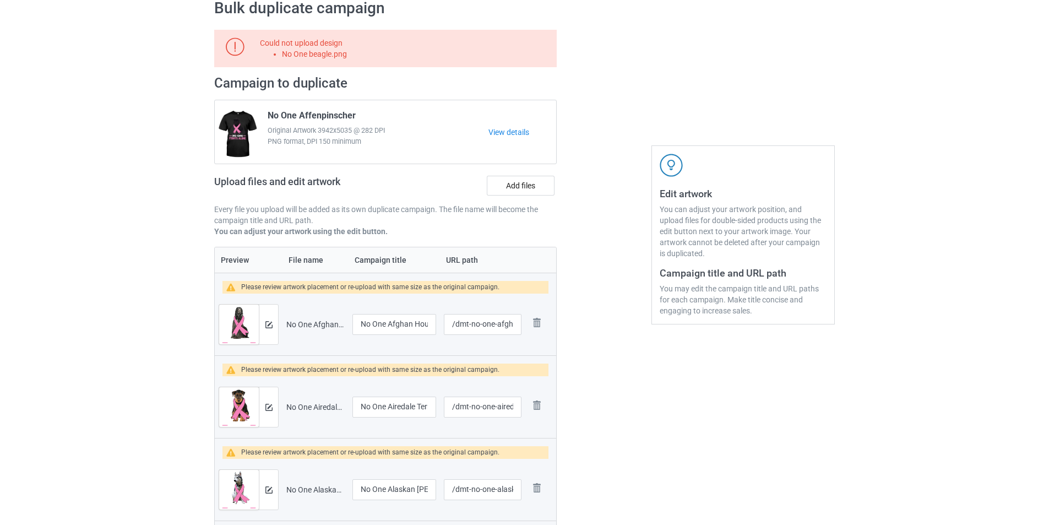
click at [340, 58] on li "No One beagle.png" at bounding box center [417, 53] width 271 height 11
copy li "No One beagle.png"
click at [536, 181] on label "Add files" at bounding box center [521, 186] width 68 height 20
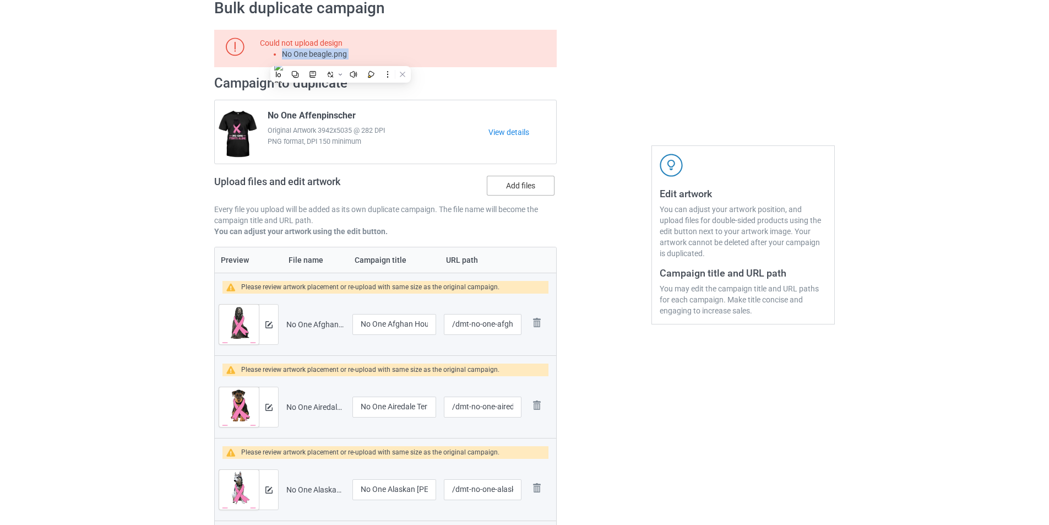
click at [0, 0] on input "Add files" at bounding box center [0, 0] width 0 height 0
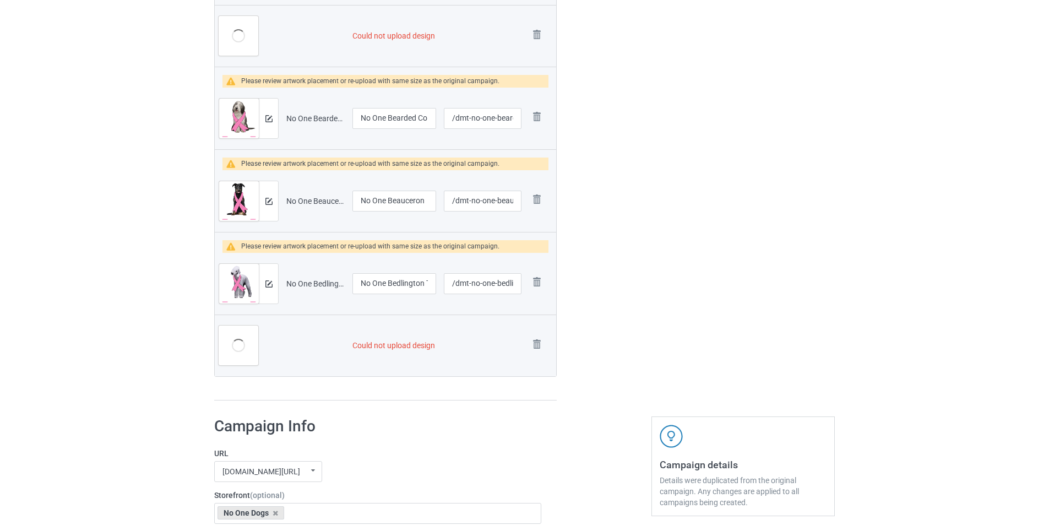
scroll to position [2544, 0]
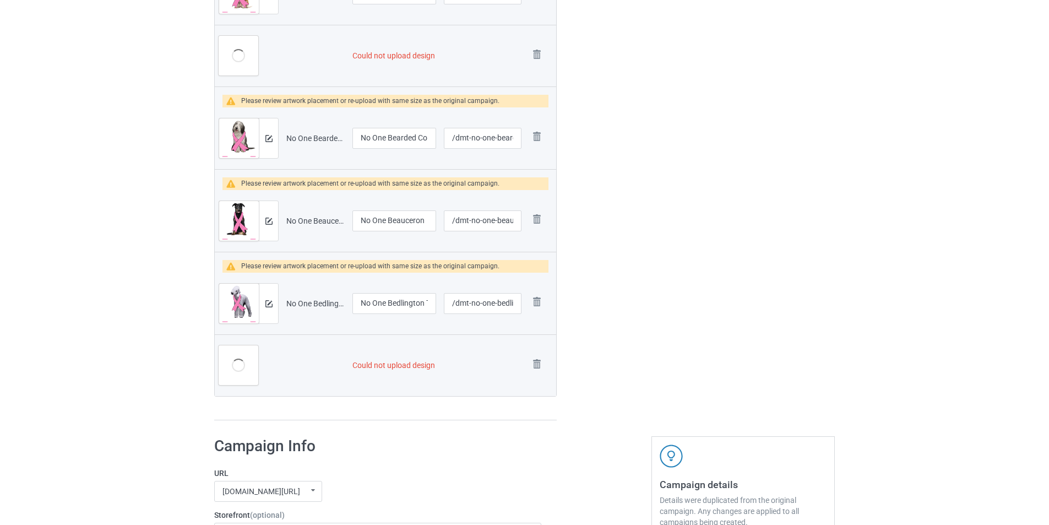
click at [548, 365] on div "Remove file" at bounding box center [540, 365] width 23 height 18
click at [541, 365] on img at bounding box center [536, 363] width 15 height 15
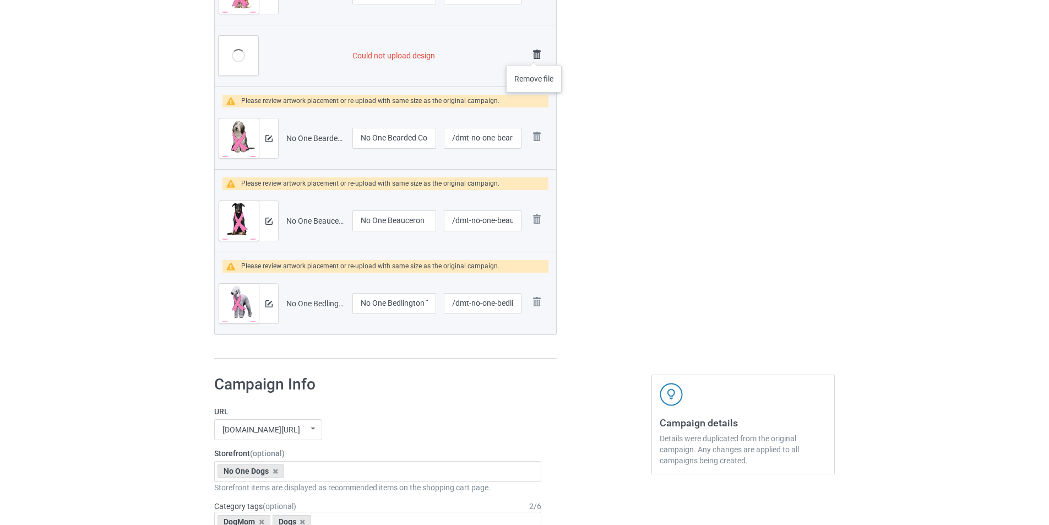
click at [534, 54] on img at bounding box center [536, 54] width 15 height 15
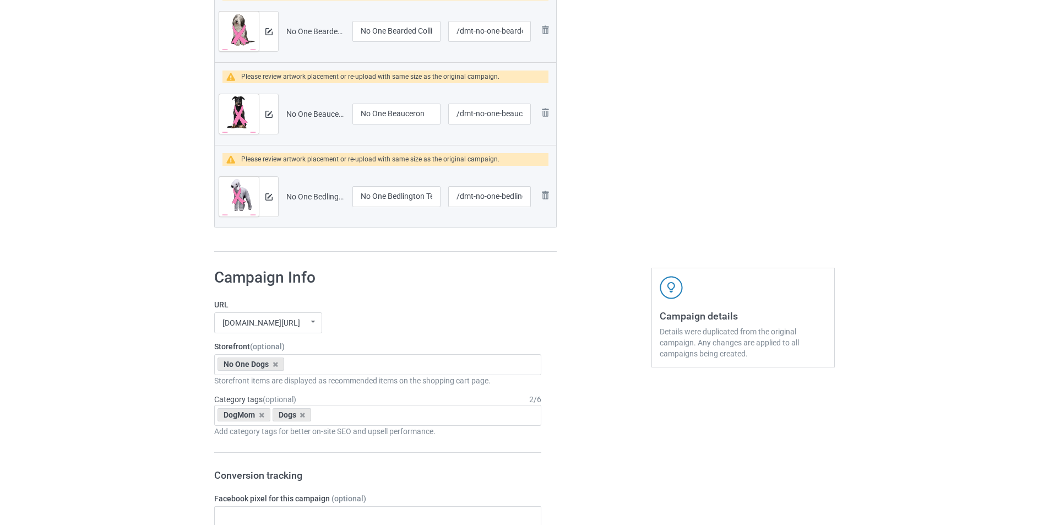
scroll to position [2488, 0]
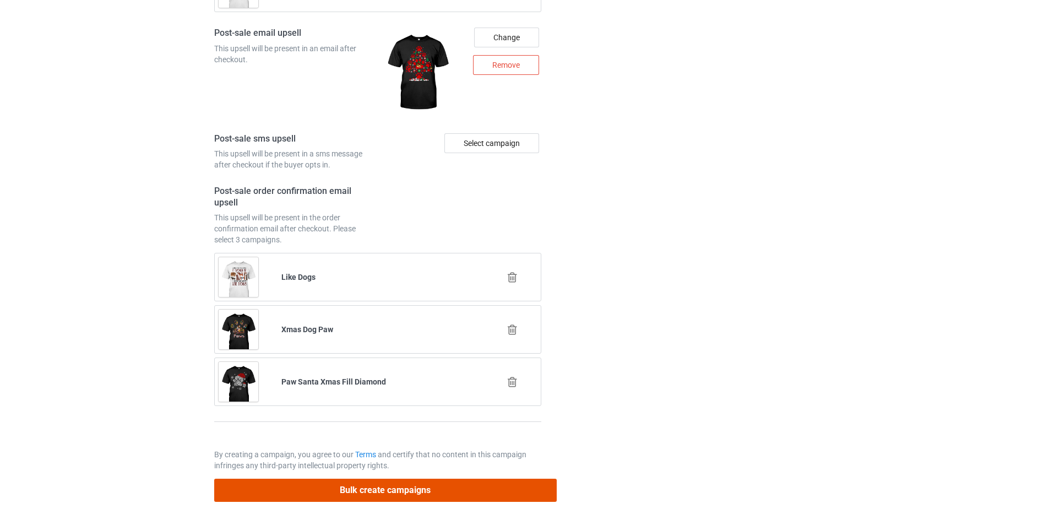
click at [445, 497] on button "Bulk create campaigns" at bounding box center [385, 490] width 343 height 23
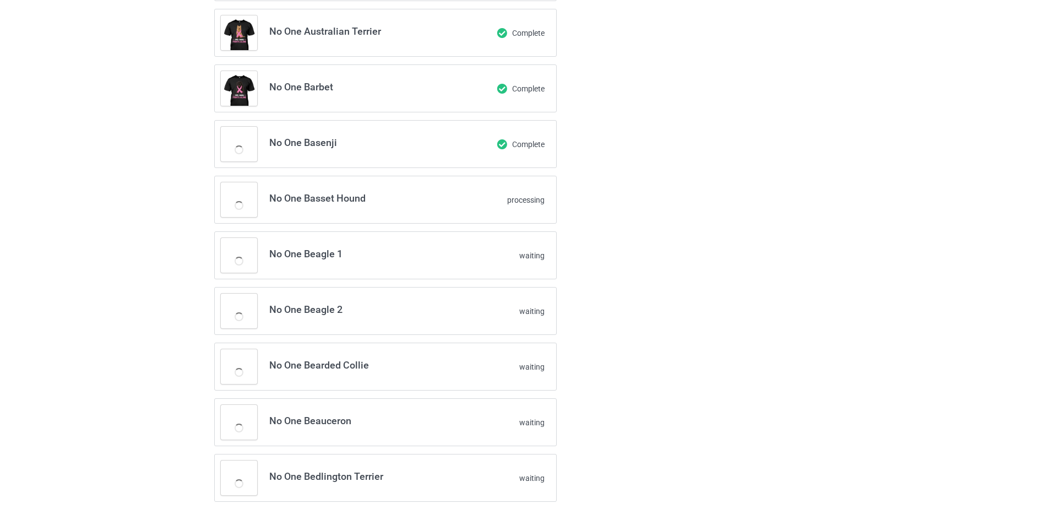
scroll to position [1245, 0]
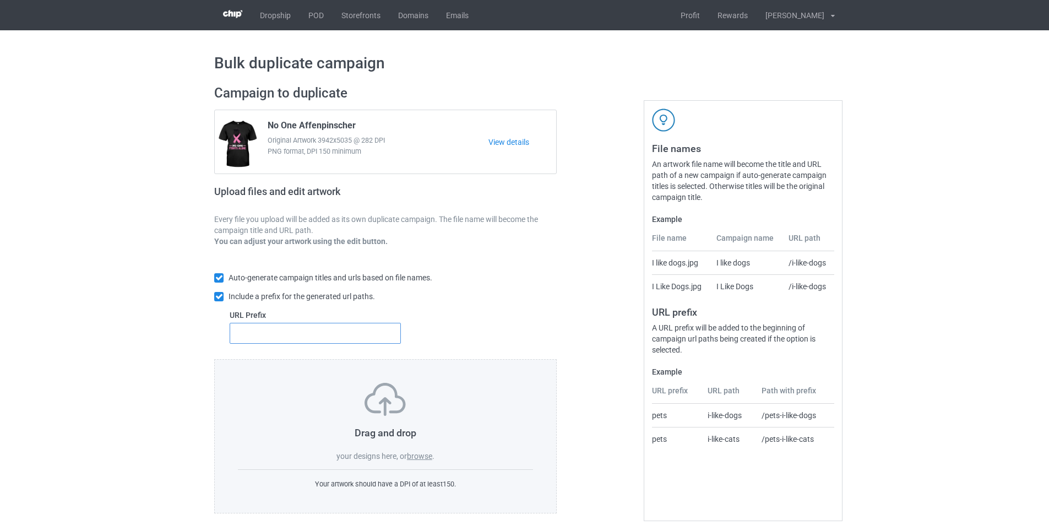
click at [327, 338] on input "text" at bounding box center [315, 333] width 171 height 21
type input "dmt-"
click at [411, 459] on label "browse" at bounding box center [419, 456] width 25 height 9
click at [0, 0] on input "browse" at bounding box center [0, 0] width 0 height 0
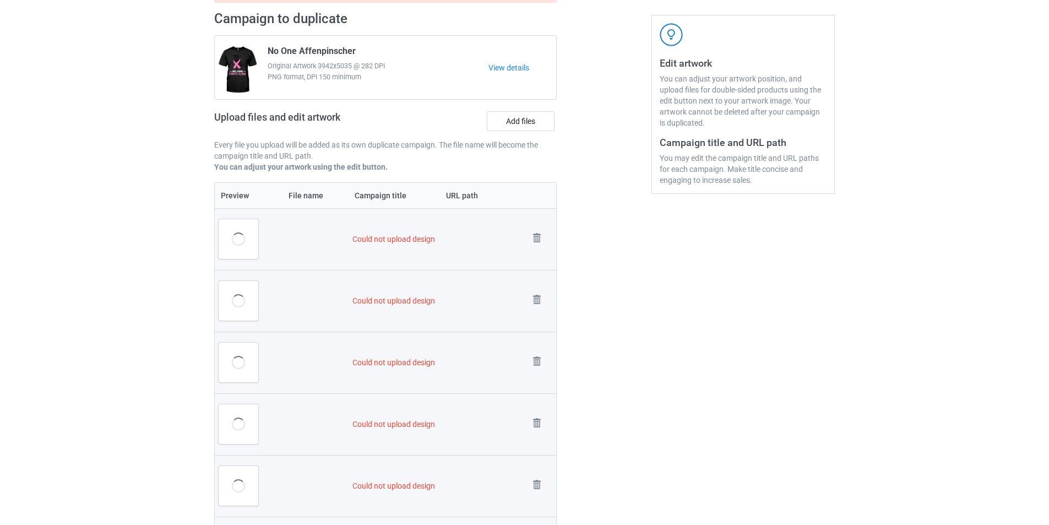
scroll to position [354, 0]
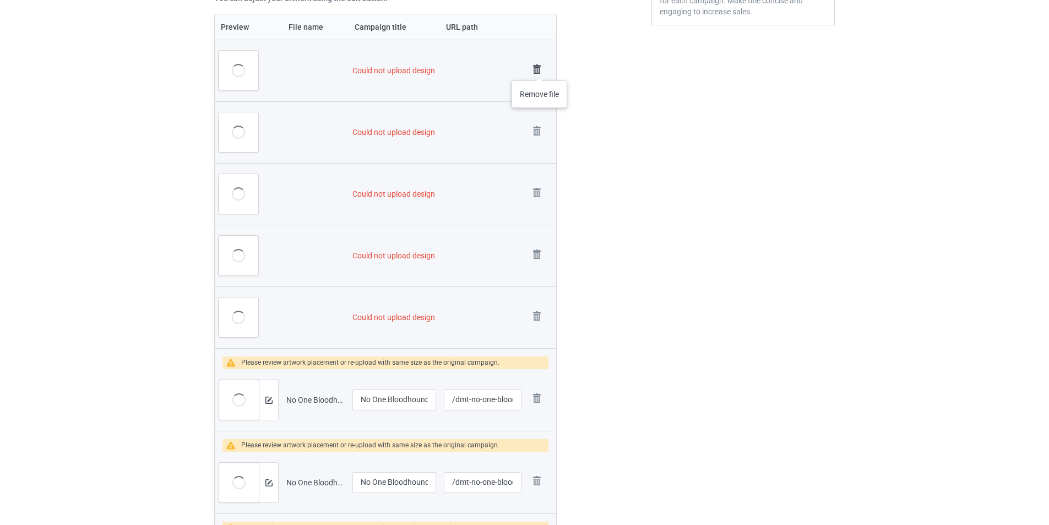
click at [537, 67] on img at bounding box center [536, 69] width 15 height 15
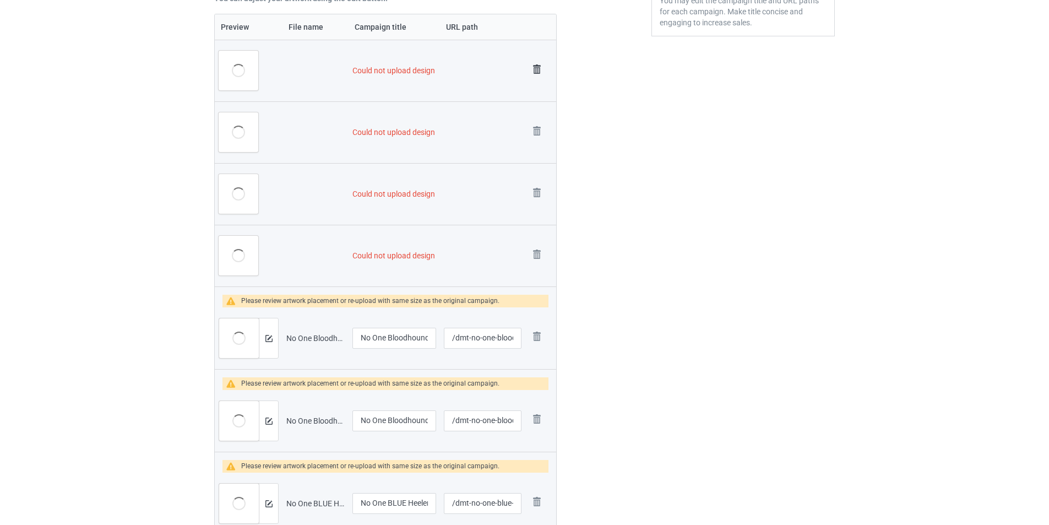
click at [537, 69] on img at bounding box center [536, 69] width 15 height 15
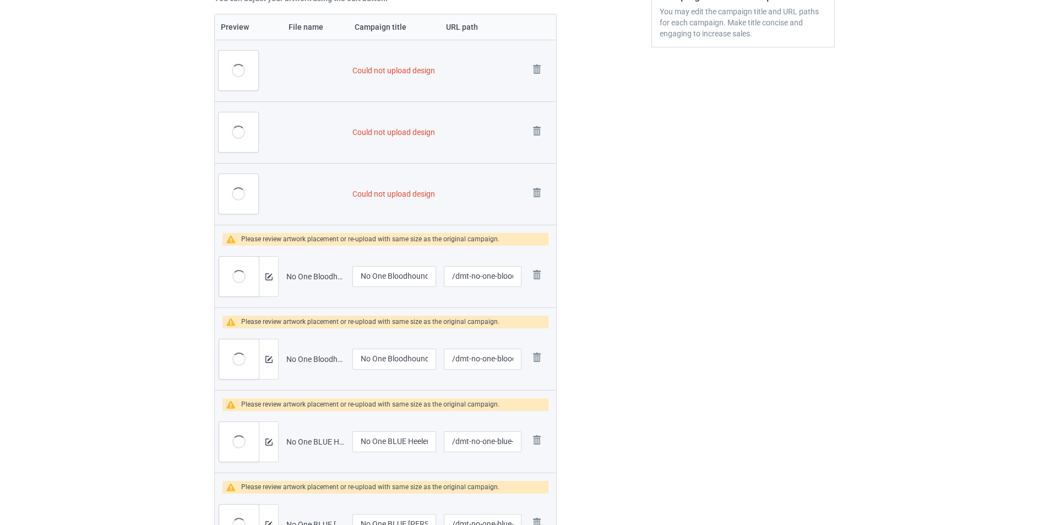
click at [0, 0] on img at bounding box center [0, 0] width 0 height 0
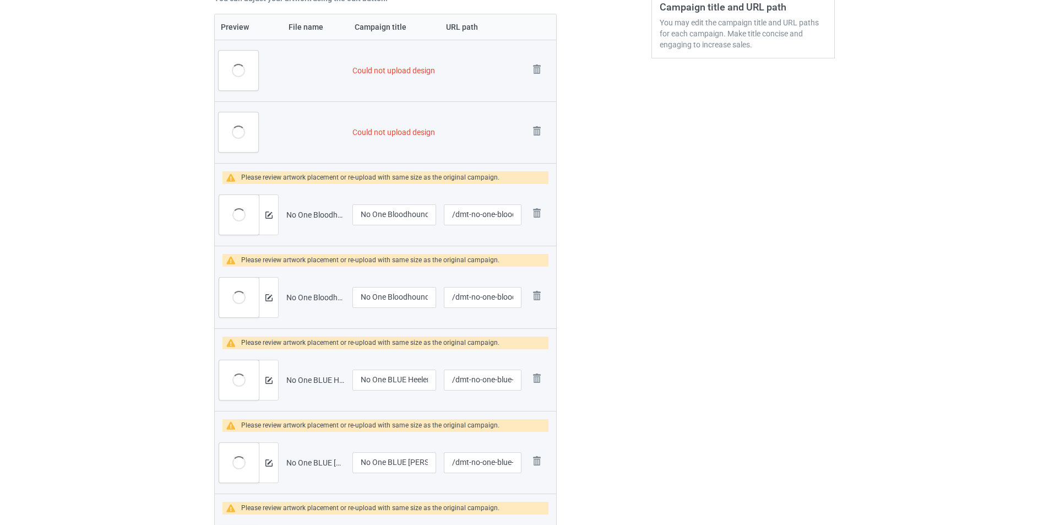
click at [0, 0] on img at bounding box center [0, 0] width 0 height 0
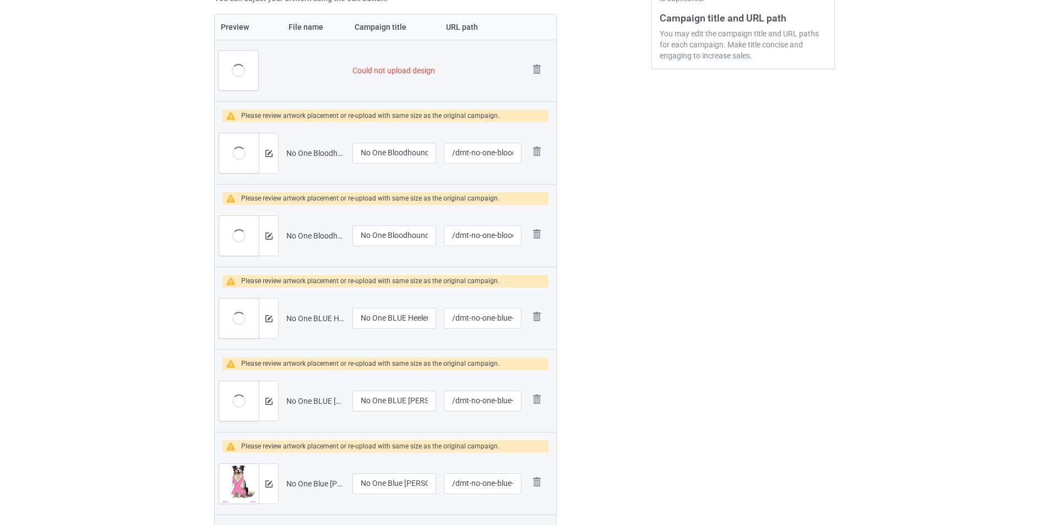
click at [0, 0] on img at bounding box center [0, 0] width 0 height 0
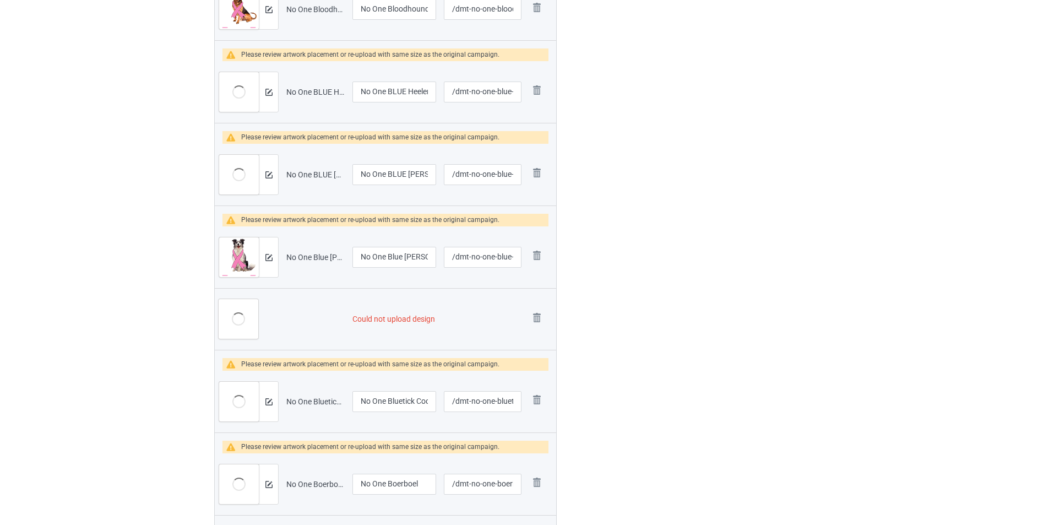
scroll to position [685, 0]
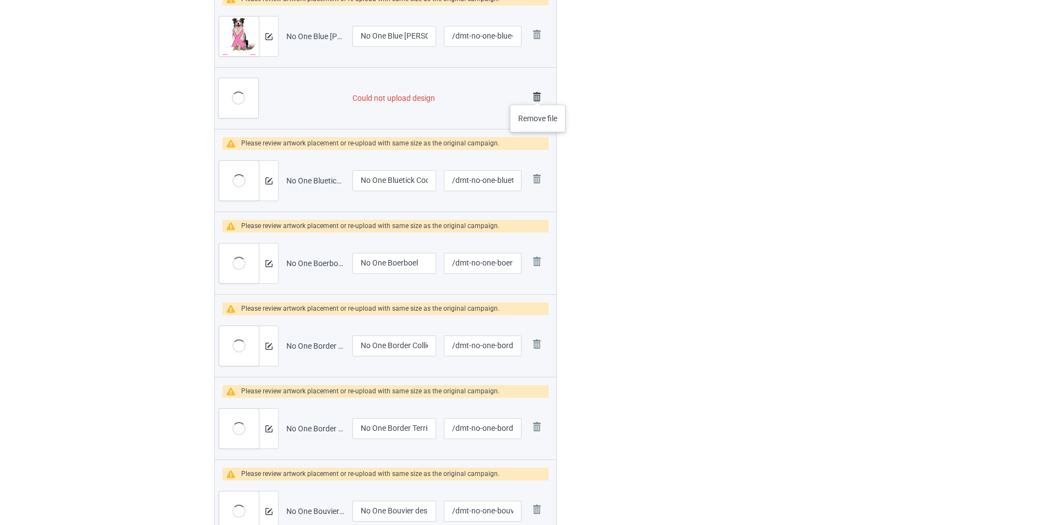
click at [538, 94] on img at bounding box center [536, 96] width 15 height 15
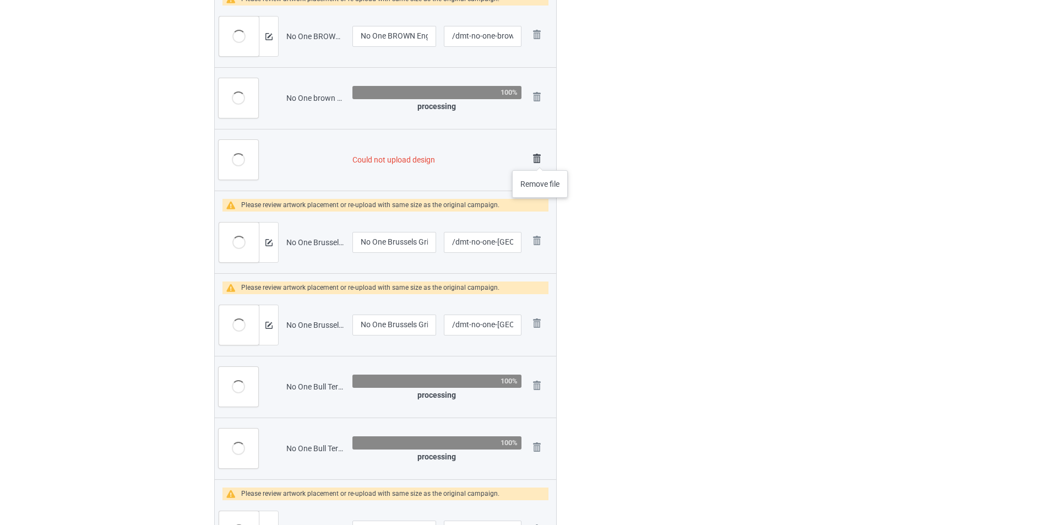
click at [540, 159] on img at bounding box center [536, 158] width 15 height 15
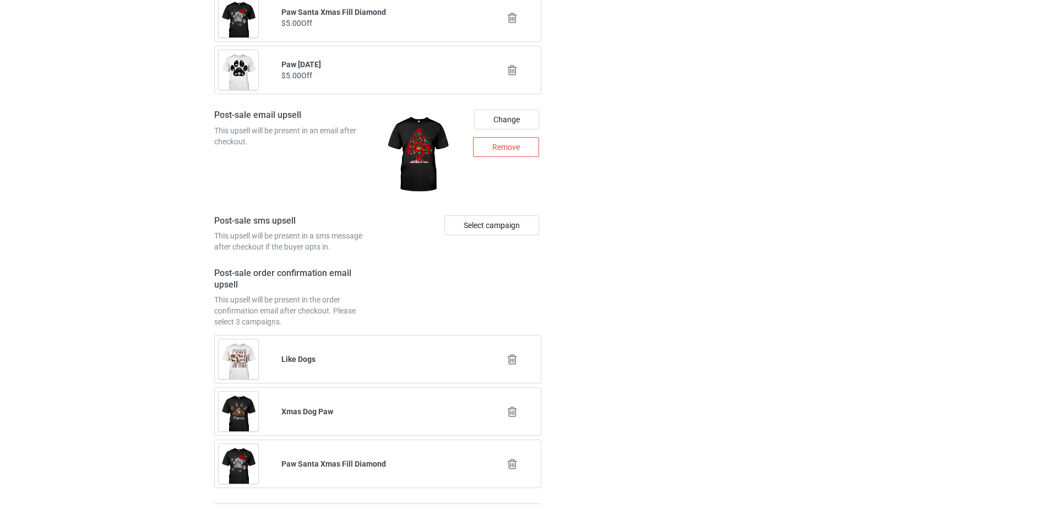
scroll to position [3470, 0]
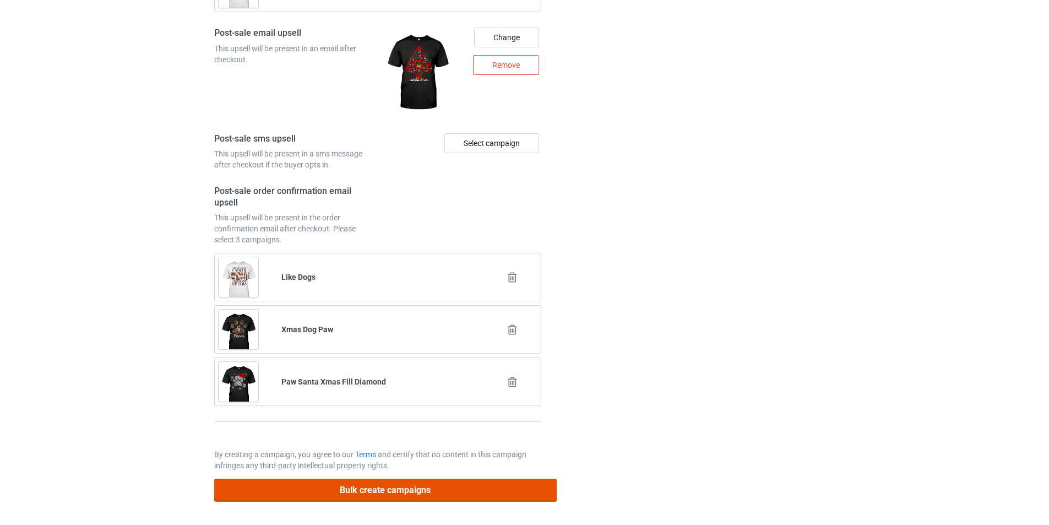
click at [476, 495] on button "Bulk create campaigns" at bounding box center [385, 490] width 343 height 23
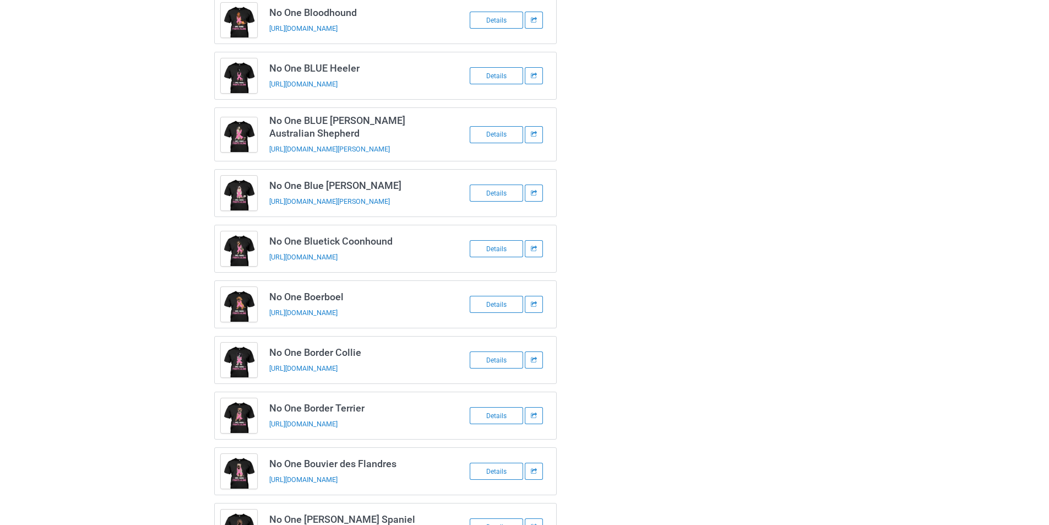
scroll to position [0, 0]
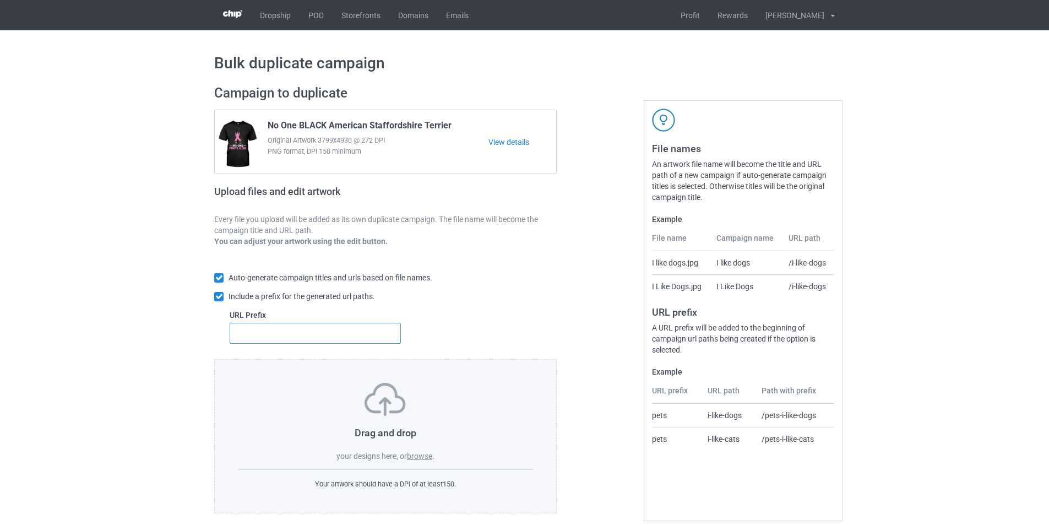
click at [345, 330] on input "text" at bounding box center [315, 333] width 171 height 21
type input "dmt-"
click at [426, 455] on label "browse" at bounding box center [419, 456] width 25 height 9
click at [0, 0] on input "browse" at bounding box center [0, 0] width 0 height 0
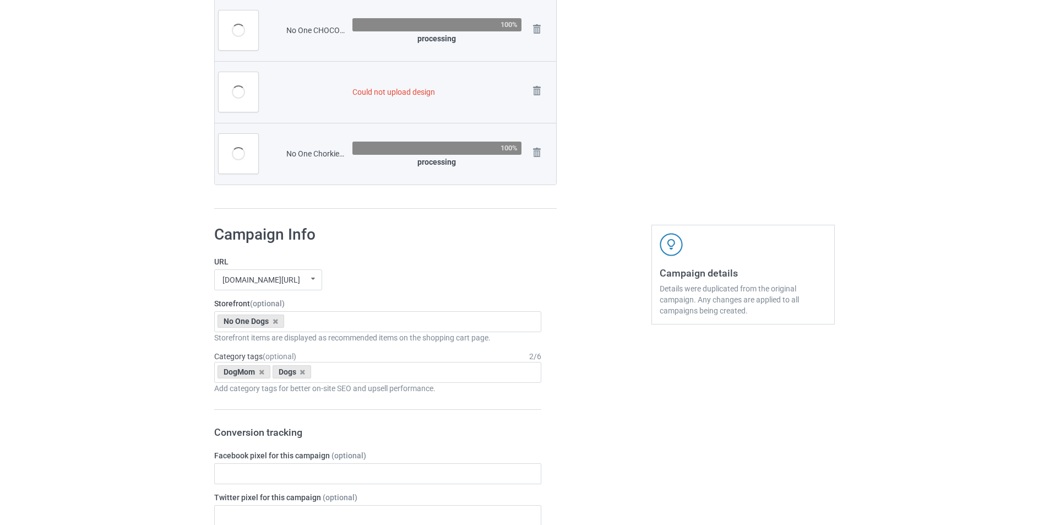
scroll to position [2619, 0]
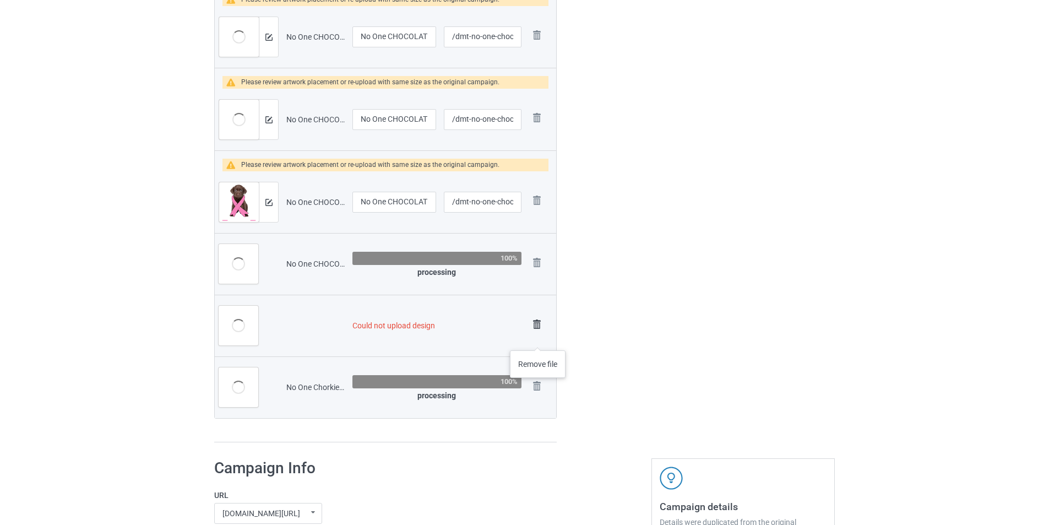
click at [537, 344] on td "Remove file" at bounding box center [540, 326] width 31 height 62
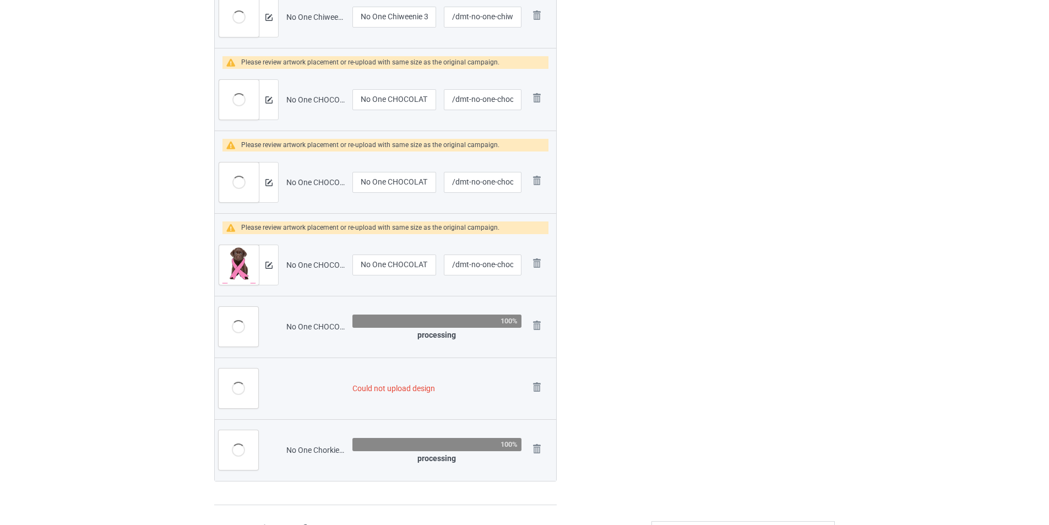
scroll to position [2448, 0]
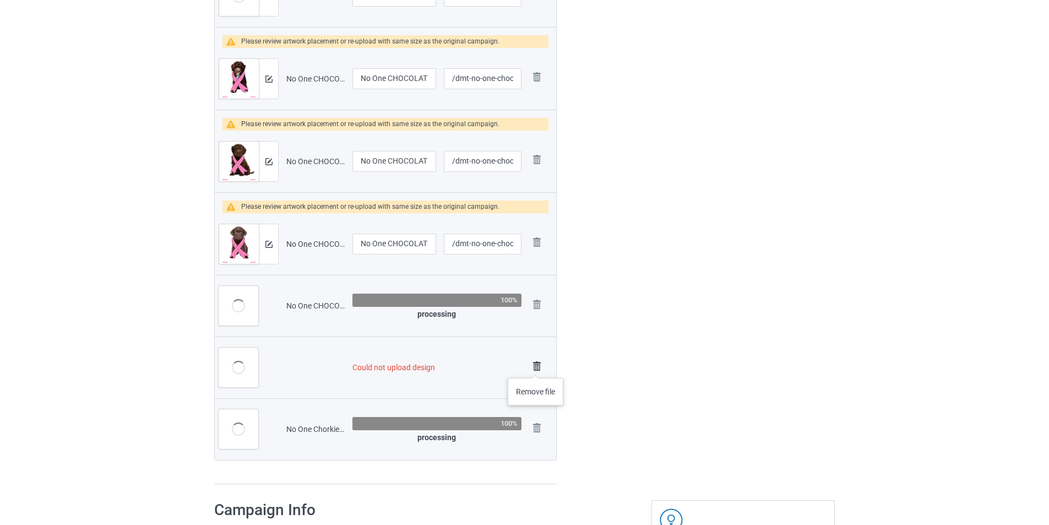
click at [536, 367] on img at bounding box center [536, 366] width 15 height 15
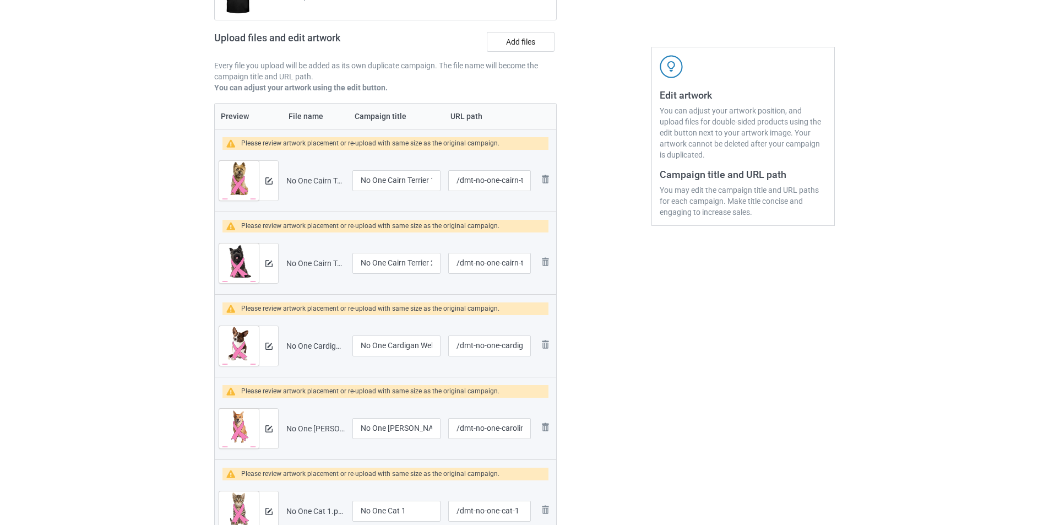
scroll to position [0, 0]
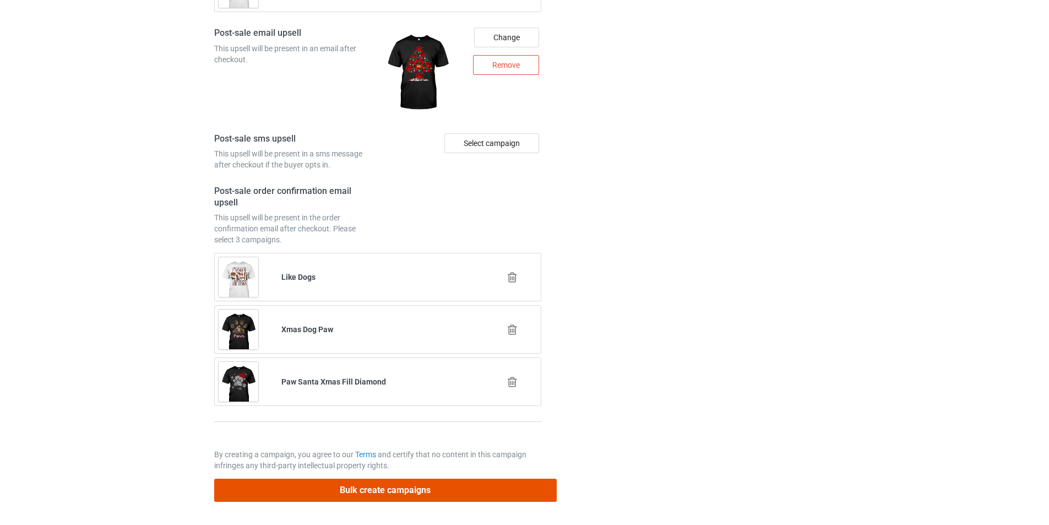
click at [489, 487] on button "Bulk create campaigns" at bounding box center [385, 490] width 343 height 23
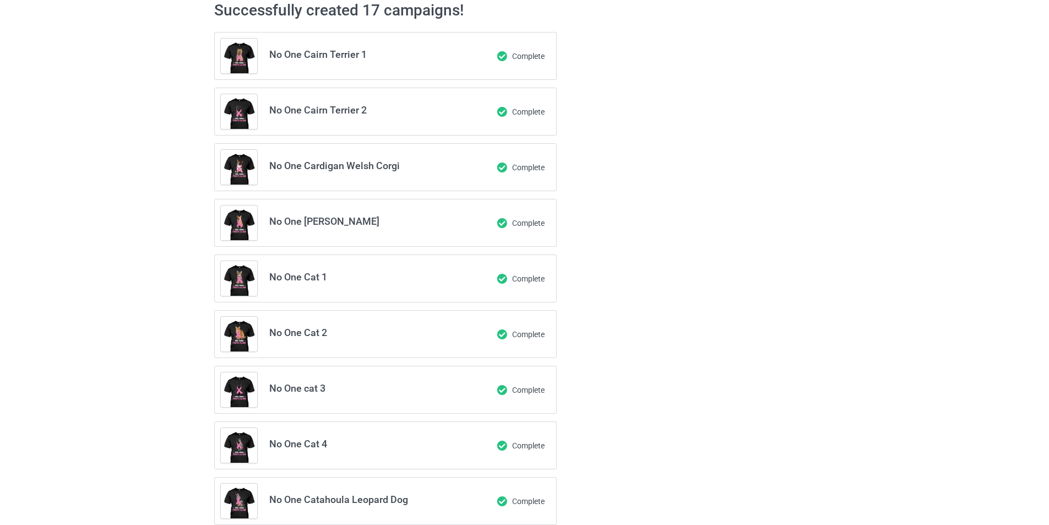
scroll to position [34, 0]
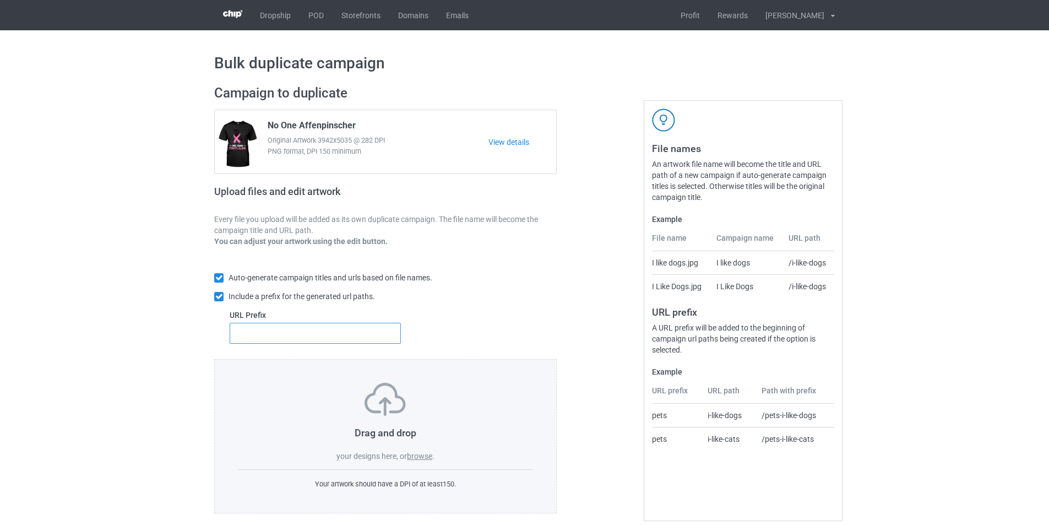
click at [321, 325] on input "text" at bounding box center [315, 333] width 171 height 21
type input "dmt-"
click at [422, 459] on label "browse" at bounding box center [419, 456] width 25 height 9
click at [0, 0] on input "browse" at bounding box center [0, 0] width 0 height 0
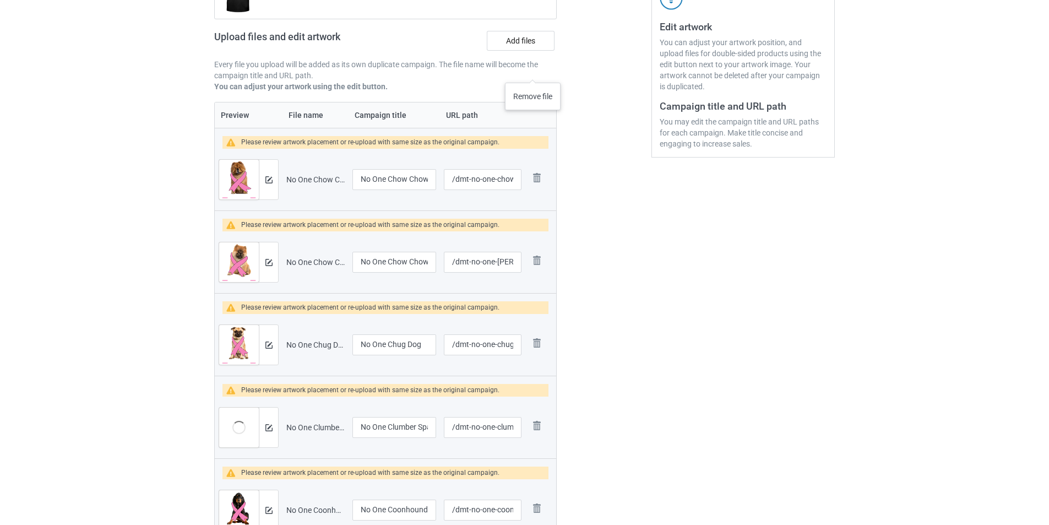
scroll to position [1212, 0]
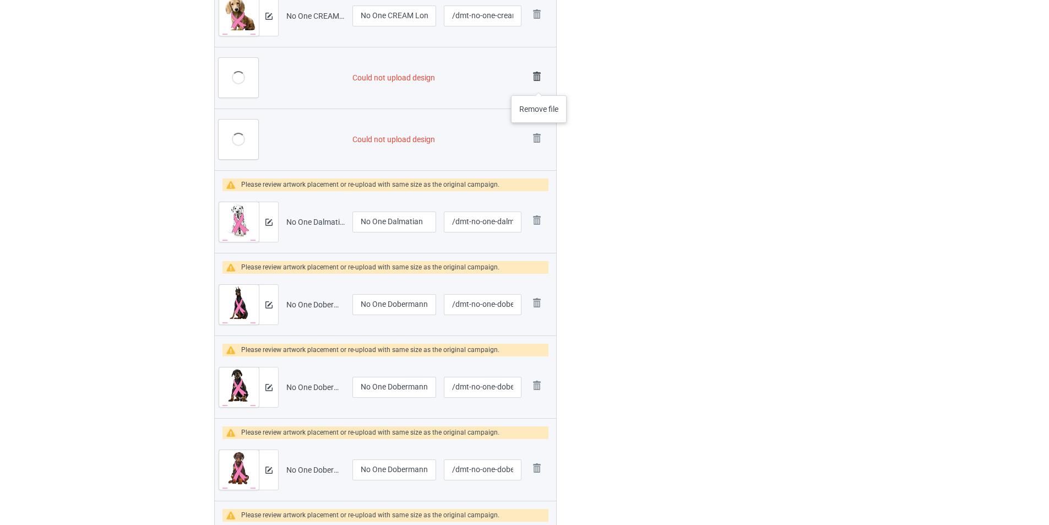
click at [539, 84] on img at bounding box center [536, 76] width 15 height 15
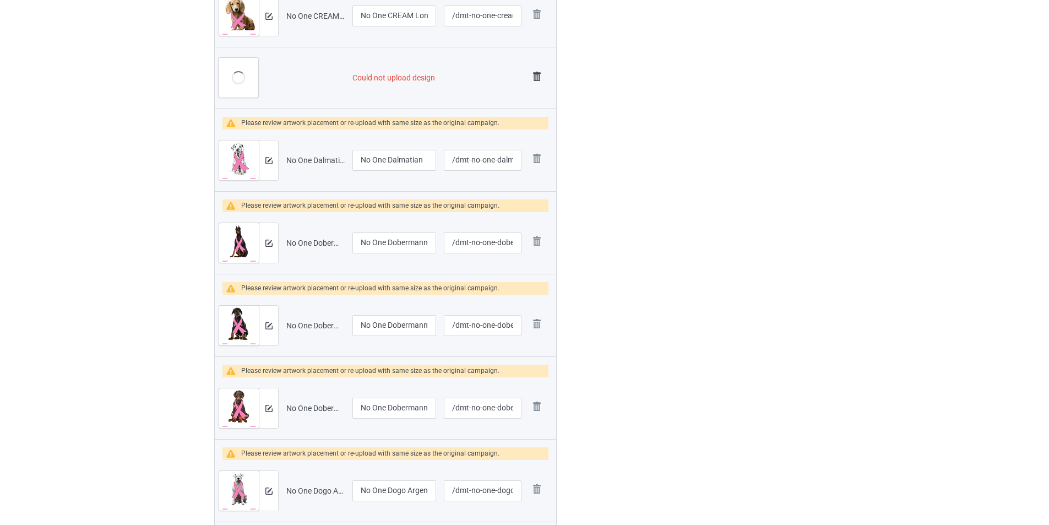
click at [539, 77] on img at bounding box center [536, 76] width 15 height 15
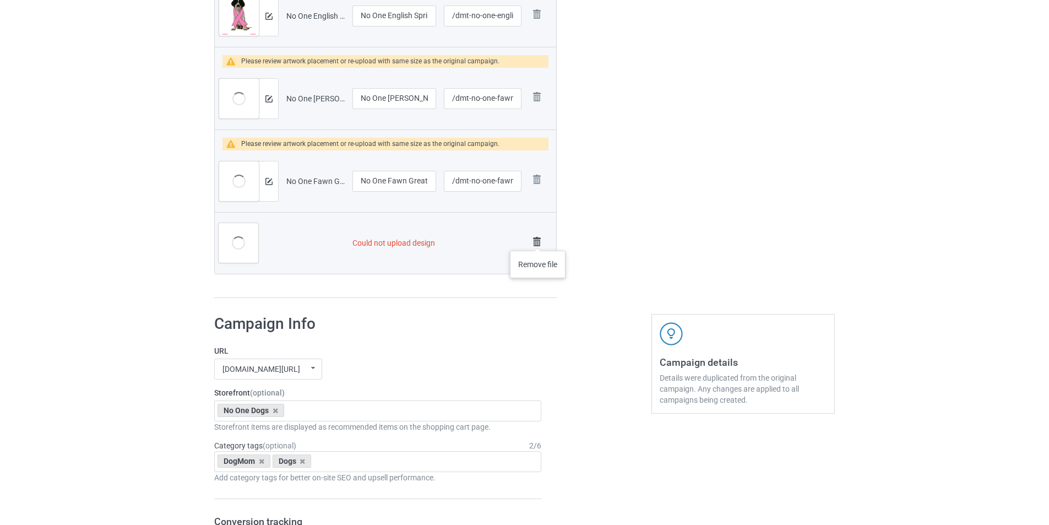
click at [530, 243] on img at bounding box center [536, 241] width 15 height 15
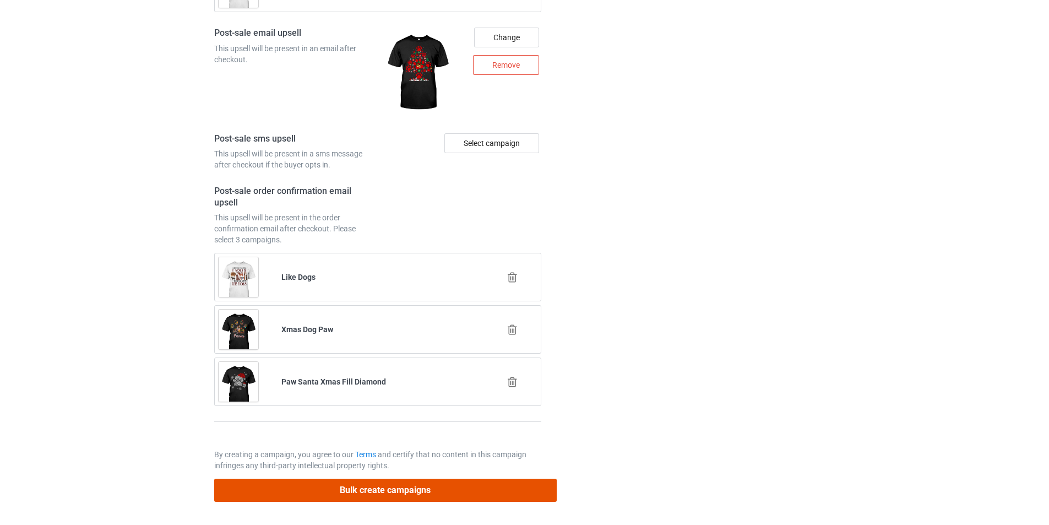
click at [464, 482] on button "Bulk create campaigns" at bounding box center [385, 490] width 343 height 23
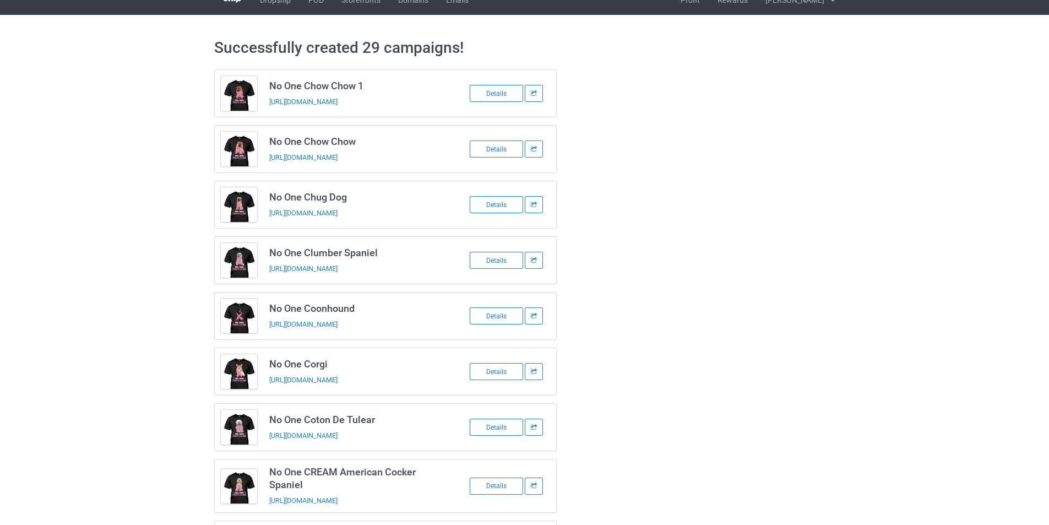
scroll to position [0, 0]
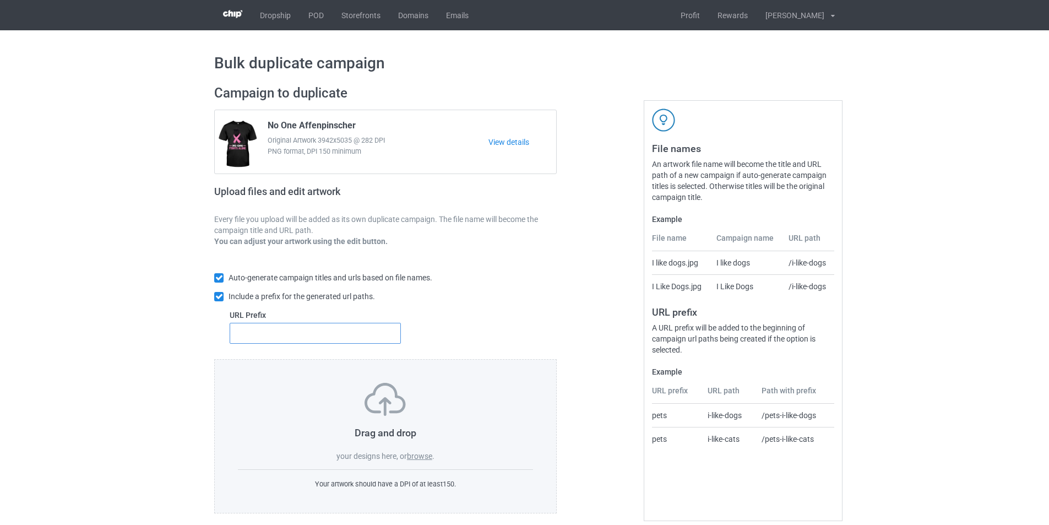
click at [313, 337] on input "text" at bounding box center [315, 333] width 171 height 21
type input "dmt-"
click at [410, 456] on label "browse" at bounding box center [419, 456] width 25 height 9
click at [0, 0] on input "browse" at bounding box center [0, 0] width 0 height 0
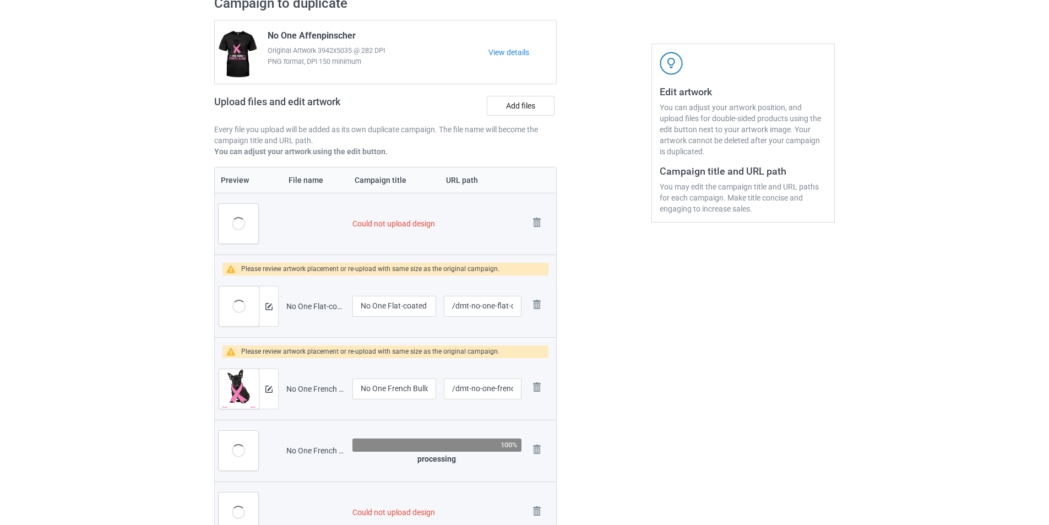
scroll to position [165, 0]
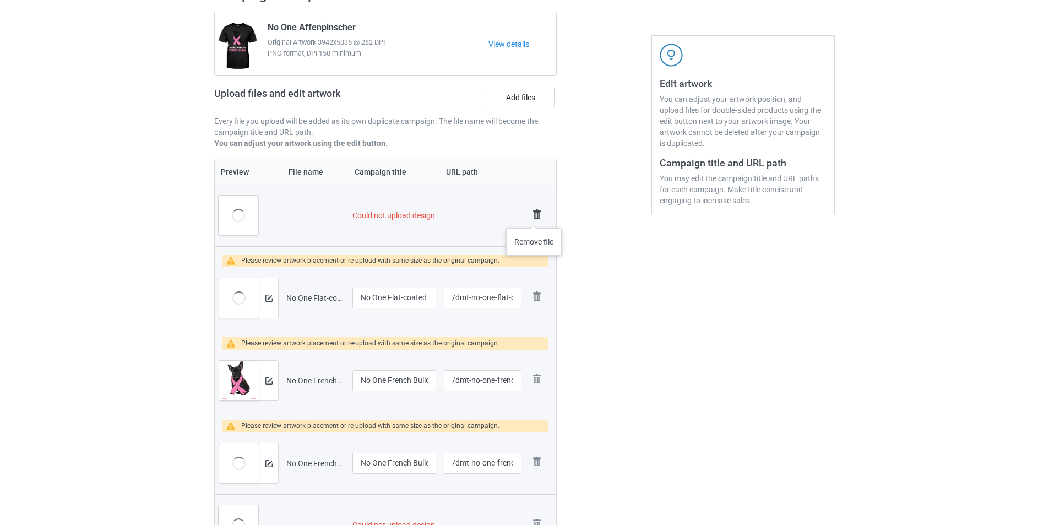
click at [534, 217] on img at bounding box center [536, 214] width 15 height 15
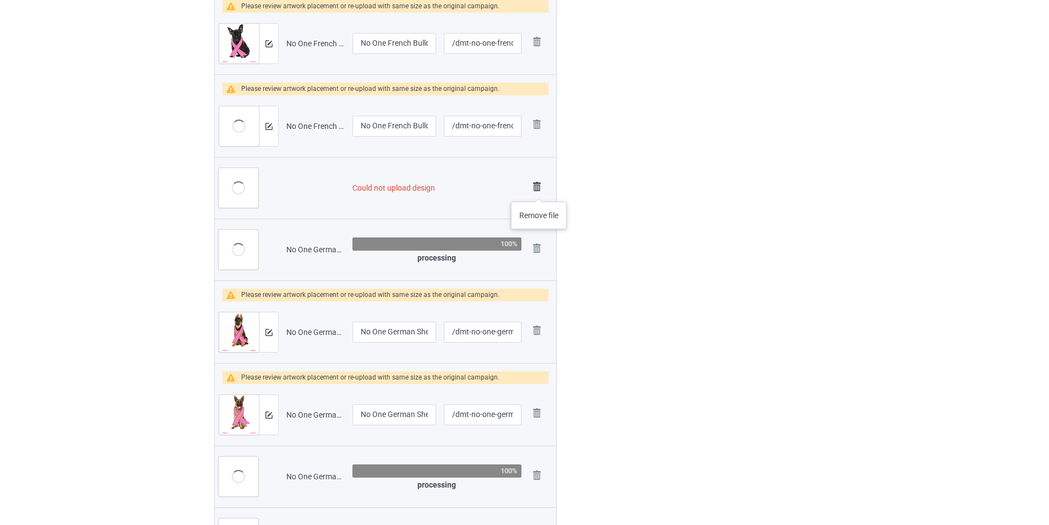
click at [539, 188] on img at bounding box center [536, 186] width 15 height 15
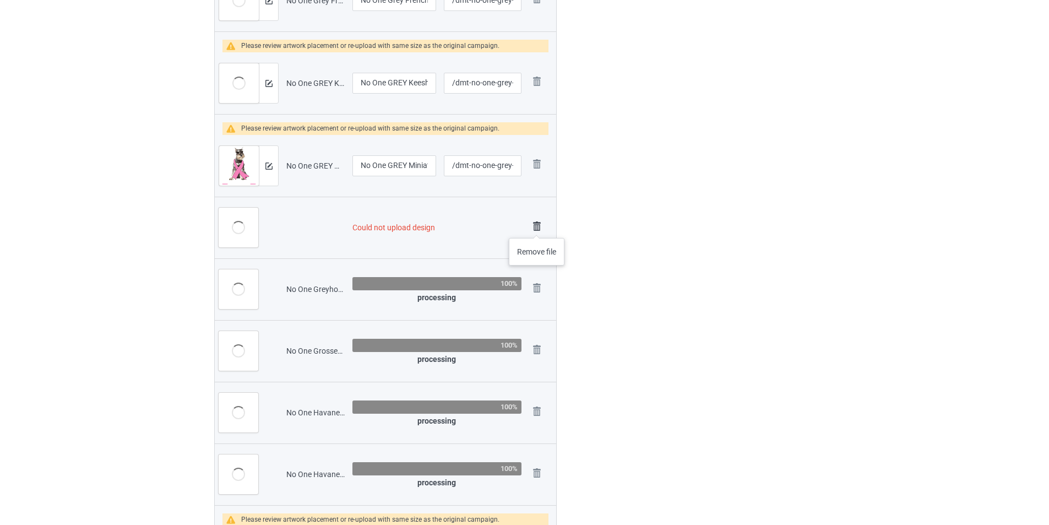
click at [535, 226] on img at bounding box center [536, 226] width 15 height 15
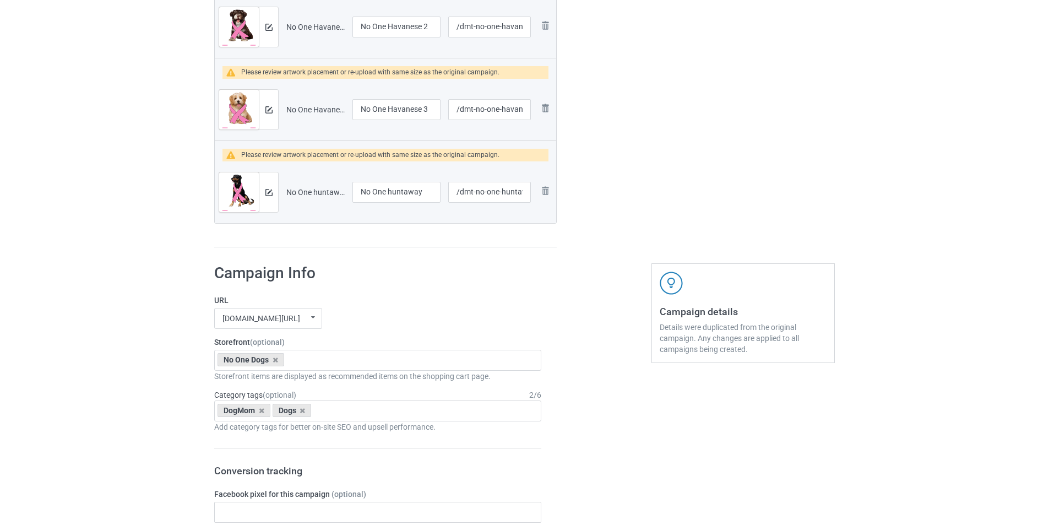
scroll to position [2461, 0]
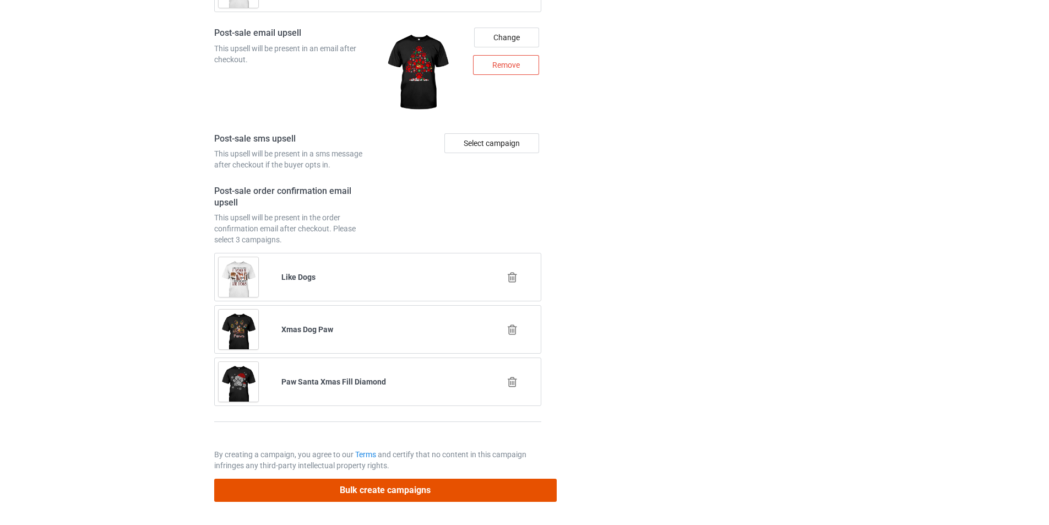
click at [491, 494] on button "Bulk create campaigns" at bounding box center [385, 490] width 343 height 23
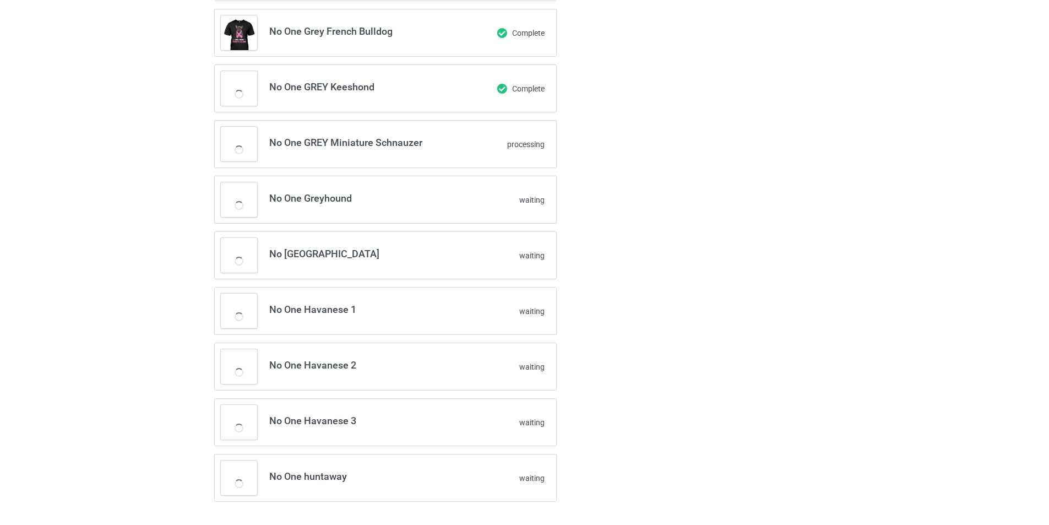
scroll to position [1189, 0]
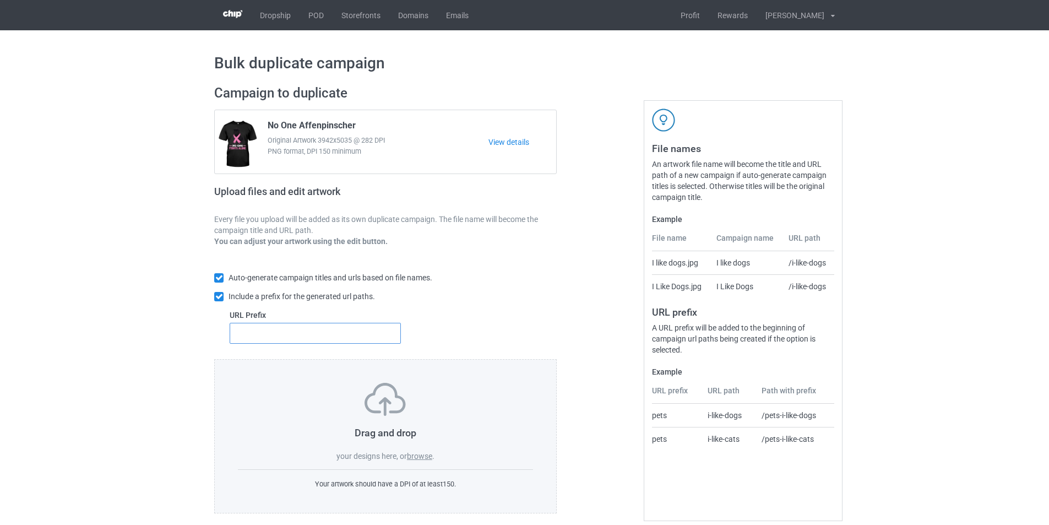
click at [327, 334] on input "text" at bounding box center [315, 333] width 171 height 21
type input "dmt-"
click at [422, 451] on div "Drag and drop your designs here, or browse ." at bounding box center [385, 422] width 295 height 79
click at [428, 454] on label "browse" at bounding box center [419, 456] width 25 height 9
click at [0, 0] on input "browse" at bounding box center [0, 0] width 0 height 0
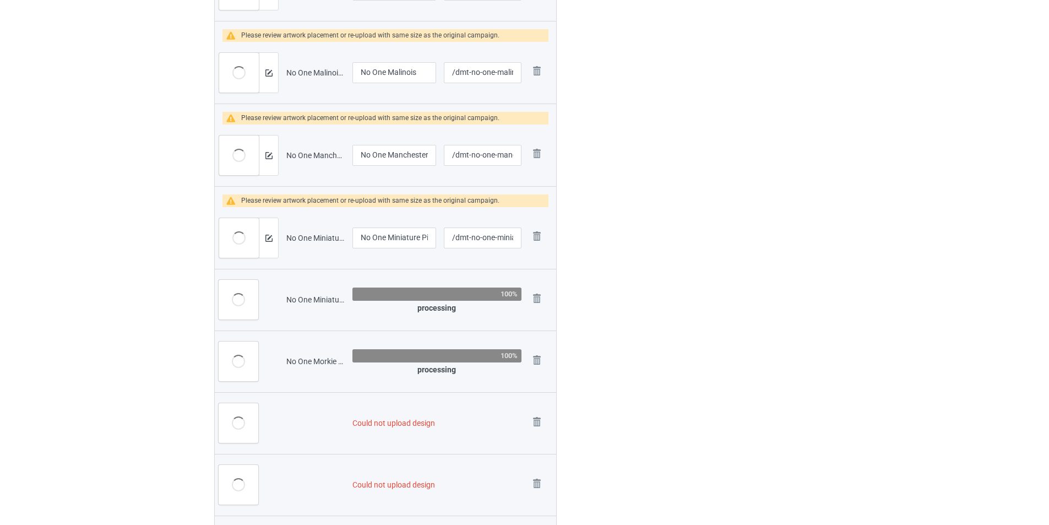
scroll to position [2306, 0]
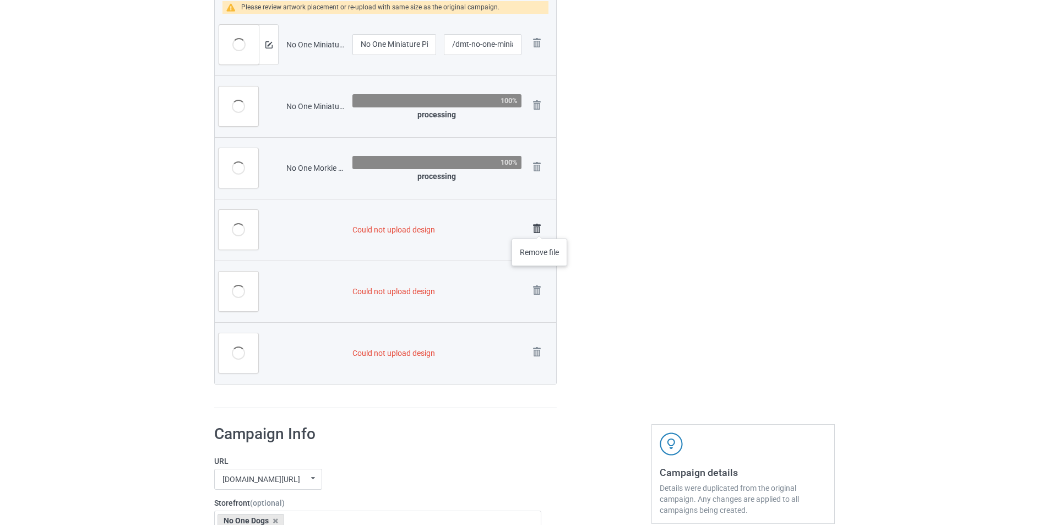
click at [540, 227] on img at bounding box center [536, 228] width 15 height 15
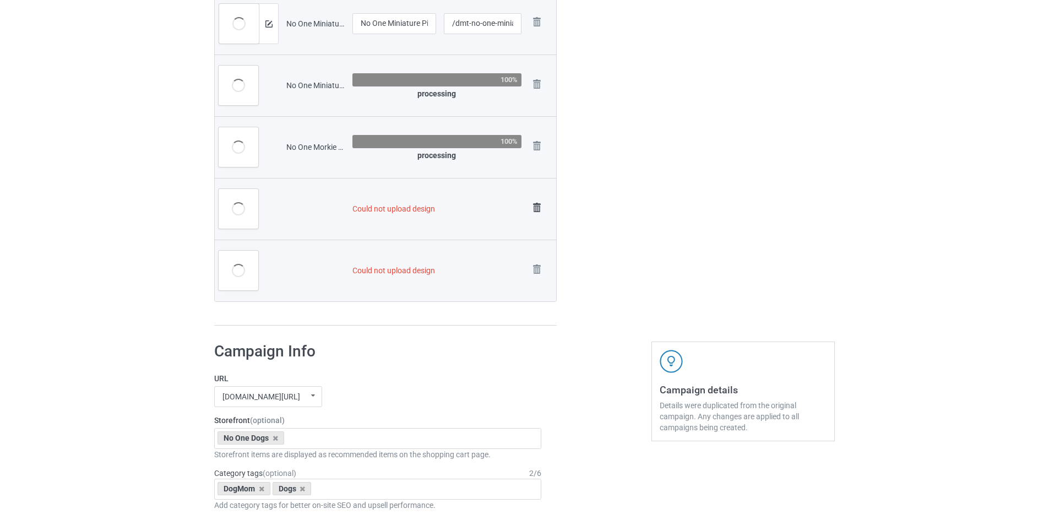
click at [538, 230] on td "Remove file" at bounding box center [540, 209] width 31 height 62
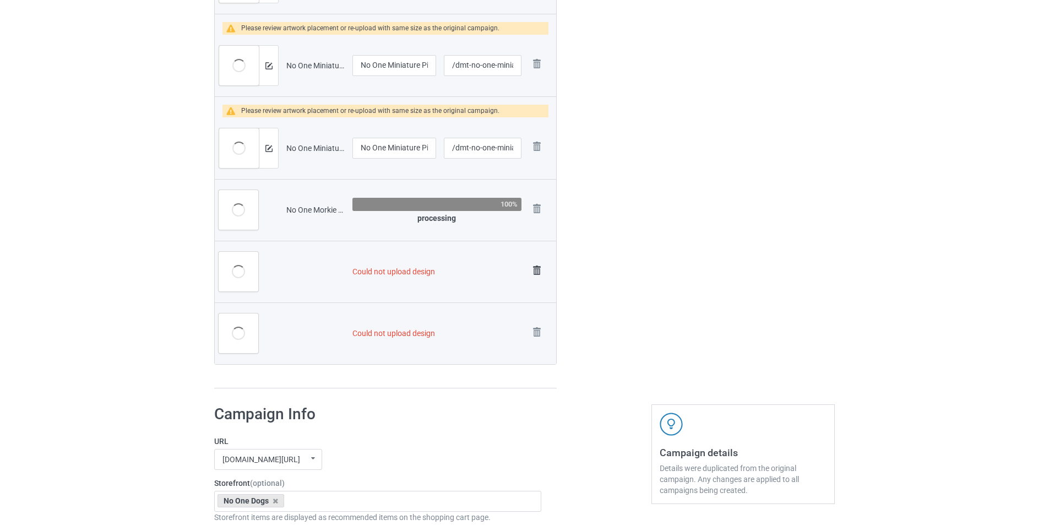
scroll to position [2358, 0]
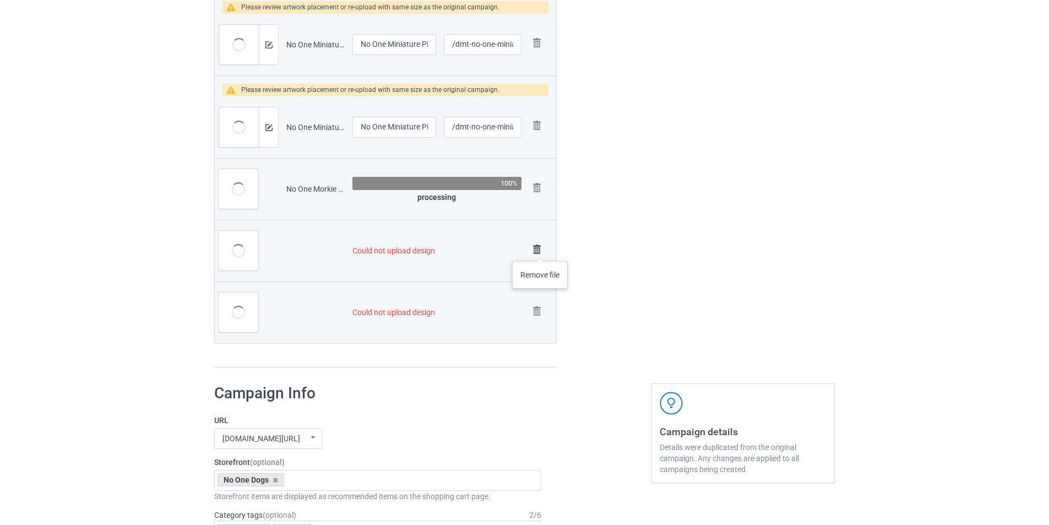
click at [540, 250] on img at bounding box center [536, 249] width 15 height 15
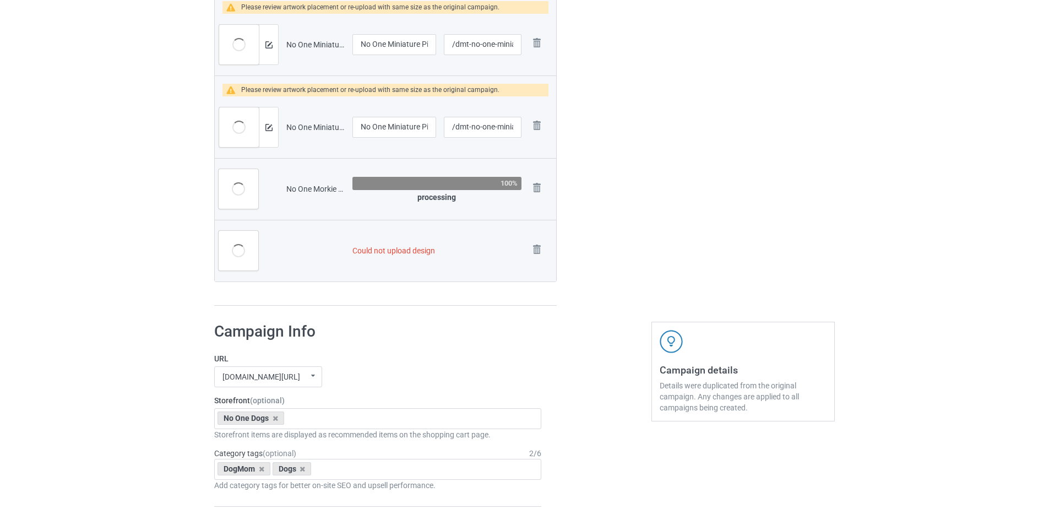
click at [0, 0] on img at bounding box center [0, 0] width 0 height 0
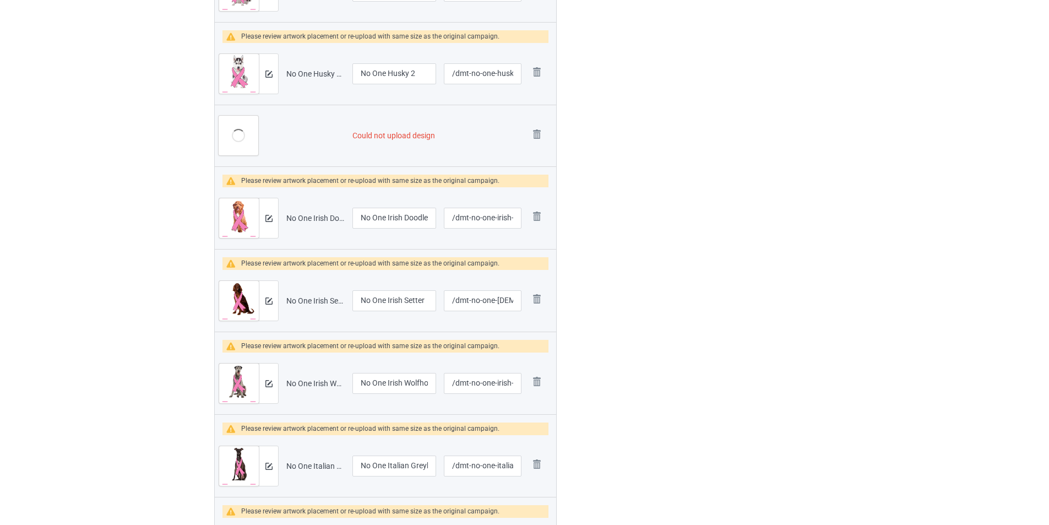
scroll to position [312, 0]
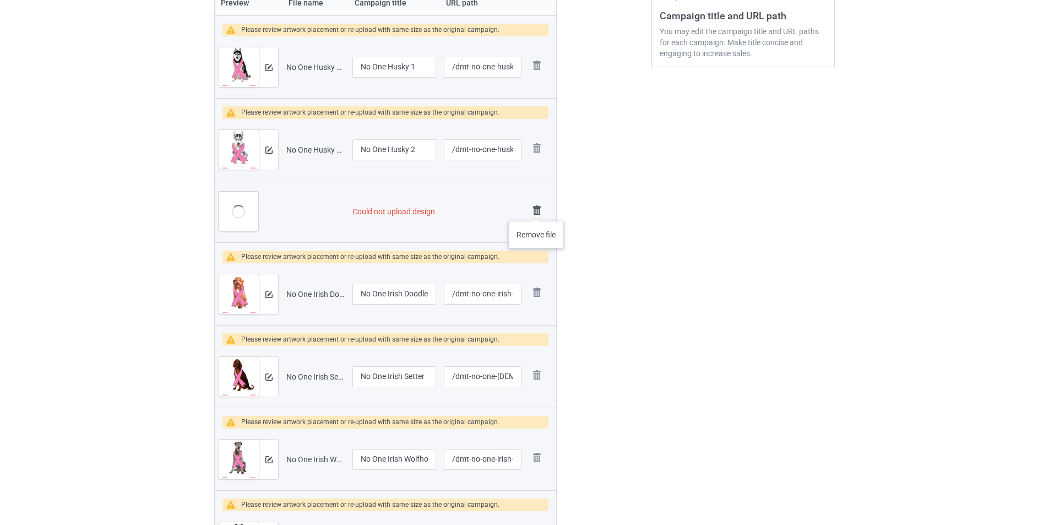
click at [536, 210] on img at bounding box center [536, 210] width 15 height 15
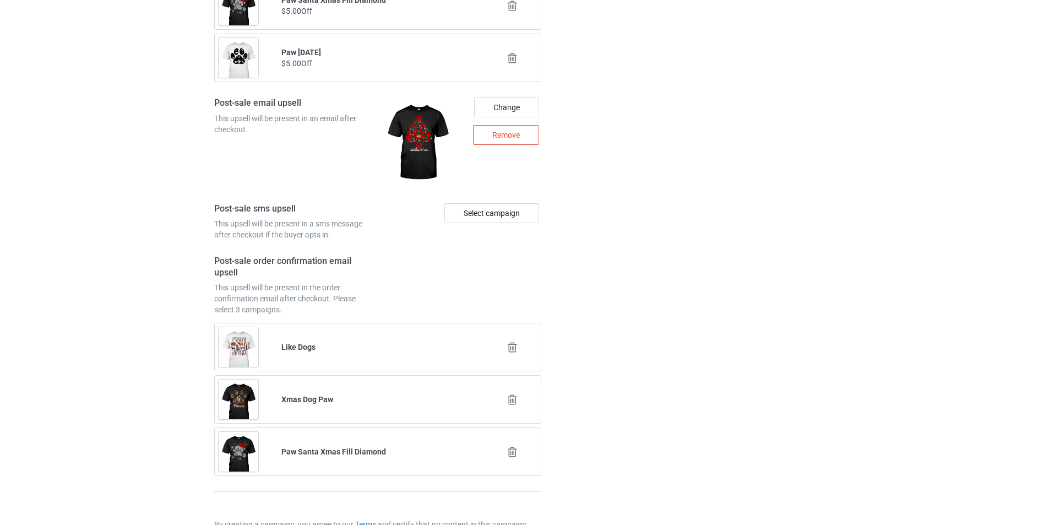
scroll to position [3707, 0]
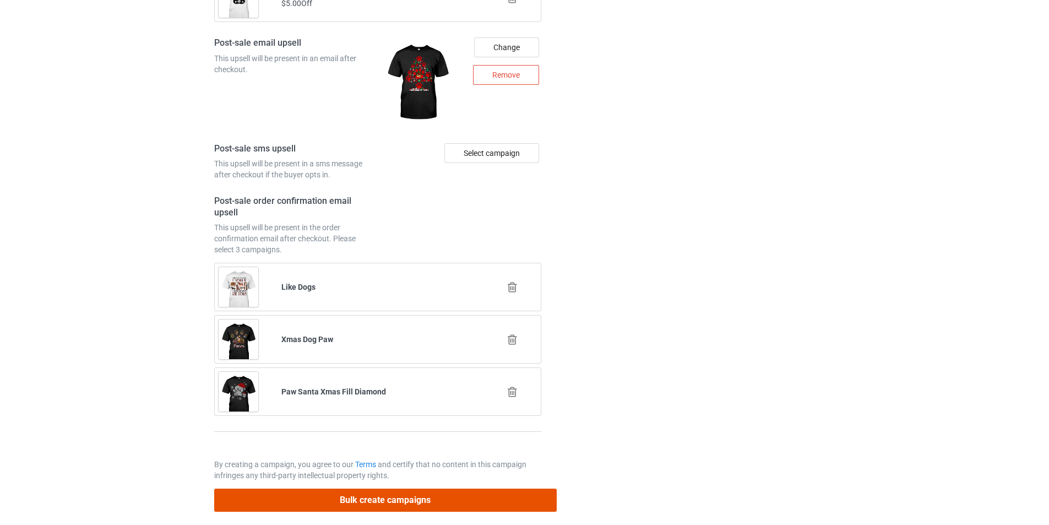
click at [486, 499] on button "Bulk create campaigns" at bounding box center [385, 499] width 343 height 23
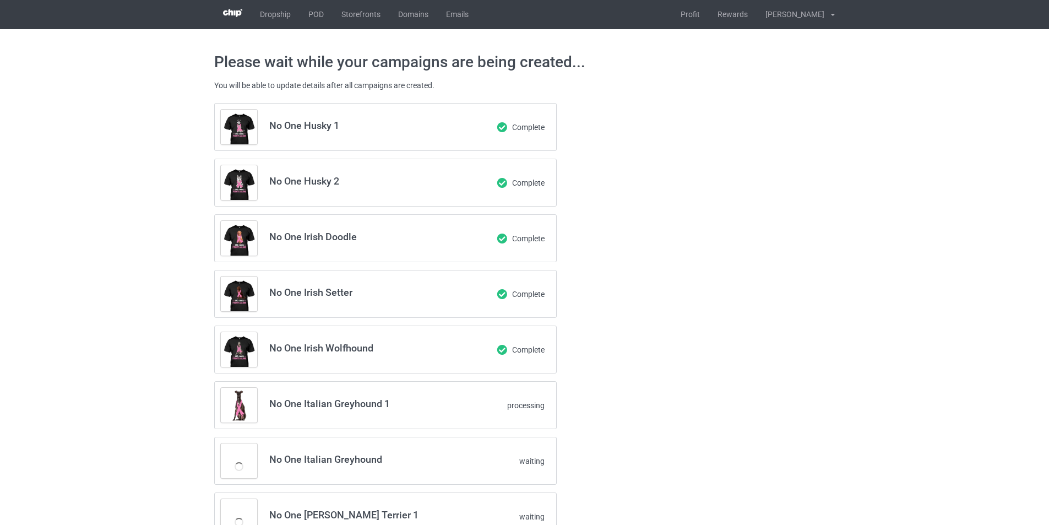
scroll to position [0, 0]
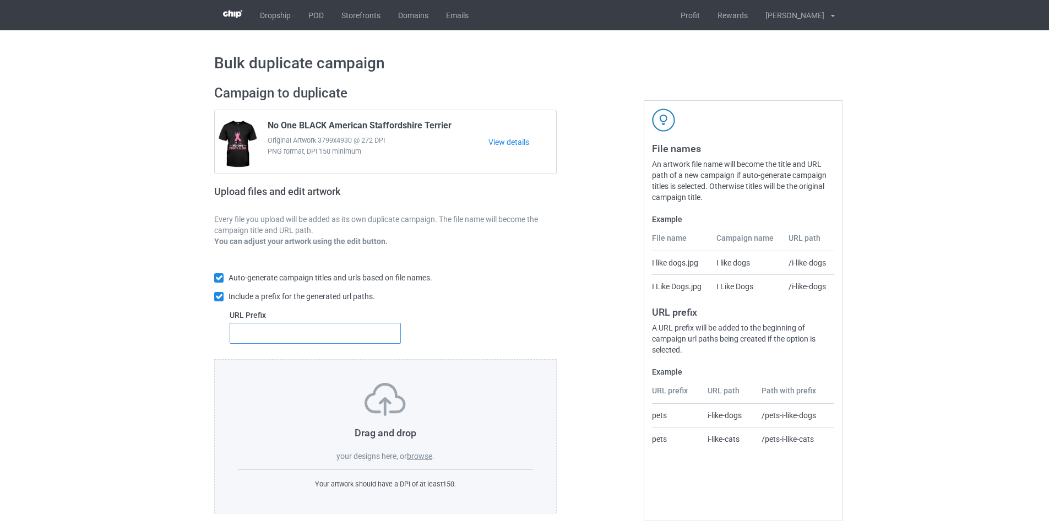
click at [365, 340] on input "text" at bounding box center [315, 333] width 171 height 21
type input "dmt-"
click at [419, 455] on label "browse" at bounding box center [419, 456] width 25 height 9
click at [0, 0] on input "browse" at bounding box center [0, 0] width 0 height 0
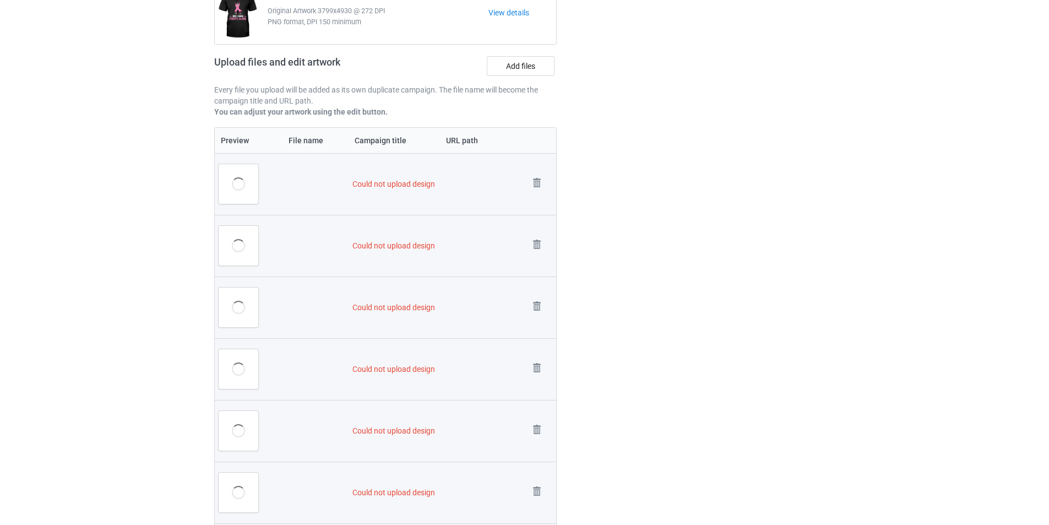
scroll to position [476, 0]
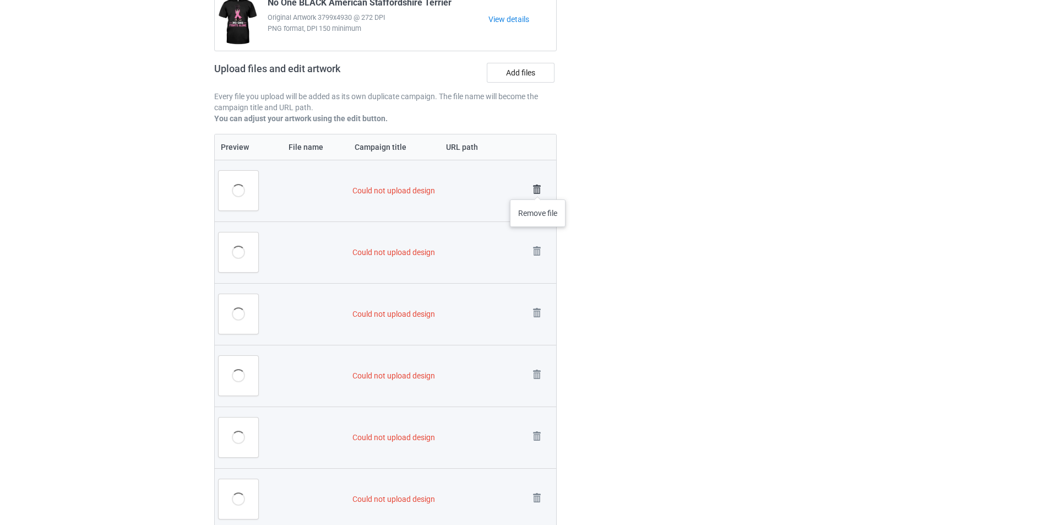
click at [538, 188] on img at bounding box center [536, 189] width 15 height 15
click at [538, 243] on link at bounding box center [536, 252] width 15 height 18
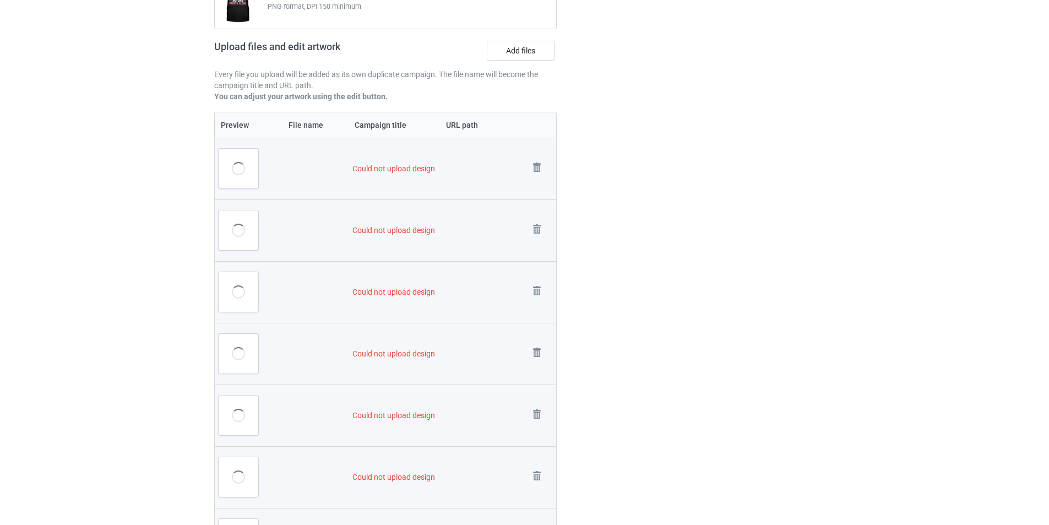
click at [0, 0] on img at bounding box center [0, 0] width 0 height 0
click at [538, 221] on link at bounding box center [536, 230] width 15 height 18
click at [0, 0] on img at bounding box center [0, 0] width 0 height 0
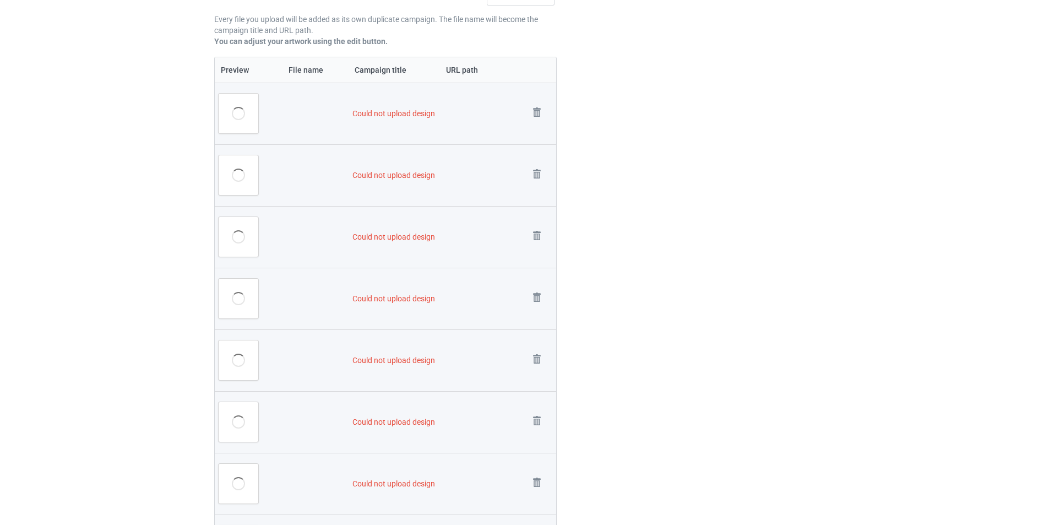
click at [538, 123] on link at bounding box center [536, 114] width 15 height 18
click at [538, 184] on link at bounding box center [536, 175] width 15 height 18
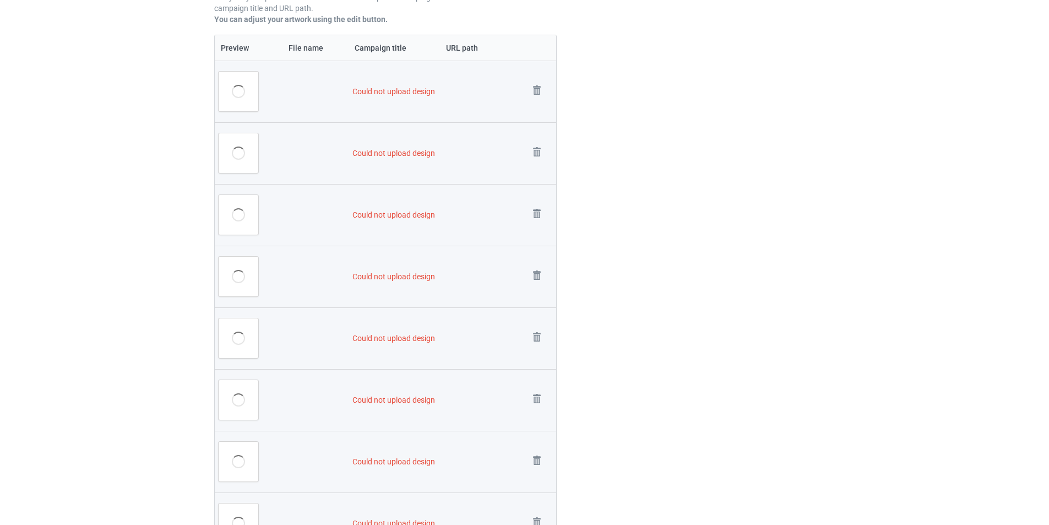
click at [538, 101] on link at bounding box center [536, 92] width 15 height 18
click at [538, 162] on link at bounding box center [536, 153] width 15 height 18
click at [538, 206] on link at bounding box center [536, 215] width 15 height 18
click at [538, 268] on link at bounding box center [536, 277] width 15 height 18
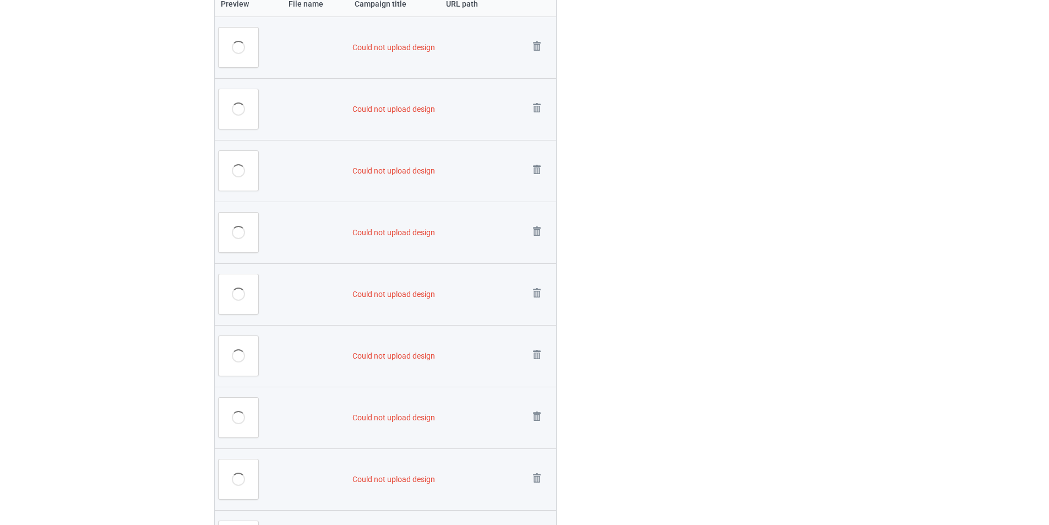
click at [0, 0] on img at bounding box center [0, 0] width 0 height 0
click at [538, 118] on link at bounding box center [536, 109] width 15 height 18
click at [538, 180] on link at bounding box center [536, 171] width 15 height 18
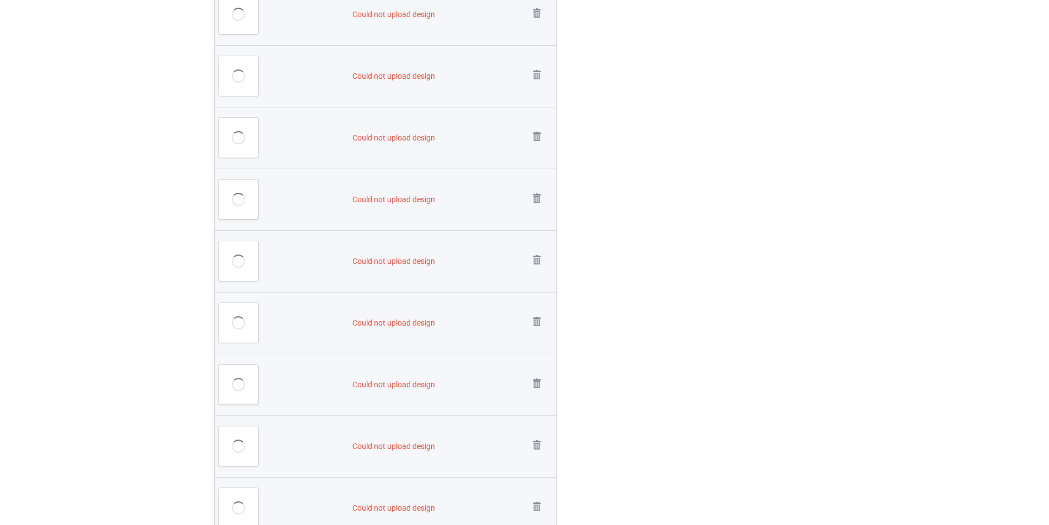
click at [0, 0] on img at bounding box center [0, 0] width 0 height 0
click at [538, 147] on link at bounding box center [536, 138] width 15 height 18
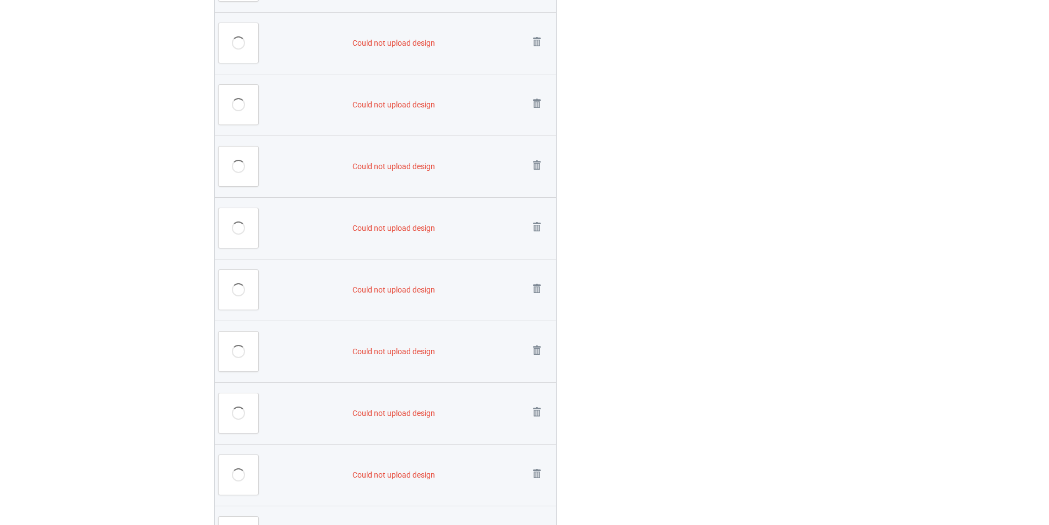
click at [0, 0] on img at bounding box center [0, 0] width 0 height 0
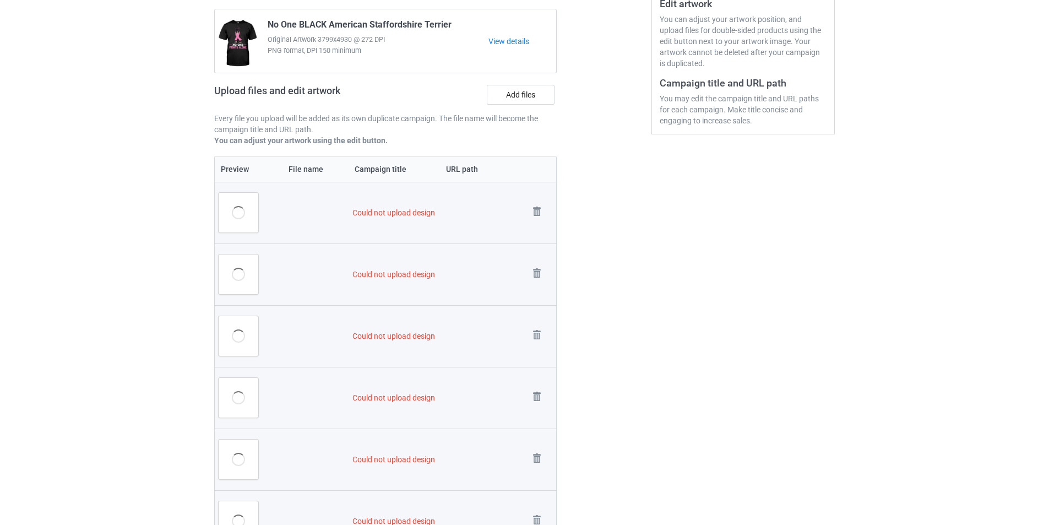
click at [0, 0] on img at bounding box center [0, 0] width 0 height 0
click at [538, 389] on link at bounding box center [536, 398] width 15 height 18
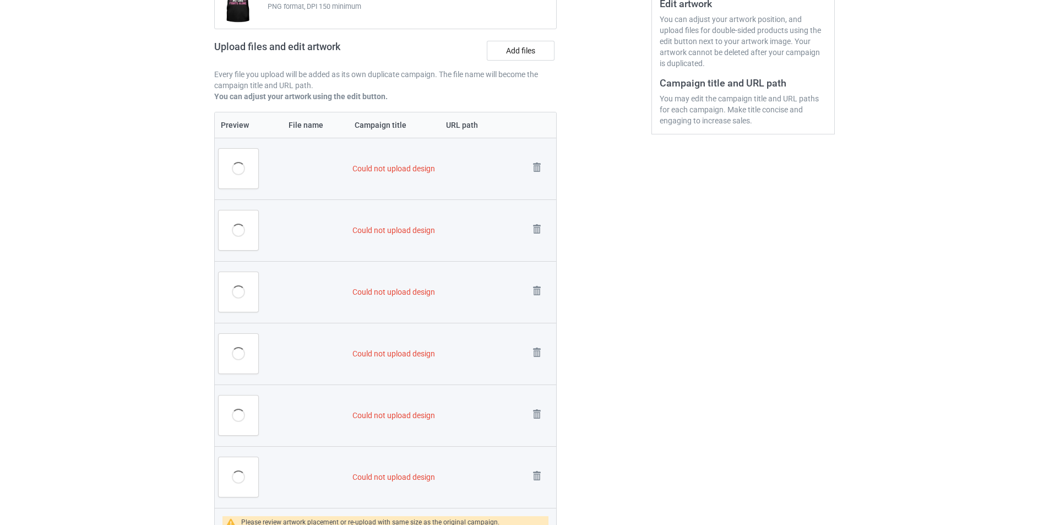
click at [538, 178] on link at bounding box center [536, 169] width 15 height 18
click at [538, 221] on link at bounding box center [536, 230] width 15 height 18
click at [538, 283] on link at bounding box center [536, 292] width 15 height 18
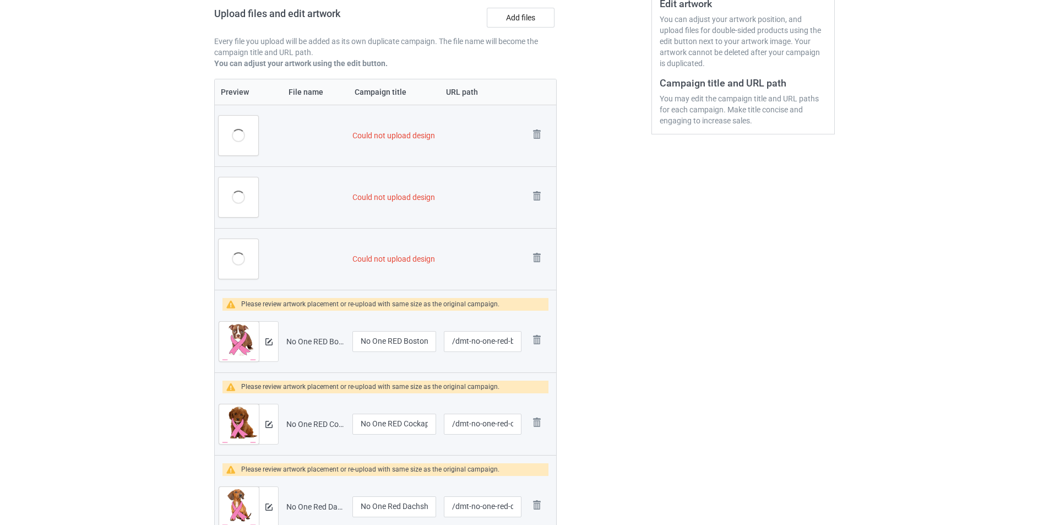
click at [0, 0] on img at bounding box center [0, 0] width 0 height 0
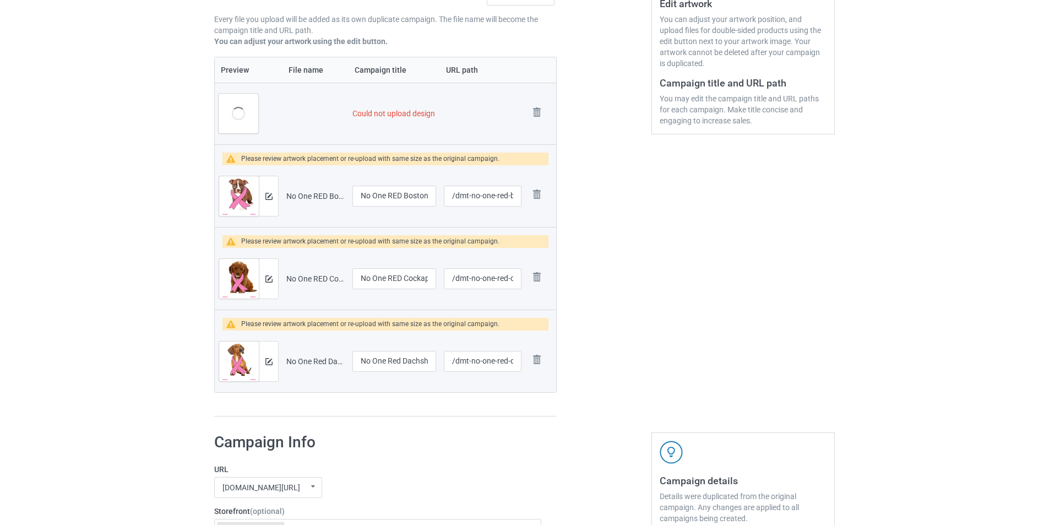
click at [0, 0] on img at bounding box center [0, 0] width 0 height 0
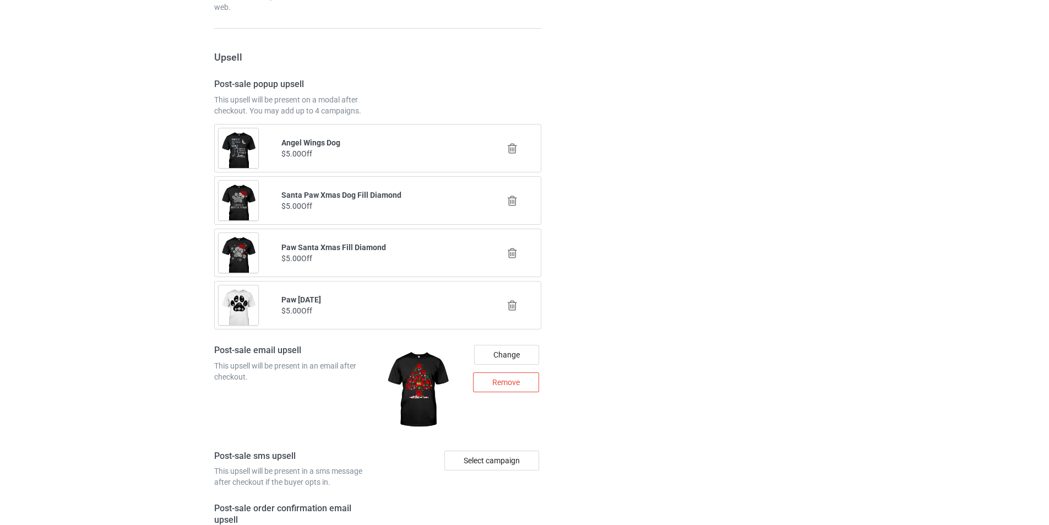
scroll to position [1648, 0]
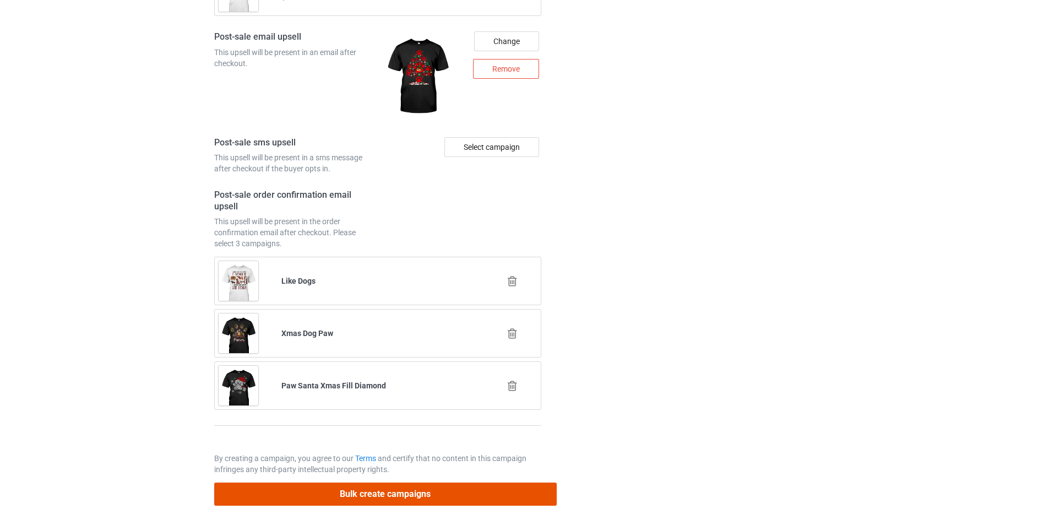
click at [523, 488] on button "Bulk create campaigns" at bounding box center [385, 493] width 343 height 23
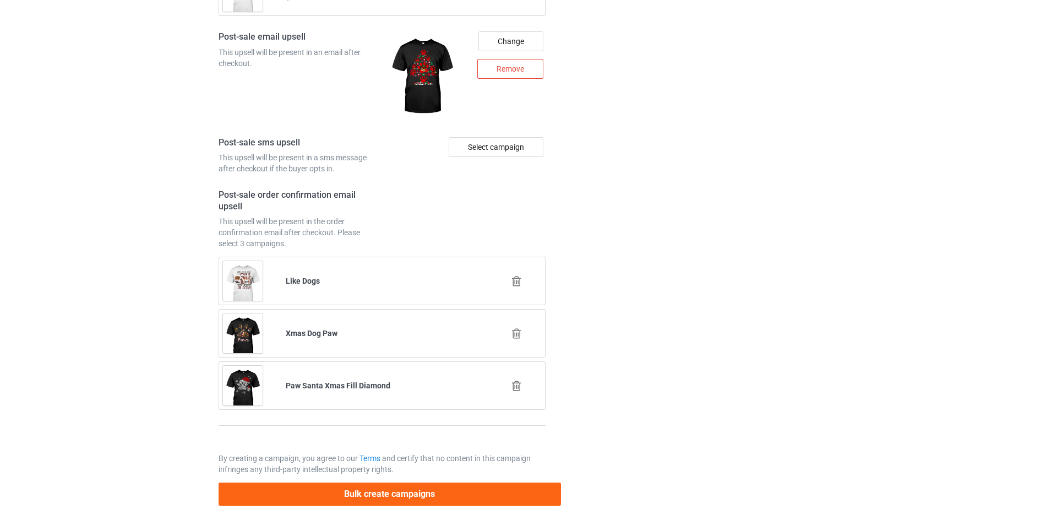
scroll to position [0, 0]
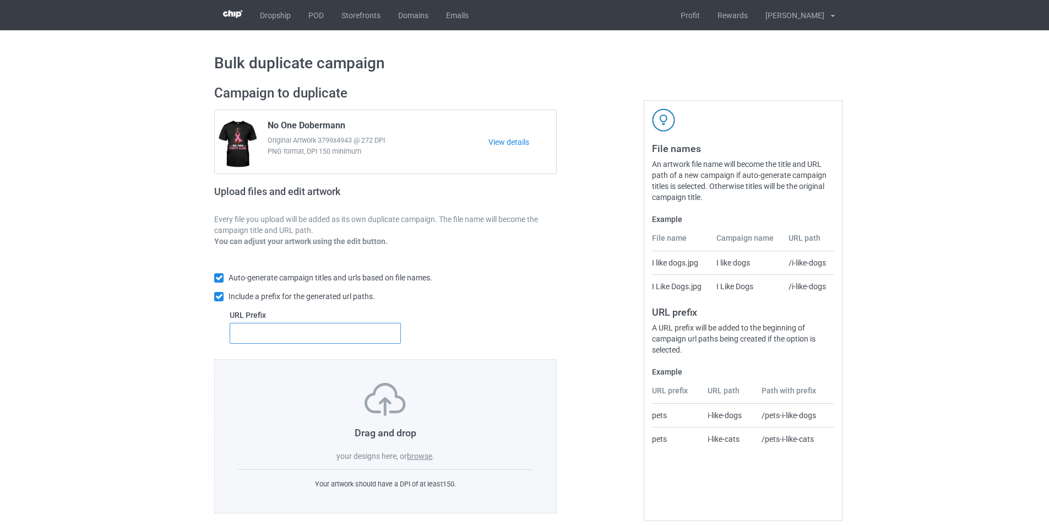
click at [372, 341] on input "text" at bounding box center [315, 333] width 171 height 21
type input "dmt-"
click at [417, 462] on div "Drag and drop your designs here, or browse ." at bounding box center [385, 422] width 295 height 79
click at [431, 452] on label "browse" at bounding box center [419, 456] width 25 height 9
click at [0, 0] on input "browse" at bounding box center [0, 0] width 0 height 0
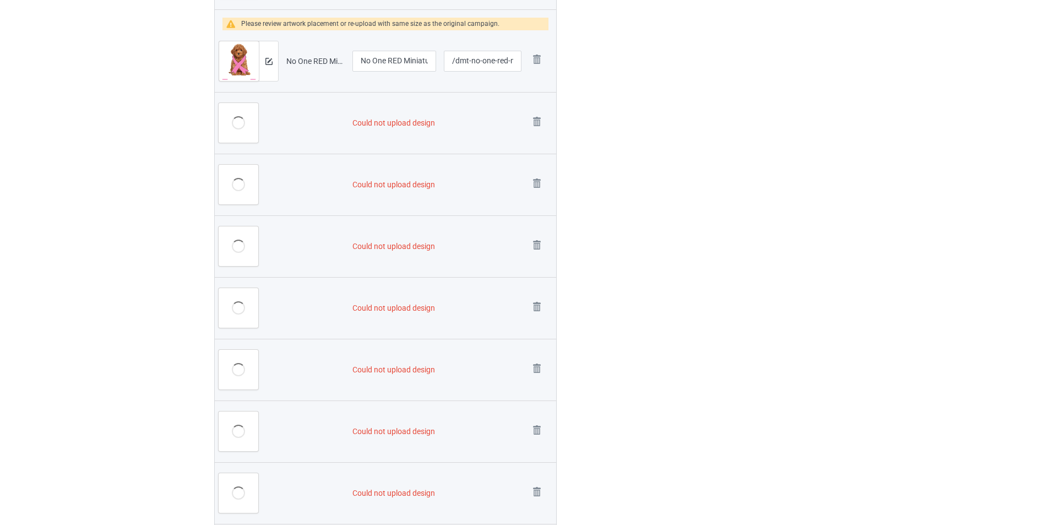
scroll to position [1046, 0]
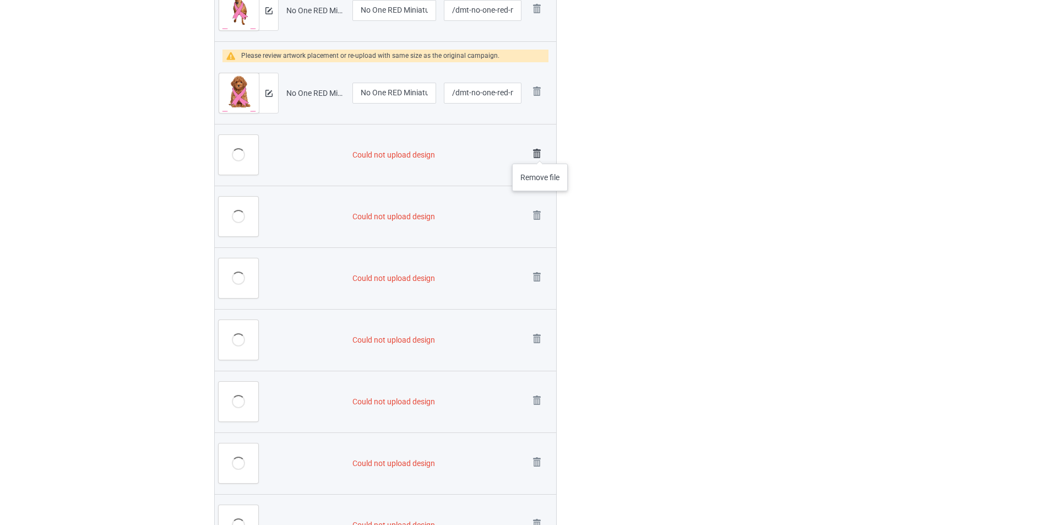
click at [540, 153] on img at bounding box center [536, 153] width 15 height 15
click at [540, 208] on link at bounding box center [536, 217] width 15 height 18
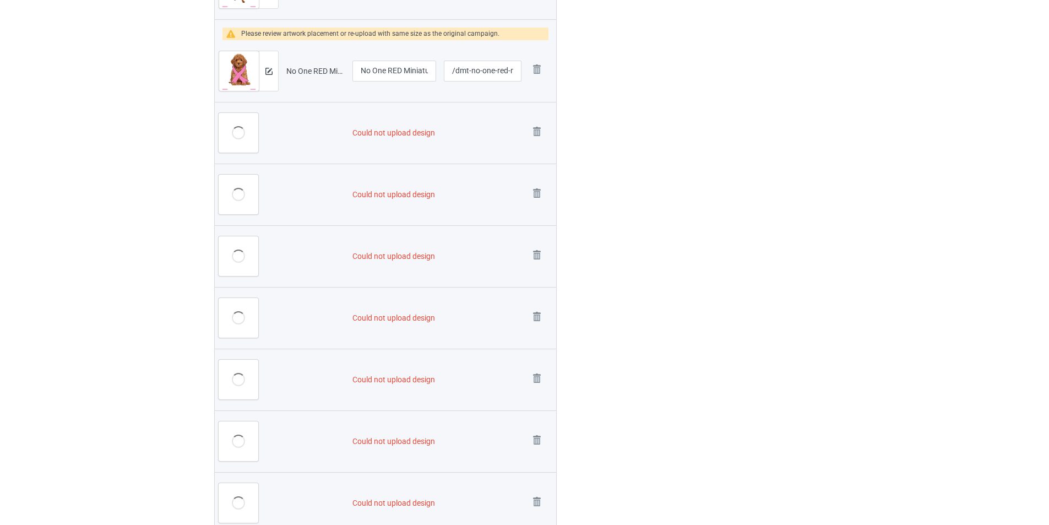
click at [540, 142] on link at bounding box center [536, 133] width 15 height 18
click at [540, 186] on link at bounding box center [536, 195] width 15 height 18
click at [540, 247] on link at bounding box center [536, 256] width 15 height 18
click at [540, 309] on link at bounding box center [536, 318] width 15 height 18
click at [540, 371] on link at bounding box center [536, 380] width 15 height 18
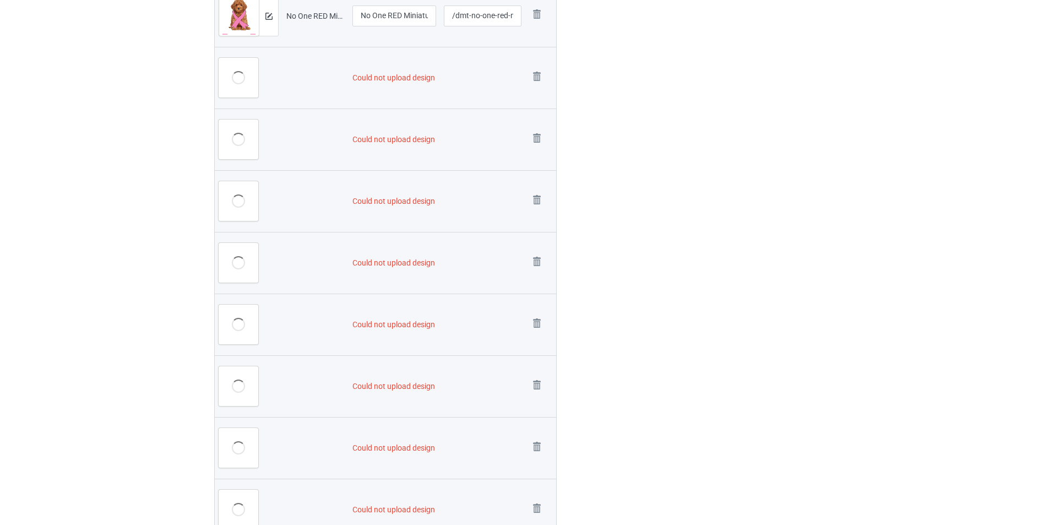
click at [0, 0] on img at bounding box center [0, 0] width 0 height 0
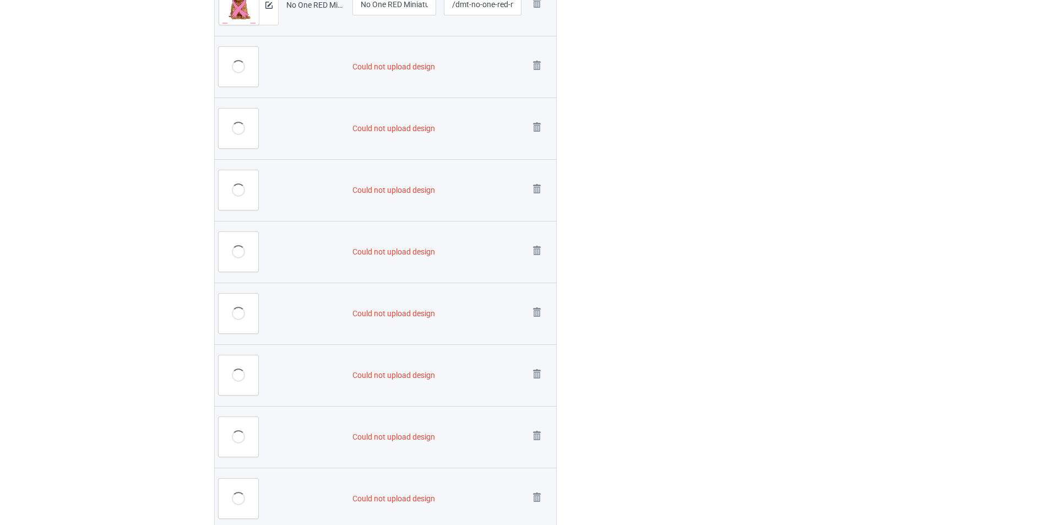
click at [0, 0] on img at bounding box center [0, 0] width 0 height 0
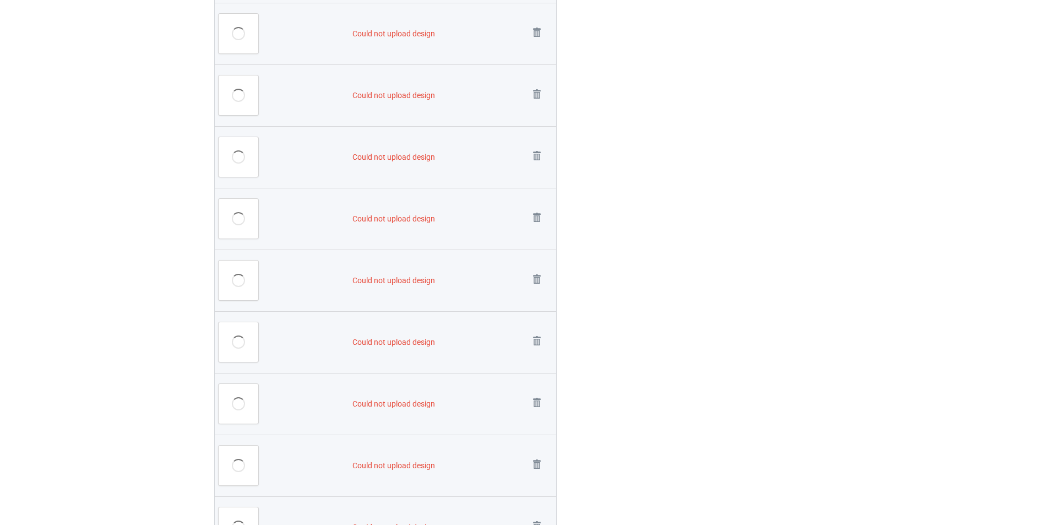
click at [0, 0] on img at bounding box center [0, 0] width 0 height 0
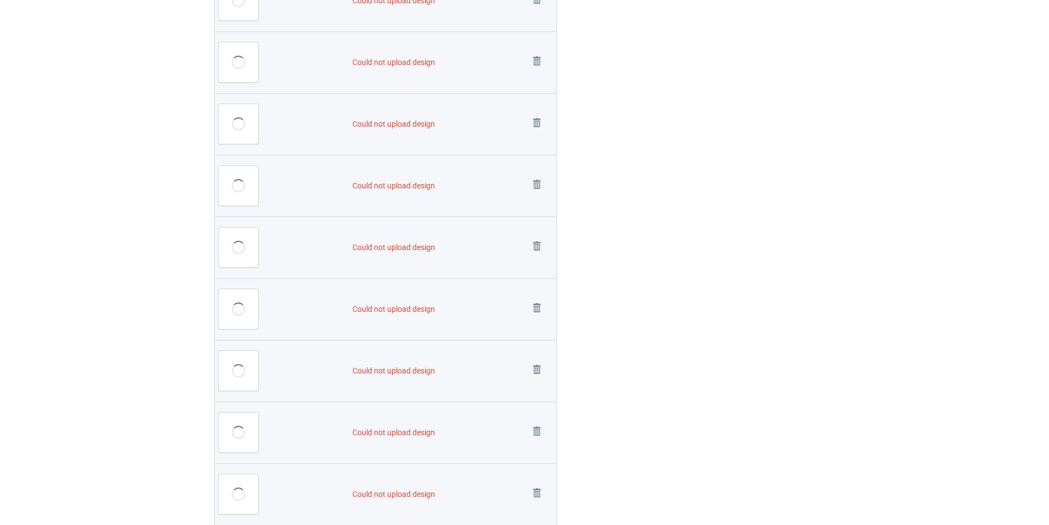
click at [0, 0] on img at bounding box center [0, 0] width 0 height 0
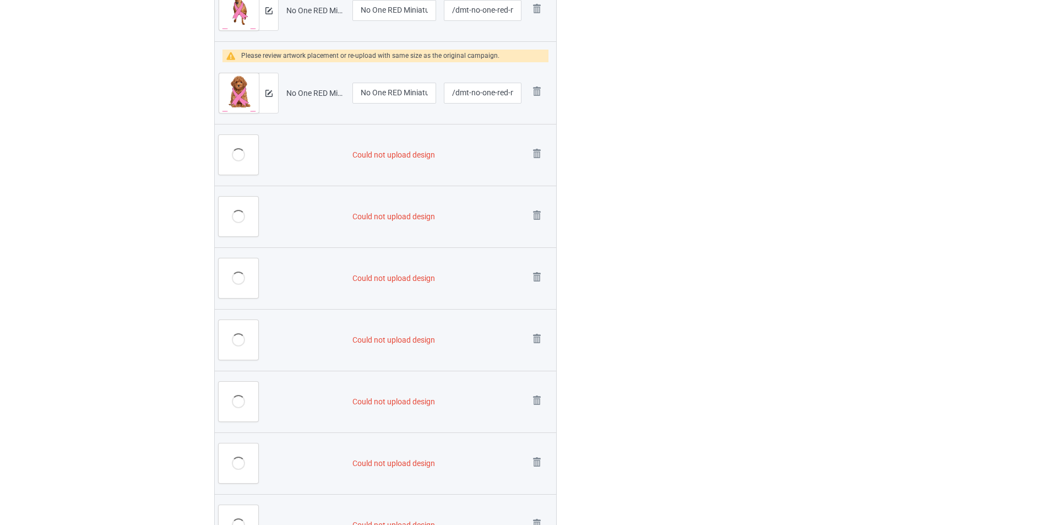
click at [540, 153] on link at bounding box center [536, 155] width 15 height 18
click at [0, 0] on img at bounding box center [0, 0] width 0 height 0
click at [540, 269] on link at bounding box center [536, 278] width 15 height 18
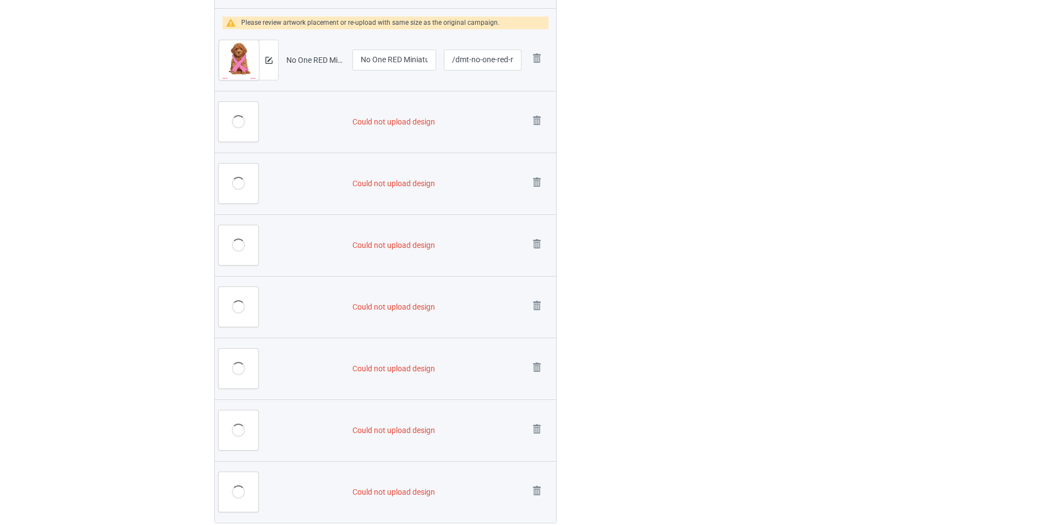
click at [0, 0] on img at bounding box center [0, 0] width 0 height 0
click at [540, 236] on link at bounding box center [536, 245] width 15 height 18
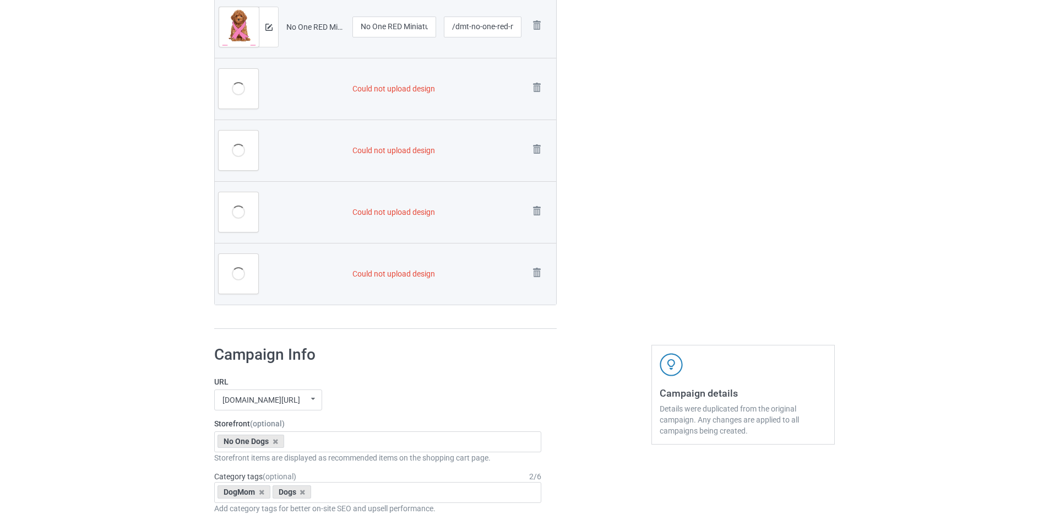
click at [540, 98] on link at bounding box center [536, 89] width 15 height 18
click at [540, 153] on link at bounding box center [536, 151] width 15 height 18
click at [540, 203] on link at bounding box center [536, 212] width 15 height 18
click at [0, 0] on img at bounding box center [0, 0] width 0 height 0
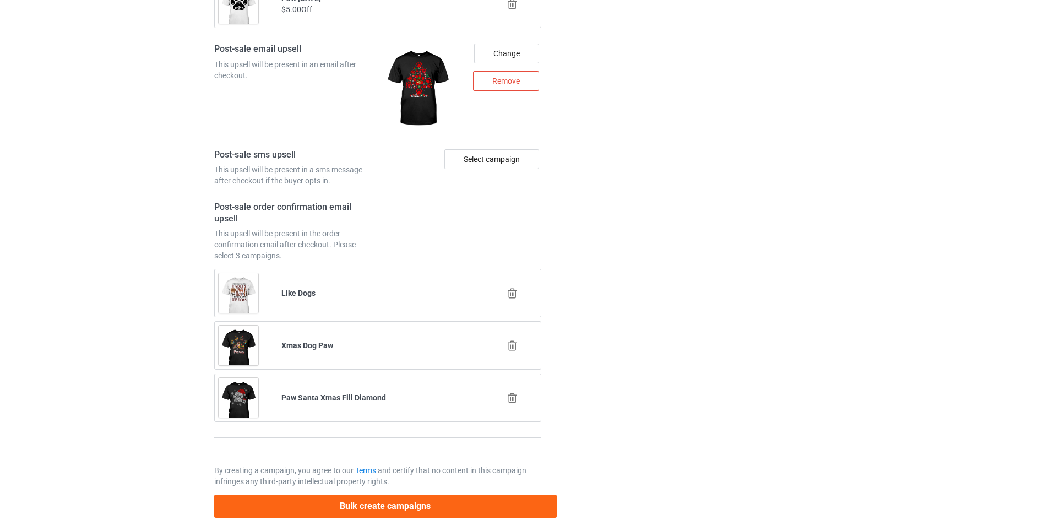
scroll to position [1983, 0]
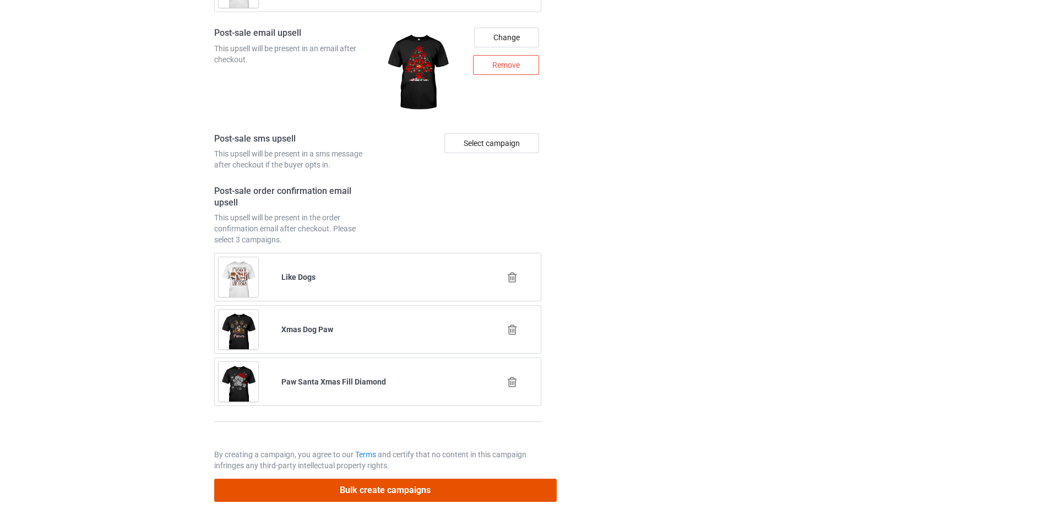
click at [518, 492] on button "Bulk create campaigns" at bounding box center [385, 490] width 343 height 23
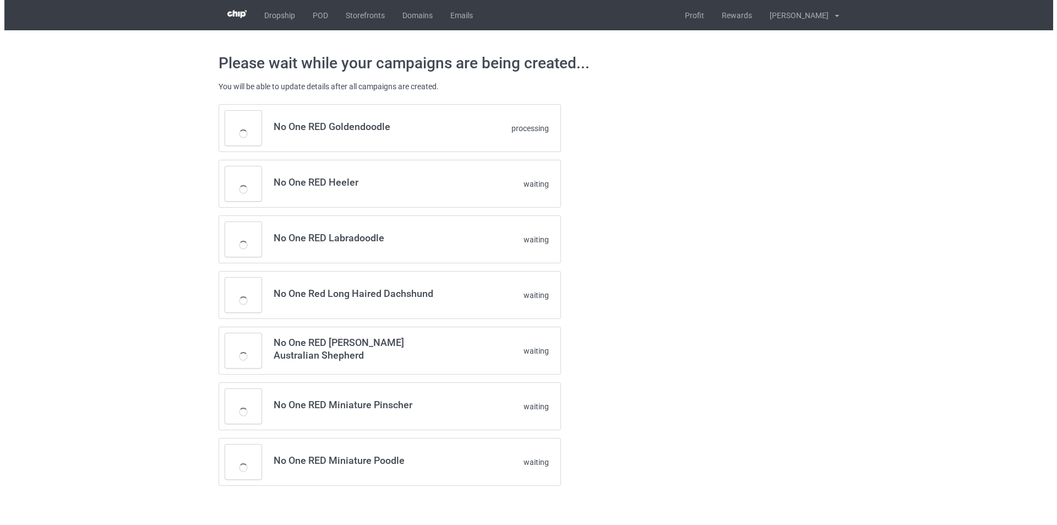
scroll to position [0, 0]
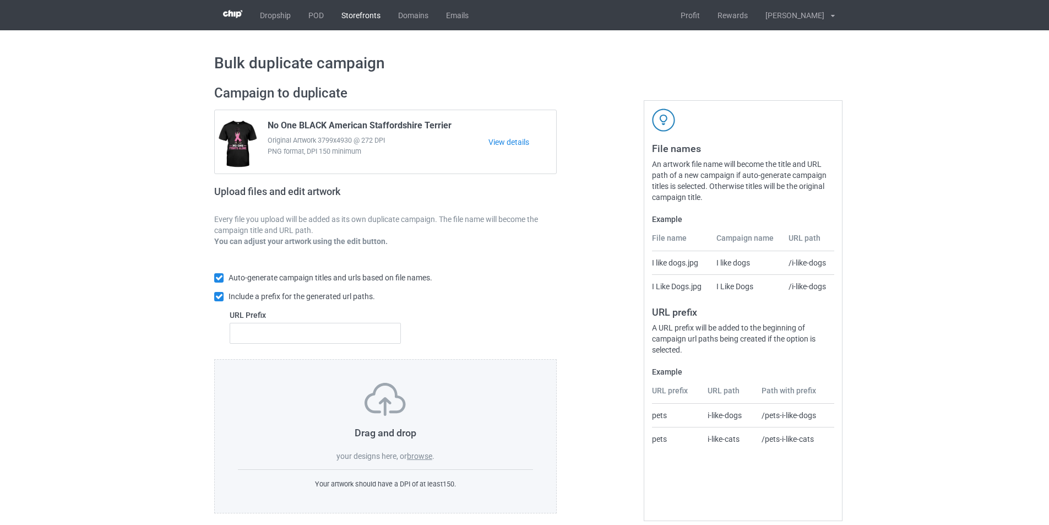
click at [369, 15] on link "Storefronts" at bounding box center [361, 15] width 57 height 30
click at [366, 343] on input "text" at bounding box center [315, 333] width 171 height 21
type input "dmt-"
click at [427, 457] on label "browse" at bounding box center [419, 456] width 25 height 9
click at [0, 0] on input "browse" at bounding box center [0, 0] width 0 height 0
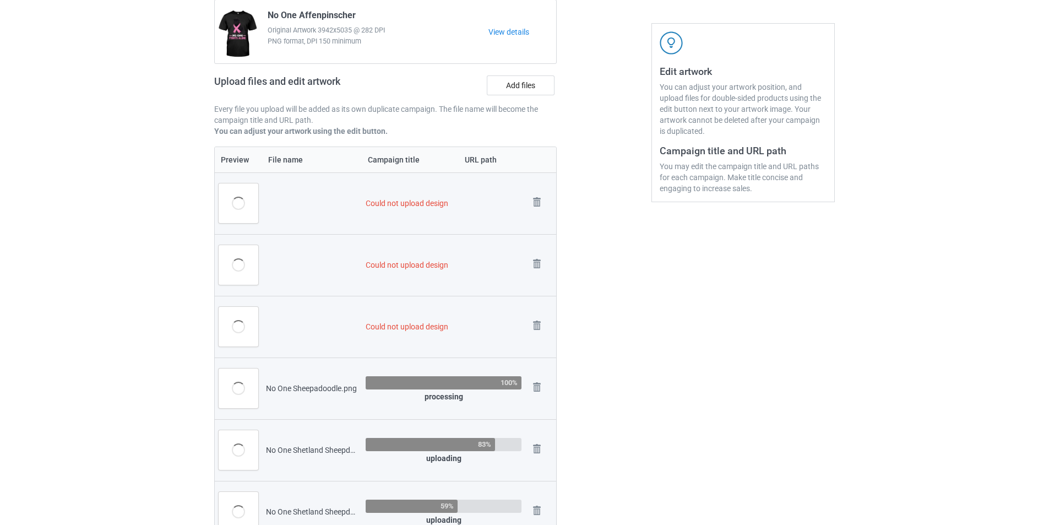
scroll to position [188, 0]
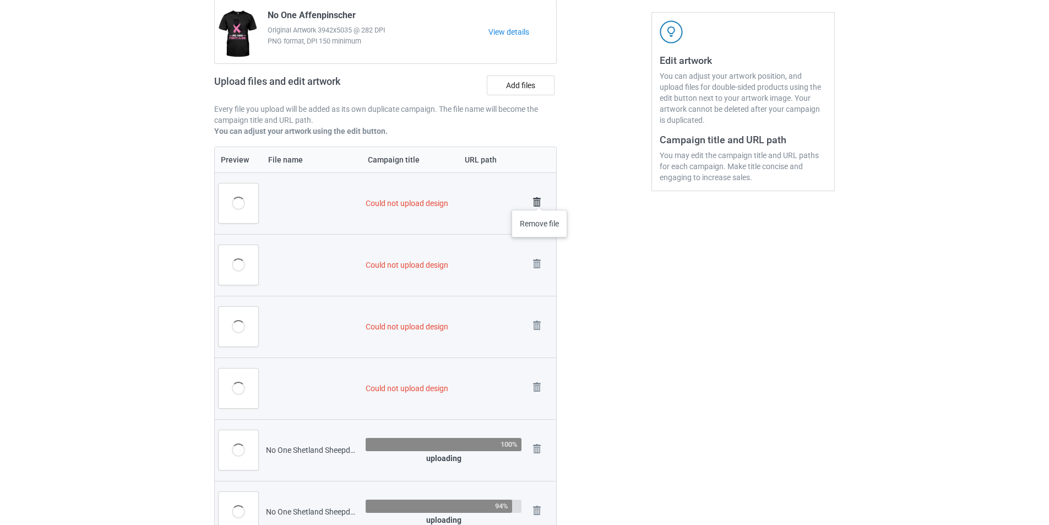
click at [540, 199] on img at bounding box center [536, 201] width 15 height 15
click at [540, 256] on link at bounding box center [536, 265] width 15 height 18
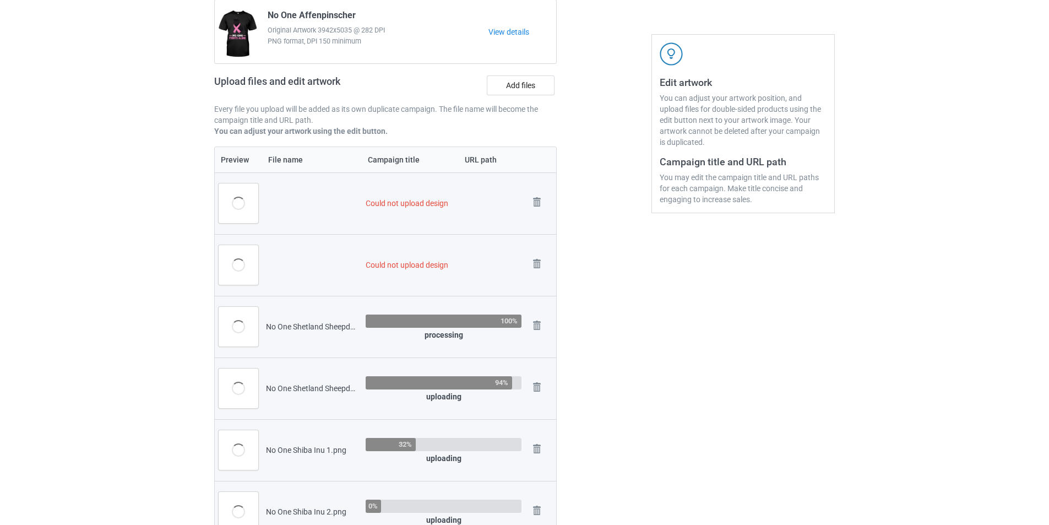
click at [0, 0] on img at bounding box center [0, 0] width 0 height 0
click at [540, 256] on link at bounding box center [536, 265] width 15 height 18
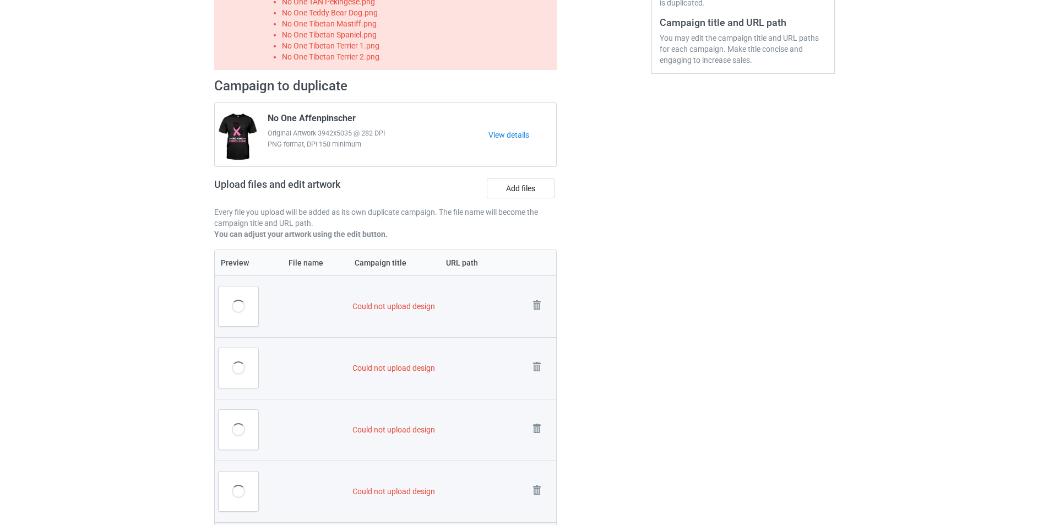
scroll to position [286, 0]
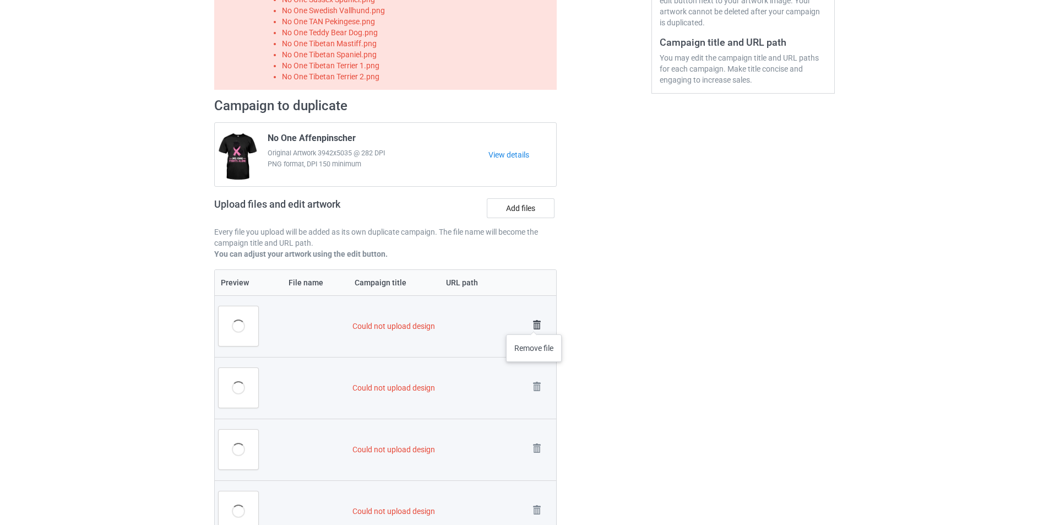
click at [534, 323] on img at bounding box center [536, 324] width 15 height 15
click at [534, 379] on link at bounding box center [536, 388] width 15 height 18
click at [534, 419] on td "Remove file" at bounding box center [540, 450] width 31 height 62
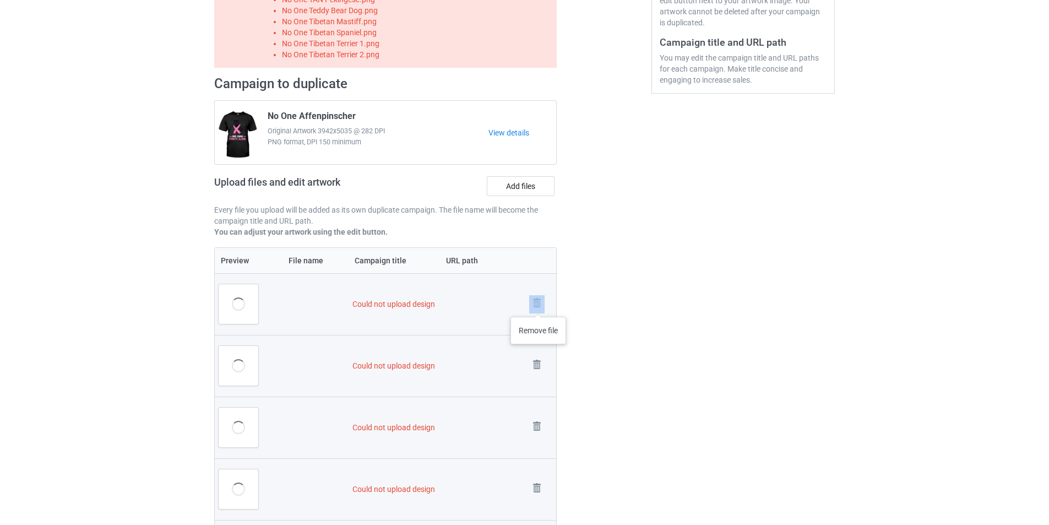
click at [538, 302] on img at bounding box center [536, 302] width 15 height 15
click at [538, 357] on link at bounding box center [536, 366] width 15 height 18
click at [538, 397] on td "Remove file" at bounding box center [540, 428] width 31 height 62
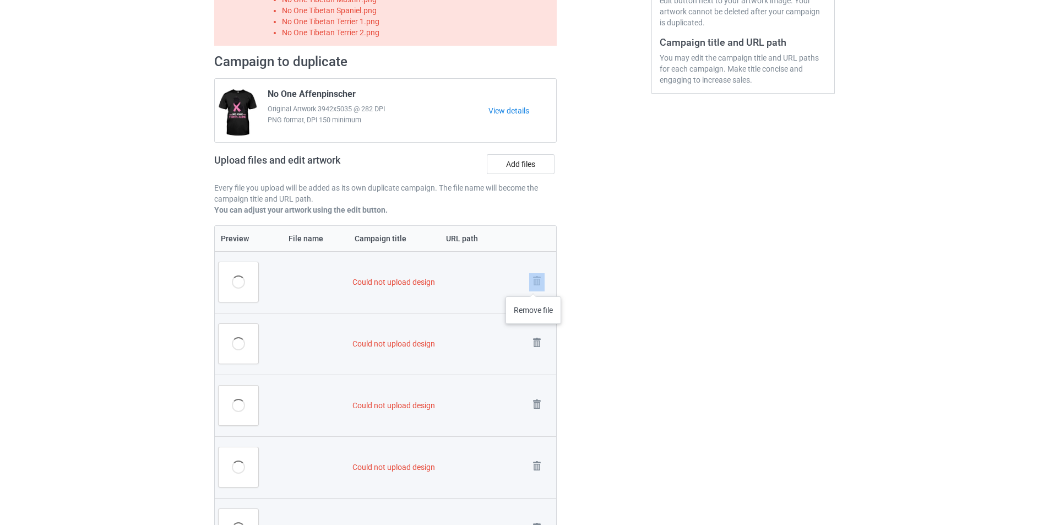
click at [533, 283] on img at bounding box center [536, 280] width 15 height 15
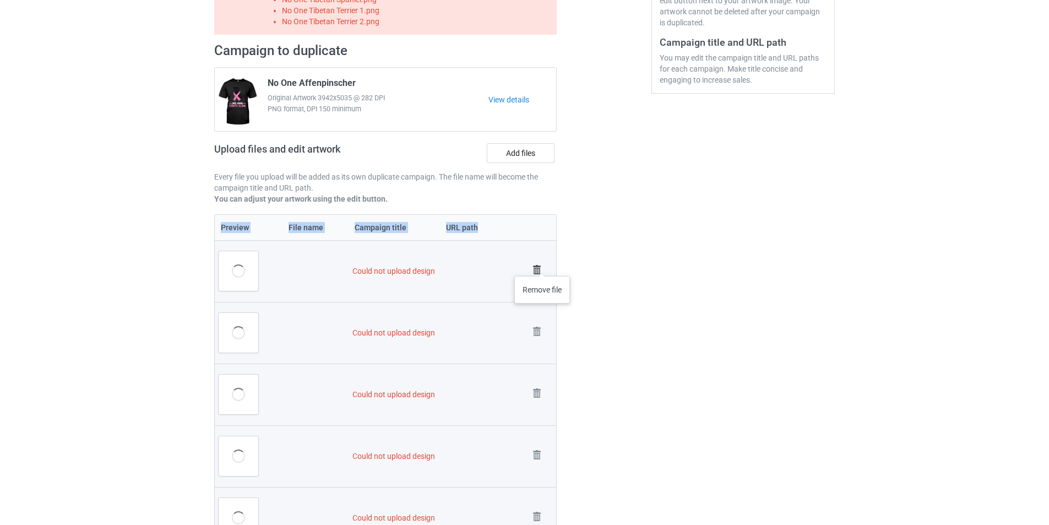
click at [542, 265] on img at bounding box center [536, 269] width 15 height 15
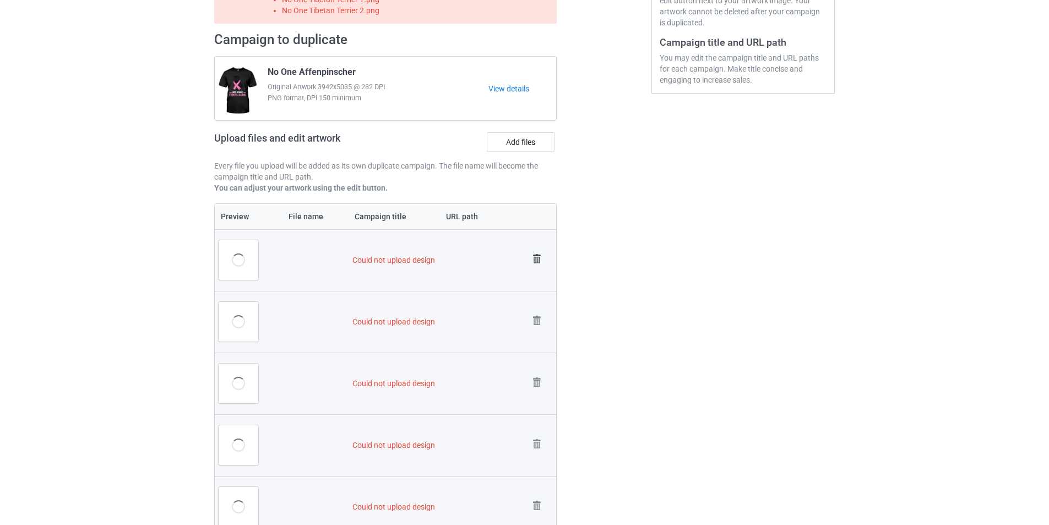
click at [540, 258] on img at bounding box center [536, 258] width 15 height 15
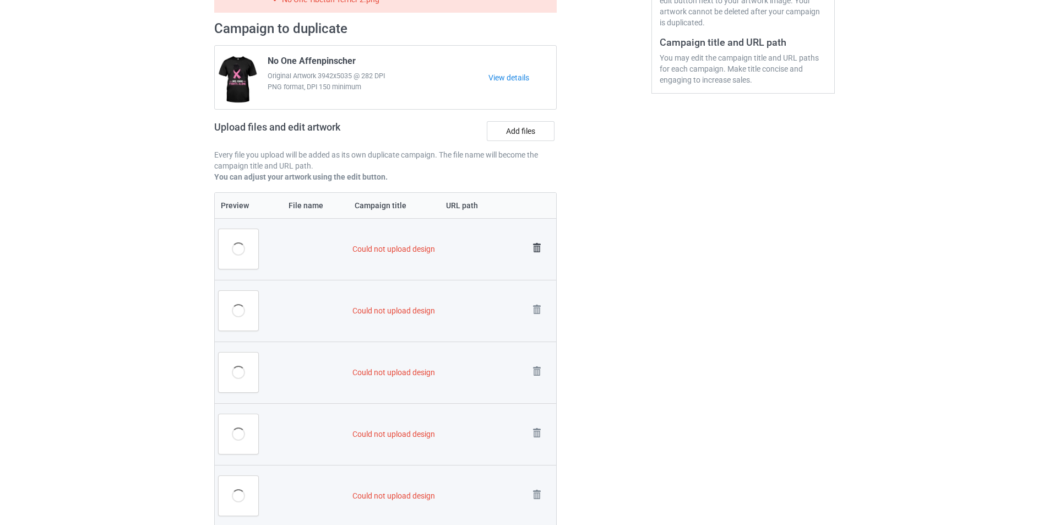
click at [539, 249] on img at bounding box center [536, 247] width 15 height 15
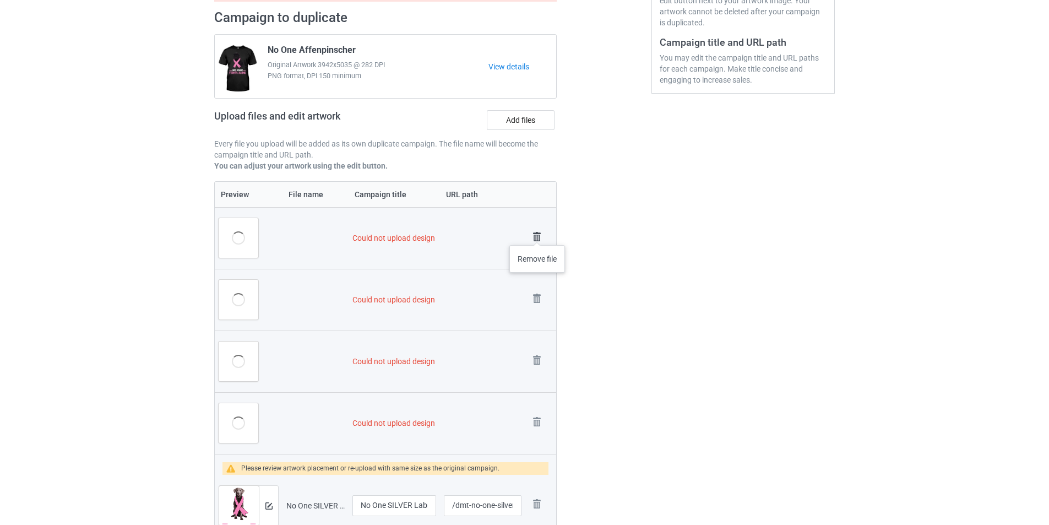
click at [538, 234] on img at bounding box center [536, 236] width 15 height 15
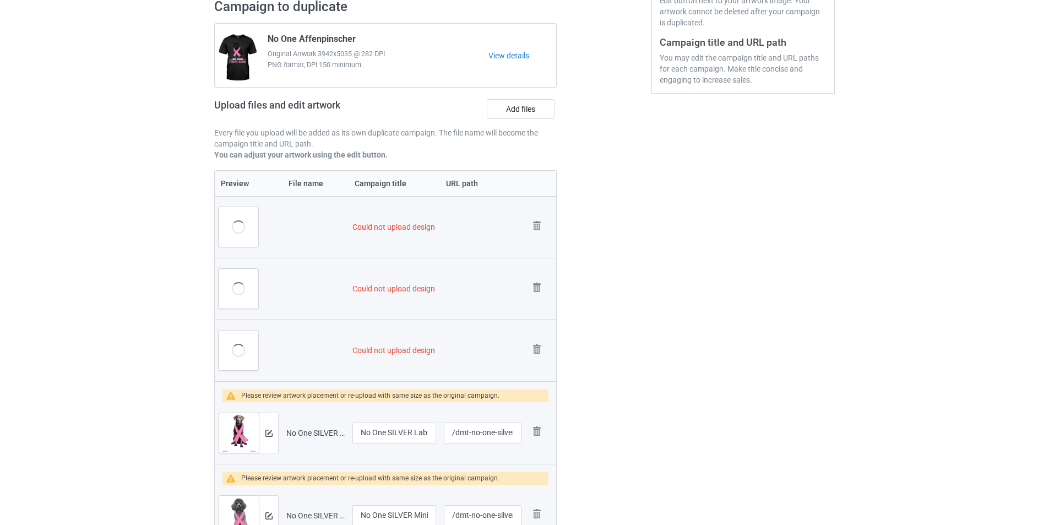
click at [0, 0] on img at bounding box center [0, 0] width 0 height 0
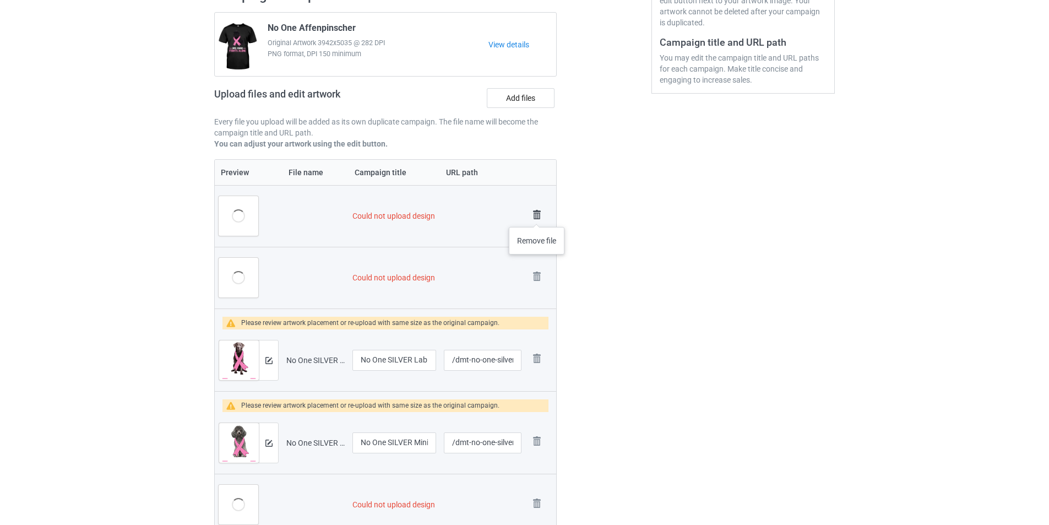
click at [537, 216] on img at bounding box center [536, 214] width 15 height 15
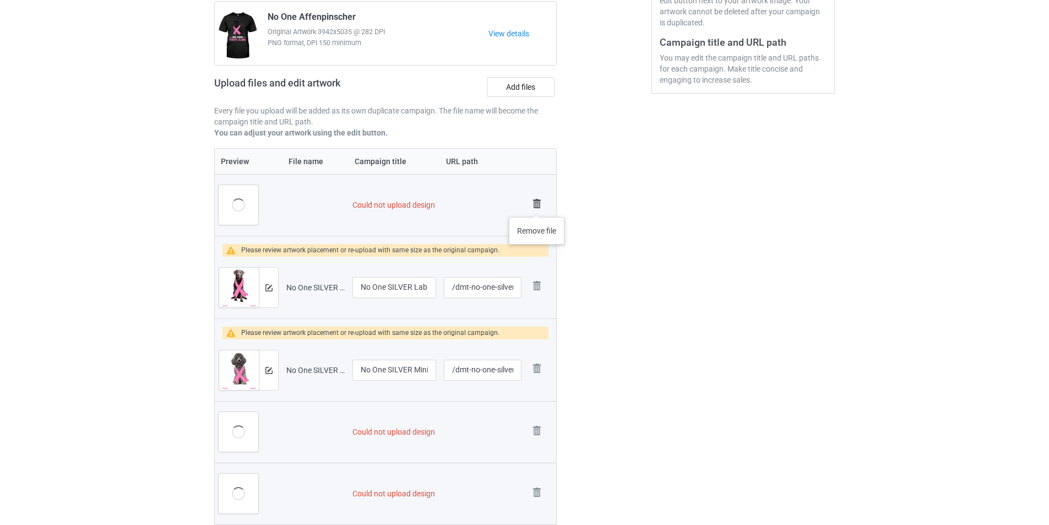
click at [537, 206] on img at bounding box center [536, 203] width 15 height 15
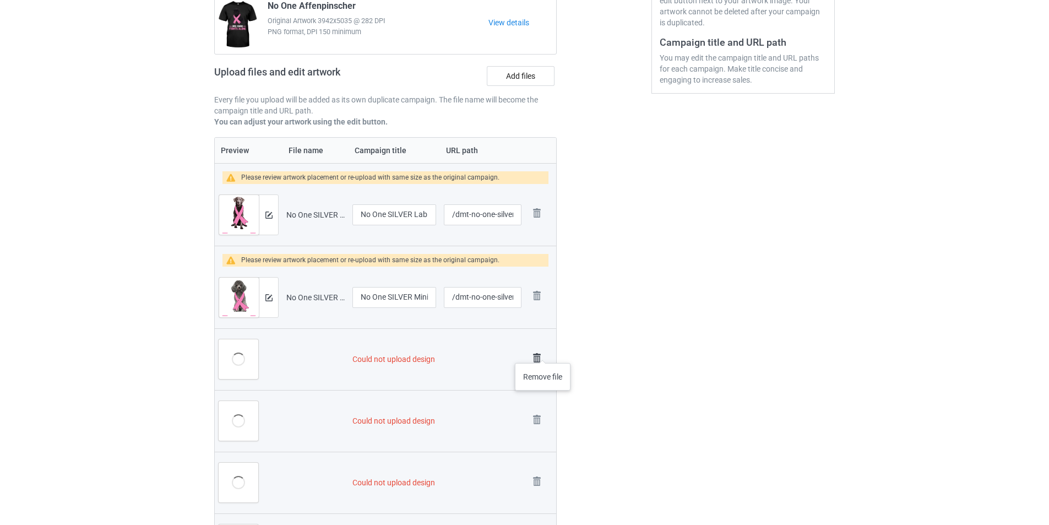
click at [543, 352] on img at bounding box center [536, 357] width 15 height 15
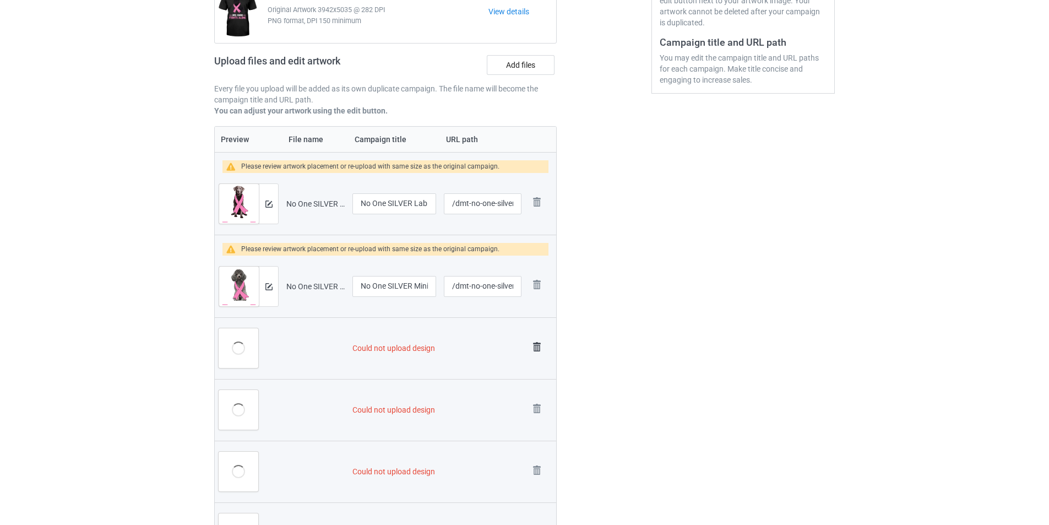
click at [540, 357] on link at bounding box center [536, 348] width 15 height 18
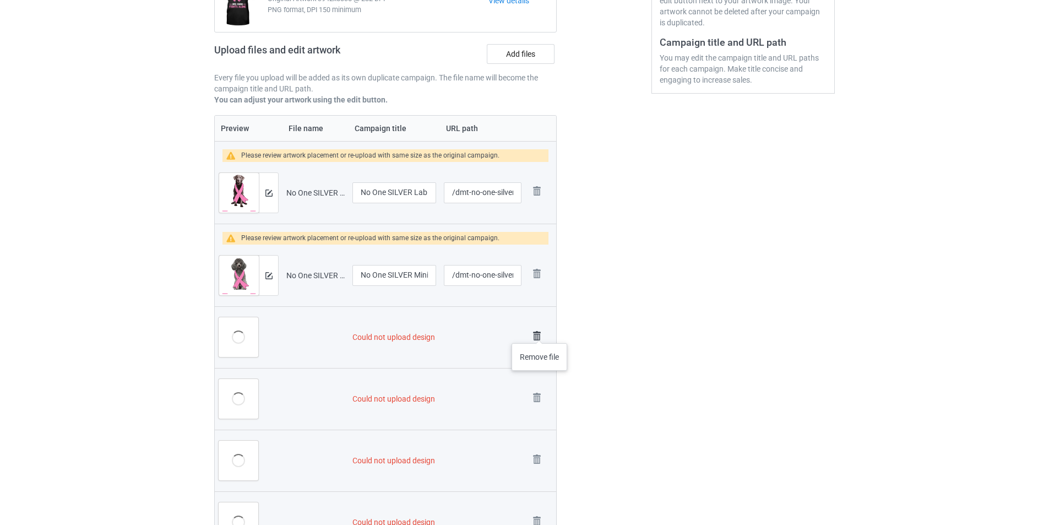
click at [540, 332] on img at bounding box center [536, 335] width 15 height 15
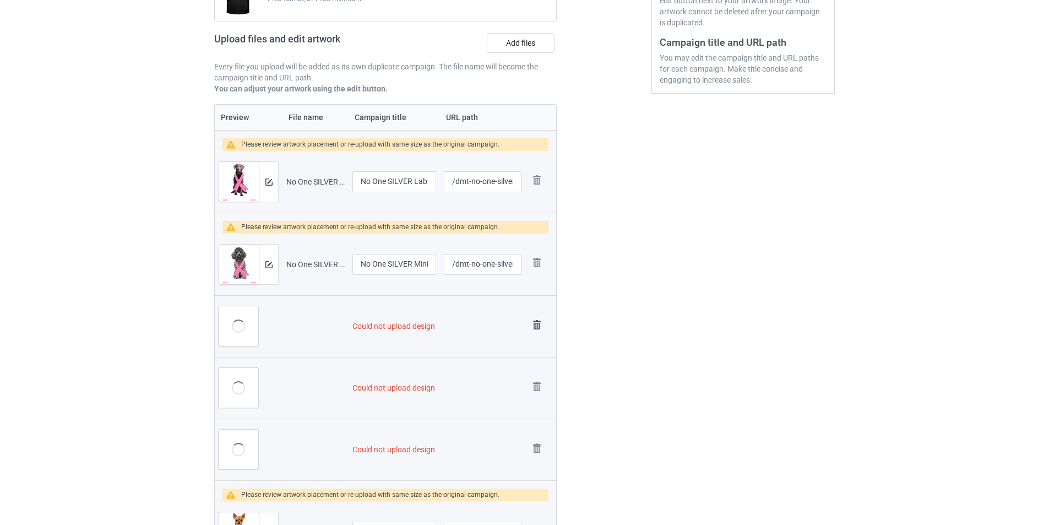
click at [536, 324] on img at bounding box center [536, 324] width 15 height 15
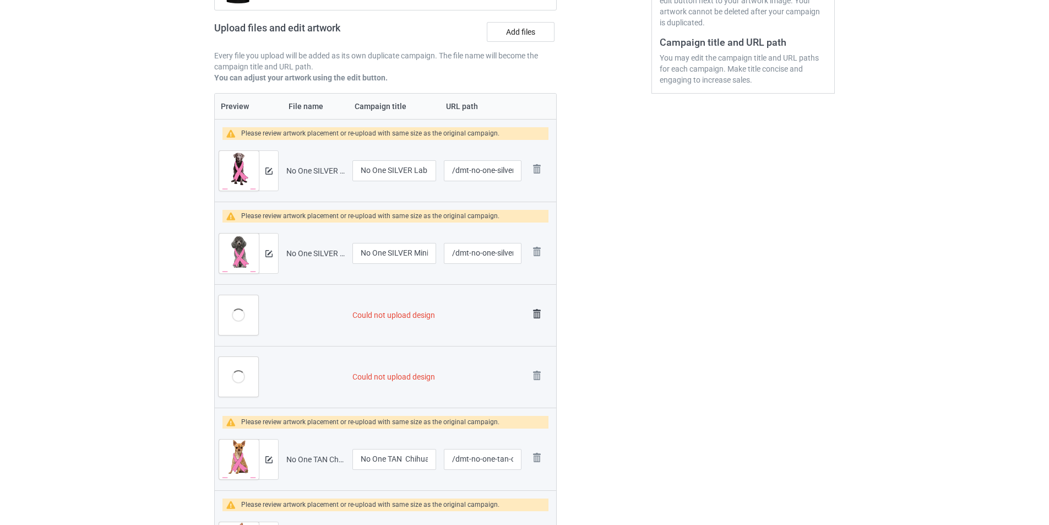
click at [536, 312] on img at bounding box center [536, 313] width 15 height 15
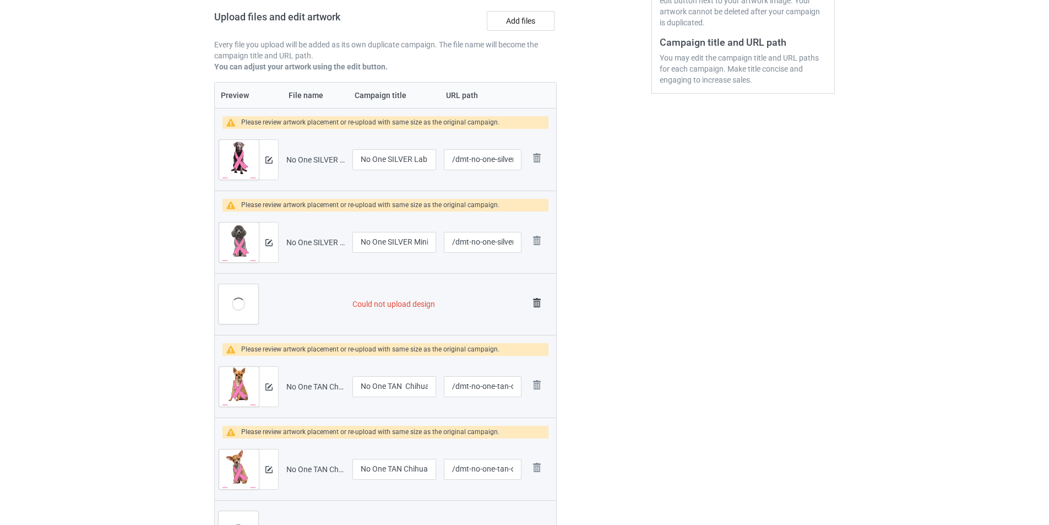
click at [534, 302] on img at bounding box center [536, 302] width 15 height 15
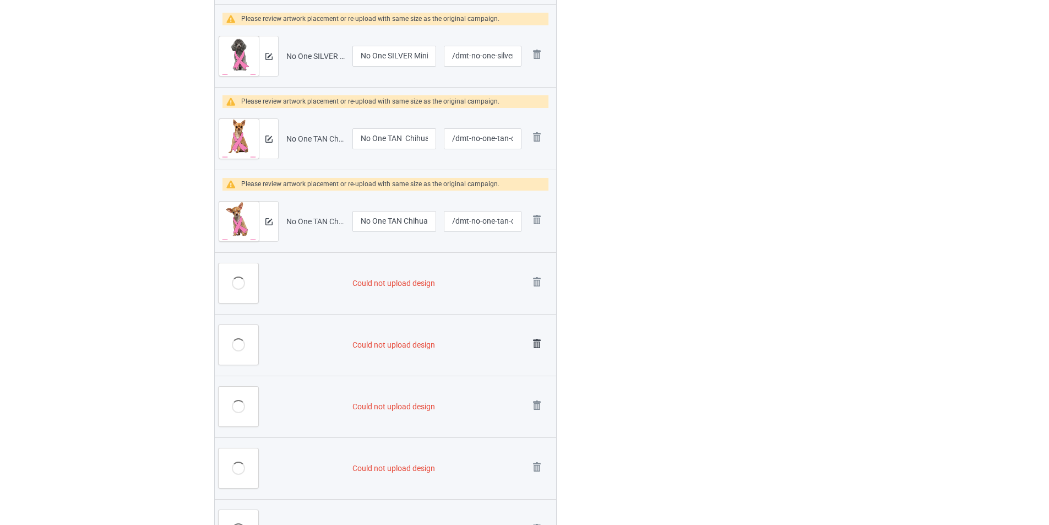
scroll to position [506, 0]
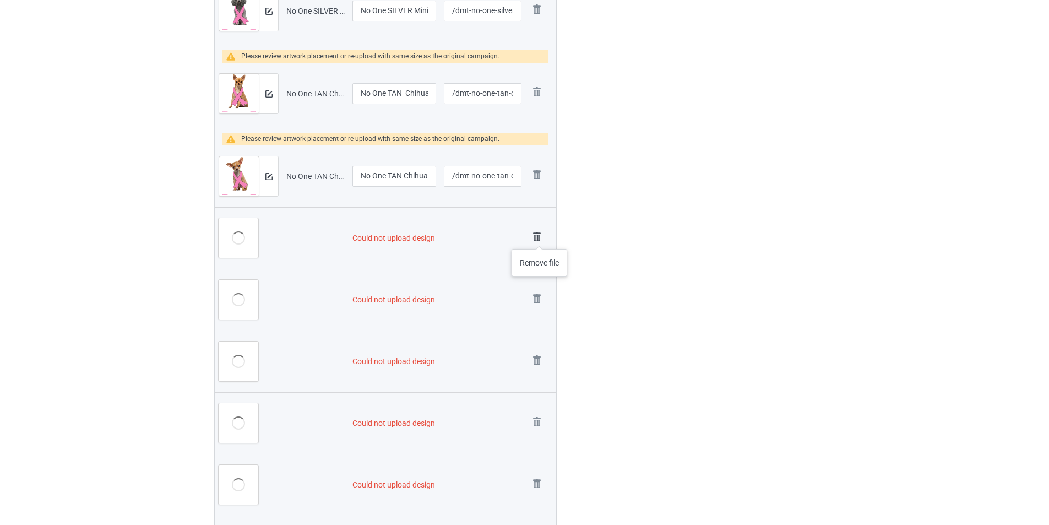
click at [538, 234] on img at bounding box center [536, 236] width 15 height 15
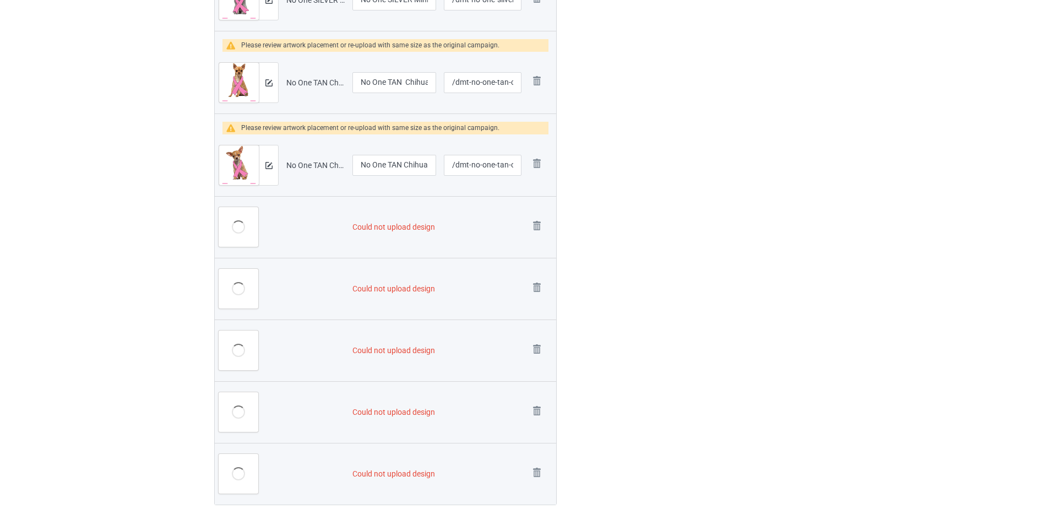
click at [0, 0] on img at bounding box center [0, 0] width 0 height 0
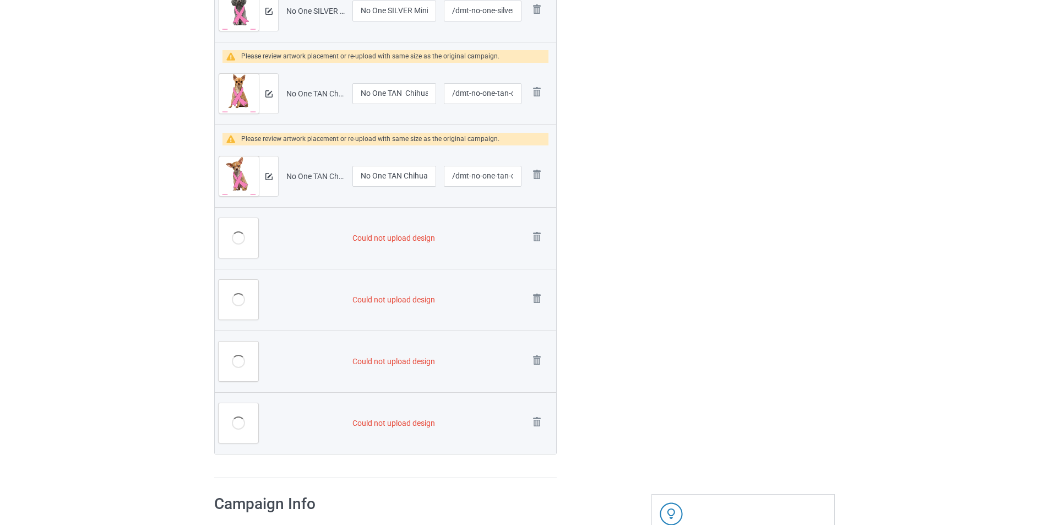
click at [0, 0] on img at bounding box center [0, 0] width 0 height 0
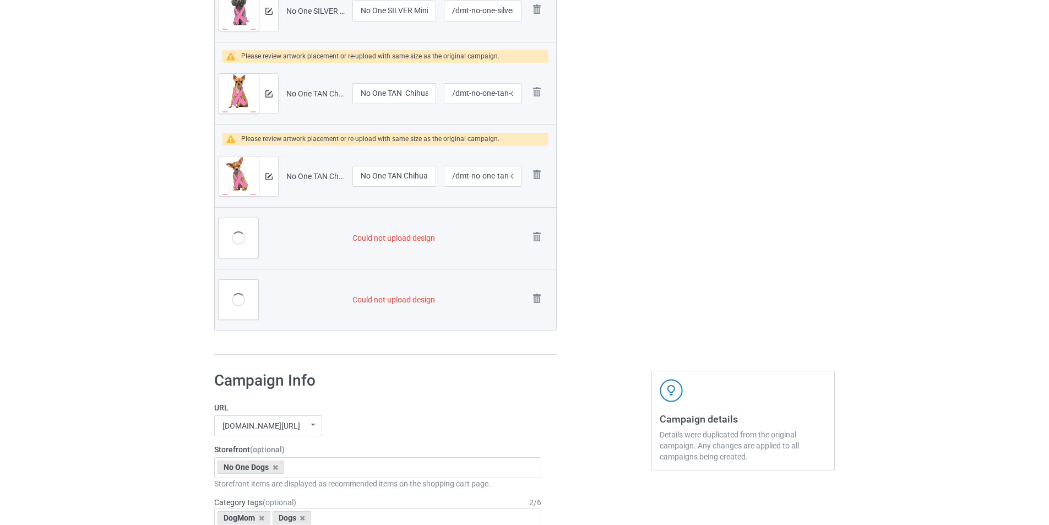
click at [0, 0] on img at bounding box center [0, 0] width 0 height 0
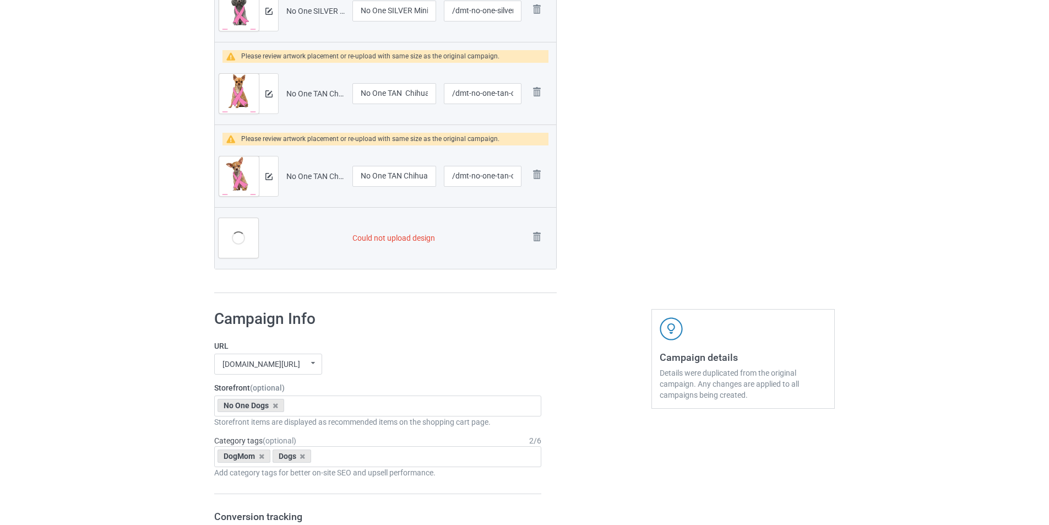
click at [0, 0] on img at bounding box center [0, 0] width 0 height 0
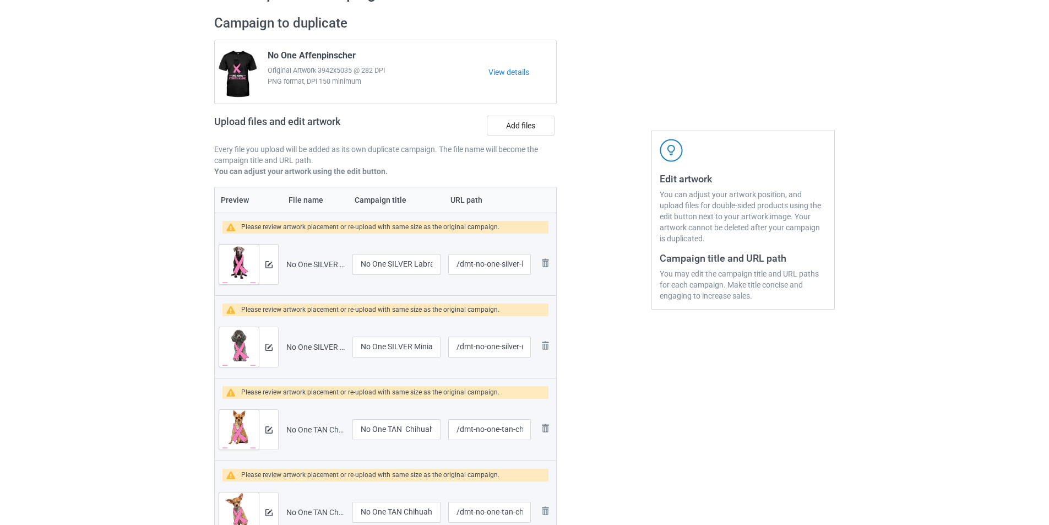
scroll to position [0, 0]
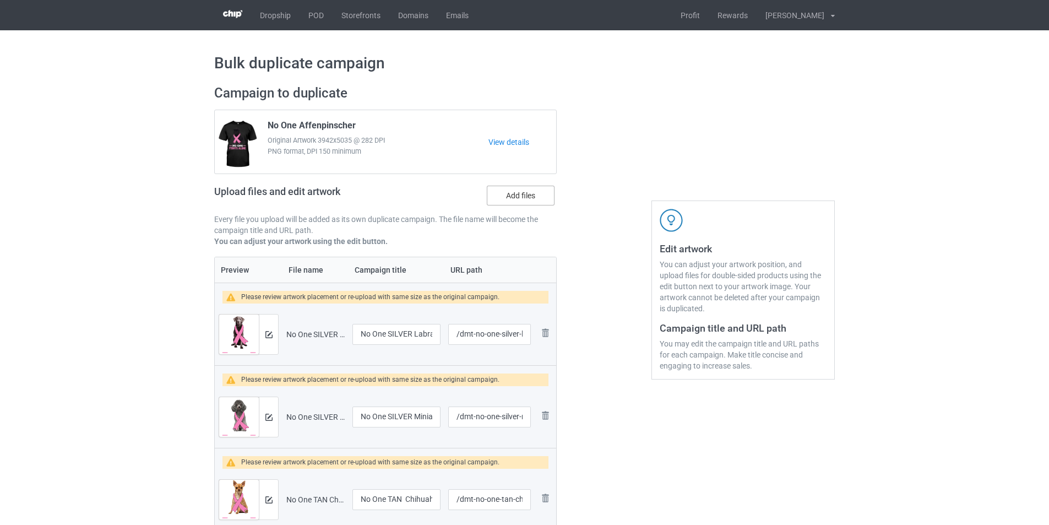
click at [540, 196] on label "Add files" at bounding box center [521, 196] width 68 height 20
click at [0, 0] on input "Add files" at bounding box center [0, 0] width 0 height 0
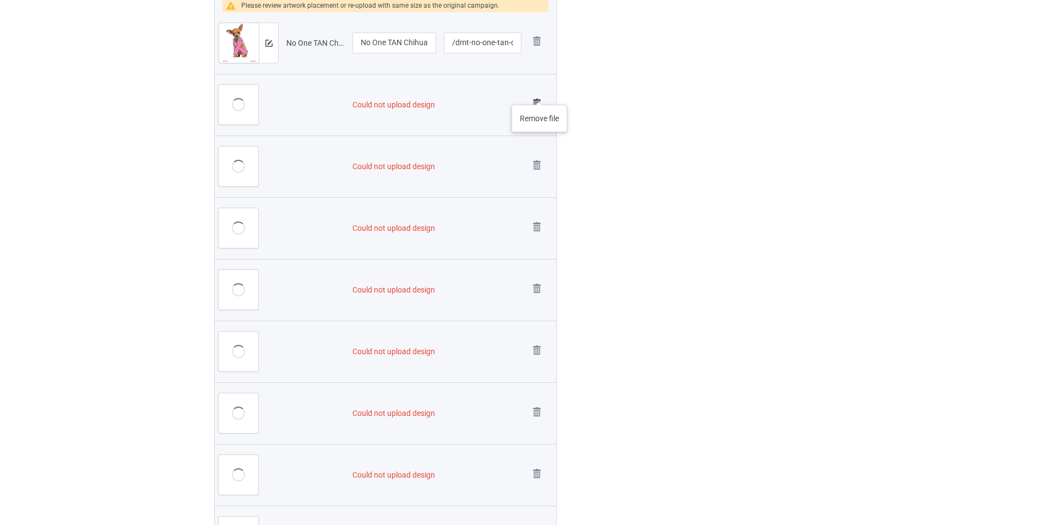
scroll to position [716, 0]
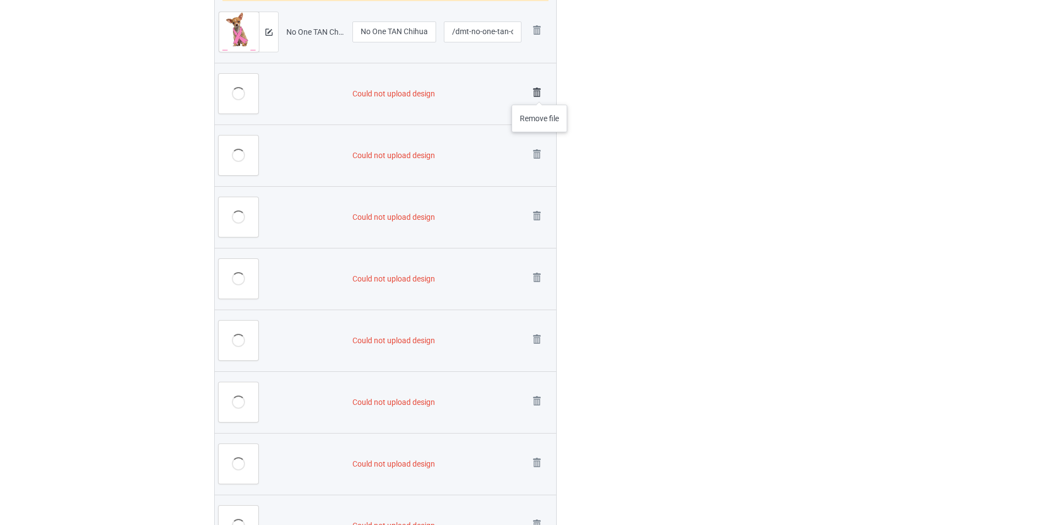
click at [540, 94] on img at bounding box center [536, 92] width 15 height 15
click at [540, 146] on link at bounding box center [536, 155] width 15 height 18
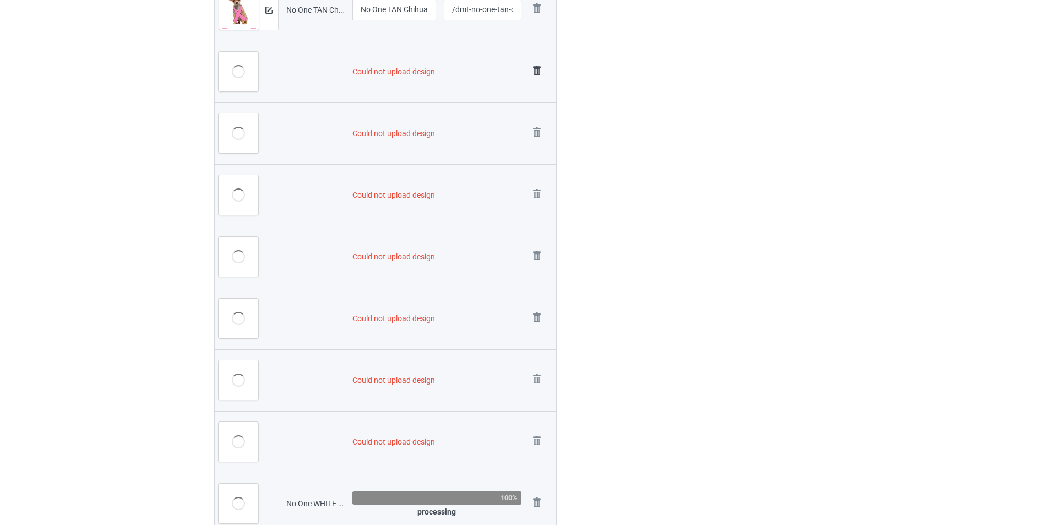
click at [540, 78] on img at bounding box center [536, 70] width 15 height 15
click at [540, 124] on link at bounding box center [536, 133] width 15 height 18
click at [540, 186] on link at bounding box center [536, 195] width 15 height 18
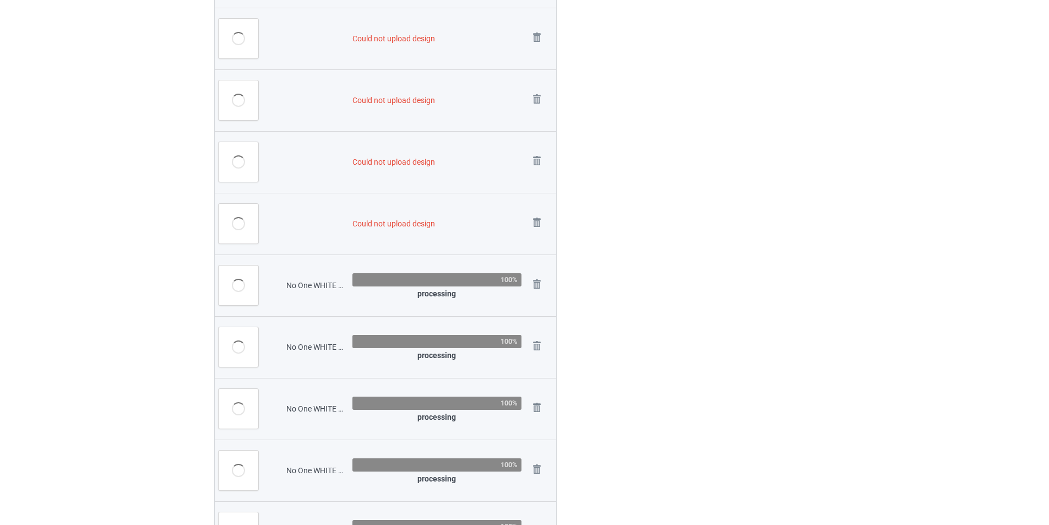
click at [540, 48] on link at bounding box center [536, 39] width 15 height 18
click at [0, 0] on img at bounding box center [0, 0] width 0 height 0
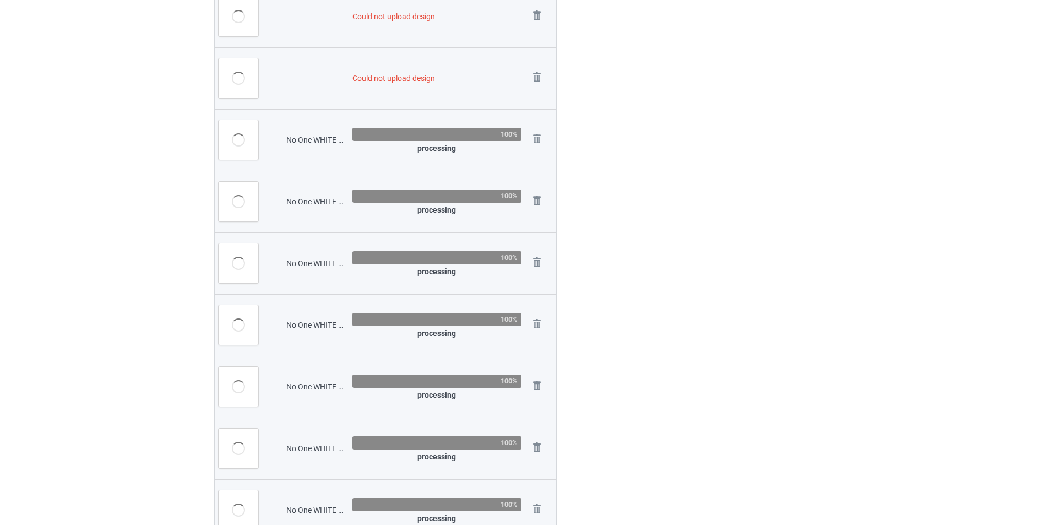
scroll to position [639, 0]
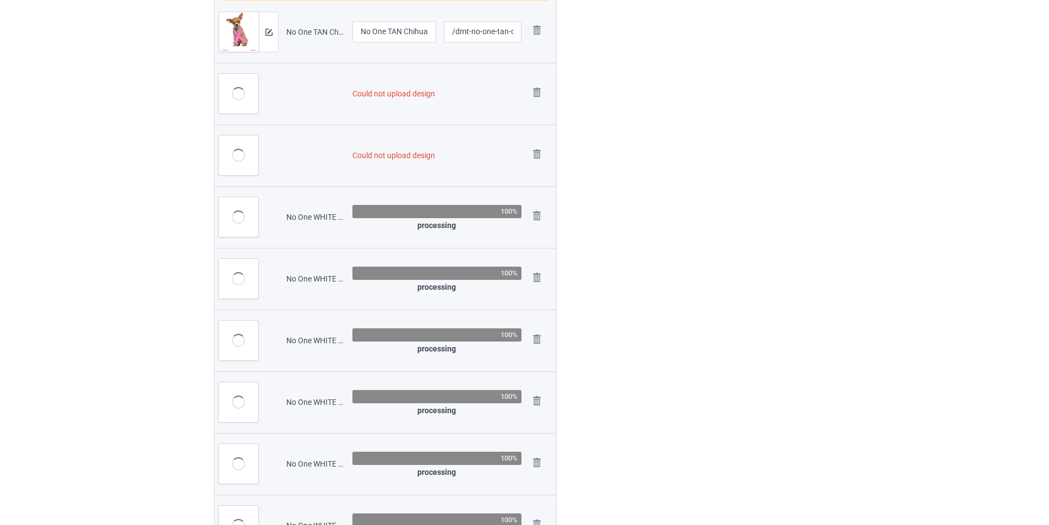
click at [0, 0] on img at bounding box center [0, 0] width 0 height 0
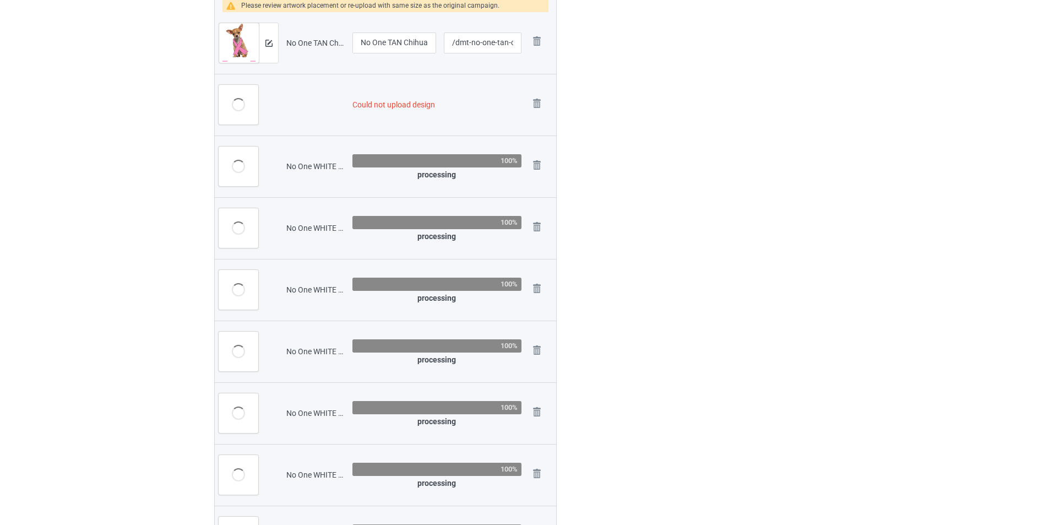
click at [0, 0] on img at bounding box center [0, 0] width 0 height 0
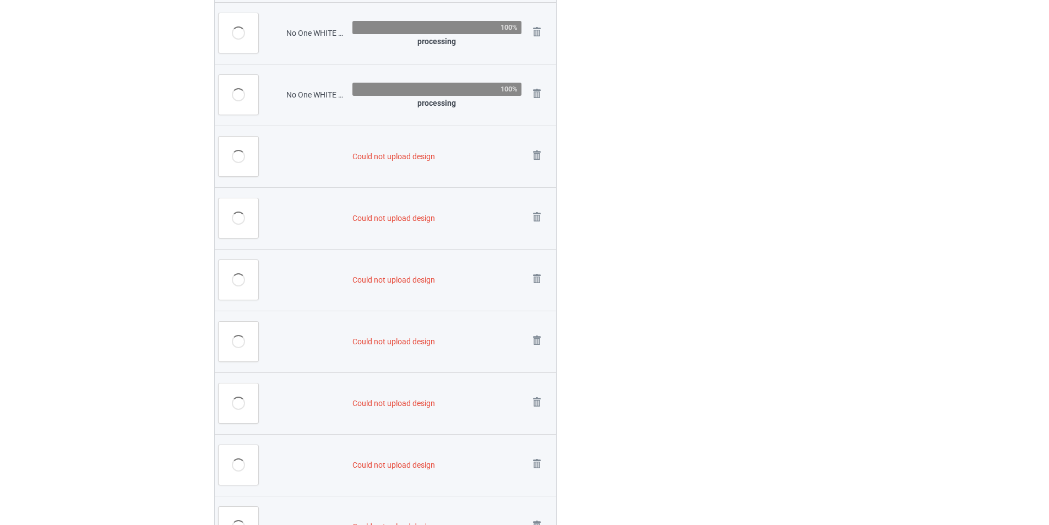
scroll to position [1267, 0]
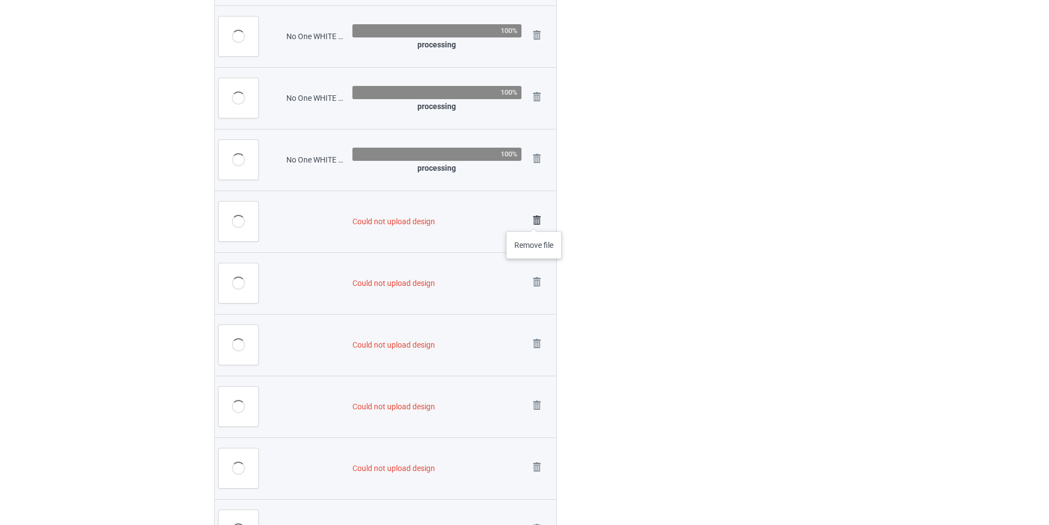
click at [534, 220] on img at bounding box center [536, 220] width 15 height 15
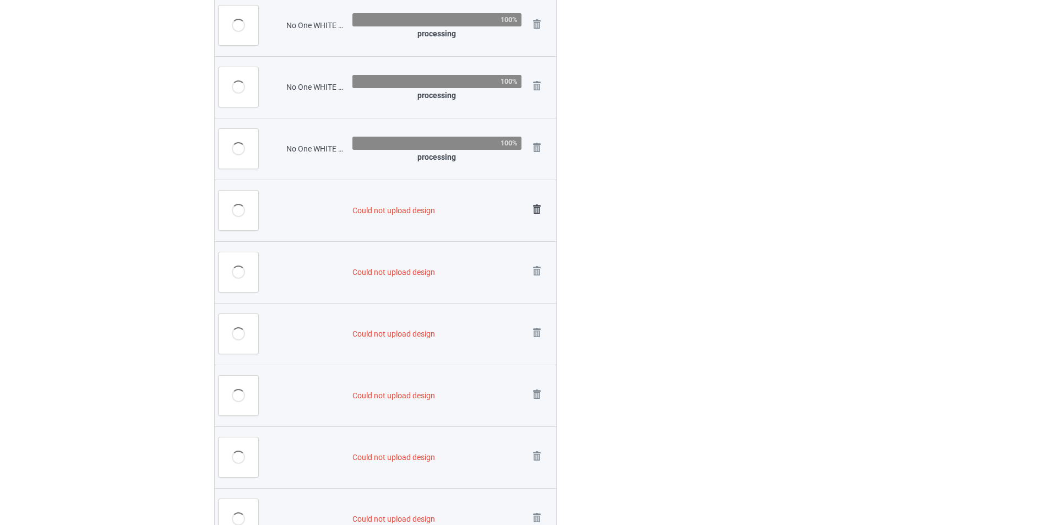
click at [535, 217] on img at bounding box center [536, 209] width 15 height 15
click at [535, 263] on link at bounding box center [536, 272] width 15 height 18
click at [535, 220] on link at bounding box center [536, 211] width 15 height 18
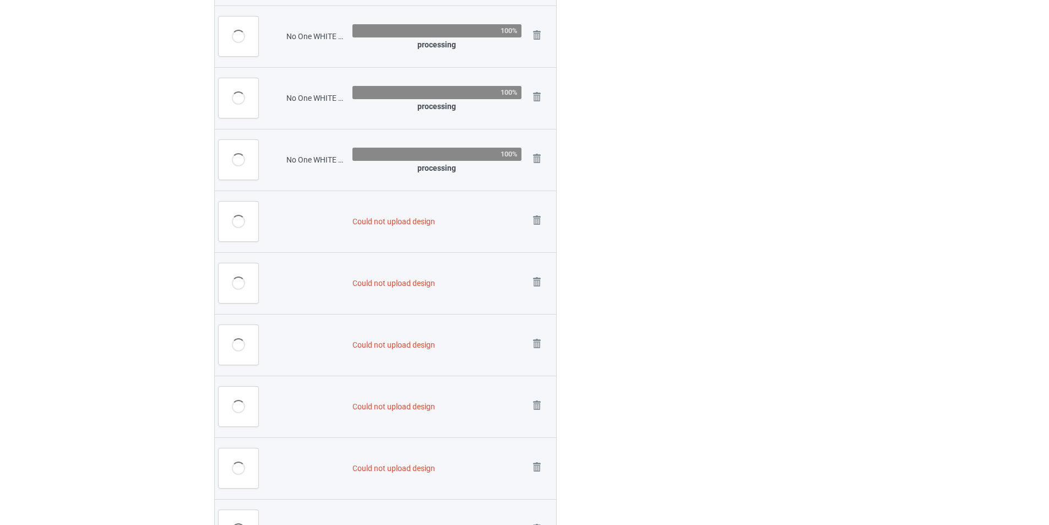
click at [0, 0] on img at bounding box center [0, 0] width 0 height 0
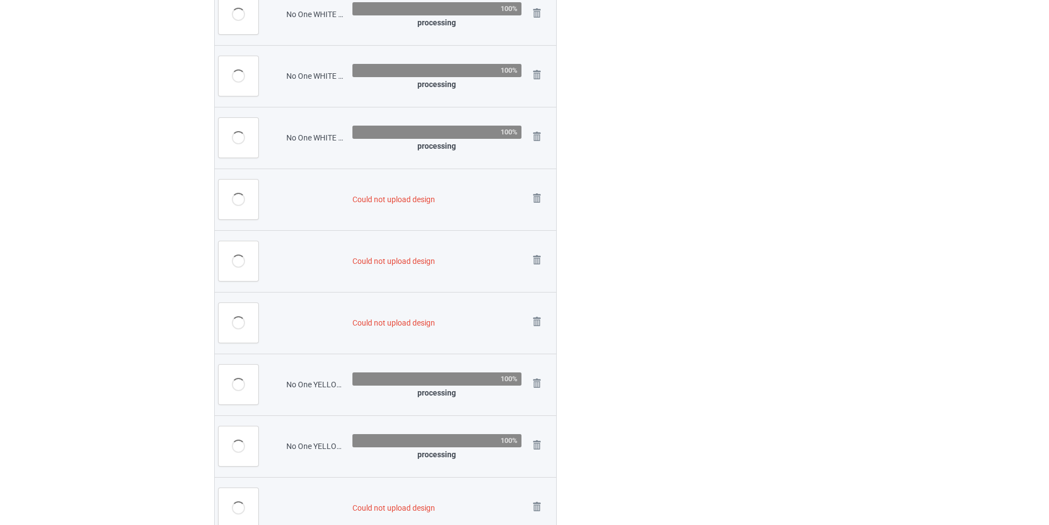
click at [0, 0] on img at bounding box center [0, 0] width 0 height 0
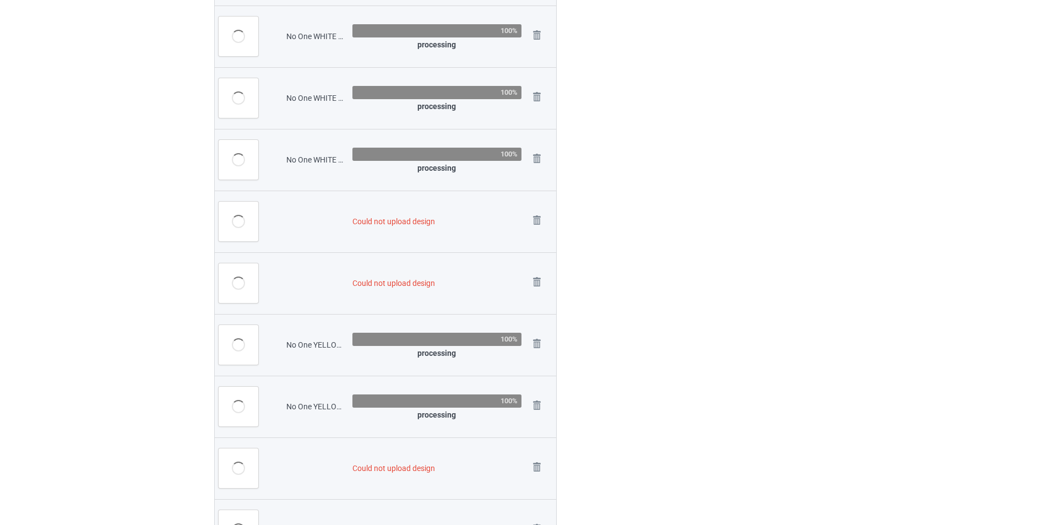
click at [0, 0] on img at bounding box center [0, 0] width 0 height 0
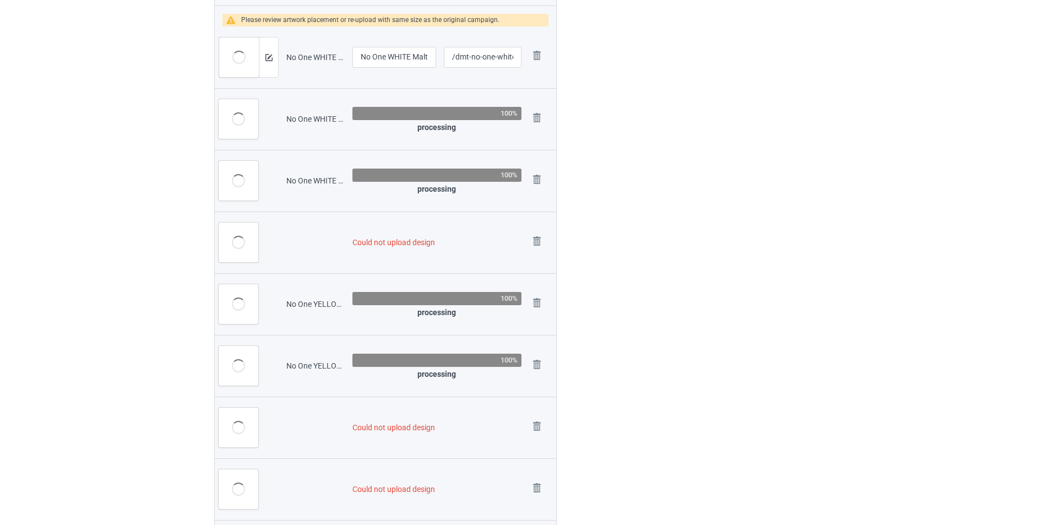
click at [535, 220] on td "Remove file" at bounding box center [540, 242] width 31 height 62
click at [535, 242] on img at bounding box center [536, 241] width 15 height 15
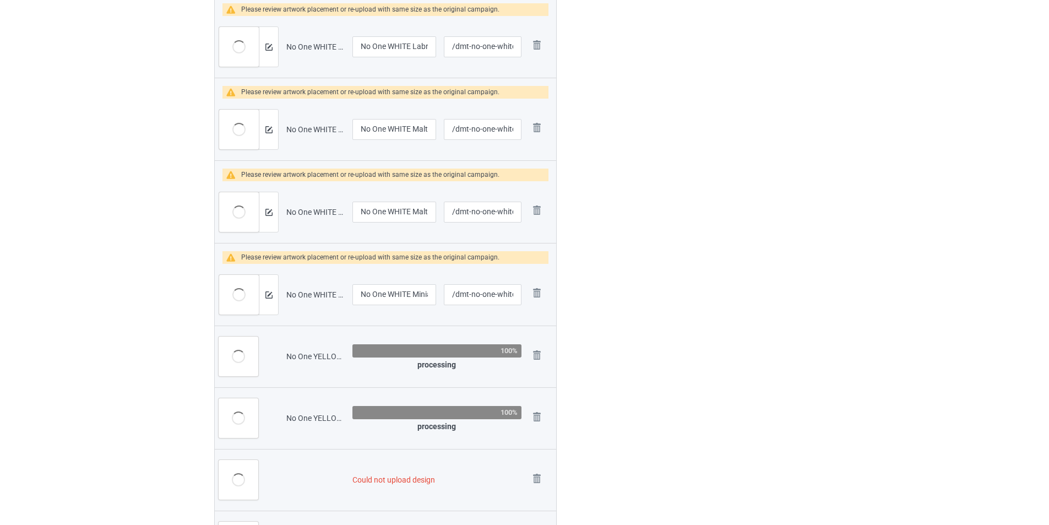
scroll to position [1402, 0]
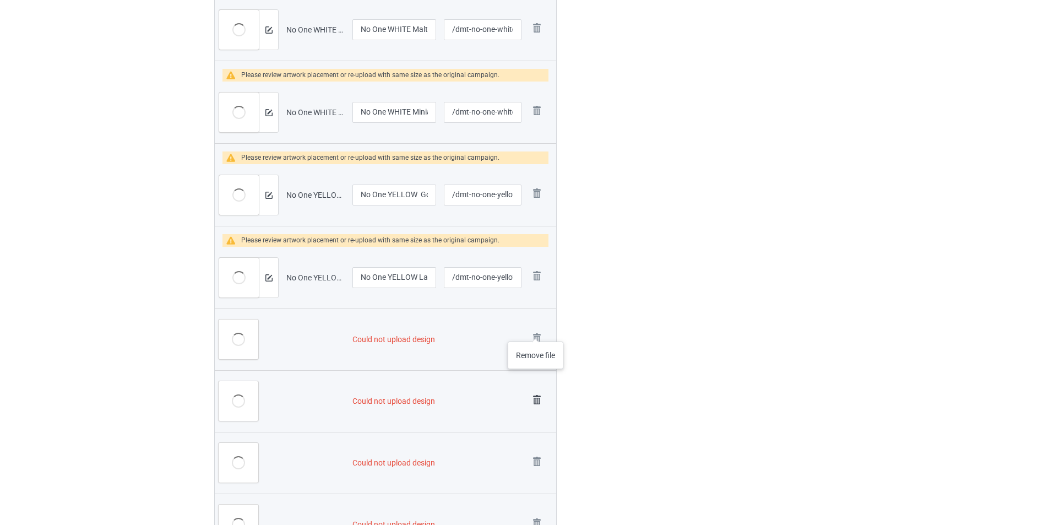
click at [0, 0] on img at bounding box center [0, 0] width 0 height 0
click at [535, 338] on img at bounding box center [536, 337] width 15 height 15
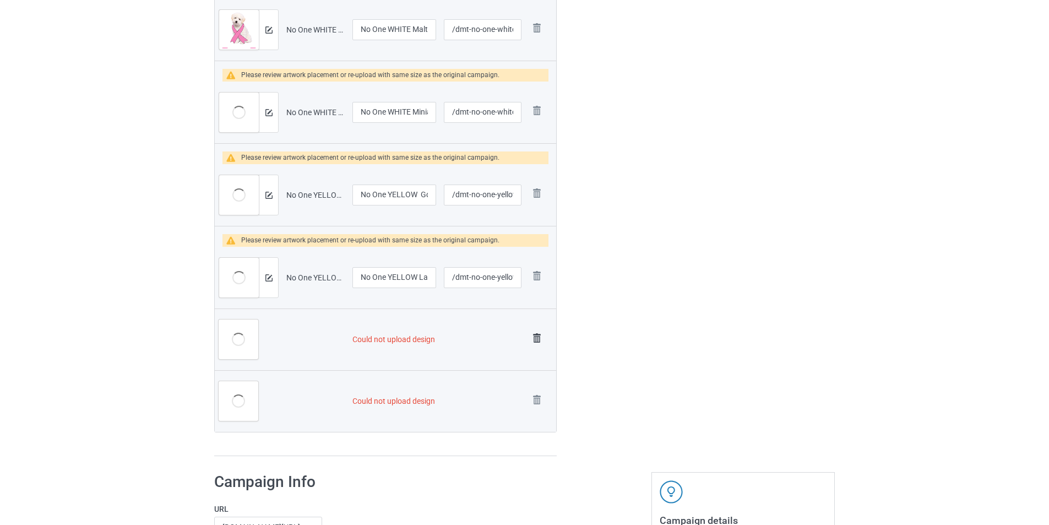
click at [535, 340] on img at bounding box center [536, 337] width 15 height 15
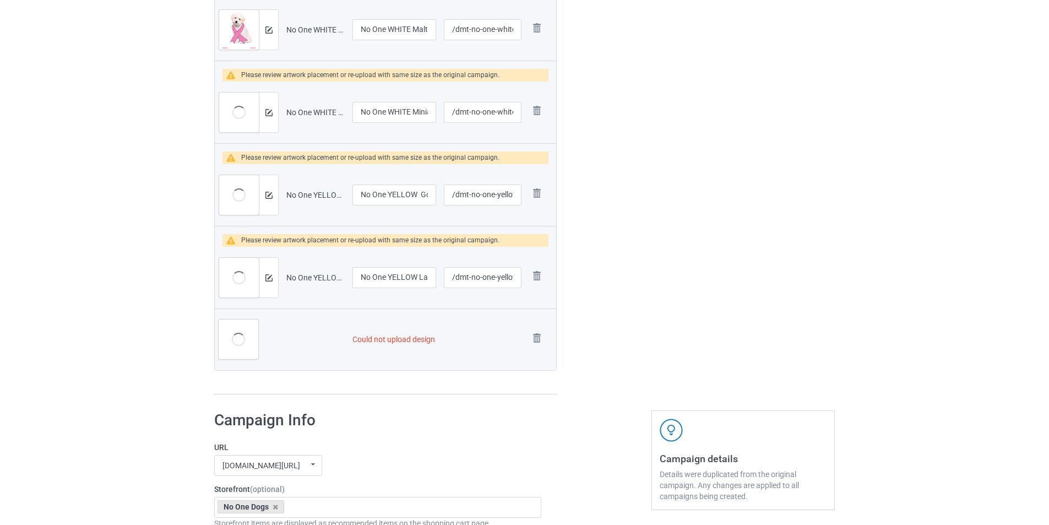
click at [0, 0] on img at bounding box center [0, 0] width 0 height 0
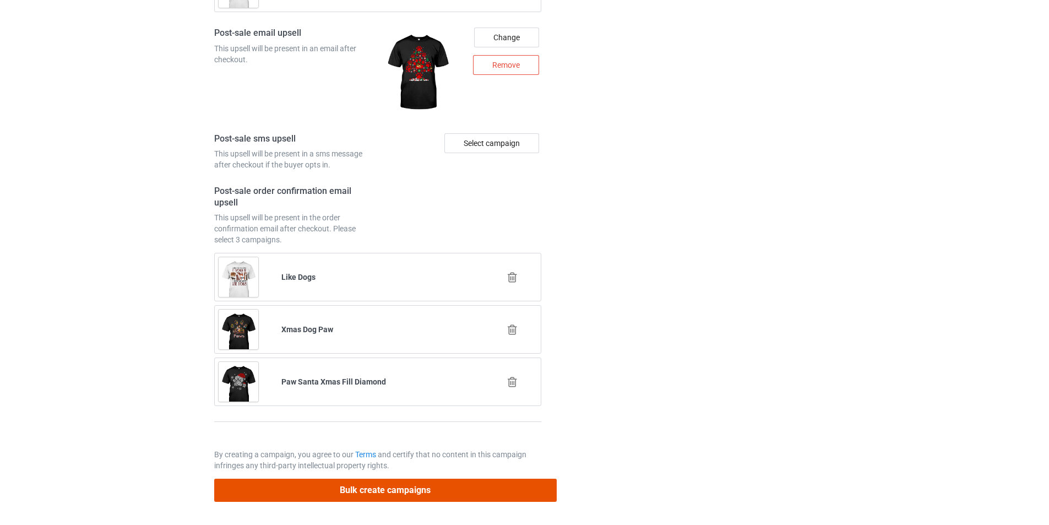
click at [475, 496] on button "Bulk create campaigns" at bounding box center [385, 490] width 343 height 23
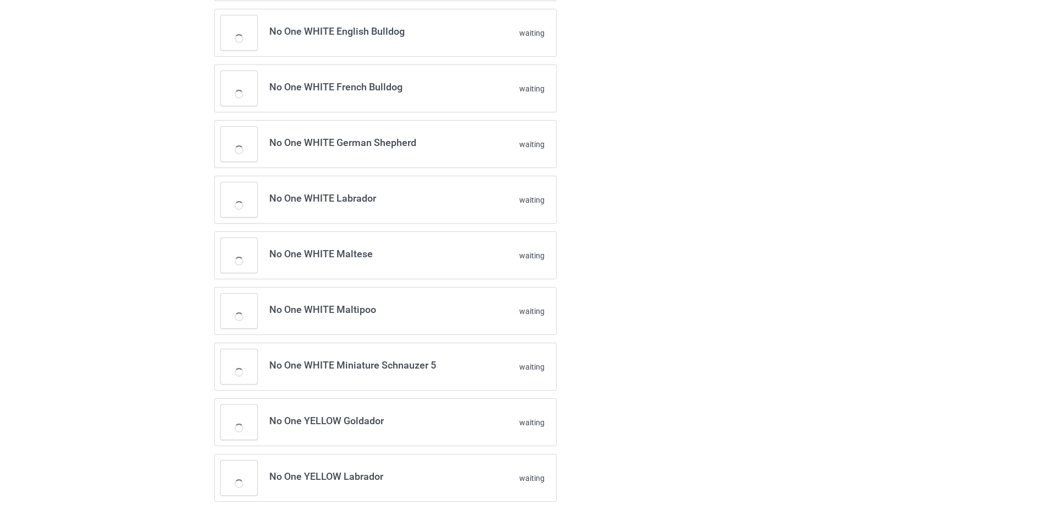
scroll to position [522, 0]
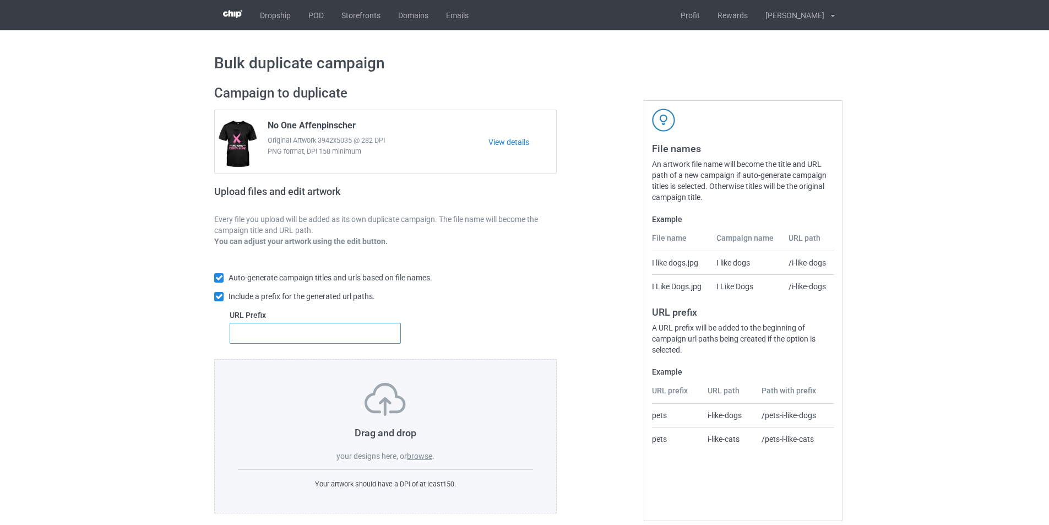
click at [361, 338] on input "text" at bounding box center [315, 333] width 171 height 21
type input "dmt-"
click at [416, 459] on label "browse" at bounding box center [419, 456] width 25 height 9
click at [0, 0] on input "browse" at bounding box center [0, 0] width 0 height 0
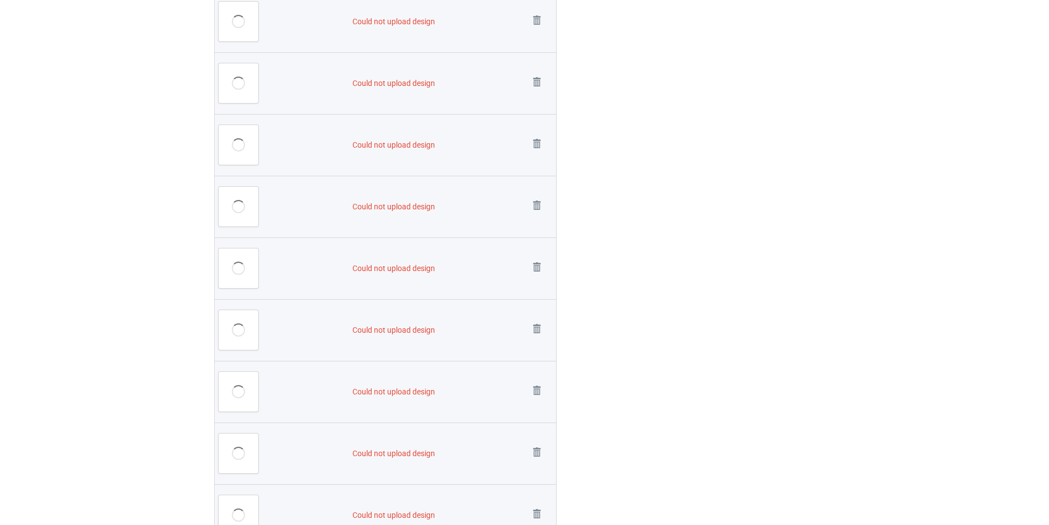
scroll to position [661, 0]
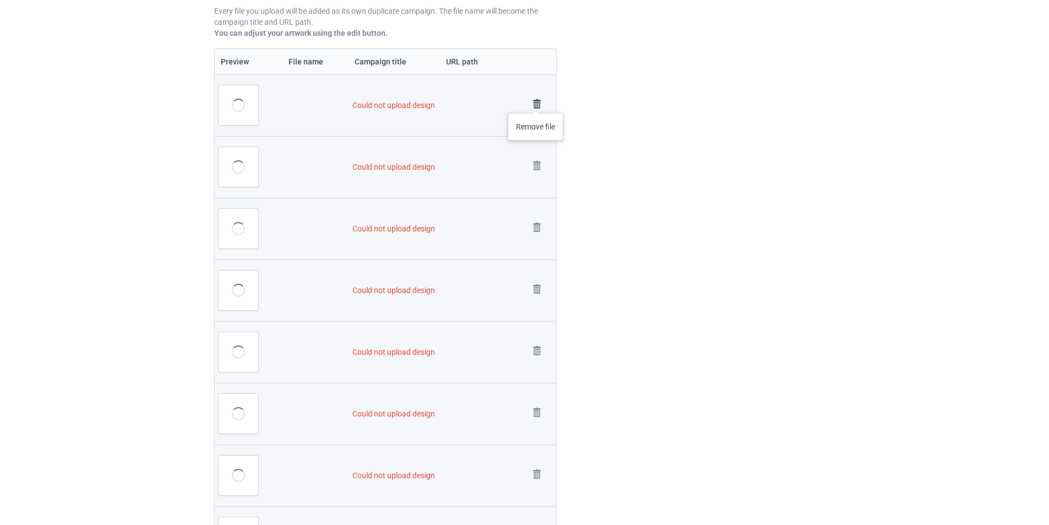
click at [536, 102] on img at bounding box center [536, 103] width 15 height 15
click at [536, 158] on link at bounding box center [536, 167] width 15 height 18
click at [0, 0] on img at bounding box center [0, 0] width 0 height 0
click at [536, 281] on link at bounding box center [536, 290] width 15 height 18
click at [536, 343] on link at bounding box center [536, 352] width 15 height 18
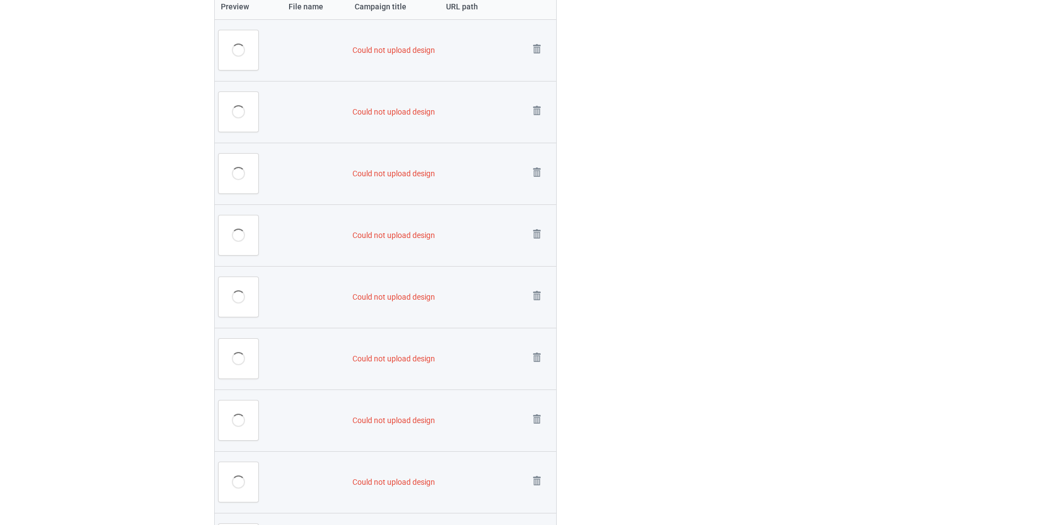
click at [0, 0] on img at bounding box center [0, 0] width 0 height 0
click at [536, 103] on link at bounding box center [536, 112] width 15 height 18
click at [0, 0] on img at bounding box center [0, 0] width 0 height 0
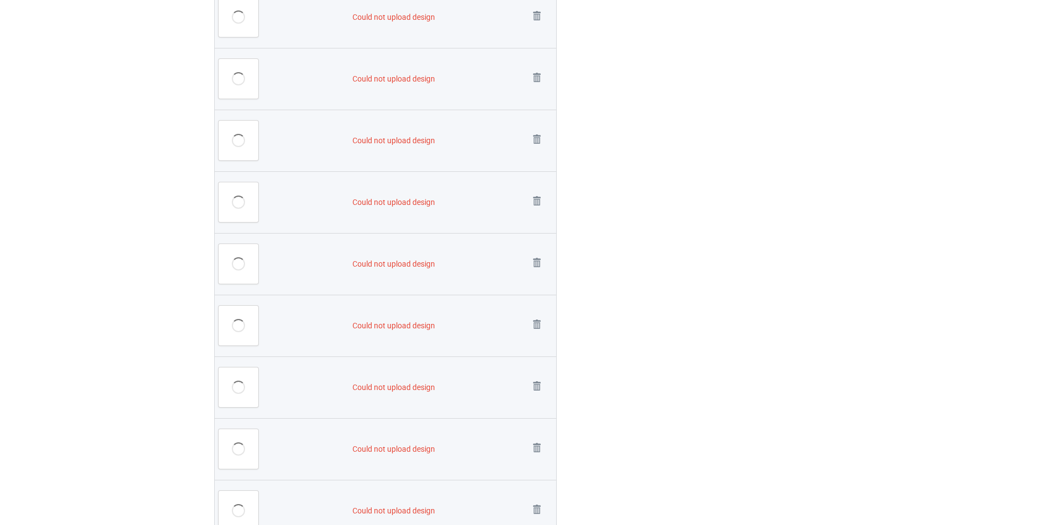
click at [0, 0] on img at bounding box center [0, 0] width 0 height 0
click at [536, 193] on link at bounding box center [536, 202] width 15 height 18
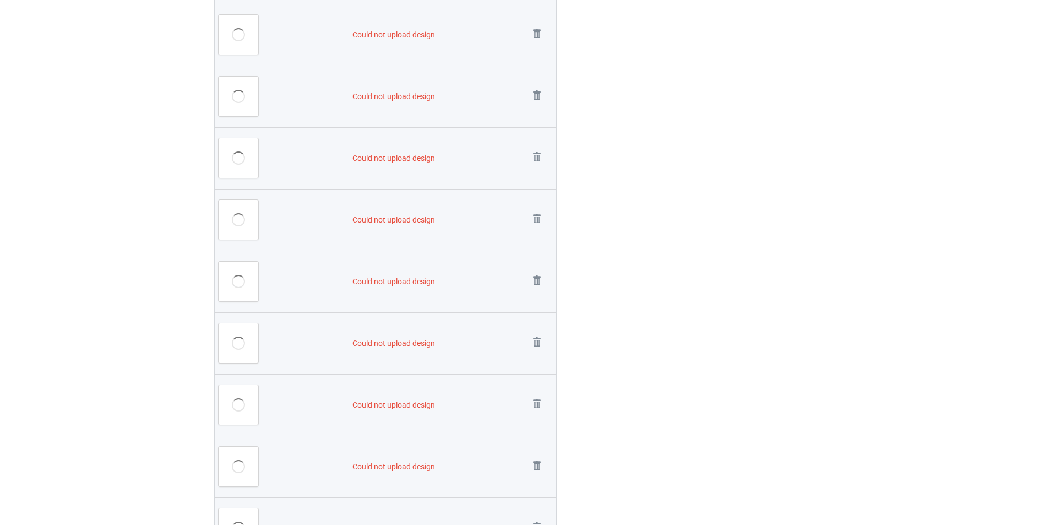
click at [0, 0] on img at bounding box center [0, 0] width 0 height 0
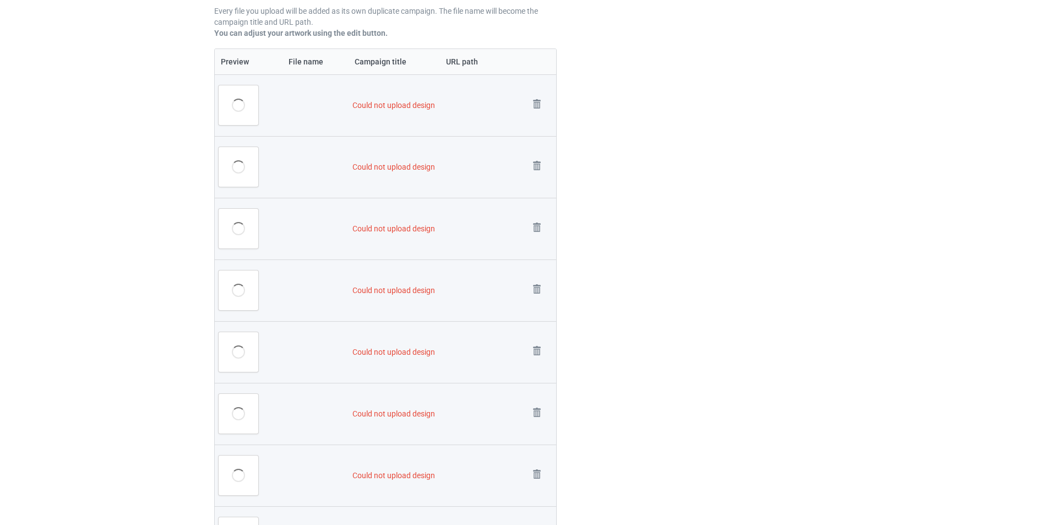
click at [0, 0] on img at bounding box center [0, 0] width 0 height 0
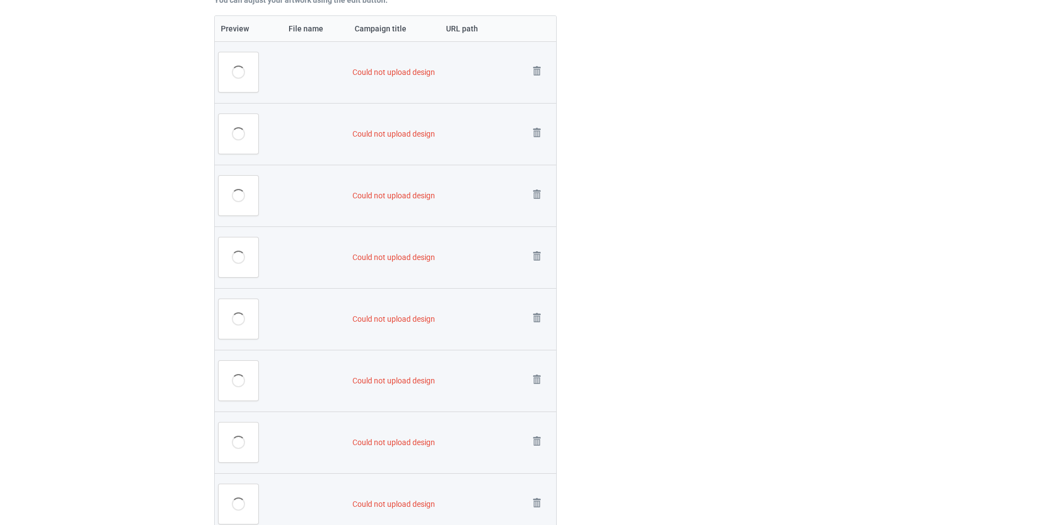
click at [0, 0] on img at bounding box center [0, 0] width 0 height 0
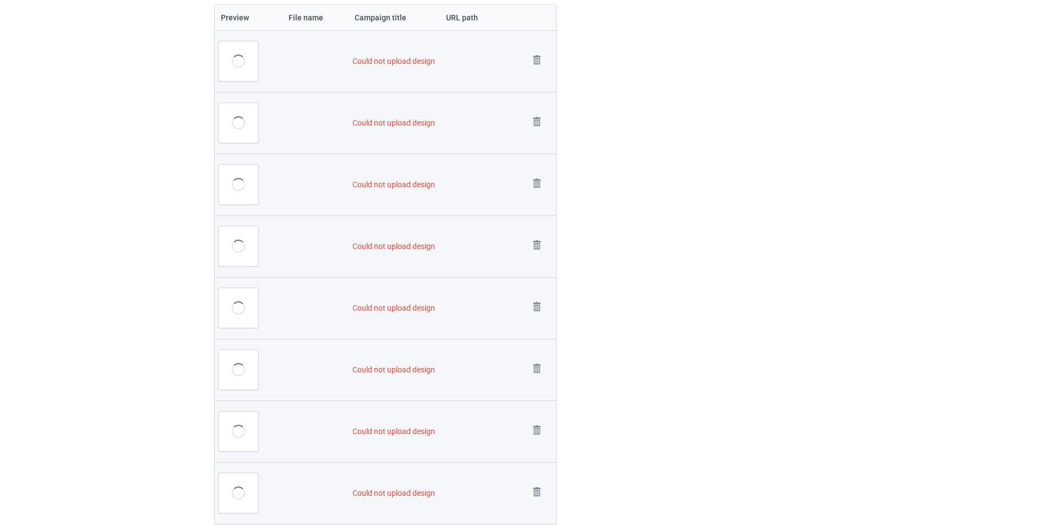
click at [536, 70] on link at bounding box center [536, 61] width 15 height 18
click at [0, 0] on img at bounding box center [0, 0] width 0 height 0
click at [536, 176] on link at bounding box center [536, 185] width 15 height 18
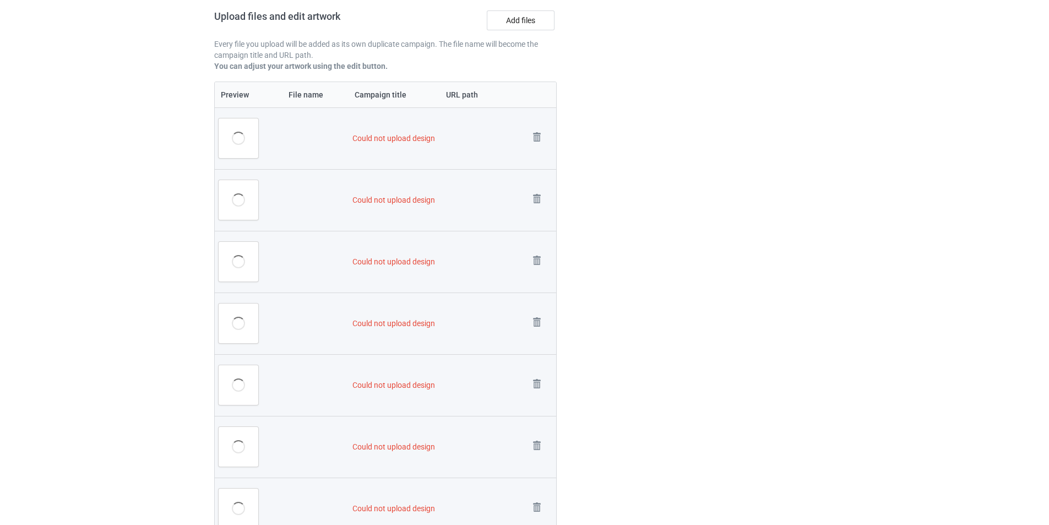
click at [0, 0] on img at bounding box center [0, 0] width 0 height 0
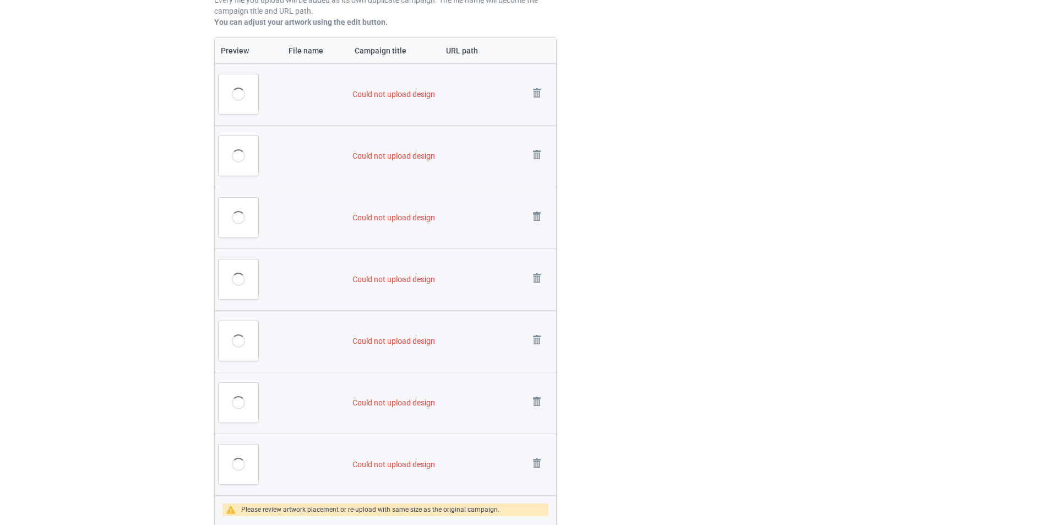
click at [0, 0] on img at bounding box center [0, 0] width 0 height 0
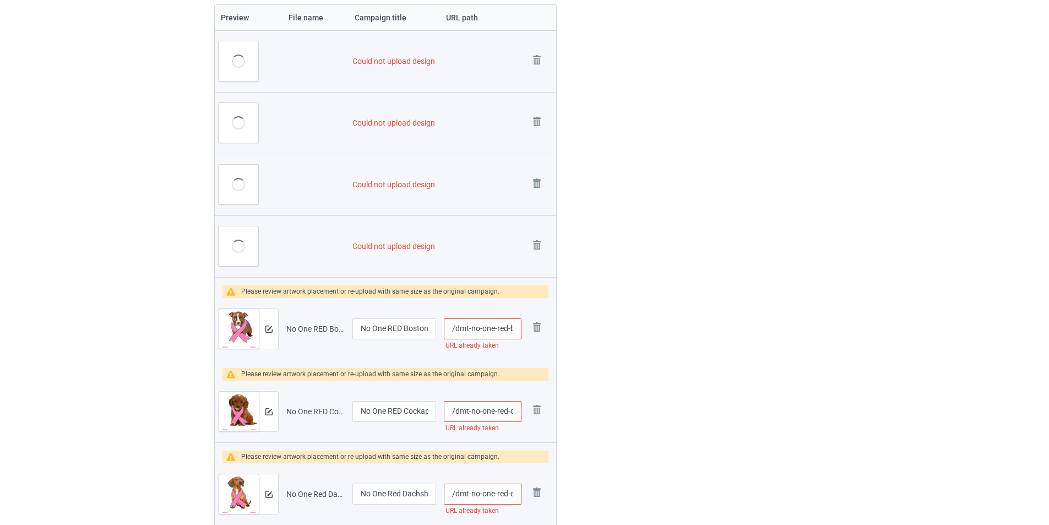
click at [0, 0] on img at bounding box center [0, 0] width 0 height 0
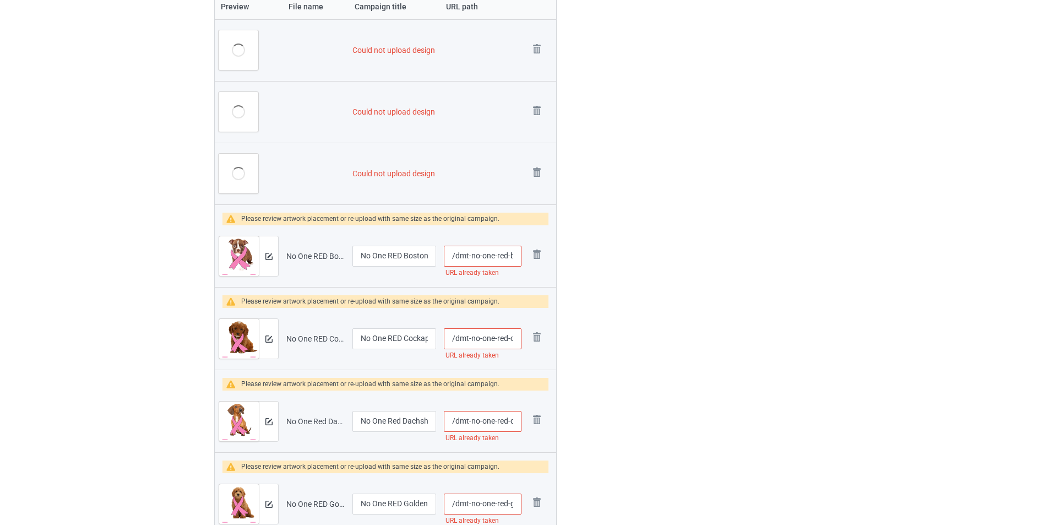
click at [0, 0] on img at bounding box center [0, 0] width 0 height 0
click at [535, 103] on img at bounding box center [536, 110] width 15 height 15
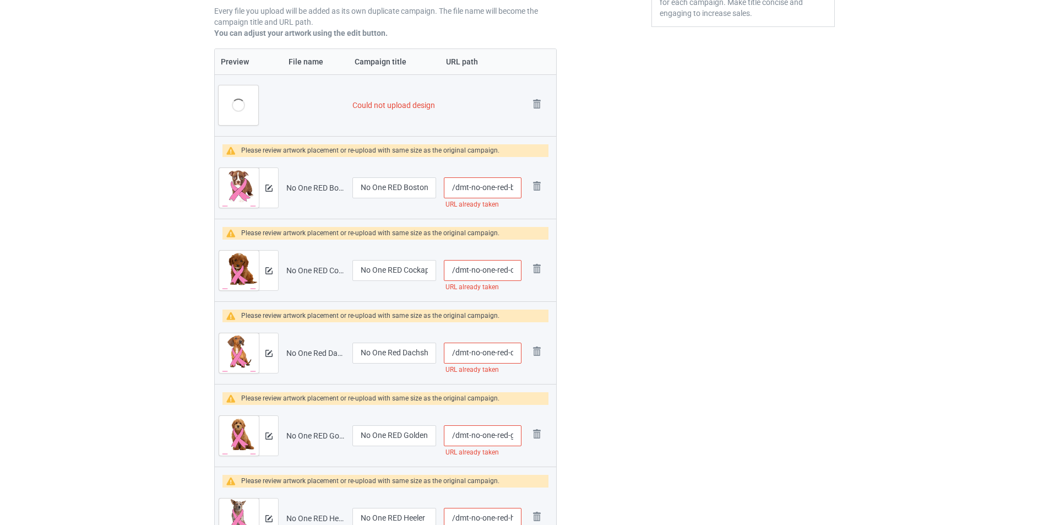
click at [0, 0] on img at bounding box center [0, 0] width 0 height 0
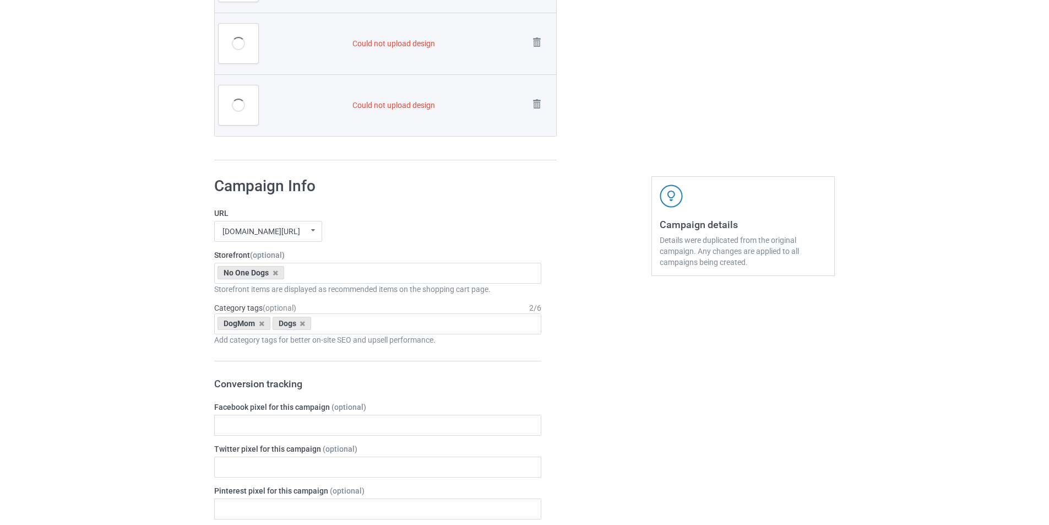
scroll to position [1718, 0]
